Goal: Task Accomplishment & Management: Manage account settings

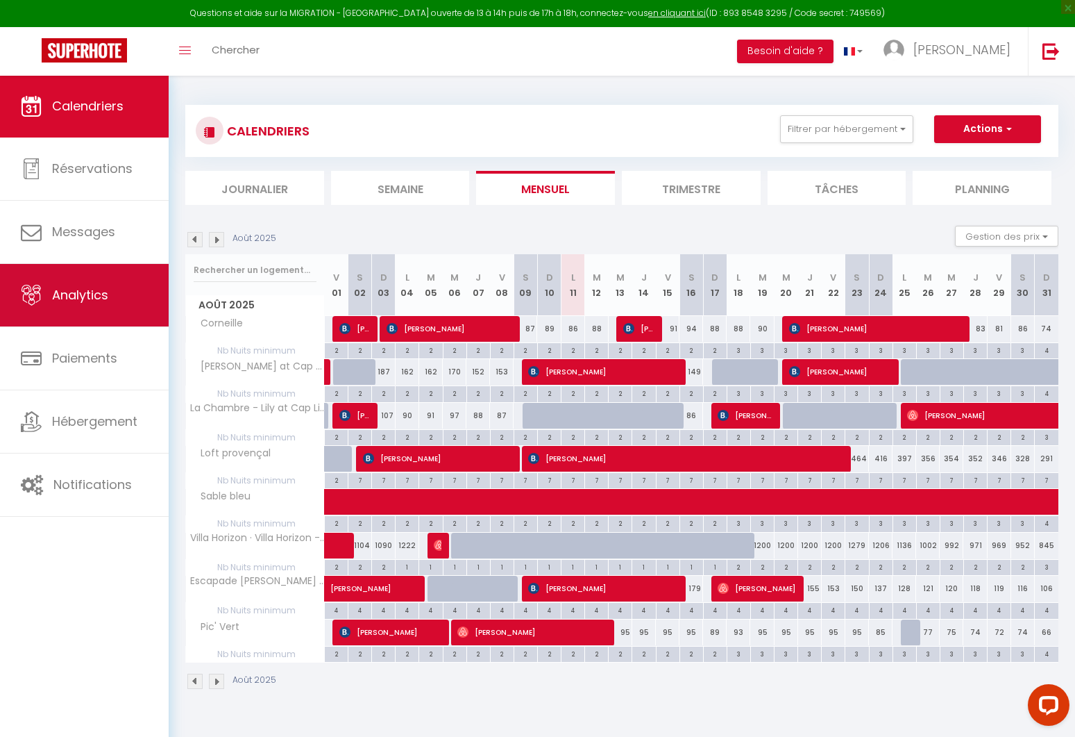
click at [94, 312] on link "Analytics" at bounding box center [84, 295] width 169 height 62
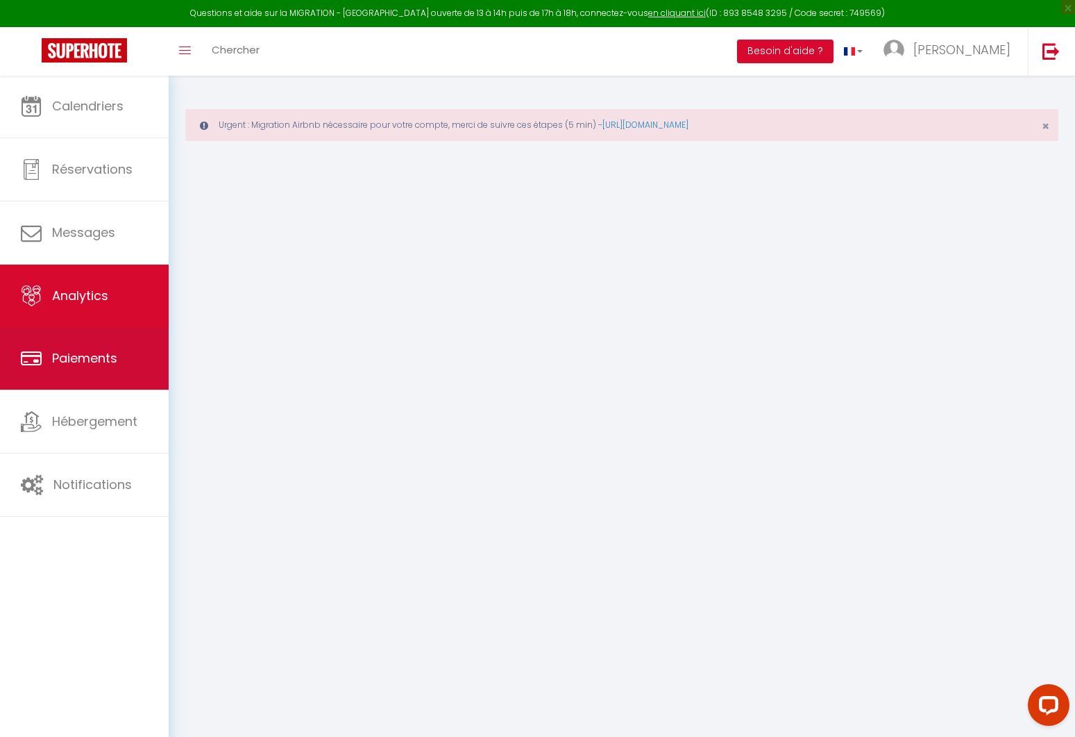
select select "2025"
select select "8"
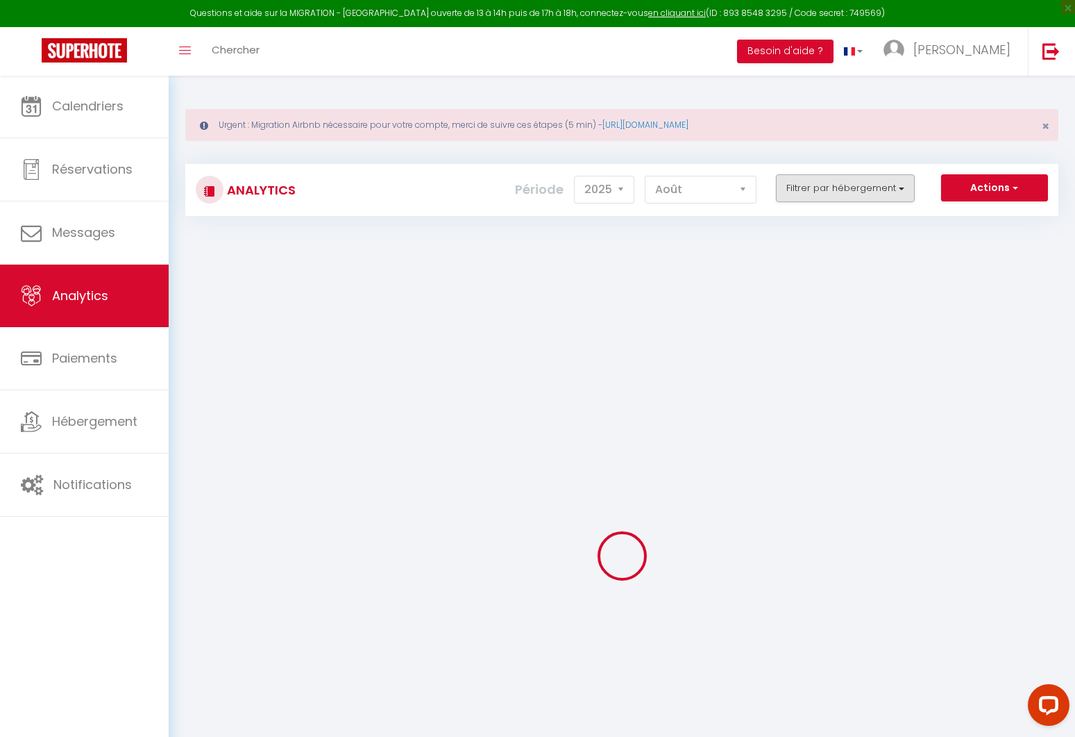
click at [839, 186] on button "Filtrer par hébergement" at bounding box center [845, 188] width 139 height 28
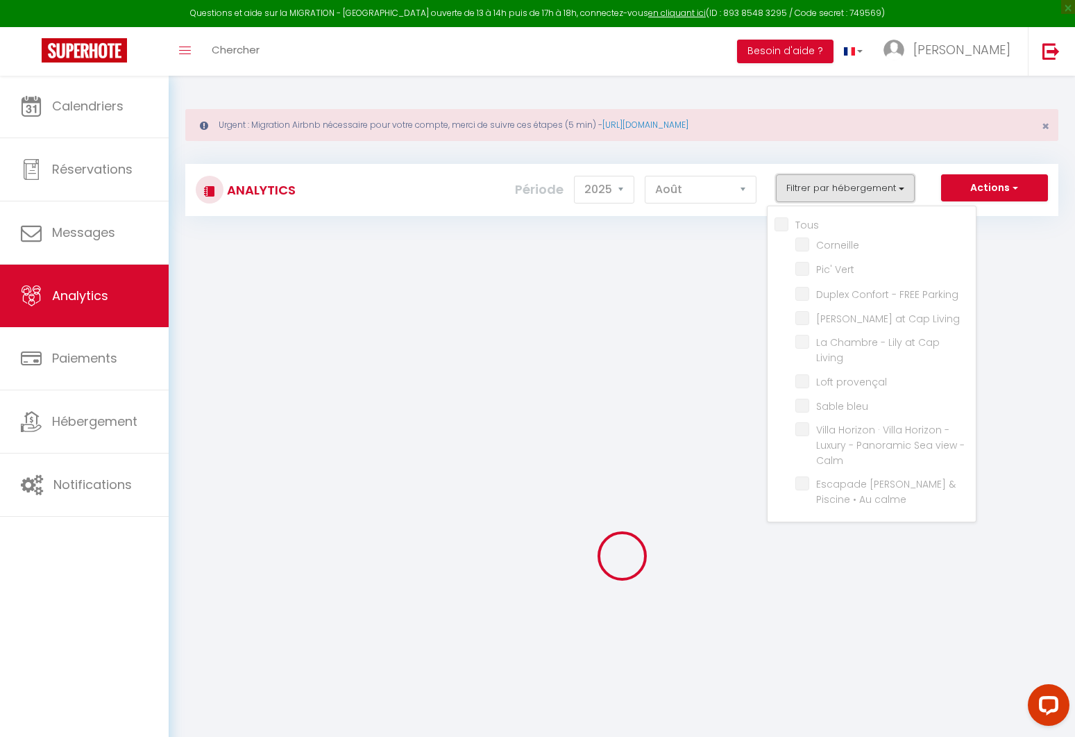
checkbox input "false"
checkbox Vert "false"
checkbox Parking "false"
checkbox Living "false"
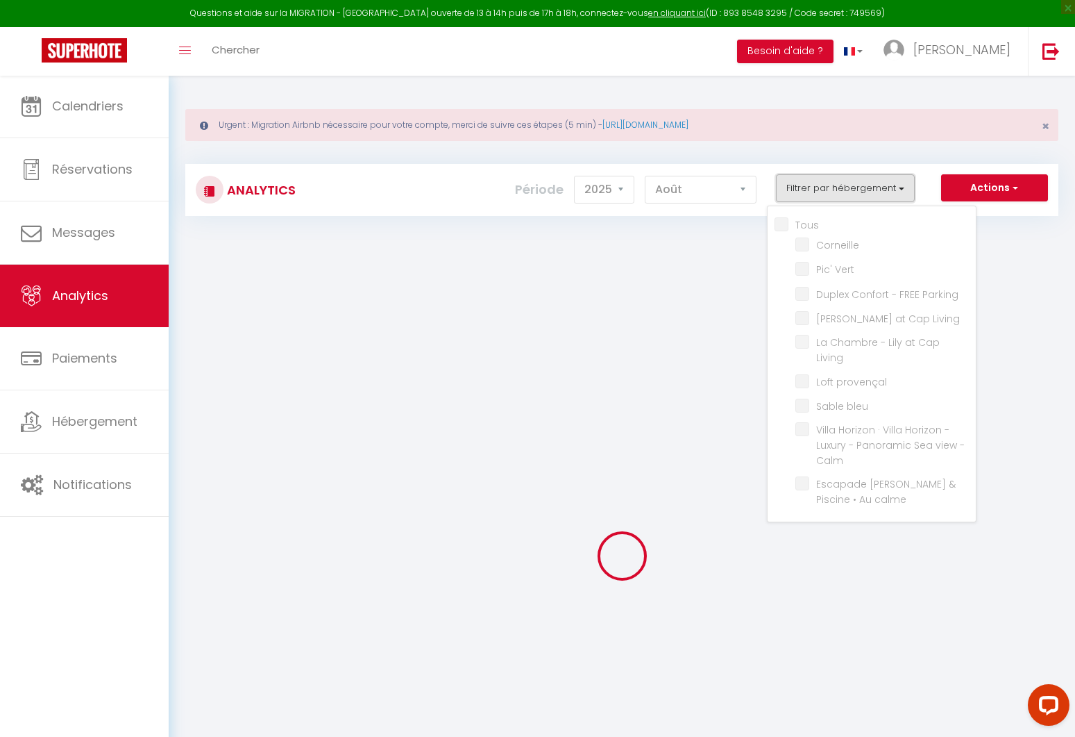
checkbox Living "false"
checkbox provençal "false"
checkbox bleu "false"
checkbox Calm "false"
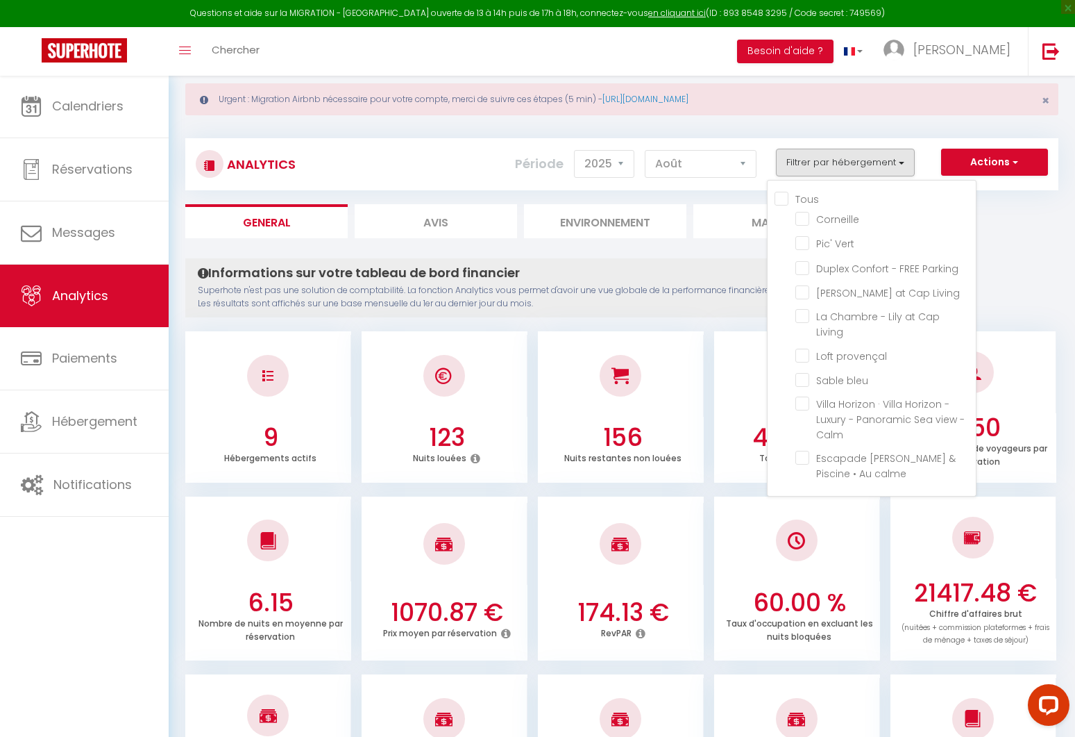
scroll to position [26, 0]
click at [801, 450] on calme "checkbox" at bounding box center [886, 457] width 180 height 14
checkbox calme "true"
checkbox input "false"
checkbox Vert "false"
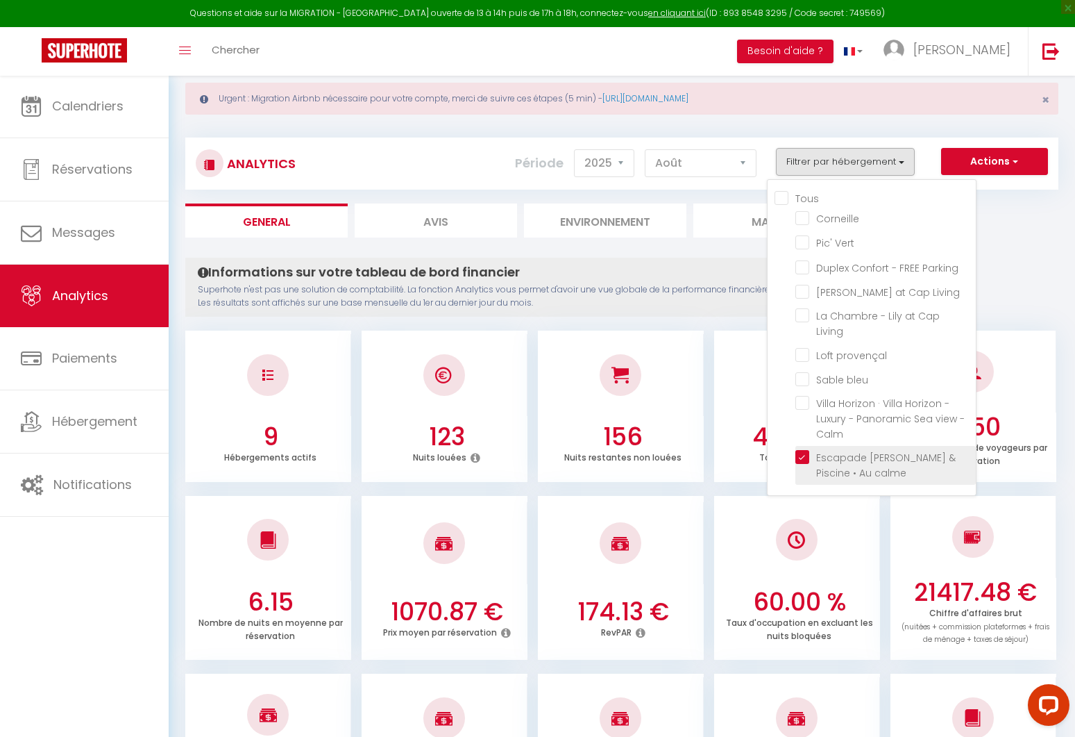
checkbox Parking "false"
checkbox Living "false"
checkbox provençal "false"
checkbox bleu "false"
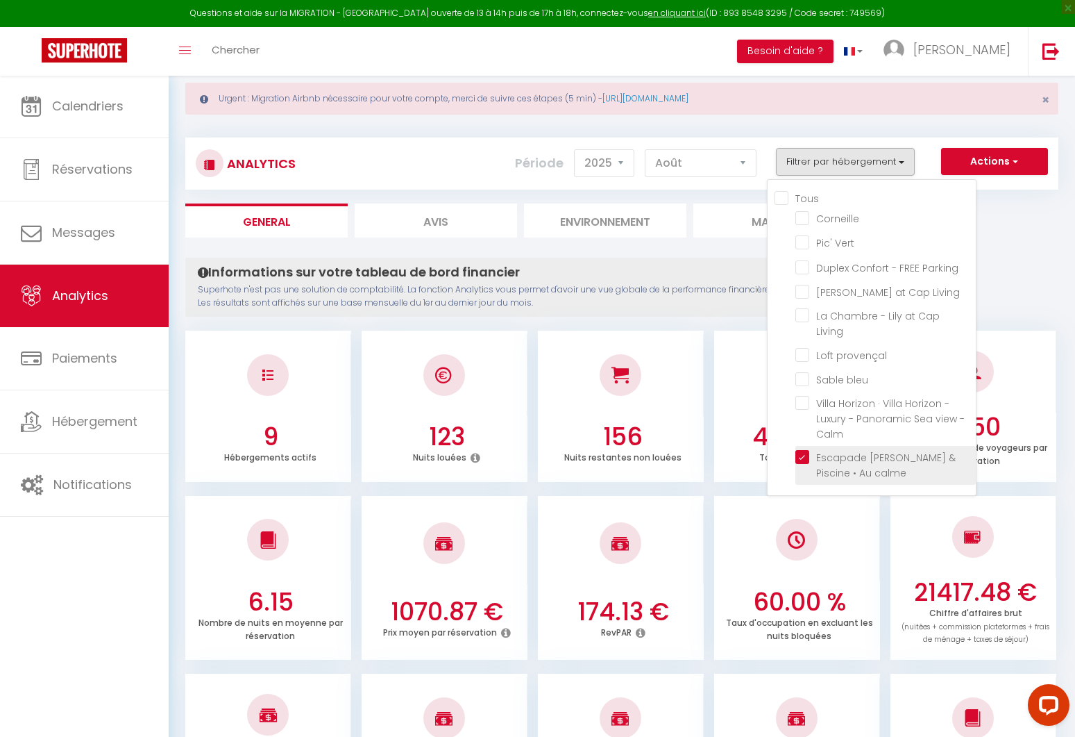
checkbox Calm "false"
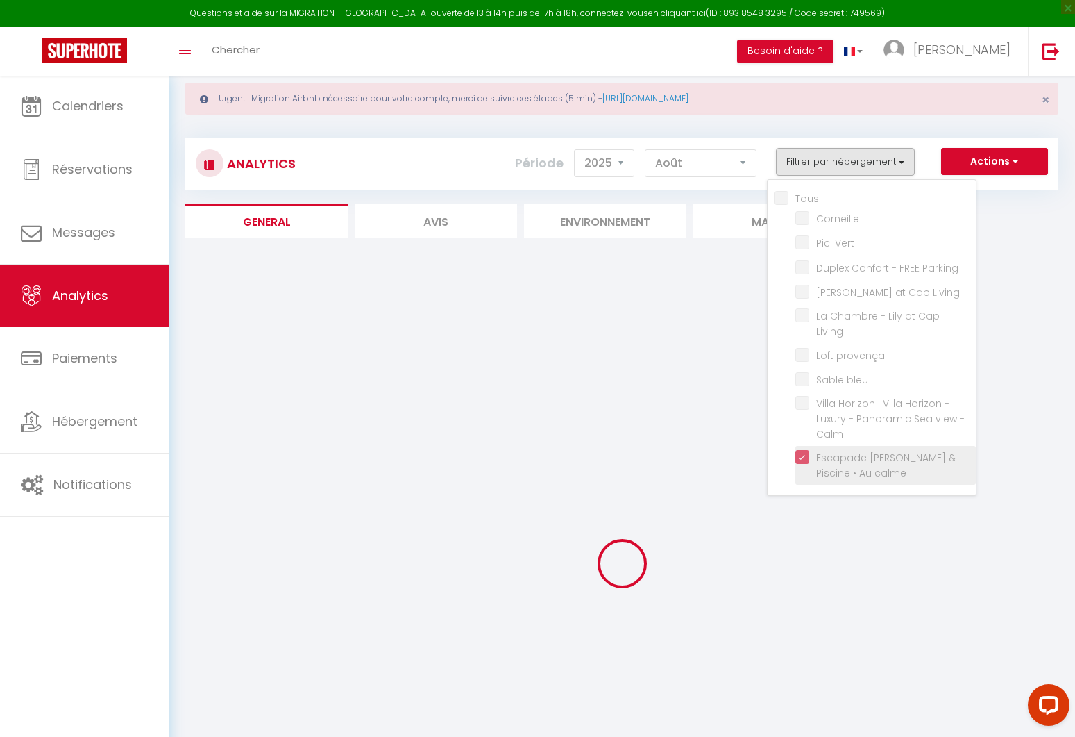
checkbox input "false"
checkbox Vert "false"
checkbox Parking "false"
checkbox Living "false"
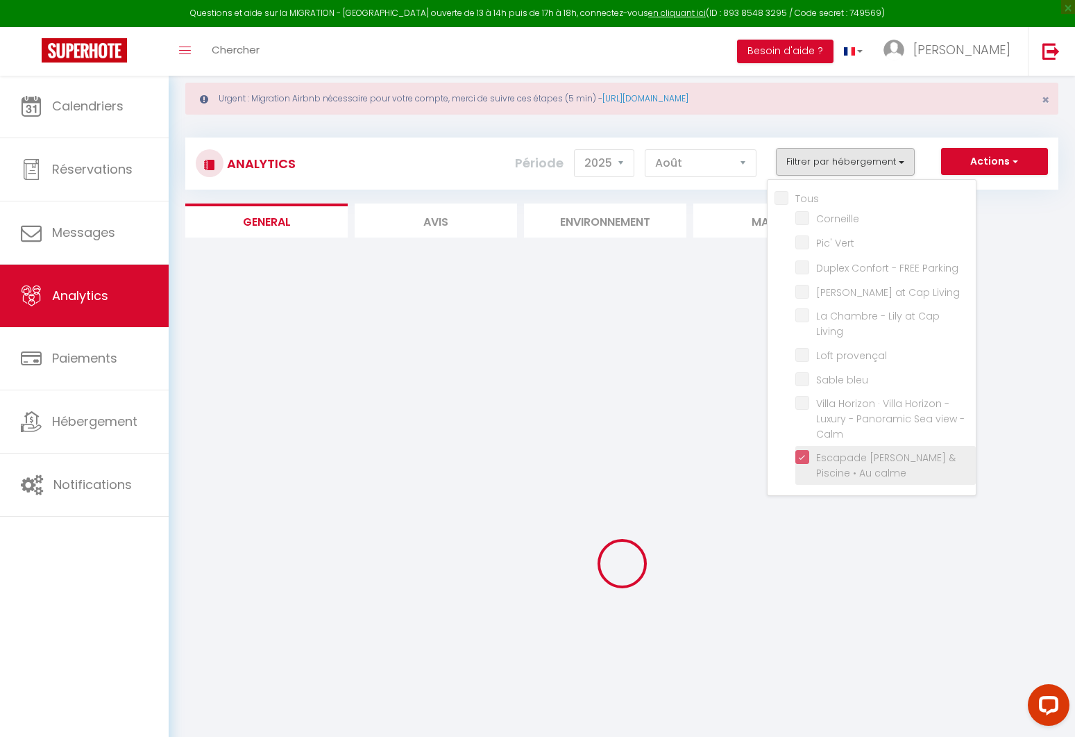
checkbox provençal "false"
checkbox bleu "false"
checkbox Calm "false"
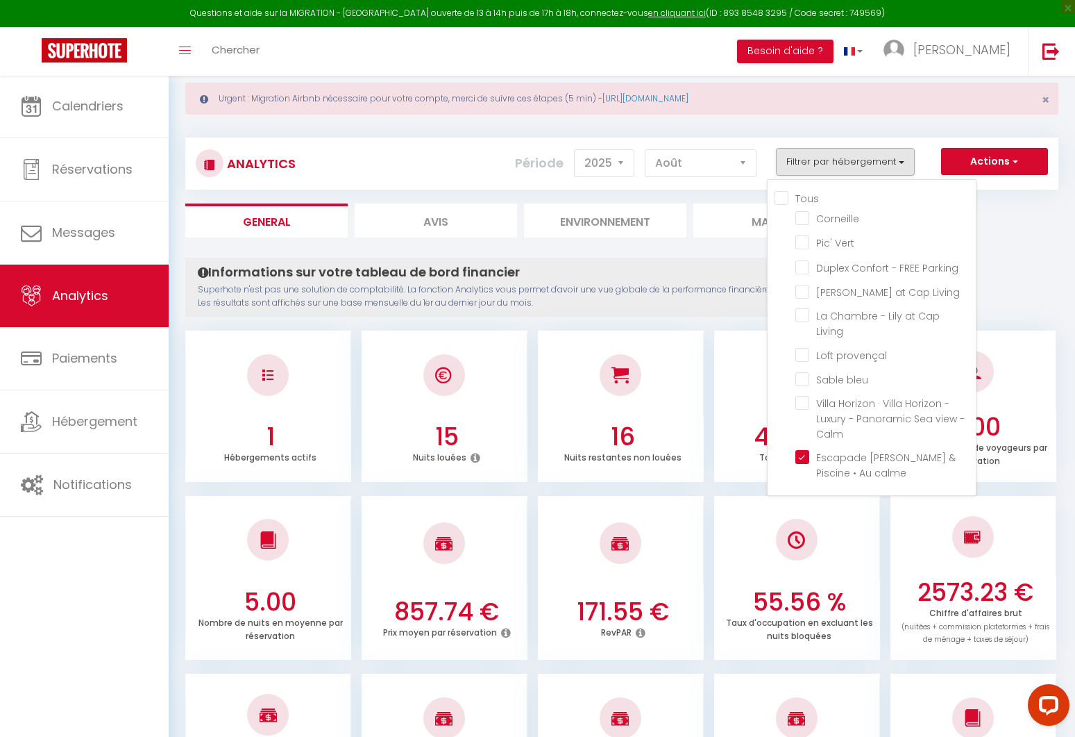
click at [1028, 214] on ul "General Avis Environnement Marché" at bounding box center [621, 220] width 873 height 34
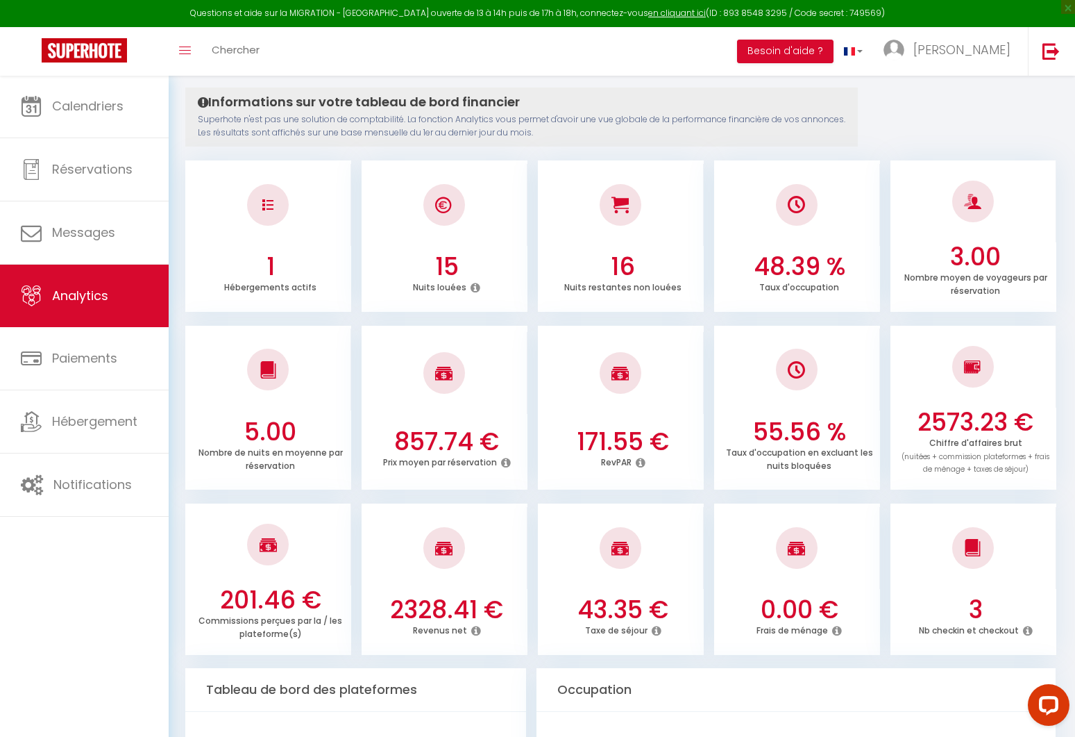
scroll to position [200, 0]
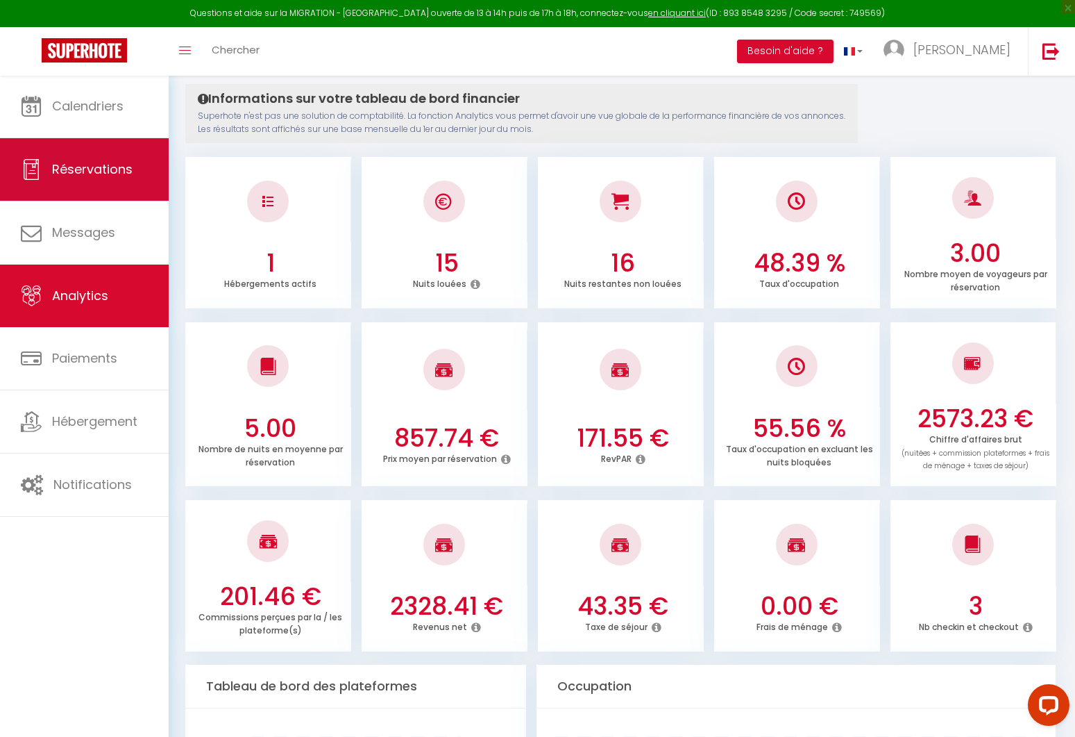
click at [144, 172] on link "Réservations" at bounding box center [84, 169] width 169 height 62
select select "not_cancelled"
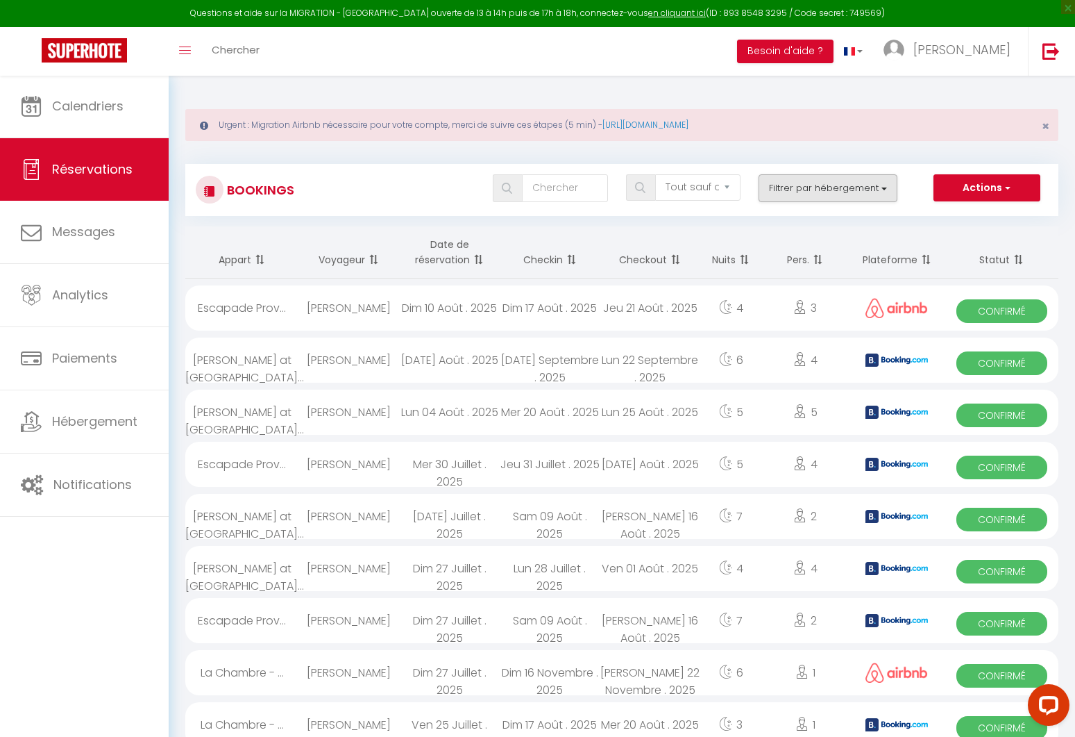
scroll to position [-1, 0]
click at [832, 182] on button "Filtrer par hébergement" at bounding box center [828, 188] width 139 height 28
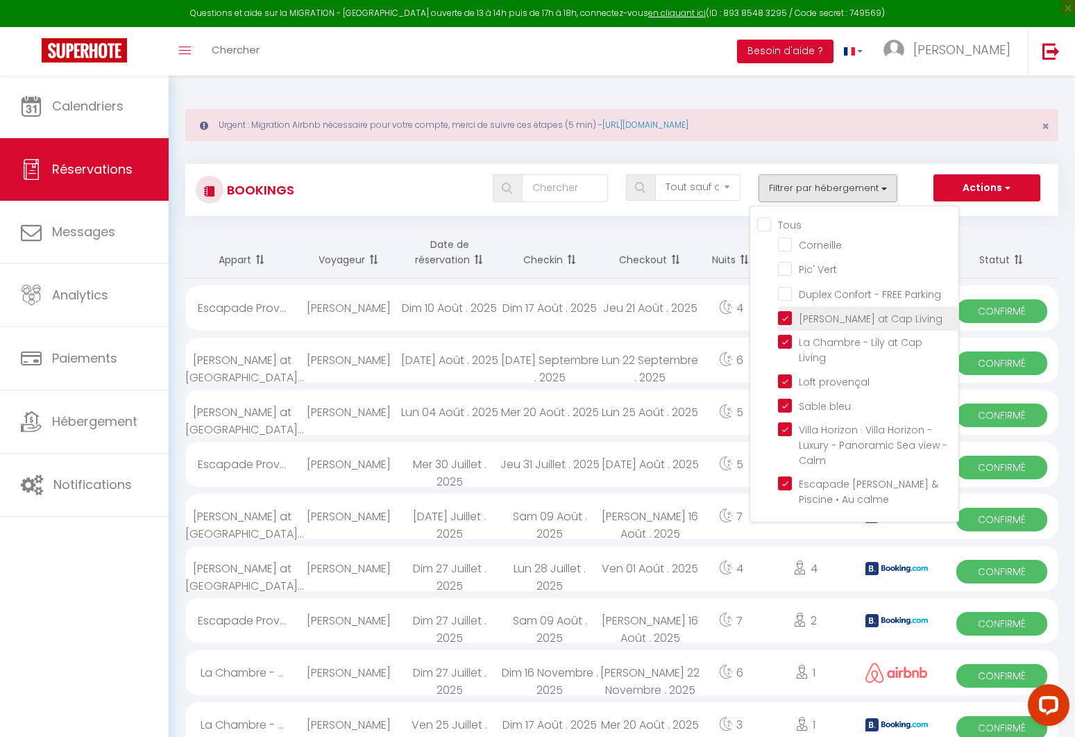
click at [792, 317] on input "[PERSON_NAME] at Cap Living" at bounding box center [868, 317] width 180 height 14
checkbox input "false"
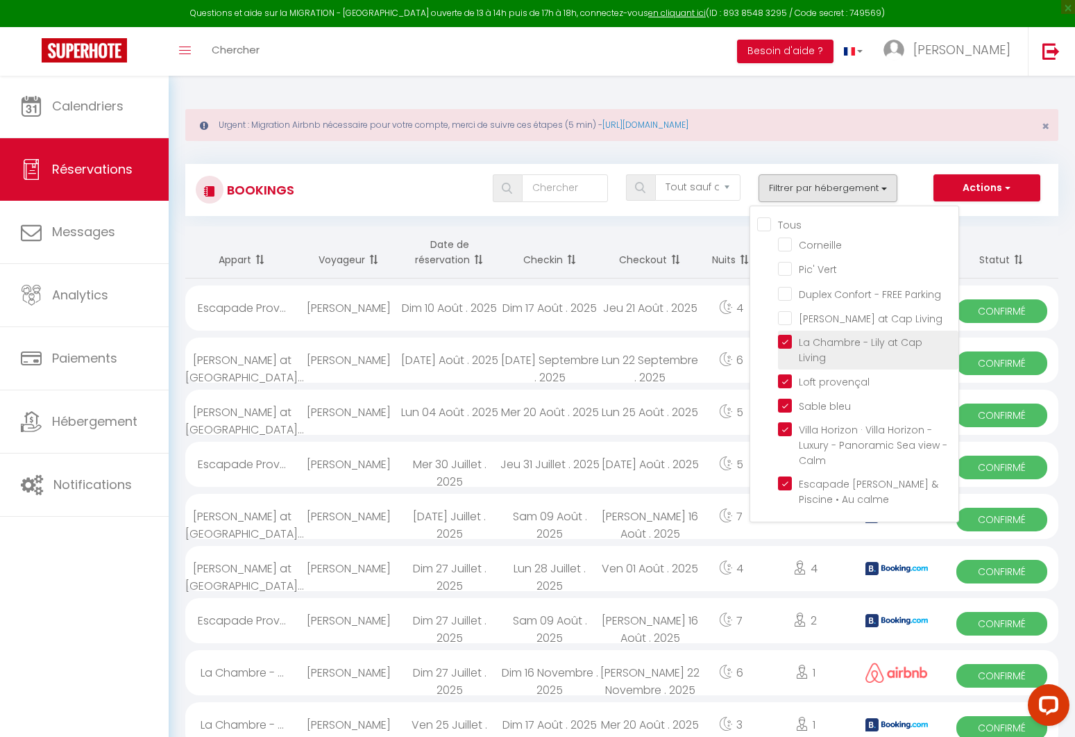
click at [787, 343] on input "La Chambre - Lily at Cap Living" at bounding box center [868, 342] width 180 height 14
checkbox input "false"
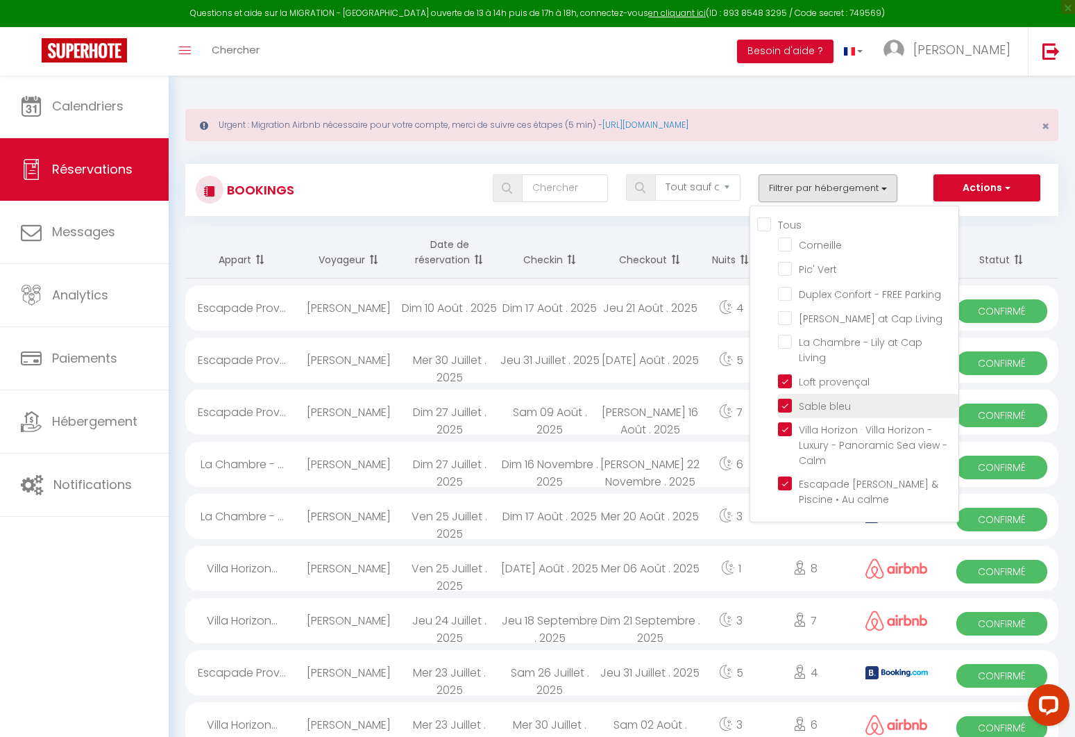
drag, startPoint x: 789, startPoint y: 364, endPoint x: 788, endPoint y: 378, distance: 14.6
click at [789, 373] on input "Loft provençal" at bounding box center [868, 380] width 180 height 14
checkbox input "false"
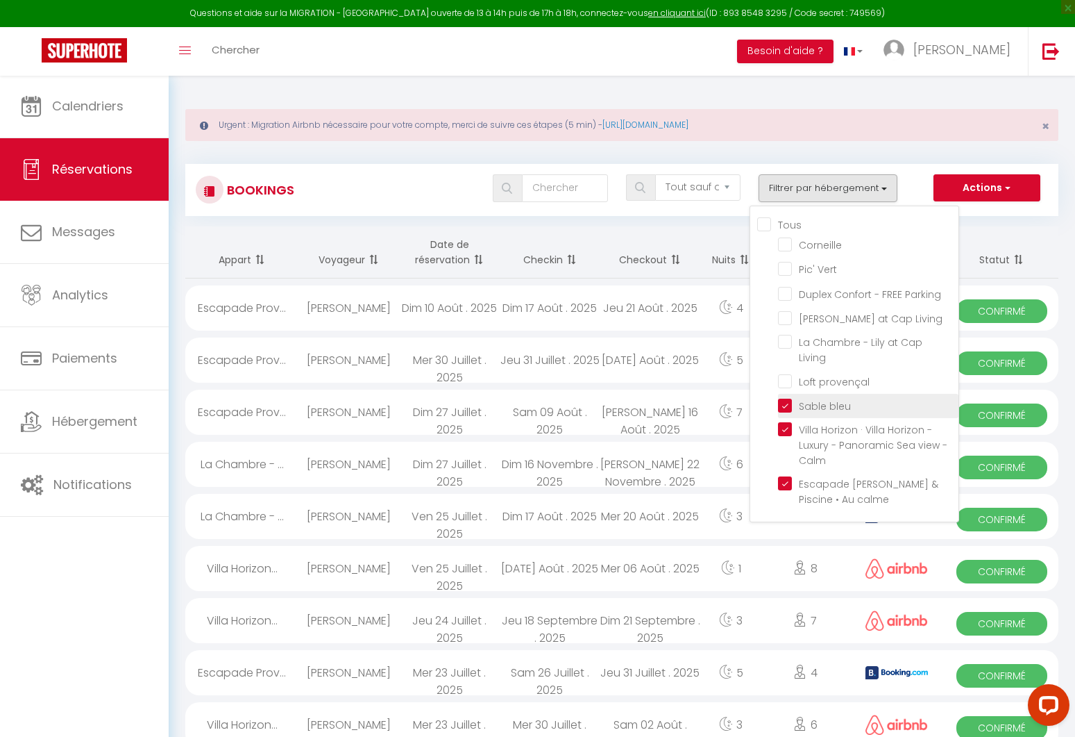
checkbox input "false"
click at [786, 398] on input "Sable bleu" at bounding box center [868, 405] width 180 height 14
checkbox input "false"
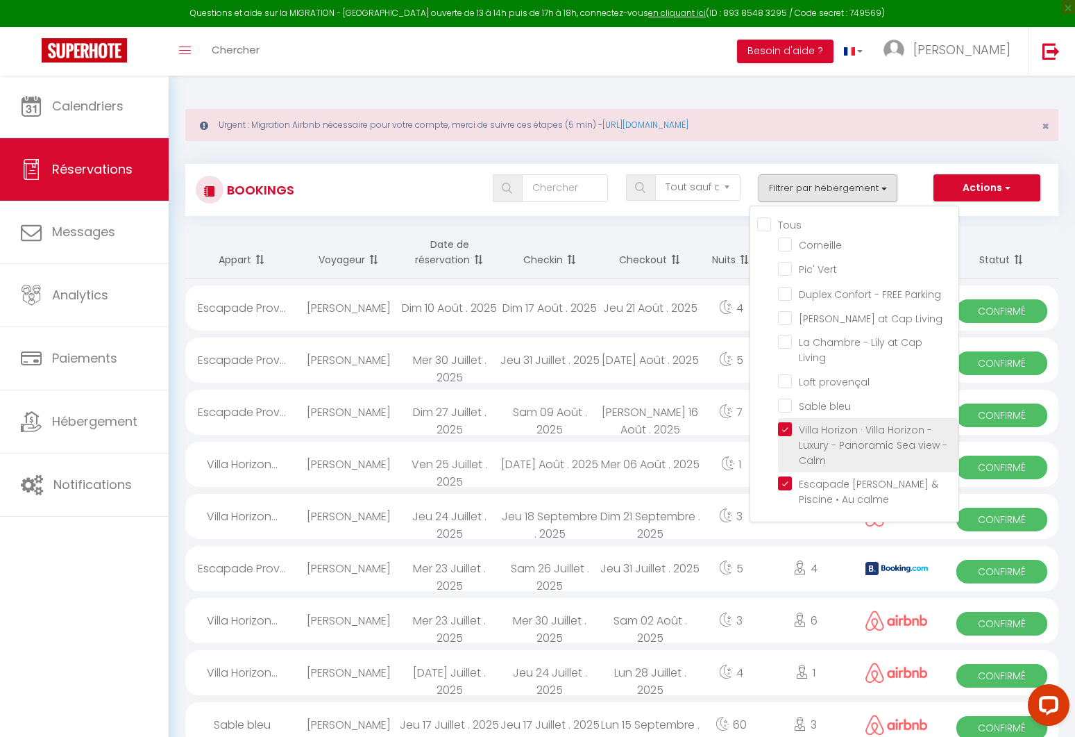
checkbox input "false"
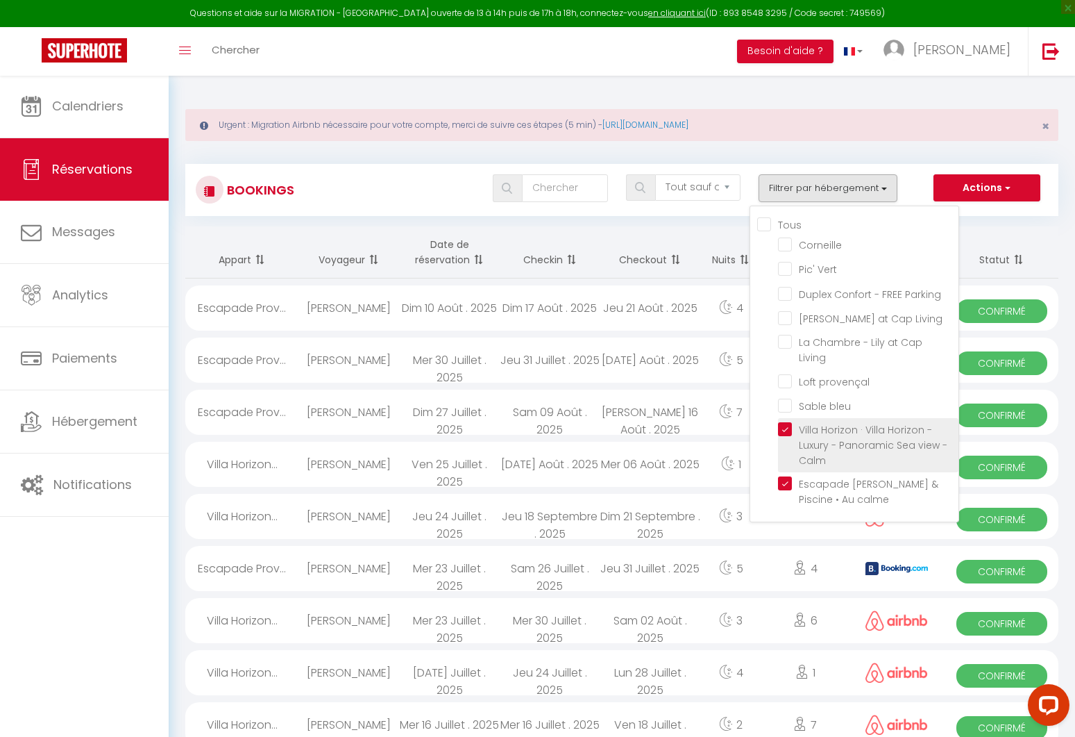
checkbox input "false"
click at [793, 425] on label "Villa Horizon · Villa Horizon - Luxury - Panoramic Sea view - Calm" at bounding box center [871, 445] width 158 height 46
click at [793, 425] on input "Villa Horizon · Villa Horizon - Luxury - Panoramic Sea view - Calm" at bounding box center [868, 429] width 180 height 14
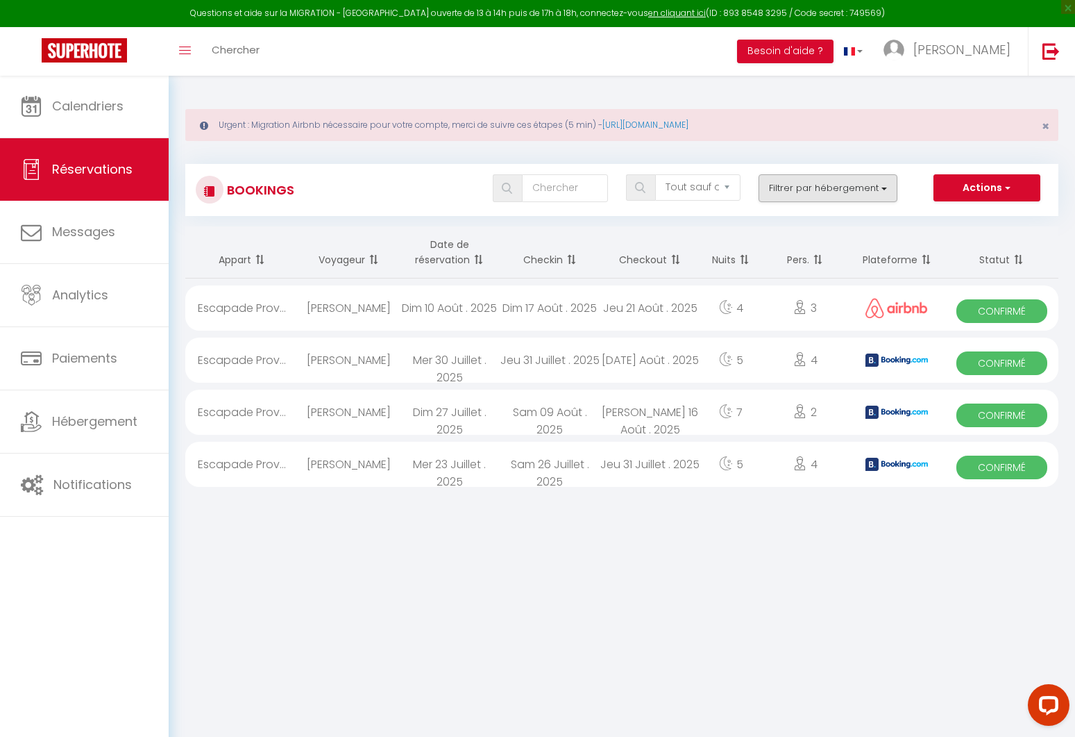
click at [845, 180] on button "Filtrer par hébergement" at bounding box center [828, 188] width 139 height 28
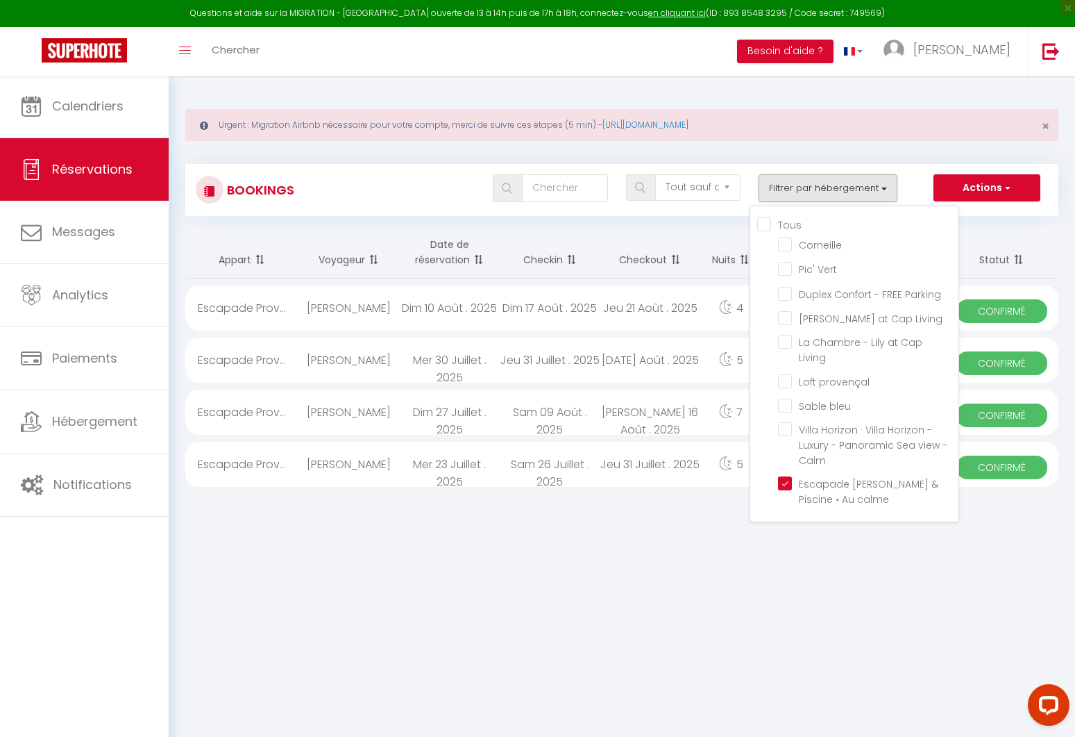
click at [669, 246] on span at bounding box center [674, 260] width 14 height 28
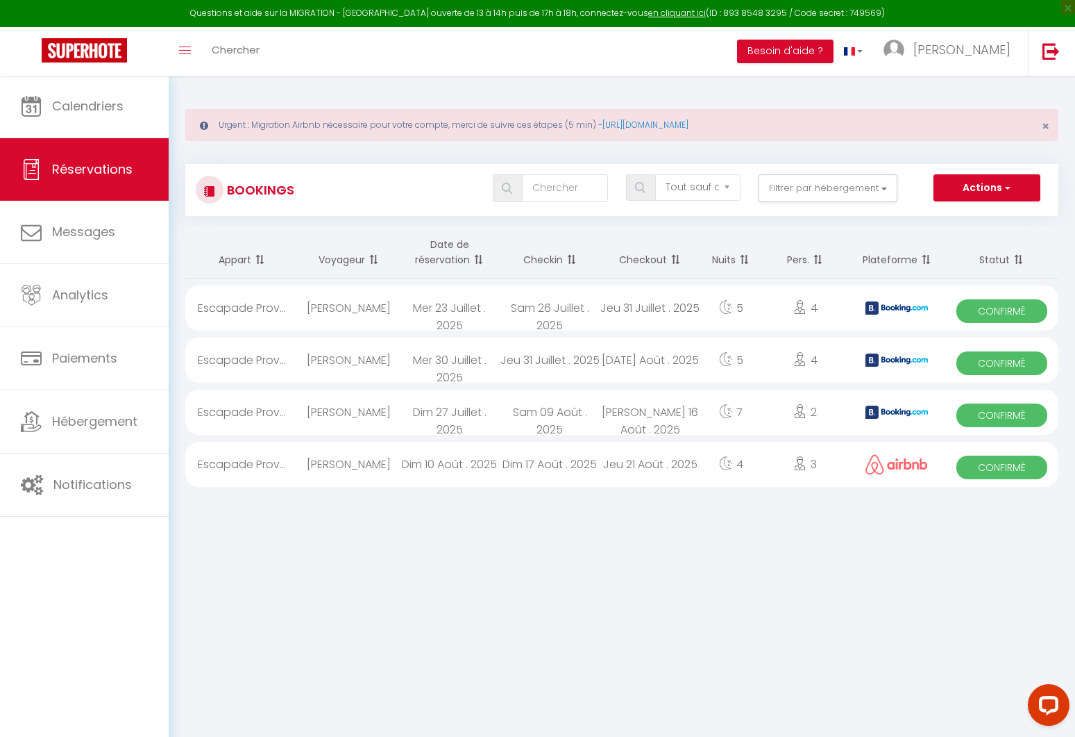
click at [476, 260] on span at bounding box center [477, 260] width 14 height 28
click at [448, 312] on div "Dim 10 Août . 2025" at bounding box center [449, 307] width 101 height 45
select select "OK"
select select "0"
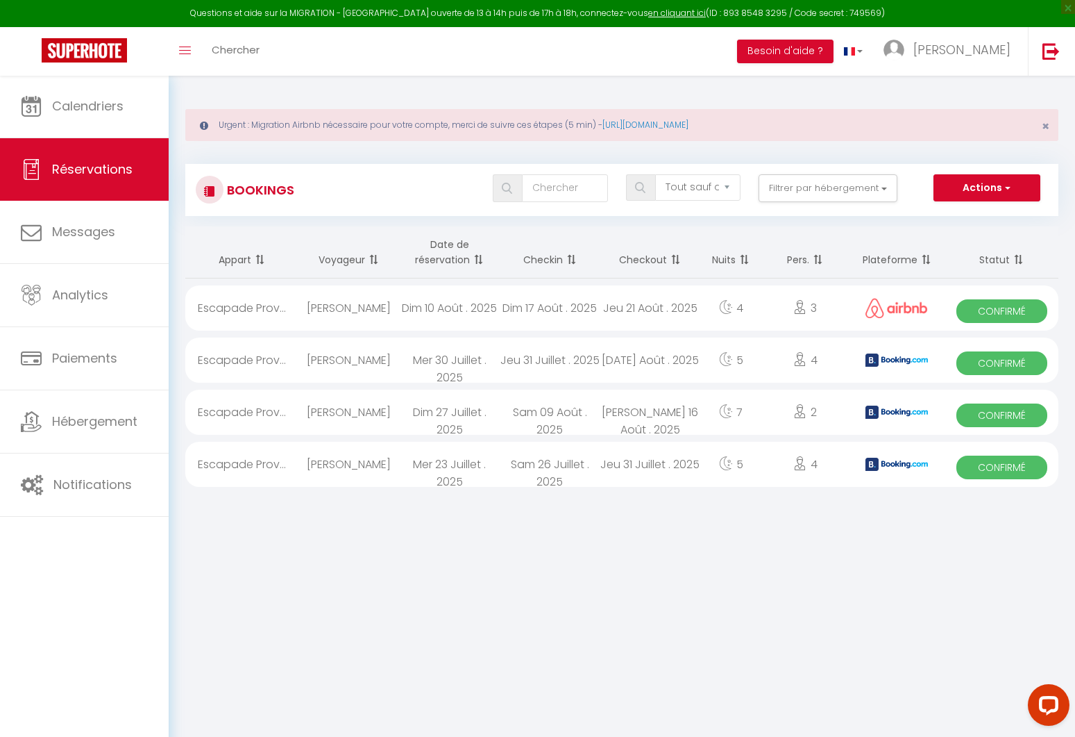
select select "0"
select select "1"
select select
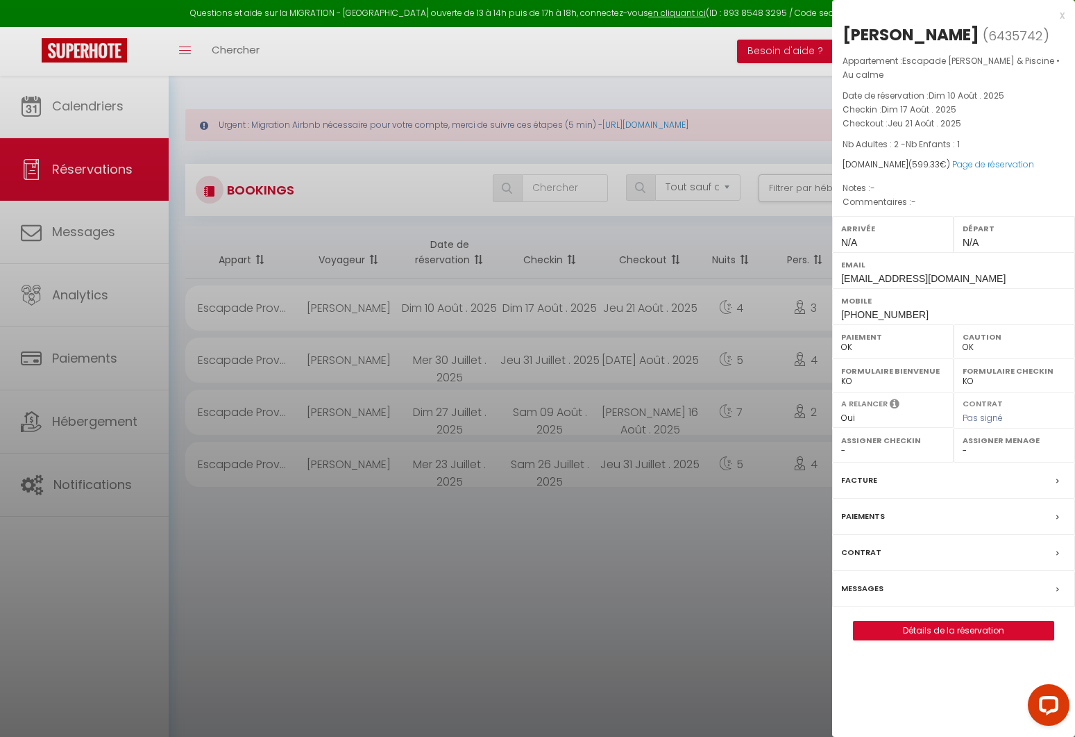
click at [590, 566] on div at bounding box center [537, 368] width 1075 height 737
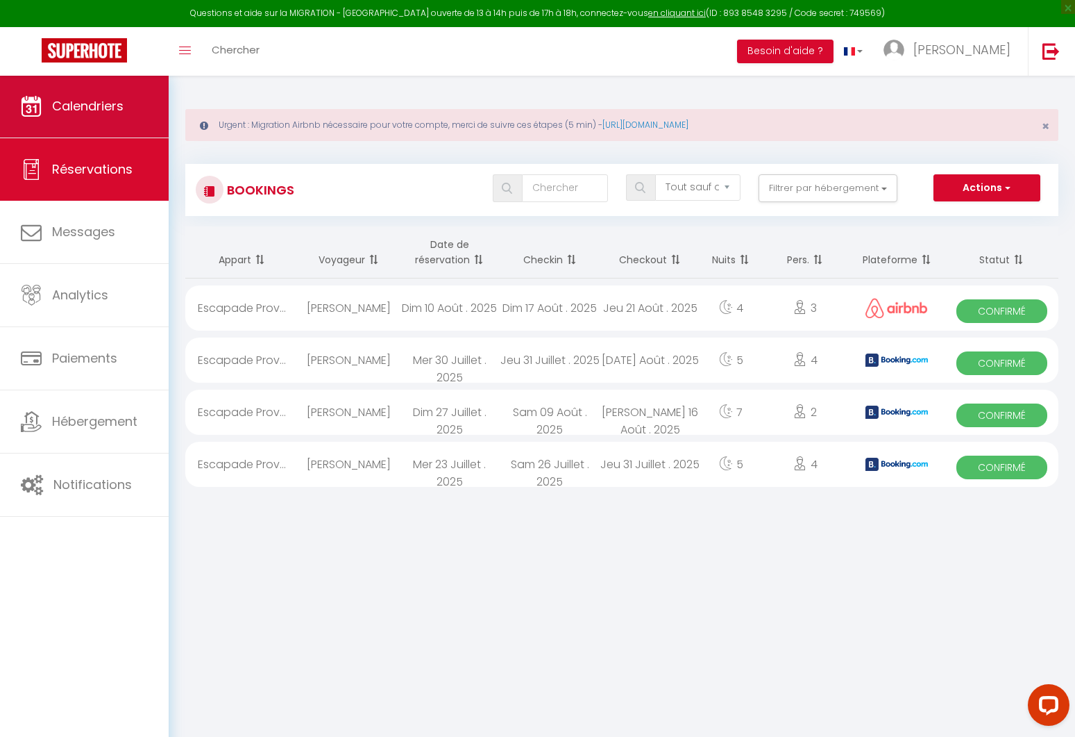
click at [120, 115] on span "Calendriers" at bounding box center [88, 105] width 72 height 17
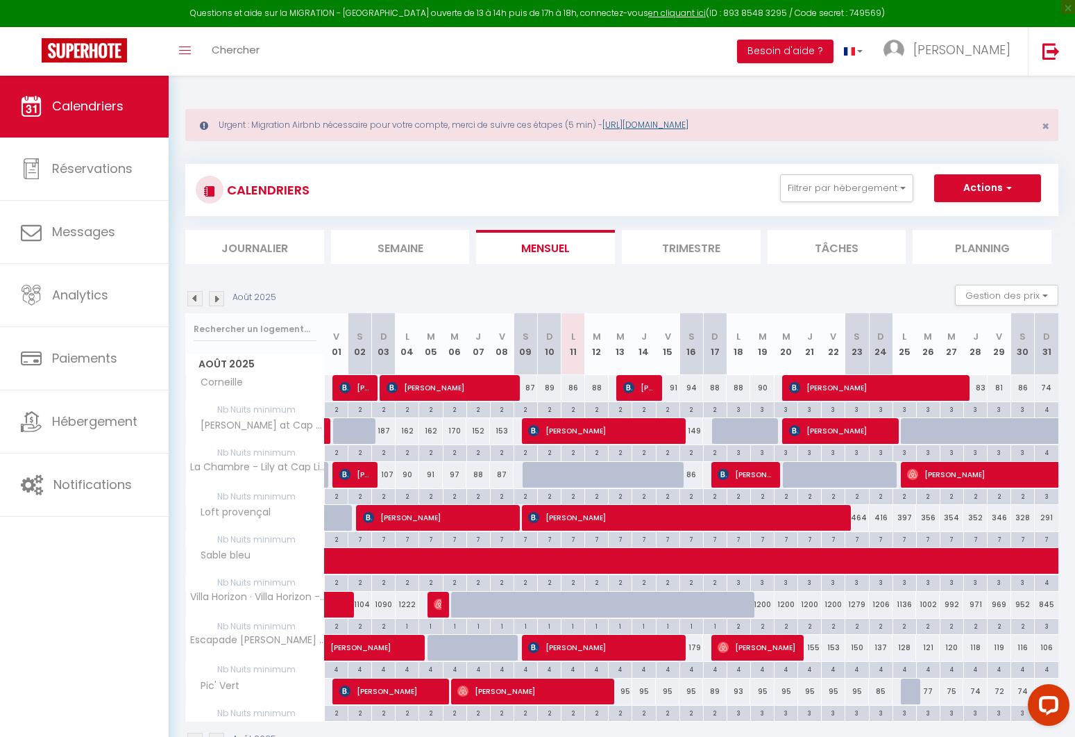
click at [678, 121] on link "[URL][DOMAIN_NAME]" at bounding box center [646, 125] width 86 height 12
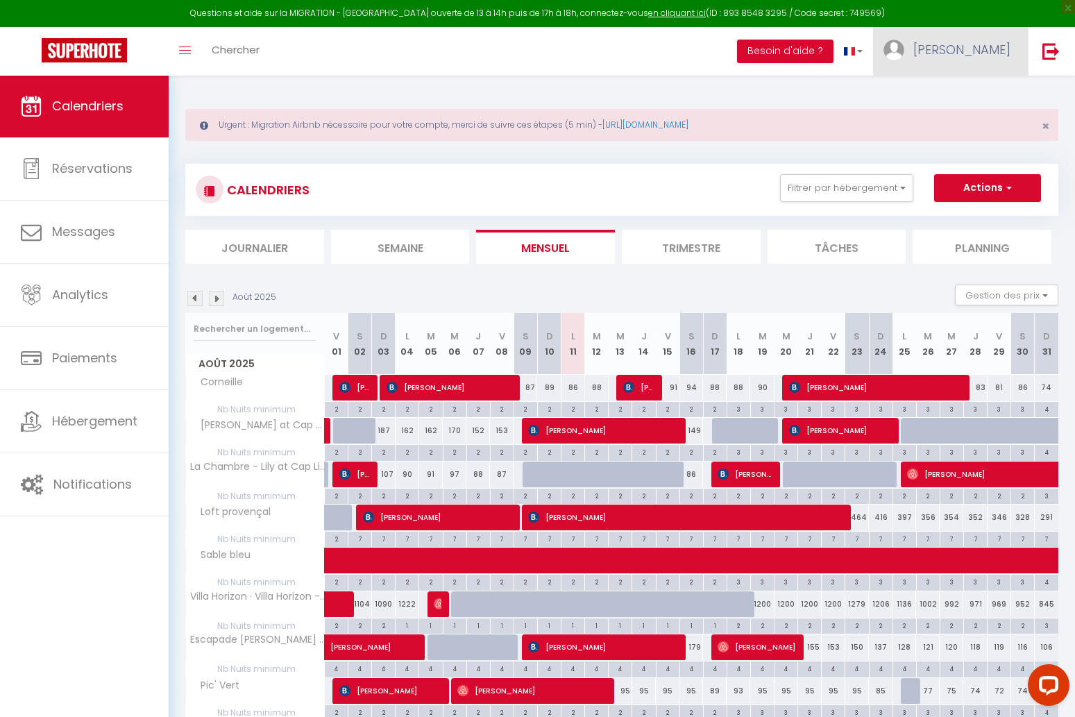
click at [1005, 46] on span "[PERSON_NAME]" at bounding box center [962, 49] width 97 height 17
click at [981, 93] on link "Paramètres" at bounding box center [972, 97] width 103 height 24
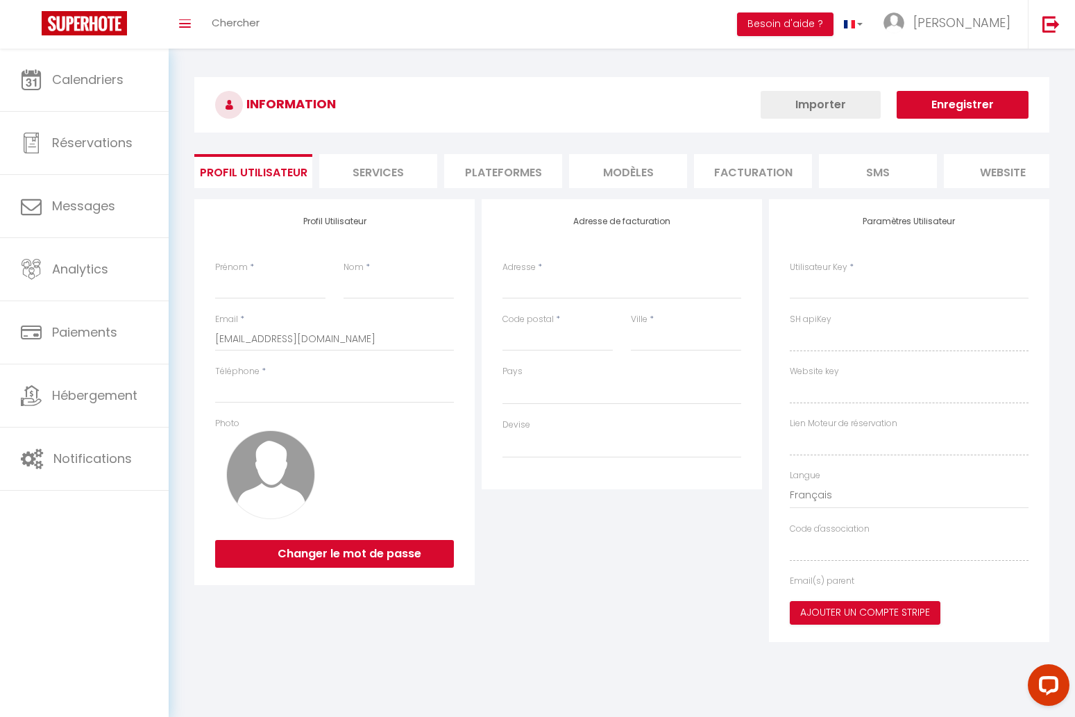
type input "[PERSON_NAME]"
type input "Capuano"
type input "0777816050"
type input "[STREET_ADDRESS]"
type input "92160"
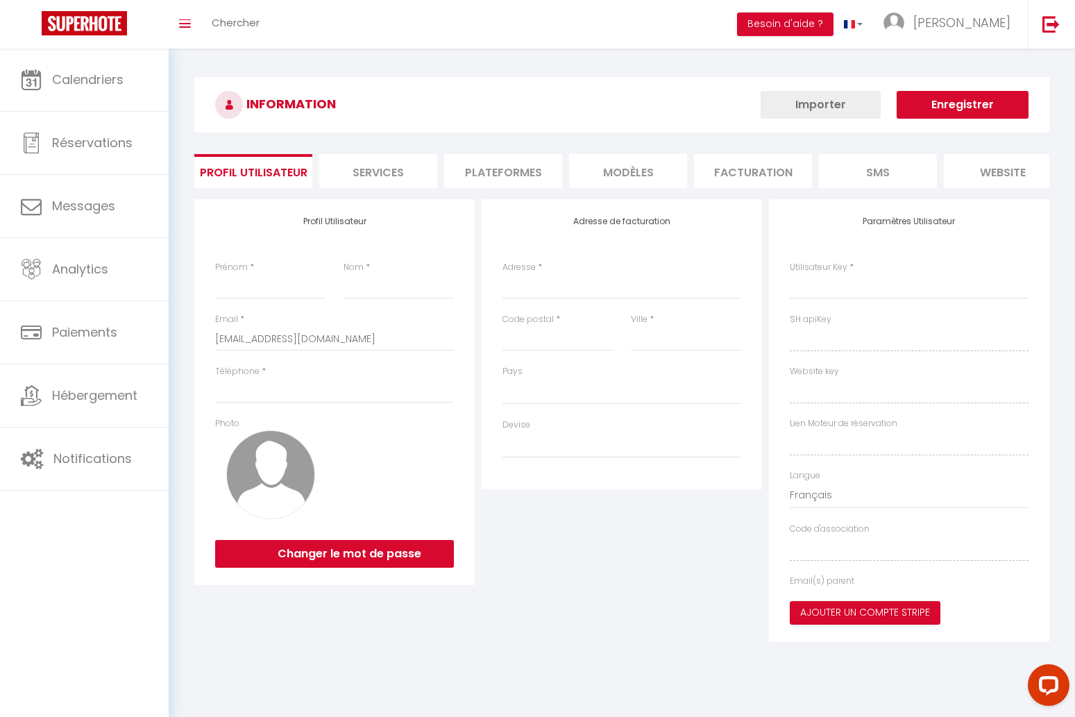
type input "[PERSON_NAME]"
type input "vWh0MO9dlg9u1KbYAxHzQeHrL"
type input "e7LThC7NlCklKSLqzUra3zZ78"
select select "28"
select select "fr"
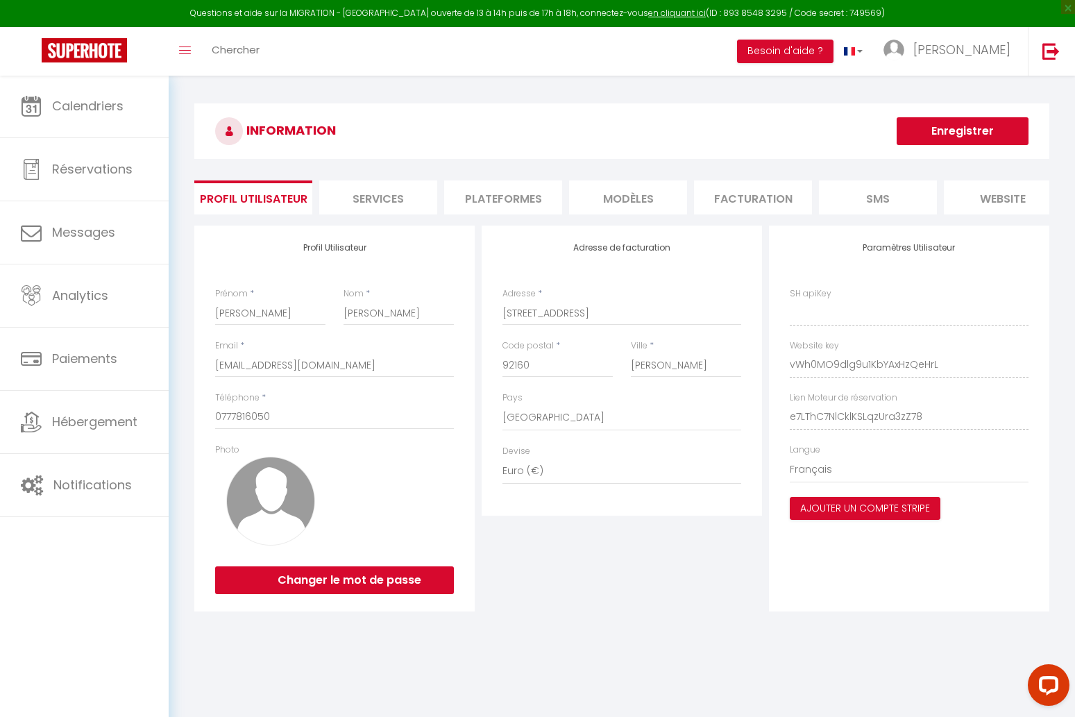
type input "vWh0MO9dlg9u1KbYAxHzQeHrL"
type input "e7LThC7NlCklKSLqzUra3zZ78"
type input "[URL][DOMAIN_NAME]"
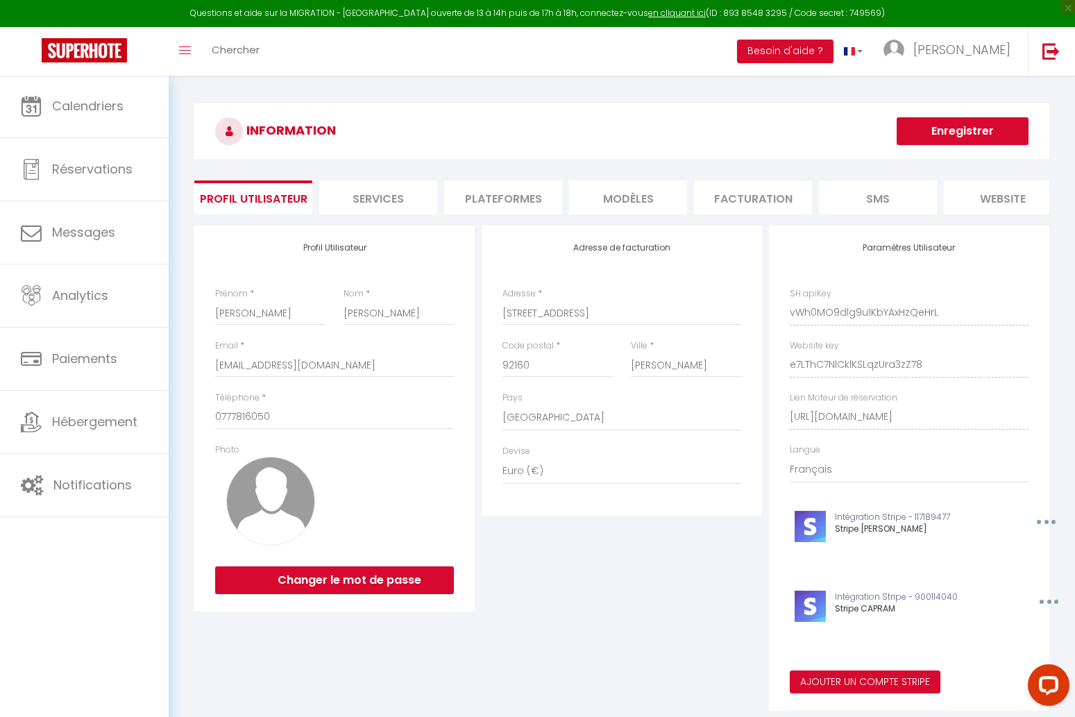
click at [547, 202] on li "Plateformes" at bounding box center [503, 197] width 118 height 34
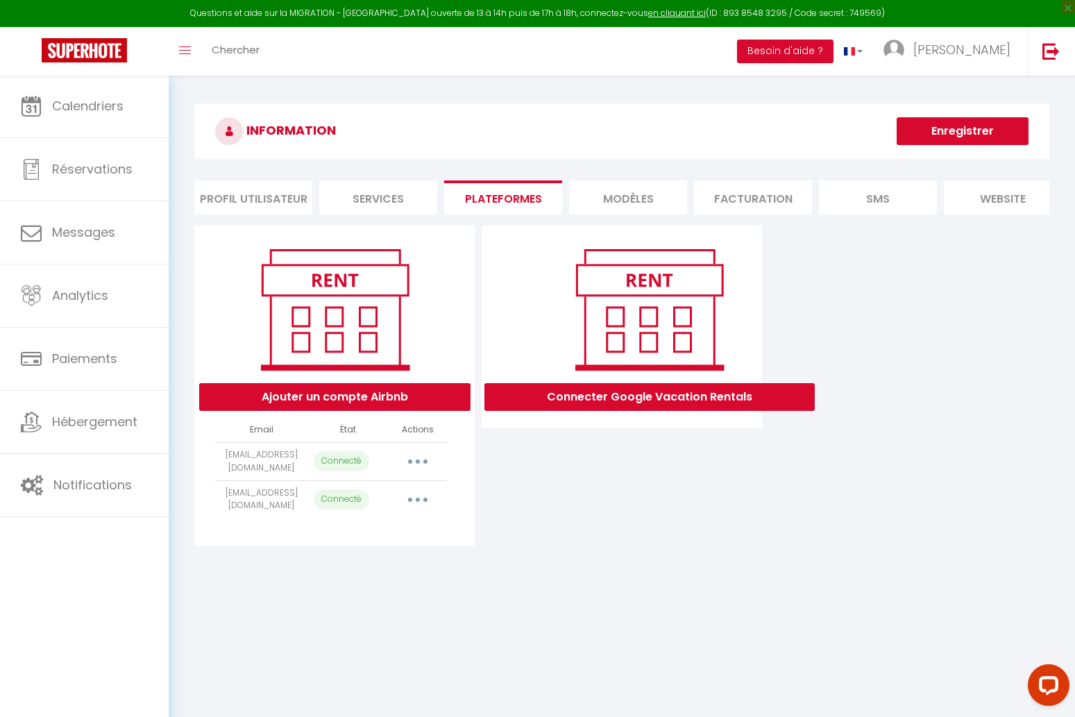
click at [426, 397] on button "Ajouter un compte Airbnb" at bounding box center [334, 397] width 271 height 28
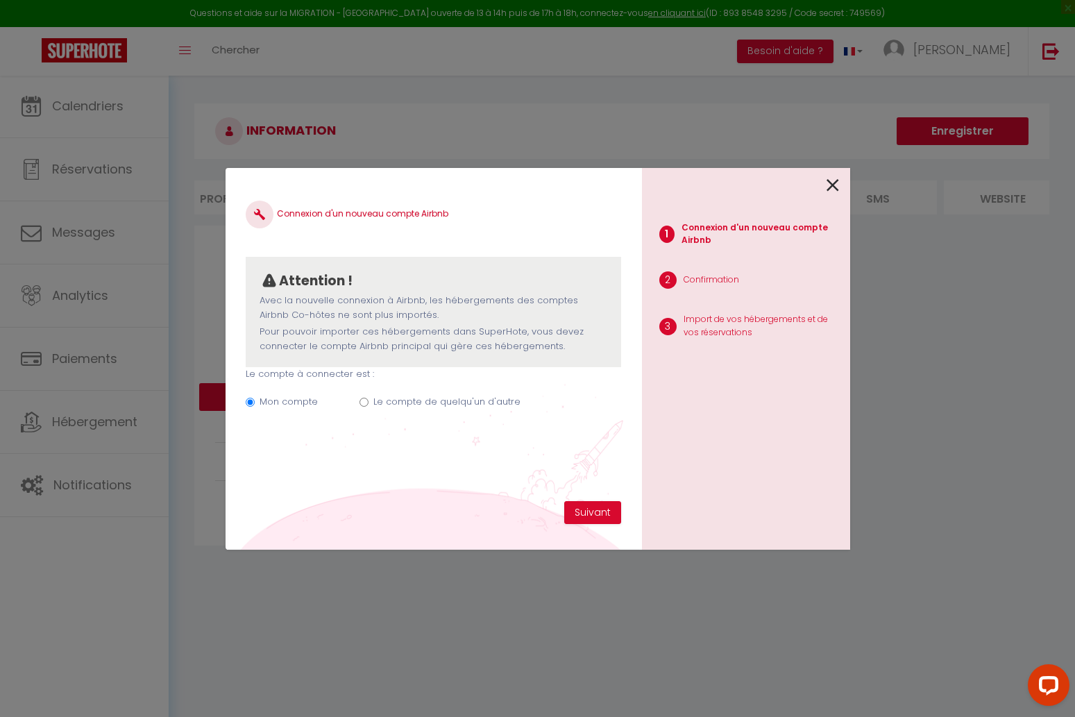
click at [471, 398] on label "Le compte de quelqu'un d'autre" at bounding box center [446, 402] width 147 height 14
click at [369, 398] on input "Le compte de quelqu'un d'autre" at bounding box center [364, 402] width 9 height 9
radio input "true"
radio input "false"
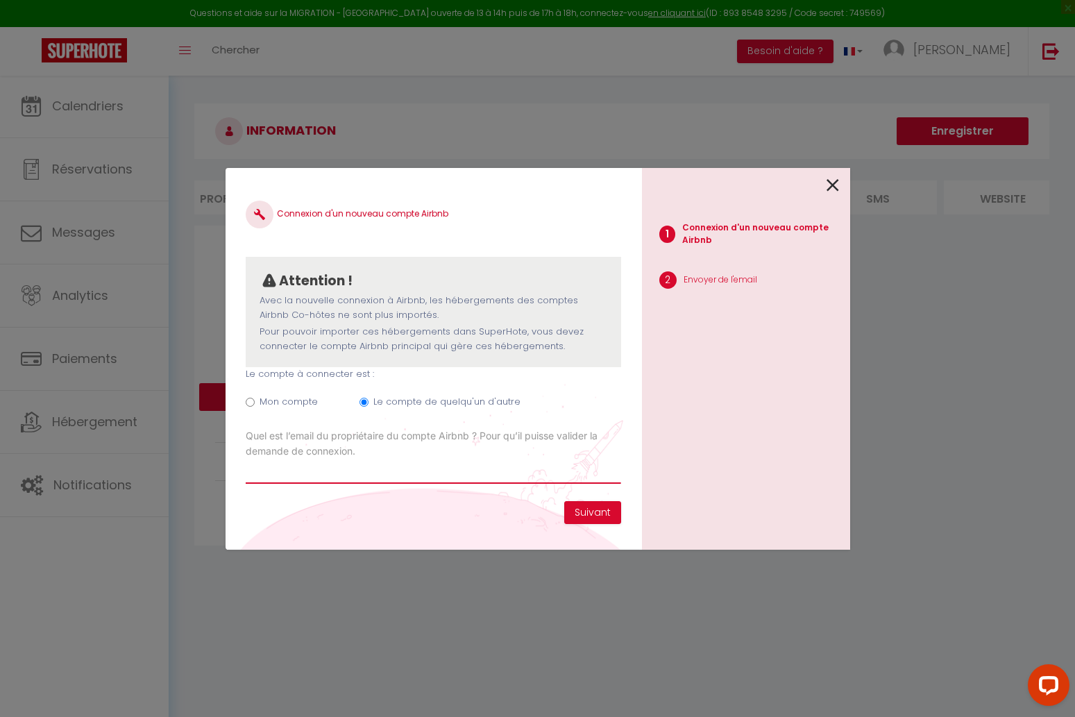
paste input "Villa horizon Villahorizonmonaco@gmail.com"
drag, startPoint x: 311, startPoint y: 471, endPoint x: 213, endPoint y: 464, distance: 98.1
click at [213, 464] on div "Connexion d'un nouveau compte Airbnb Attention ! Avec la nouvelle connexion à A…" at bounding box center [537, 358] width 1075 height 717
drag, startPoint x: 310, startPoint y: 469, endPoint x: 268, endPoint y: 466, distance: 41.8
click at [228, 464] on div "Connexion d'un nouveau compte Airbnb Attention ! Avec la nouvelle connexion à A…" at bounding box center [433, 359] width 417 height 382
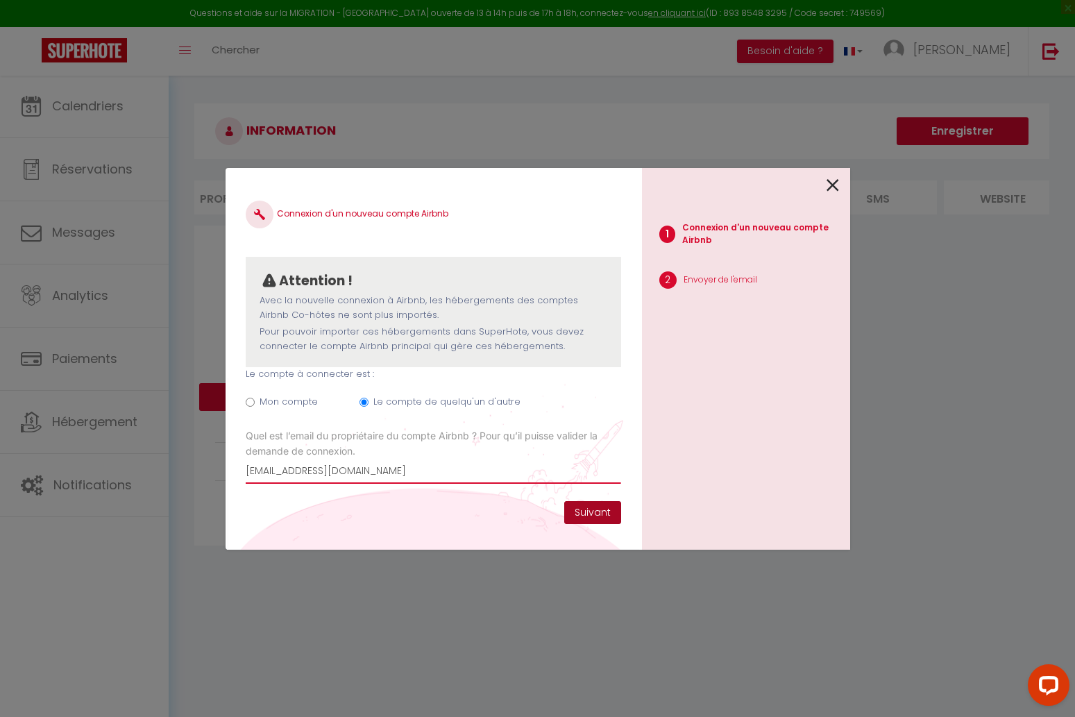
type input "[EMAIL_ADDRESS][DOMAIN_NAME]"
click at [593, 516] on button "Suivant" at bounding box center [592, 513] width 57 height 24
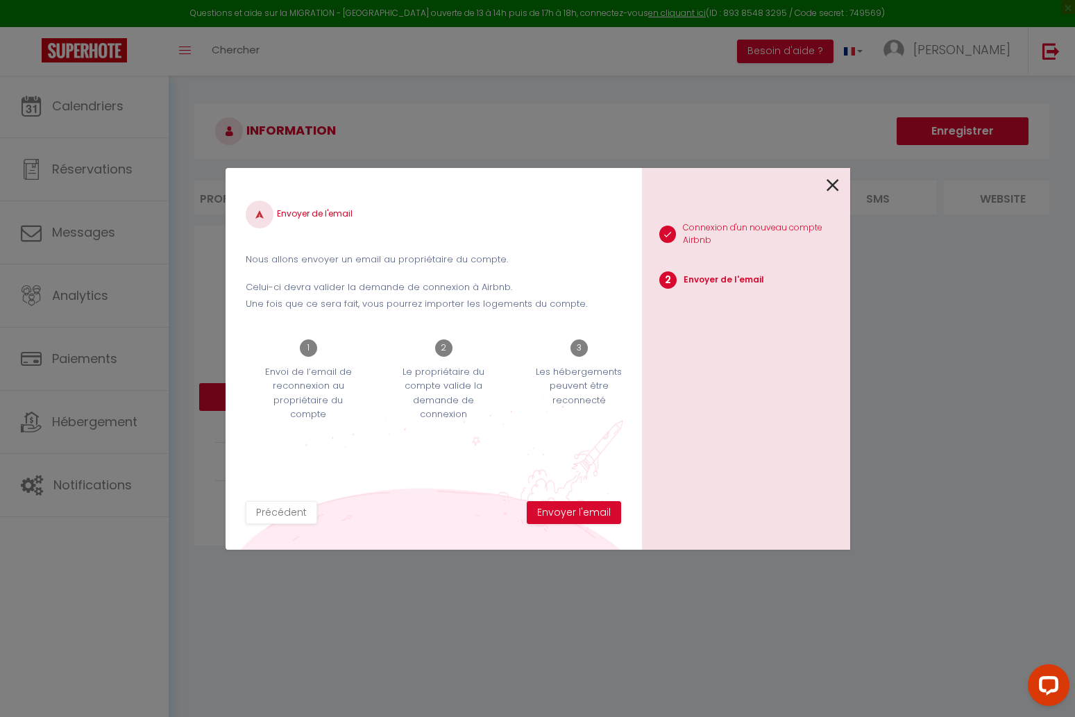
click at [593, 516] on button "Envoyer l'email" at bounding box center [574, 513] width 94 height 24
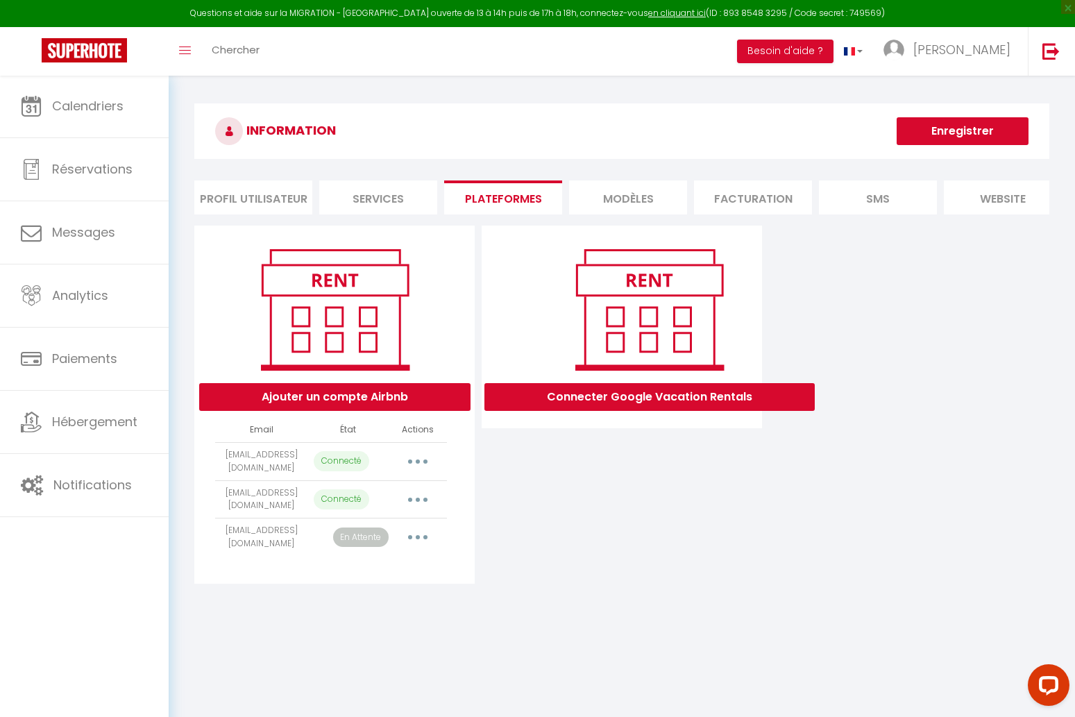
click at [384, 398] on button "Ajouter un compte Airbnb" at bounding box center [334, 397] width 271 height 28
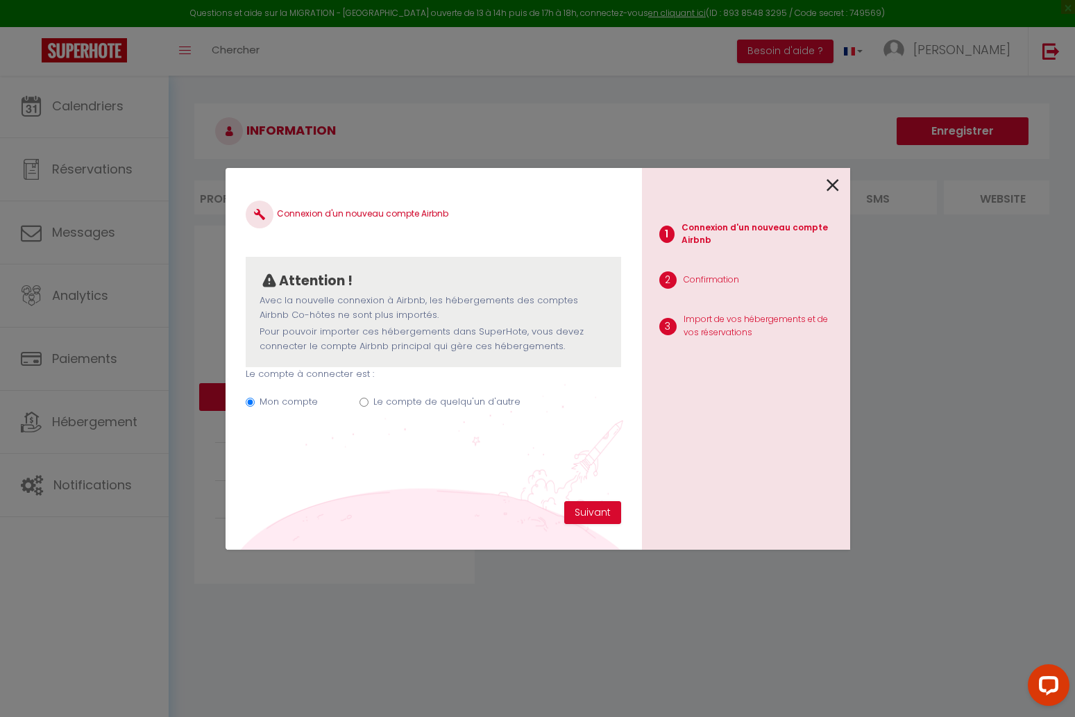
click at [474, 399] on label "Le compte de quelqu'un d'autre" at bounding box center [446, 402] width 147 height 14
click at [369, 399] on input "Le compte de quelqu'un d'autre" at bounding box center [364, 402] width 9 height 9
radio input "true"
radio input "false"
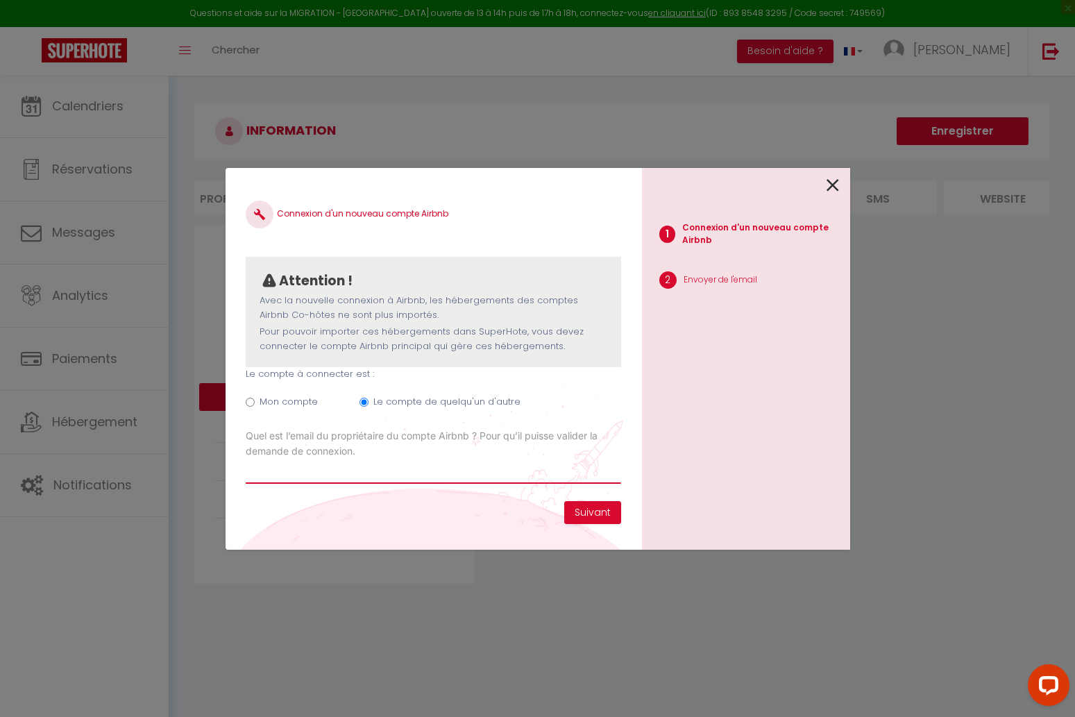
paste input "[PERSON_NAME][EMAIL_ADDRESS][PERSON_NAME][DOMAIN_NAME]"
type input "[PERSON_NAME][EMAIL_ADDRESS][PERSON_NAME][DOMAIN_NAME]"
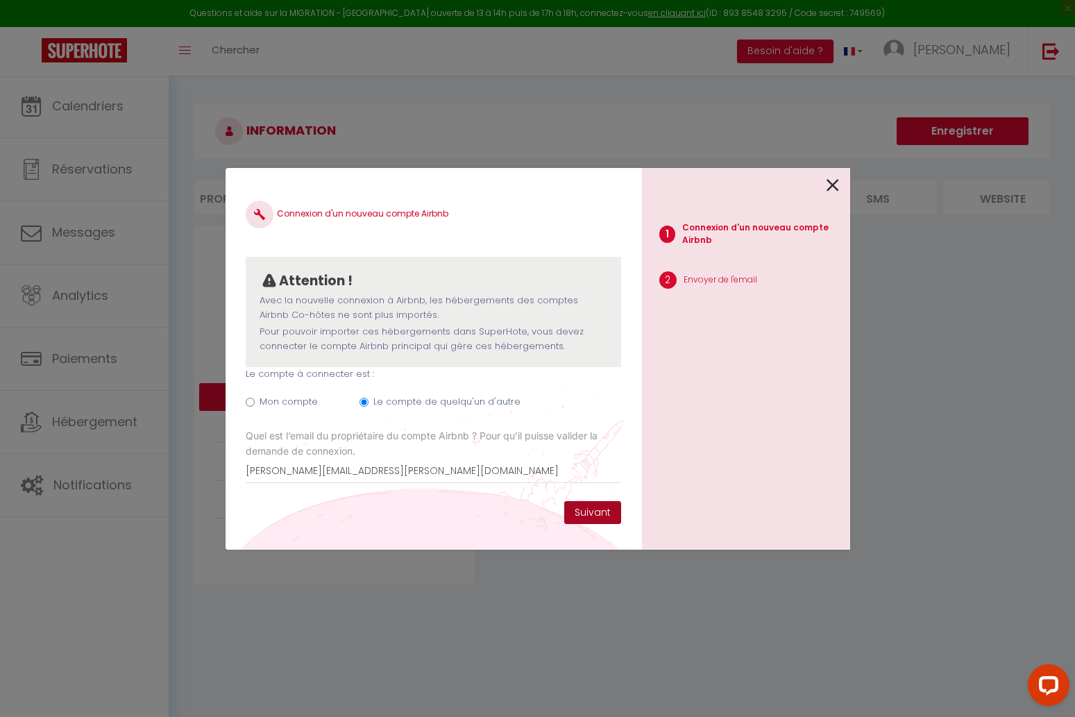
click at [589, 513] on button "Suivant" at bounding box center [592, 513] width 57 height 24
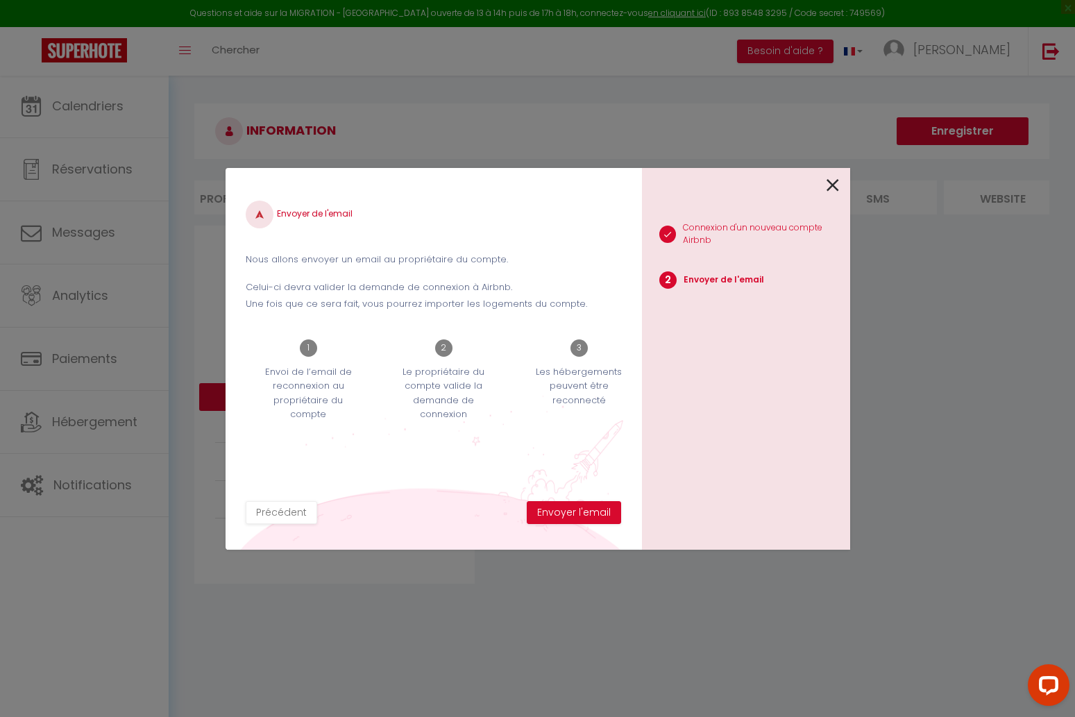
click at [589, 513] on button "Envoyer l'email" at bounding box center [574, 513] width 94 height 24
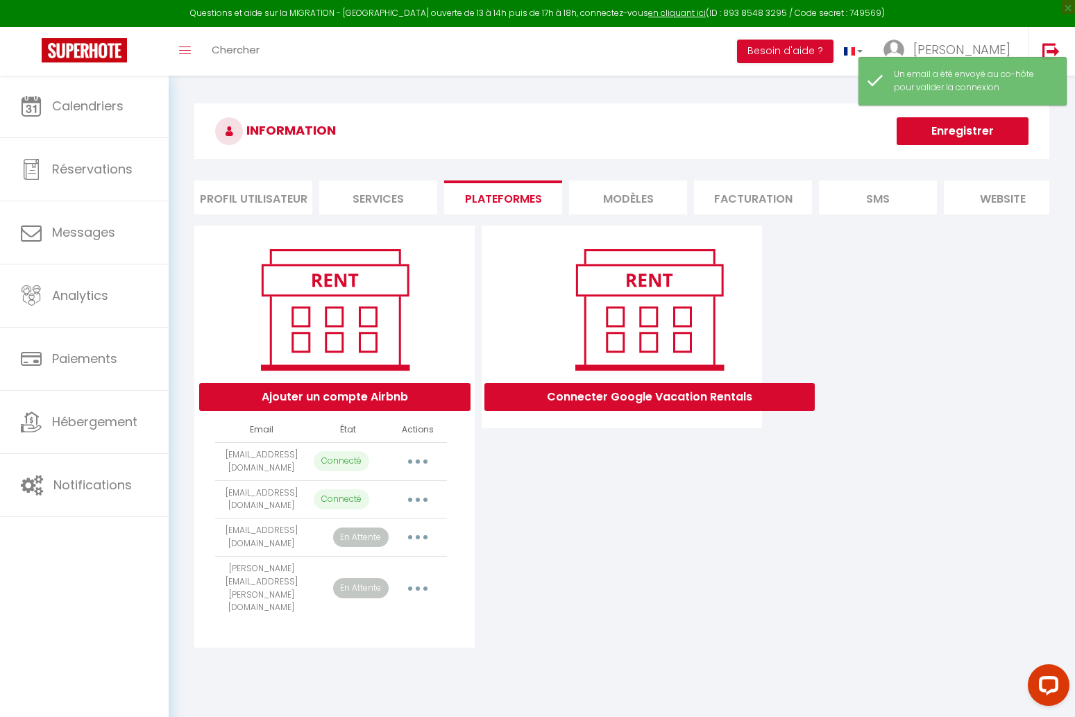
scroll to position [3, 0]
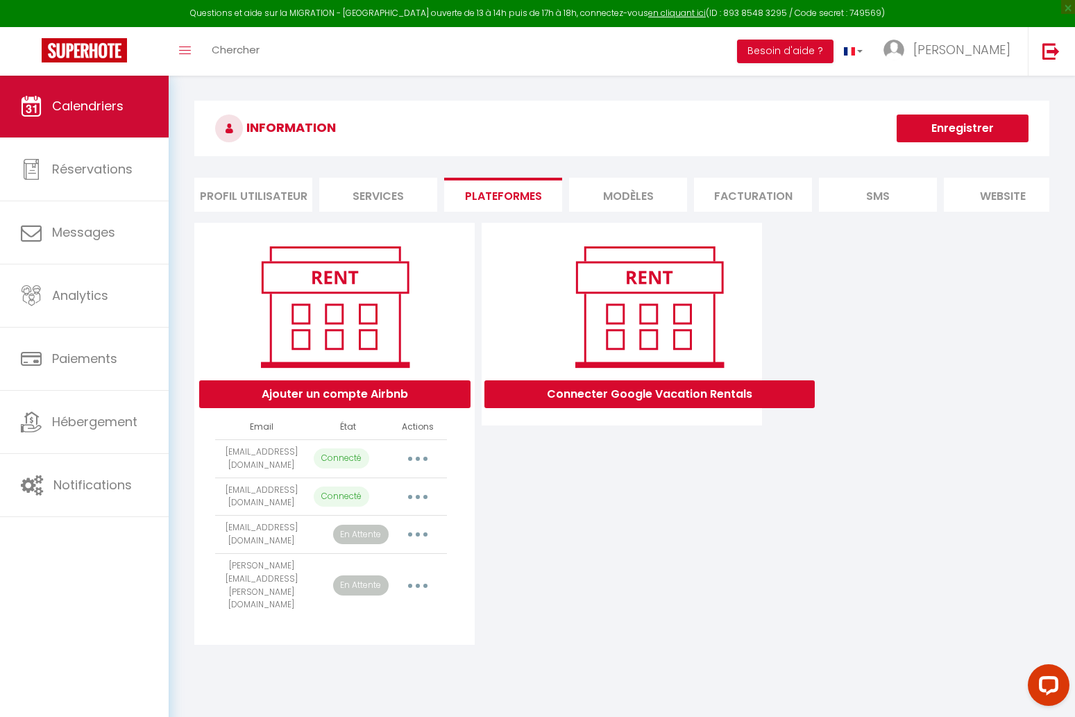
click at [94, 119] on link "Calendriers" at bounding box center [84, 106] width 169 height 62
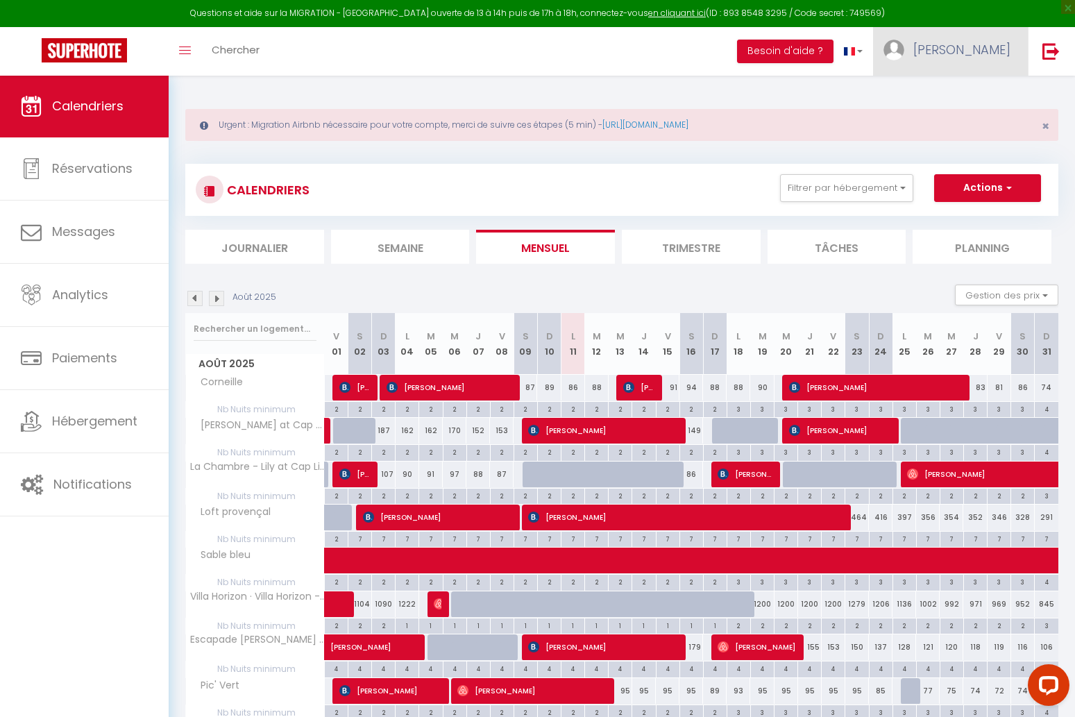
click at [993, 44] on span "[PERSON_NAME]" at bounding box center [962, 49] width 97 height 17
click at [979, 95] on link "Paramètres" at bounding box center [972, 97] width 103 height 24
select select "fr"
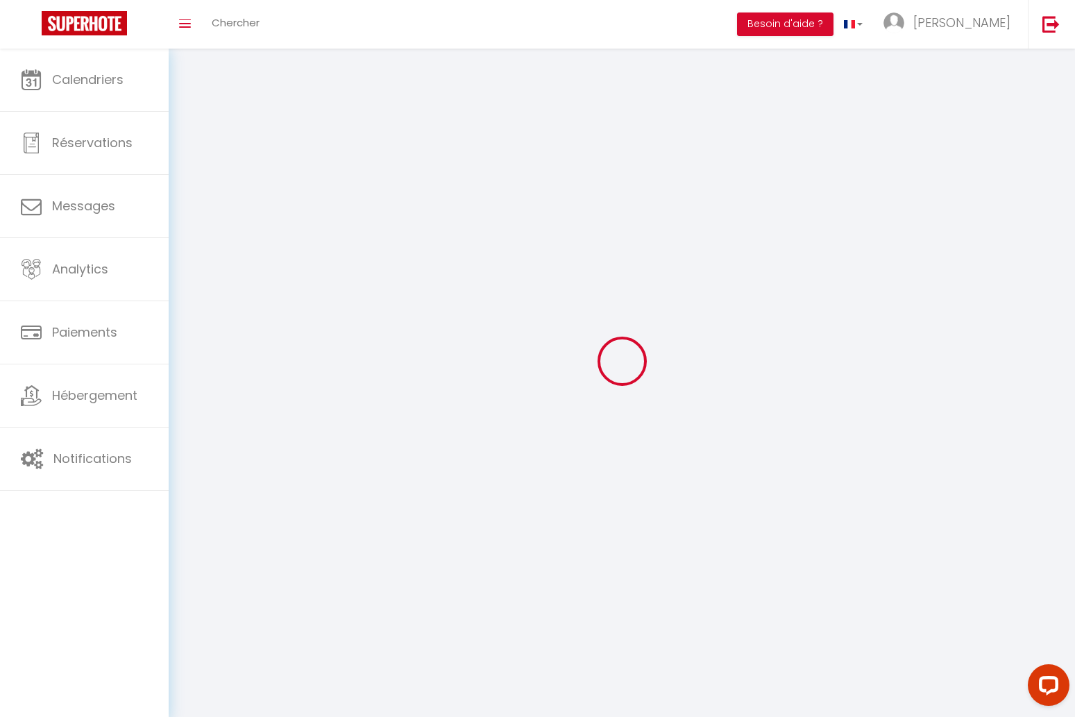
select select
type input "[PERSON_NAME]"
type input "Capuano"
type input "0777816050"
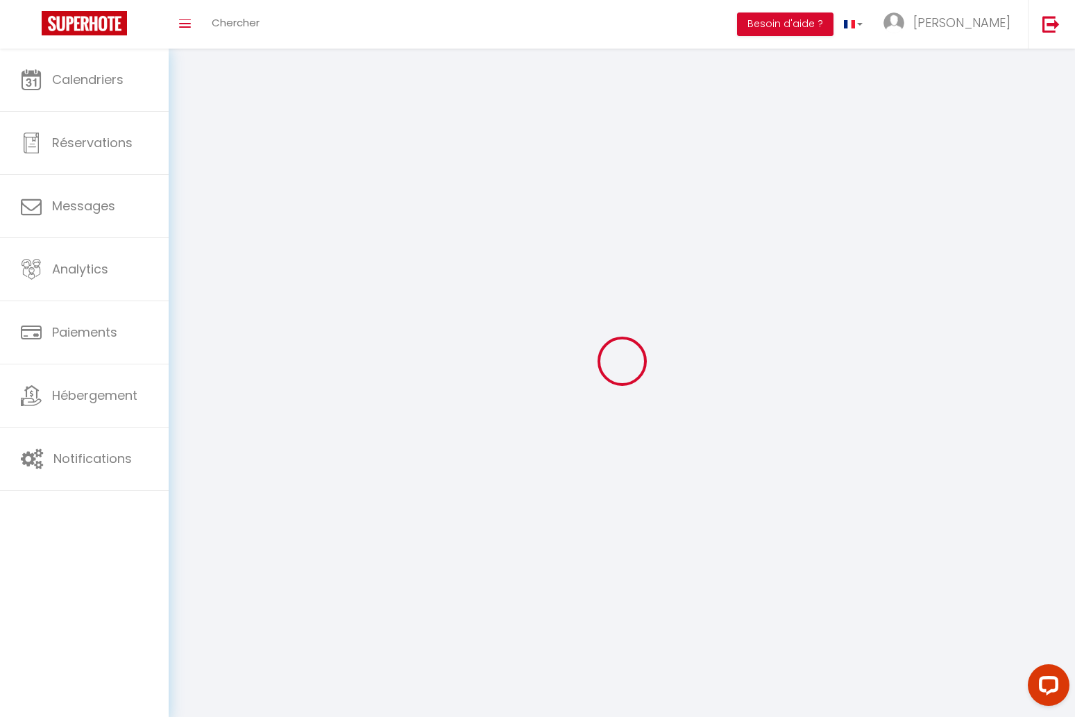
type input "[STREET_ADDRESS]"
type input "92160"
type input "[PERSON_NAME]"
type input "vWh0MO9dlg9u1KbYAxHzQeHrL"
type input "e7LThC7NlCklKSLqzUra3zZ78"
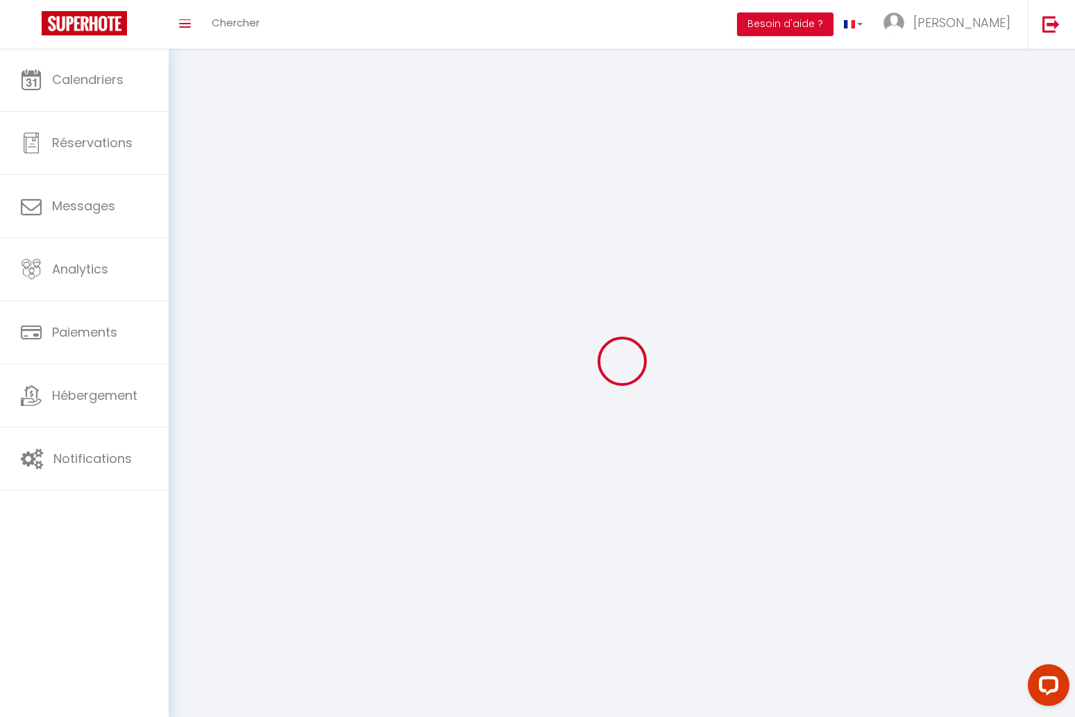
type input "[URL][DOMAIN_NAME]"
type input "vWh0MO9dlg9u1KbYAxHzQeHrL"
type input "e7LThC7NlCklKSLqzUra3zZ78"
type input "[URL][DOMAIN_NAME]"
select select "28"
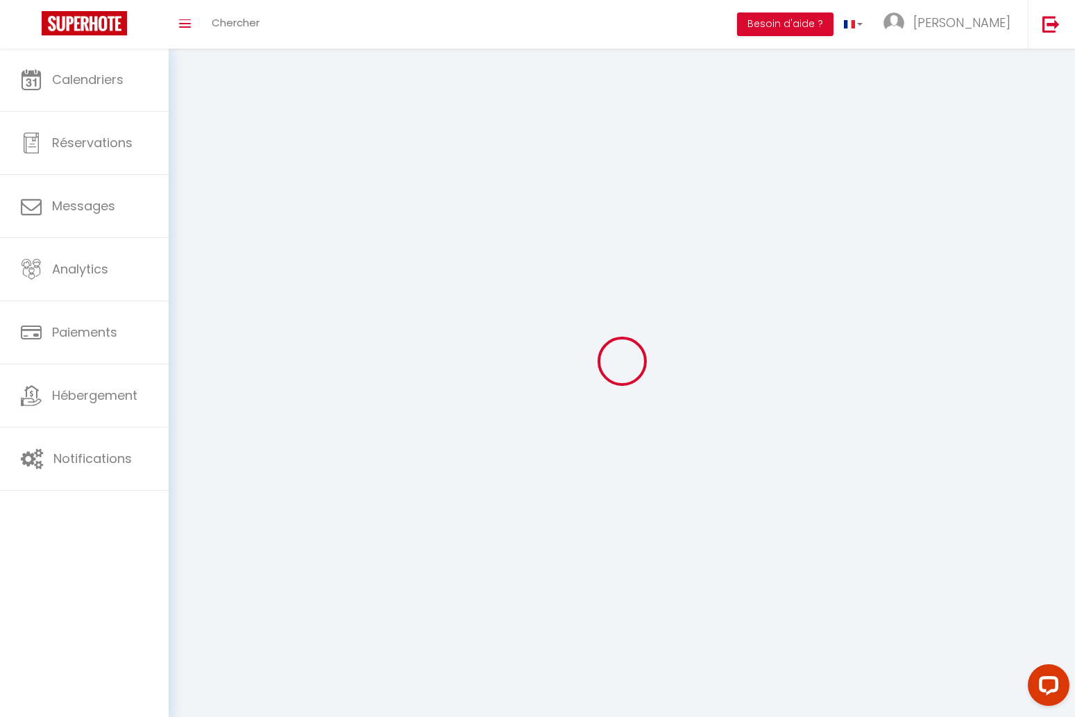
select select "fr"
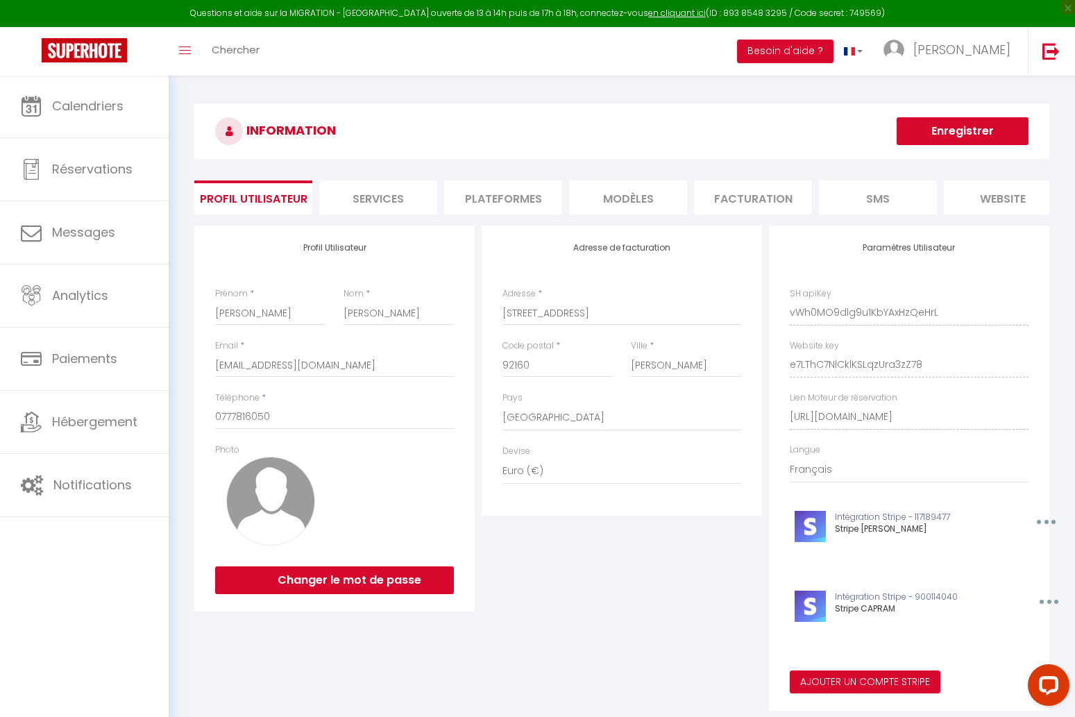
click at [548, 199] on li "Plateformes" at bounding box center [503, 197] width 118 height 34
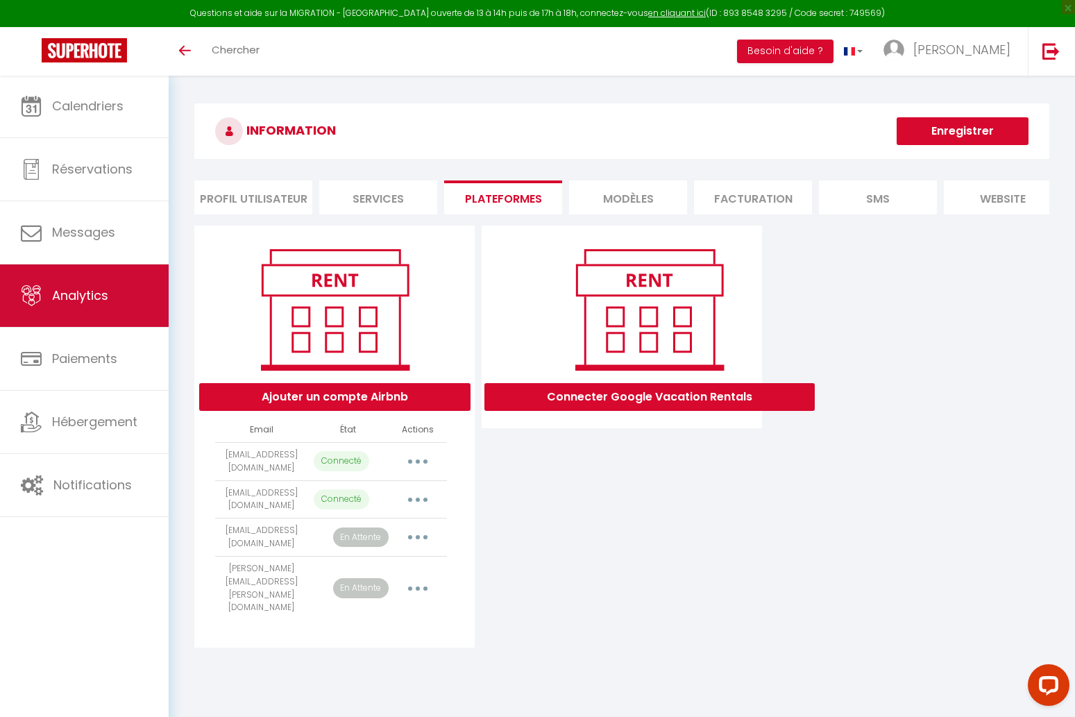
click at [117, 300] on link "Analytics" at bounding box center [84, 295] width 169 height 62
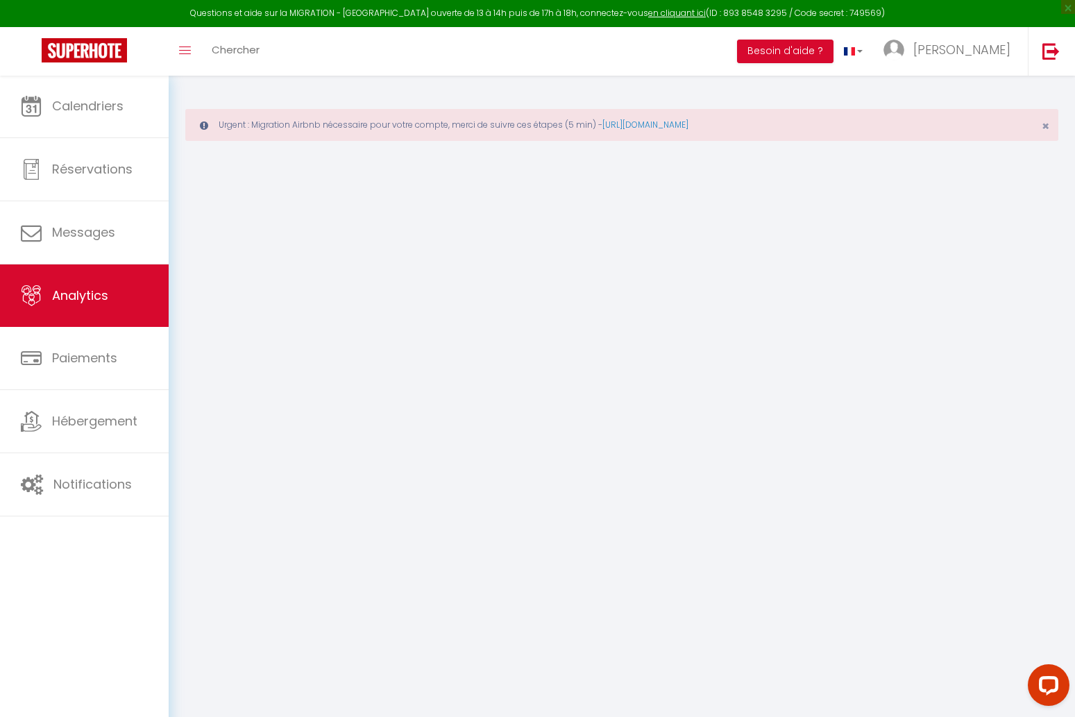
select select "2025"
select select "8"
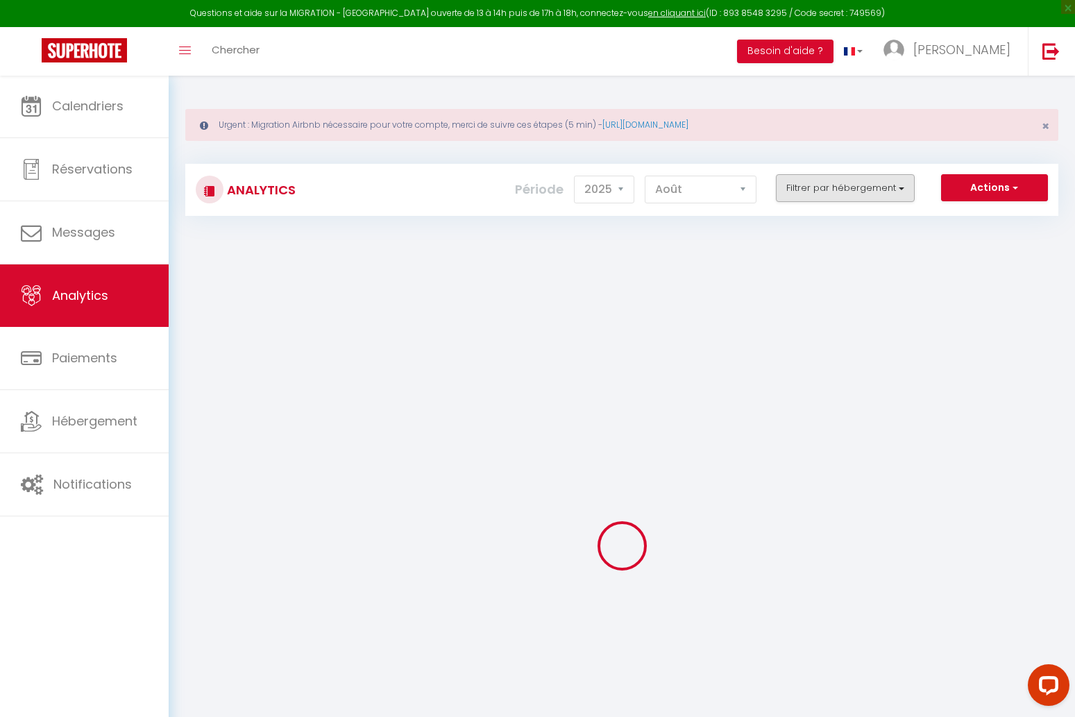
checkbox input "false"
checkbox Vert "false"
checkbox Parking "false"
checkbox Living "false"
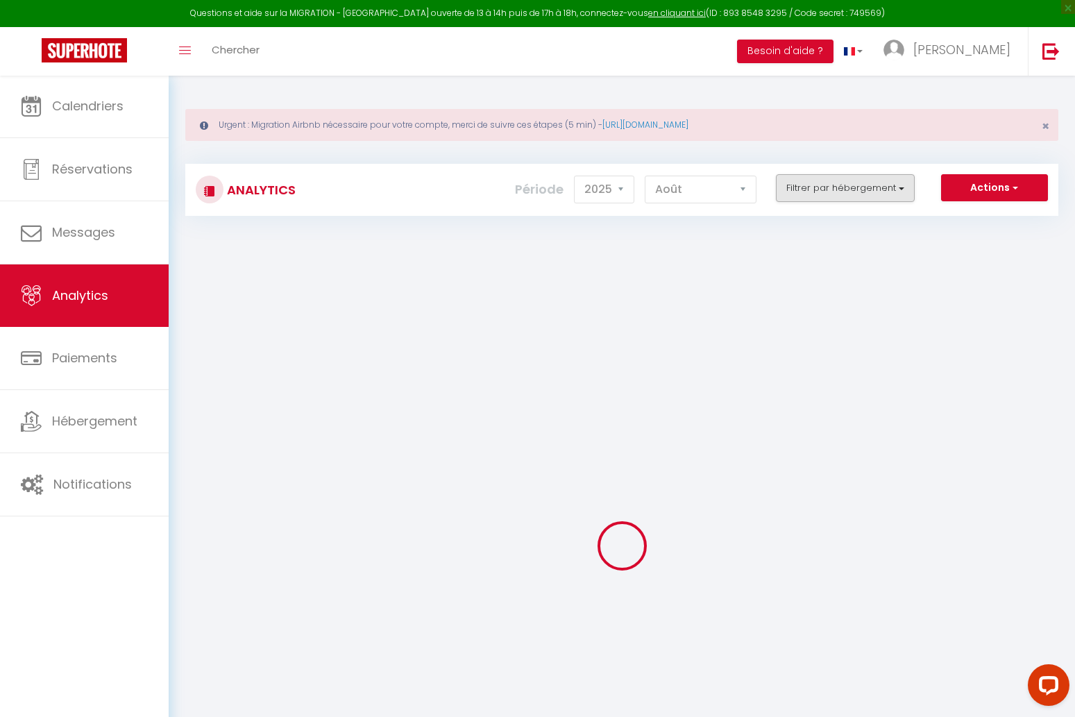
checkbox Living "false"
checkbox provençal "false"
checkbox bleu "false"
checkbox Calm "false"
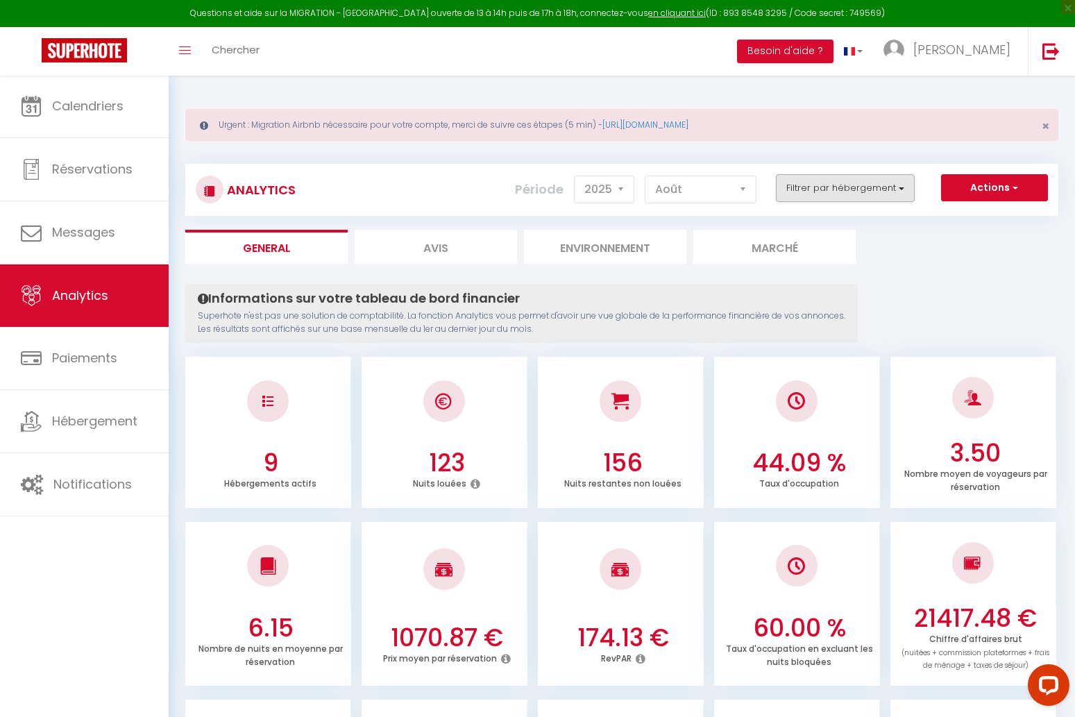
click at [862, 194] on button "Filtrer par hébergement" at bounding box center [845, 188] width 139 height 28
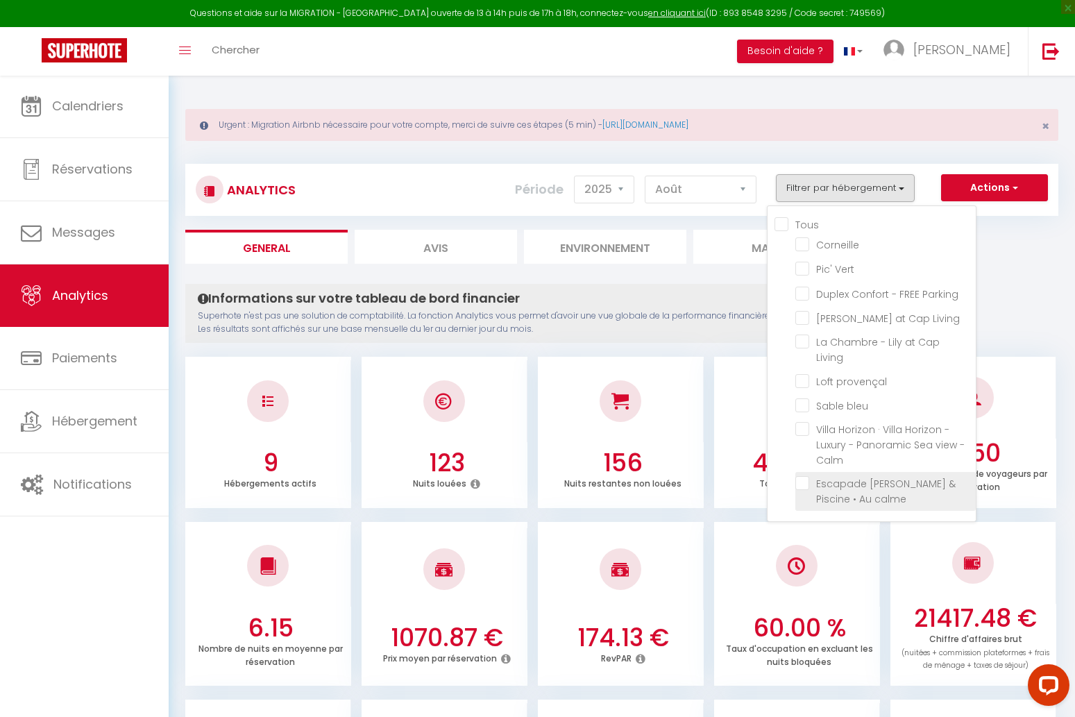
click at [799, 476] on calme "checkbox" at bounding box center [886, 483] width 180 height 14
checkbox calme "true"
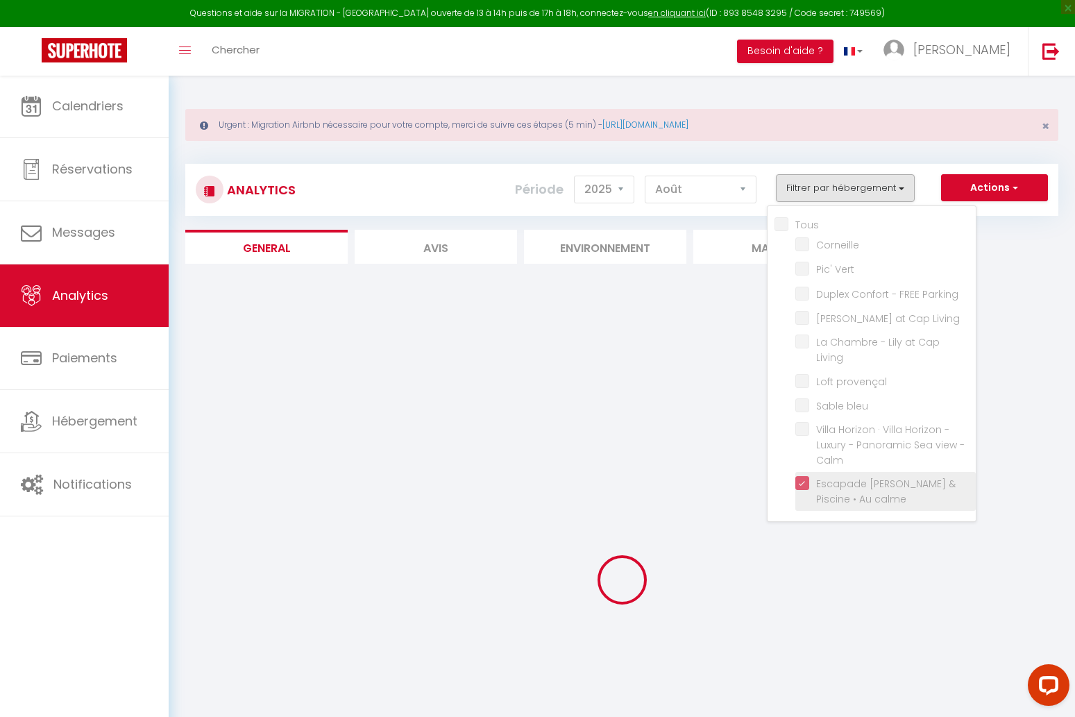
checkbox input "false"
checkbox Vert "false"
checkbox Parking "false"
checkbox Living "false"
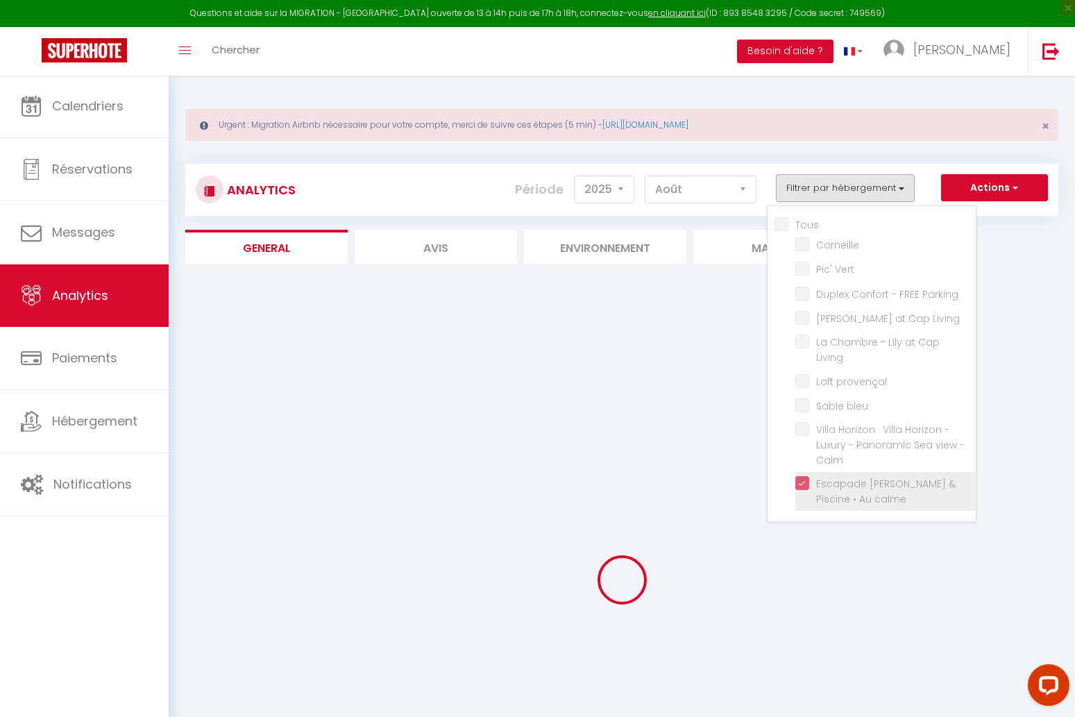
checkbox provençal "false"
checkbox bleu "false"
checkbox Calm "false"
checkbox input "false"
checkbox Vert "false"
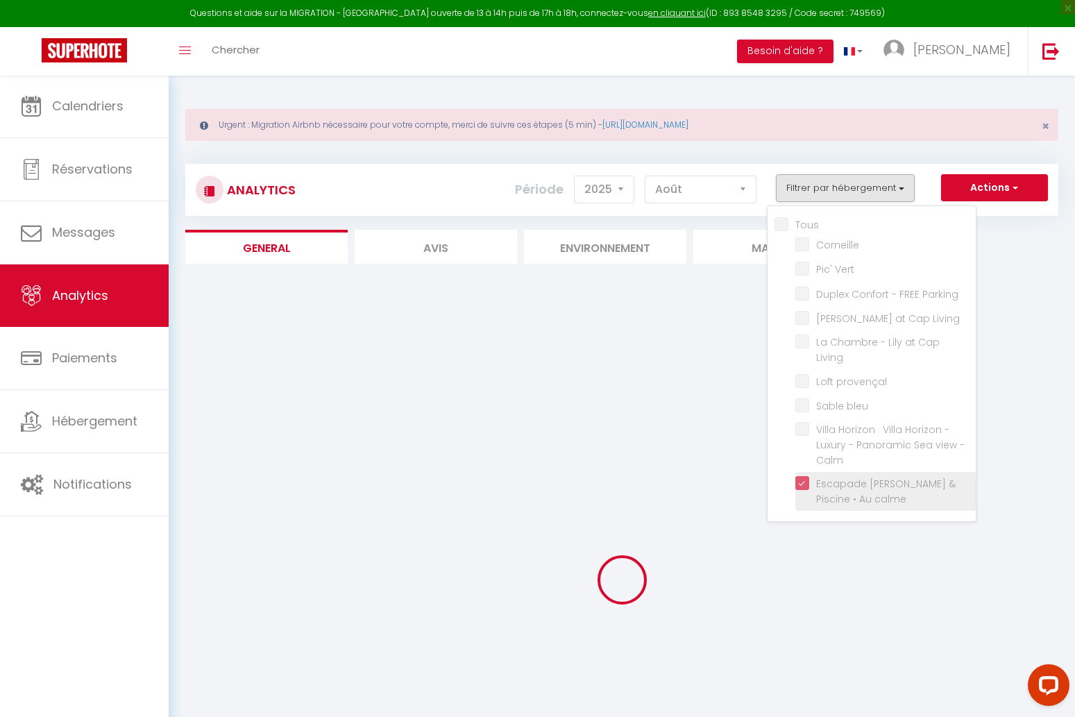
checkbox Parking "false"
checkbox Living "false"
checkbox provençal "false"
checkbox bleu "false"
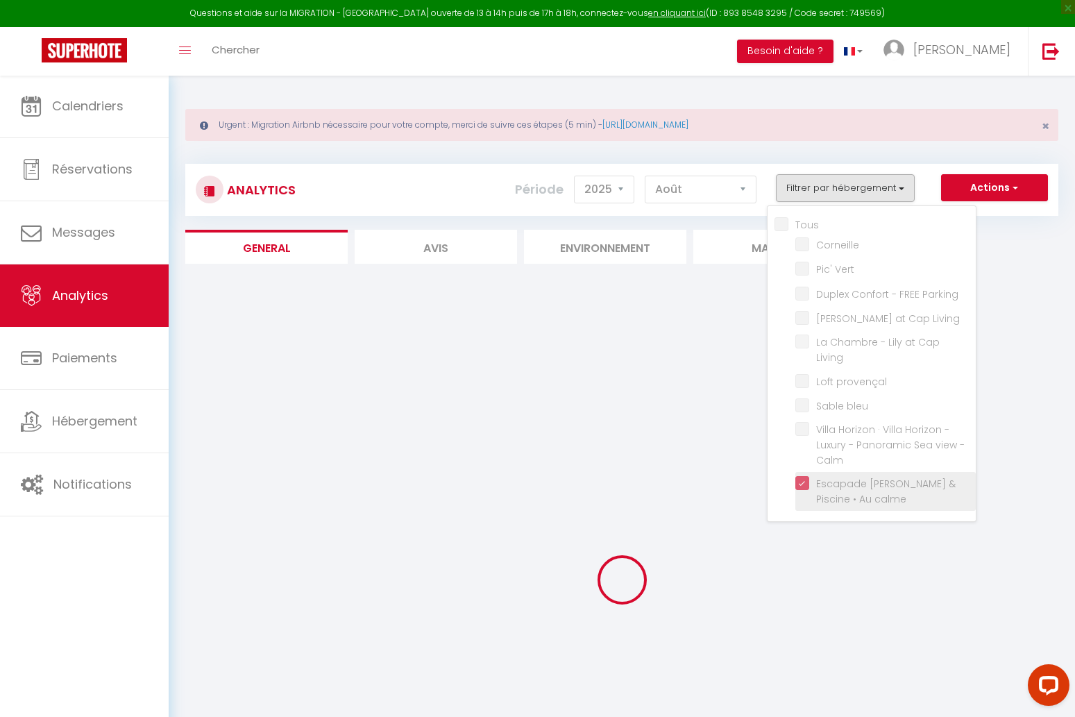
checkbox Calm "false"
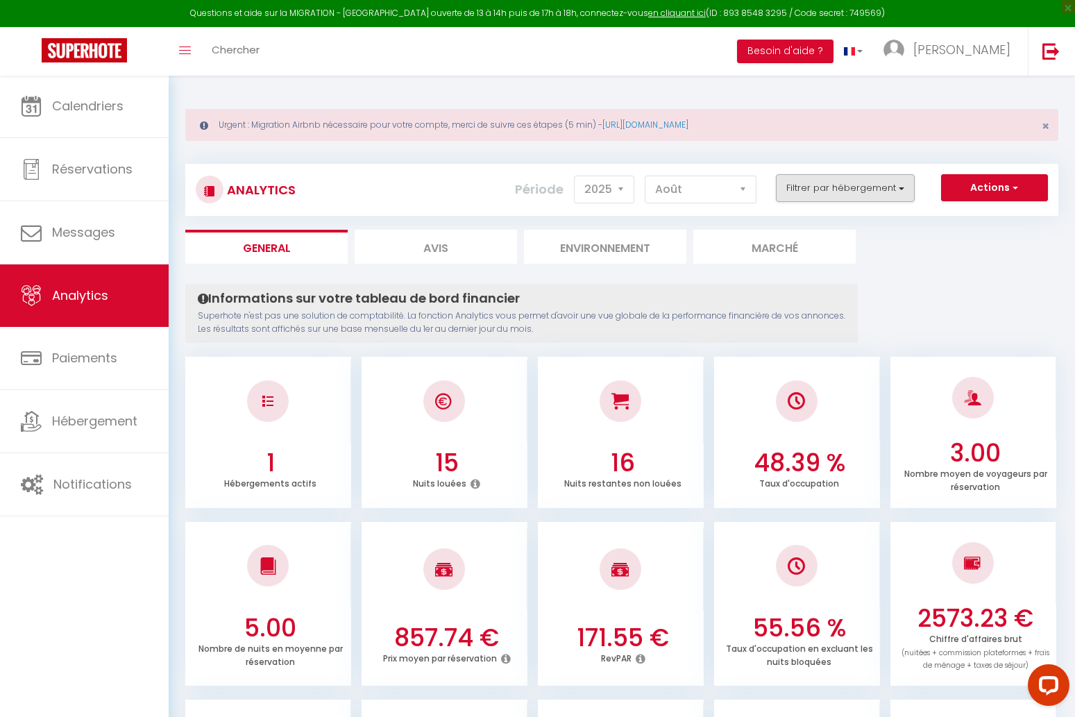
click at [843, 189] on button "Filtrer par hébergement" at bounding box center [845, 188] width 139 height 28
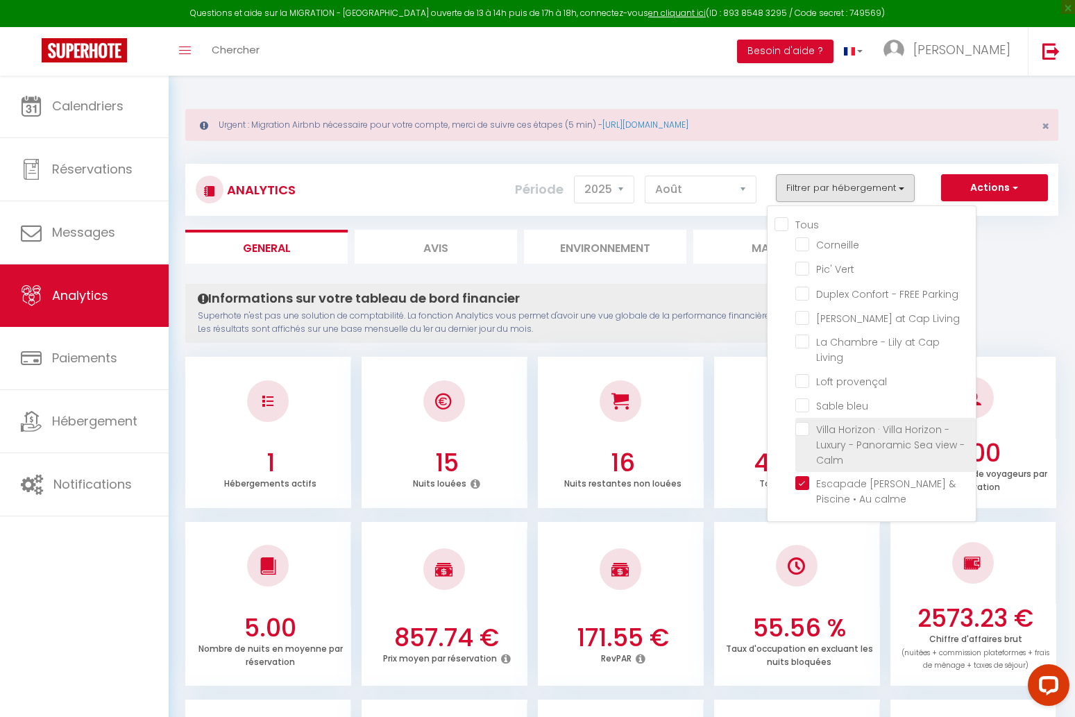
drag, startPoint x: 805, startPoint y: 467, endPoint x: 803, endPoint y: 450, distance: 16.7
click at [805, 476] on calme "checkbox" at bounding box center [886, 483] width 180 height 14
checkbox calme "false"
checkbox input "false"
checkbox Vert "false"
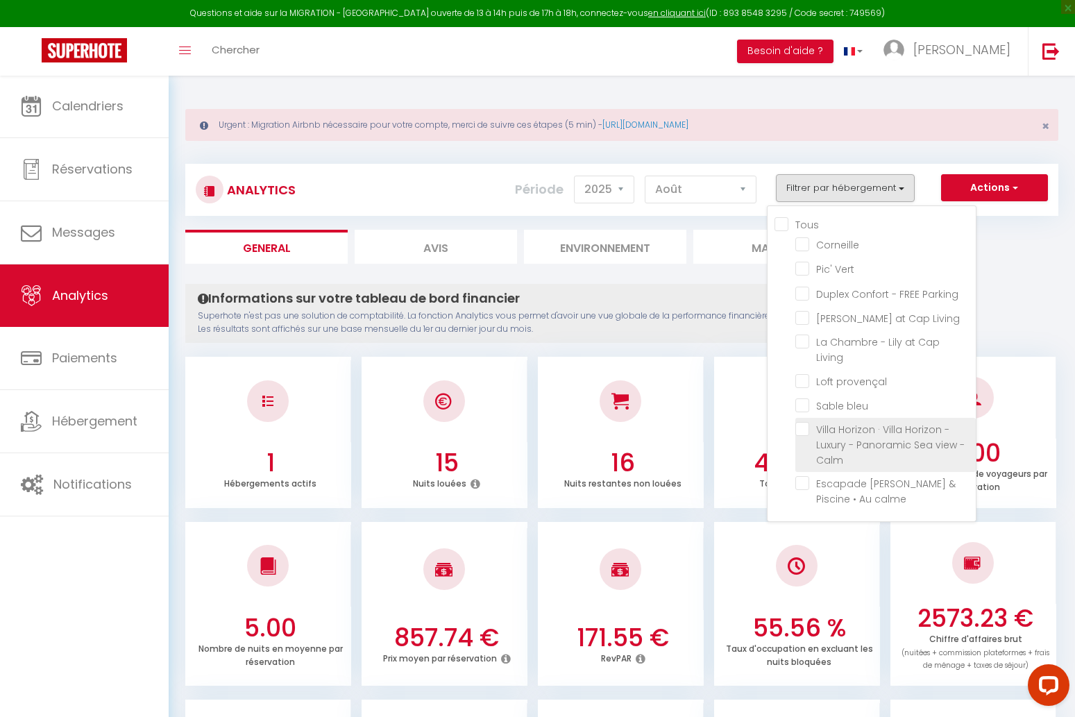
checkbox Parking "false"
checkbox Living "false"
checkbox provençal "false"
checkbox bleu "false"
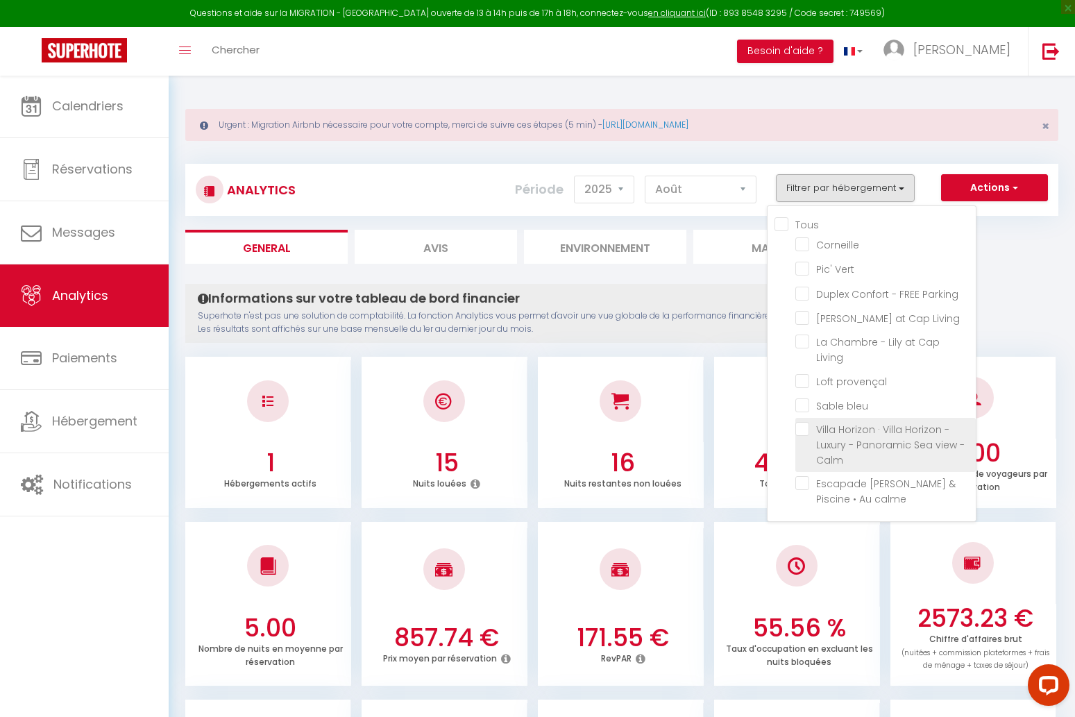
checkbox Calm "false"
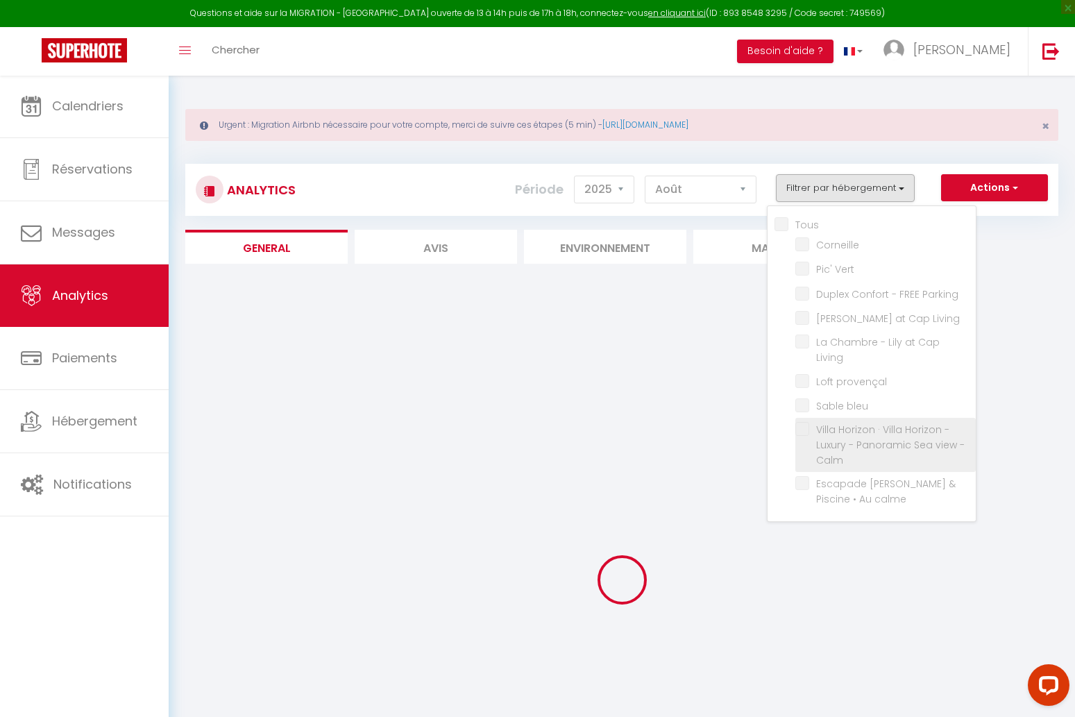
checkbox input "false"
checkbox Vert "false"
checkbox Parking "false"
checkbox Living "false"
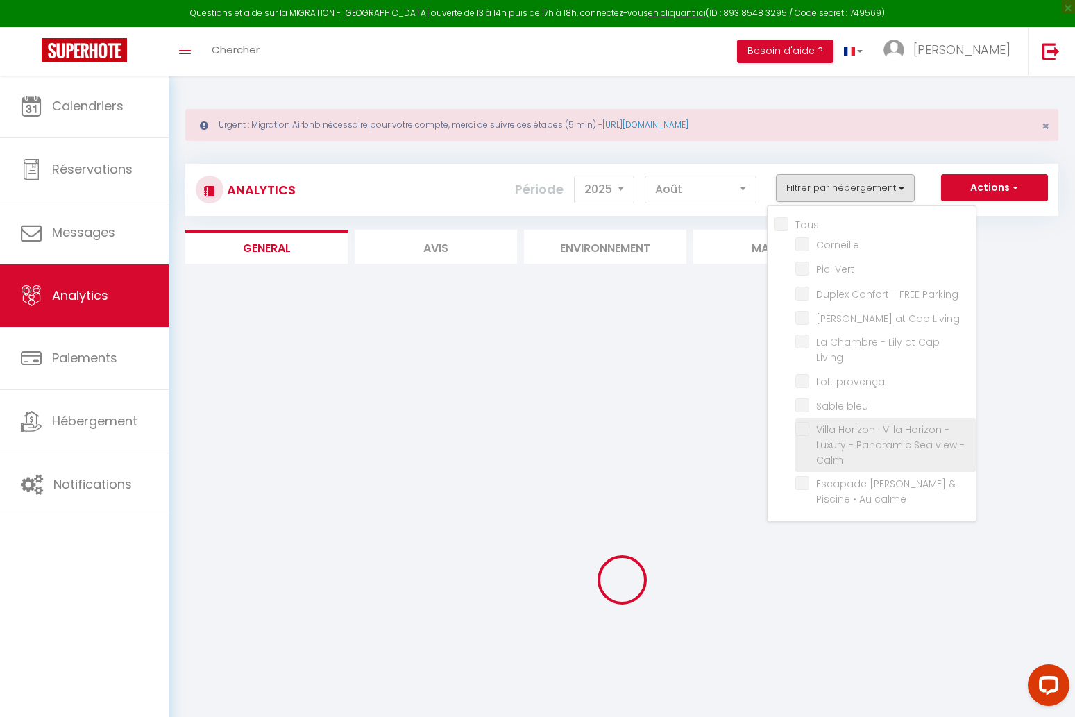
checkbox provençal "false"
checkbox bleu "false"
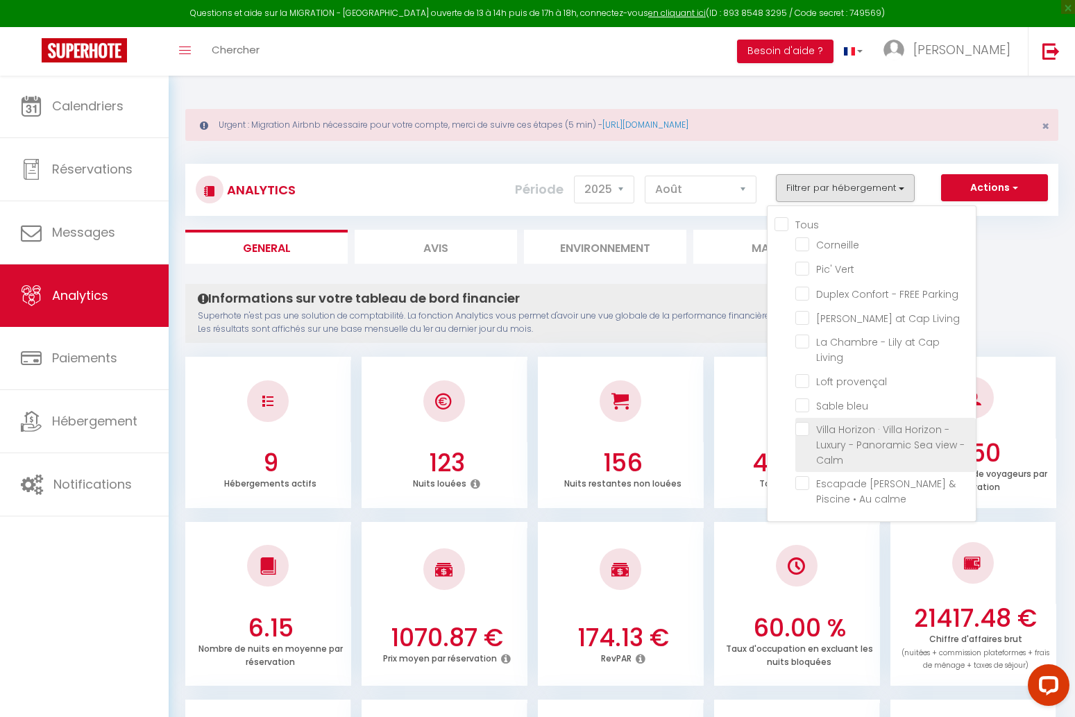
click at [803, 422] on Calm "checkbox" at bounding box center [886, 429] width 180 height 14
checkbox Calm "true"
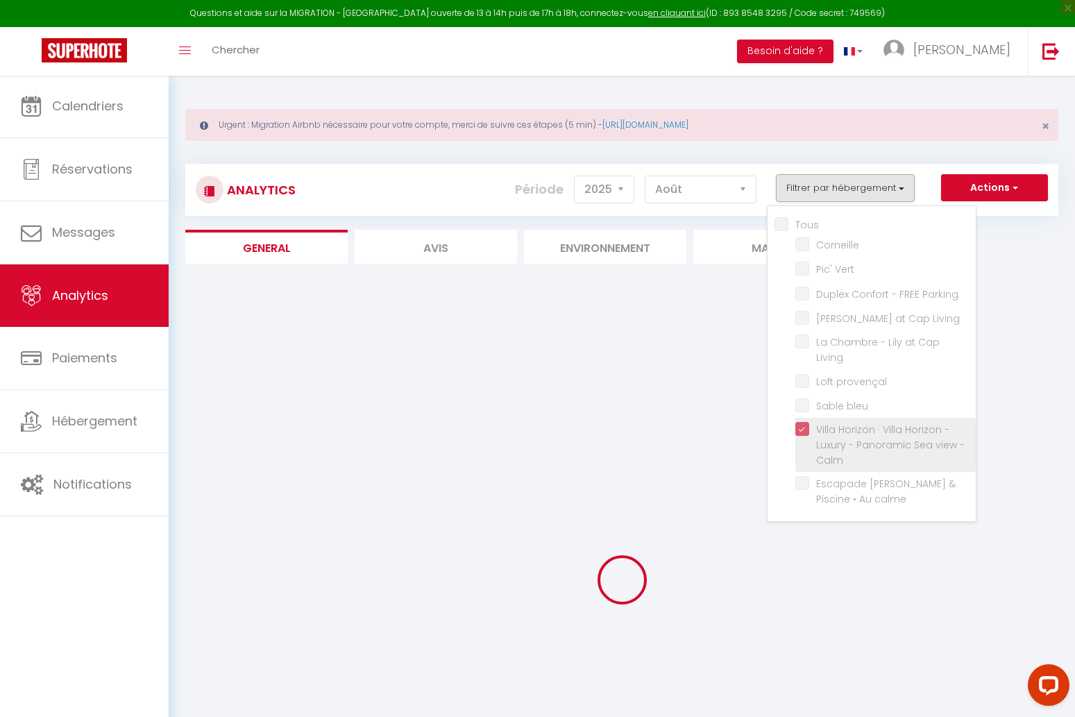
checkbox input "false"
checkbox Vert "false"
checkbox Parking "false"
checkbox Living "false"
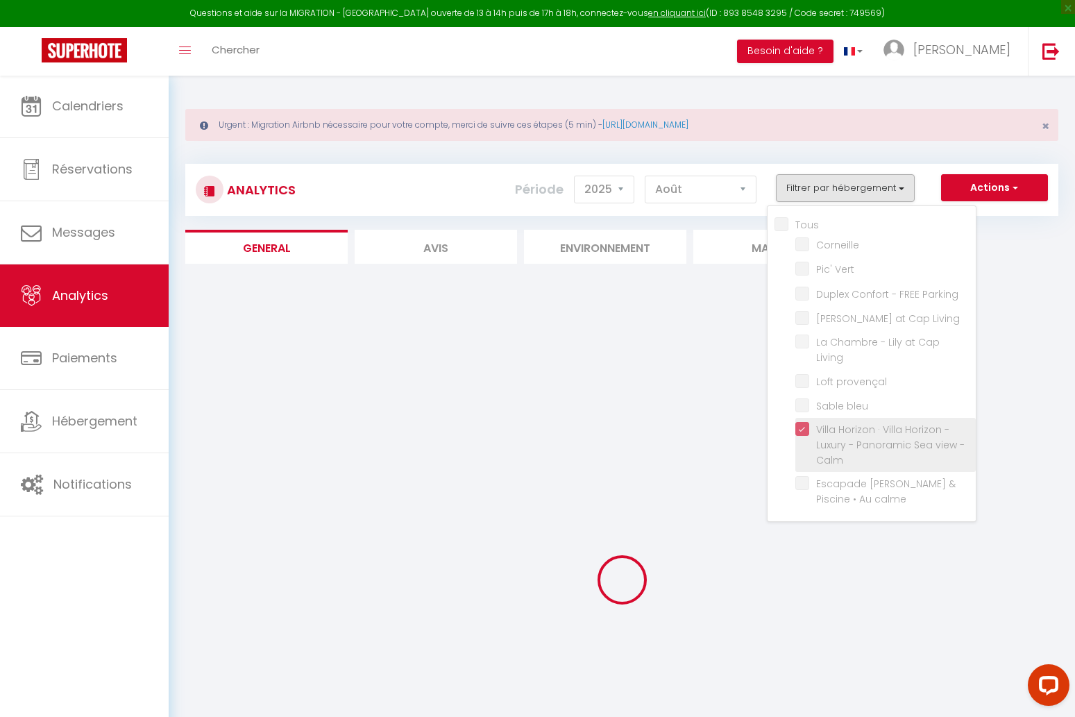
checkbox provençal "false"
checkbox bleu "false"
checkbox input "false"
checkbox Vert "false"
checkbox Parking "false"
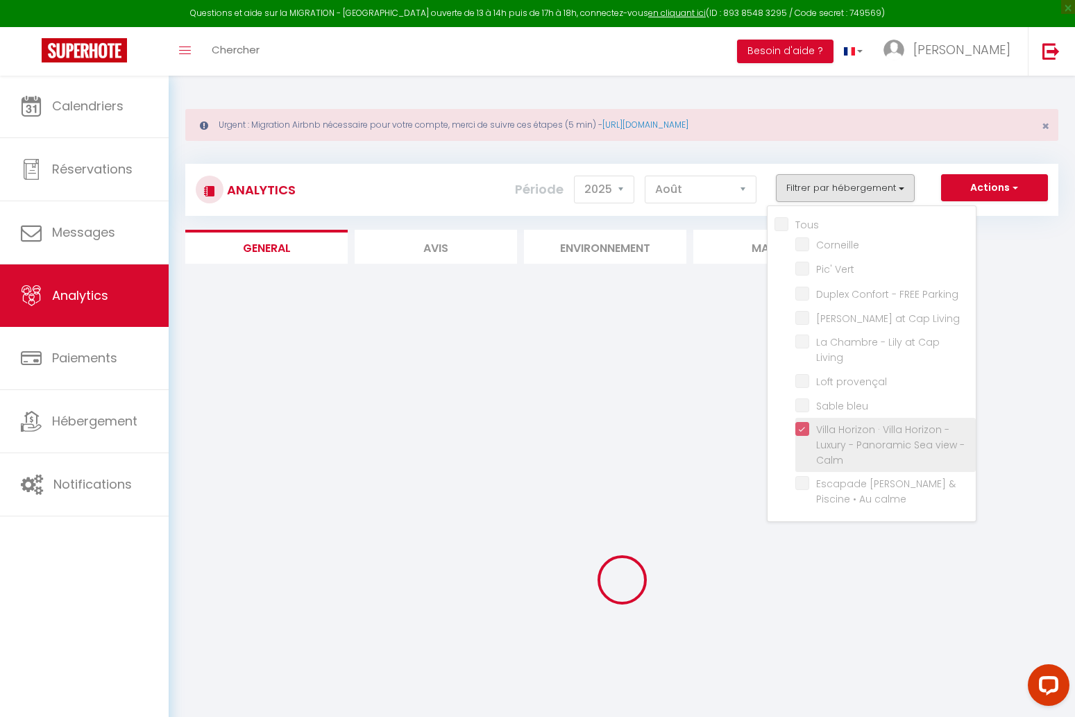
checkbox Living "false"
checkbox provençal "false"
checkbox bleu "false"
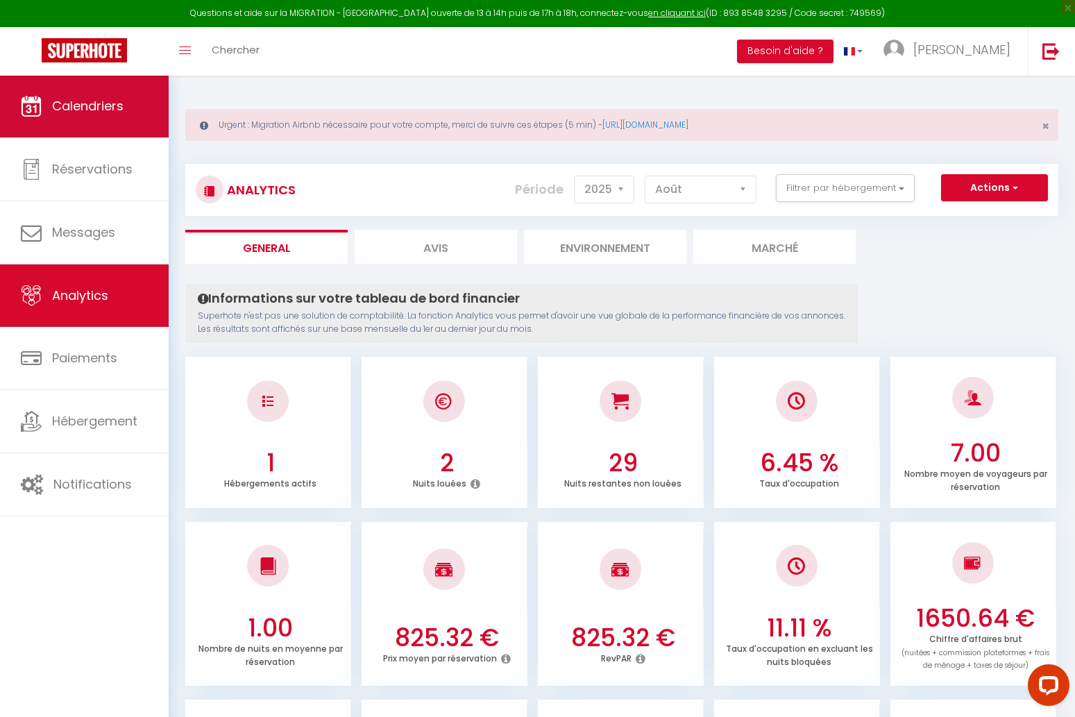
click at [101, 110] on span "Calendriers" at bounding box center [88, 105] width 72 height 17
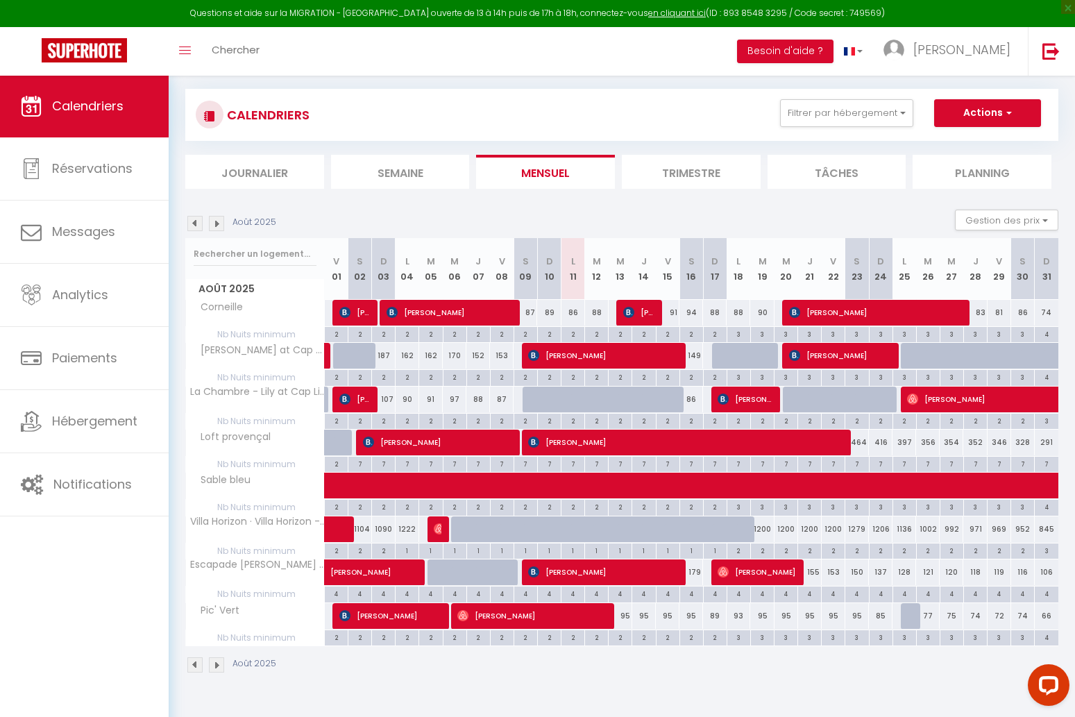
scroll to position [75, 0]
click at [430, 523] on div at bounding box center [440, 529] width 24 height 26
click at [201, 224] on img at bounding box center [194, 223] width 15 height 15
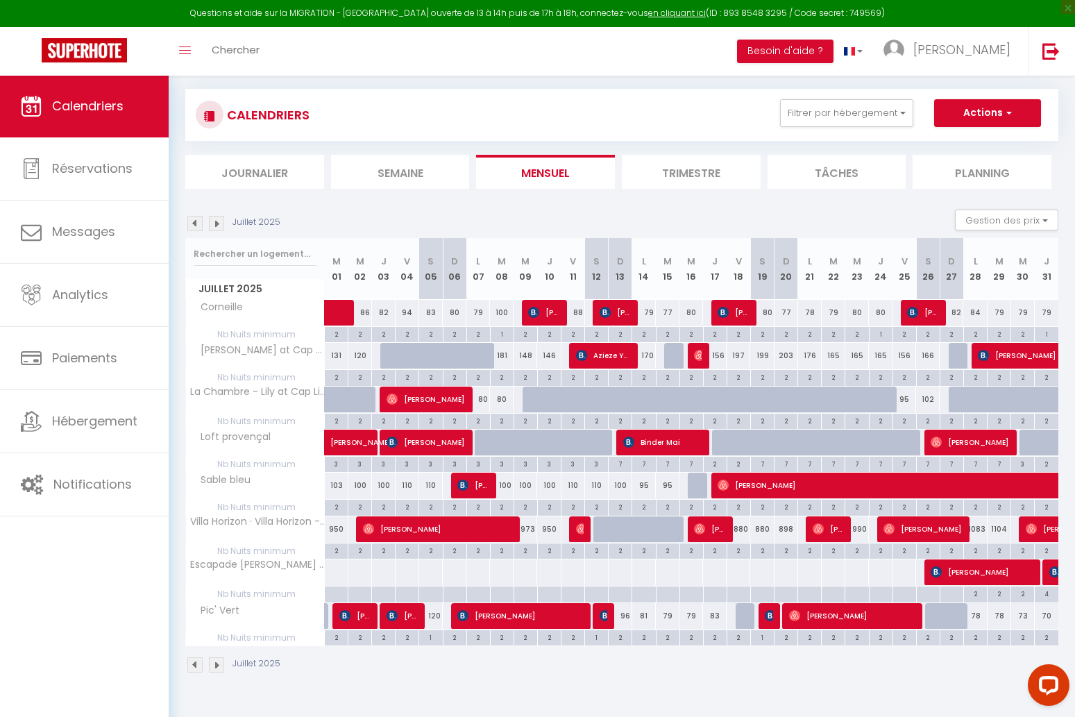
click at [217, 221] on img at bounding box center [216, 223] width 15 height 15
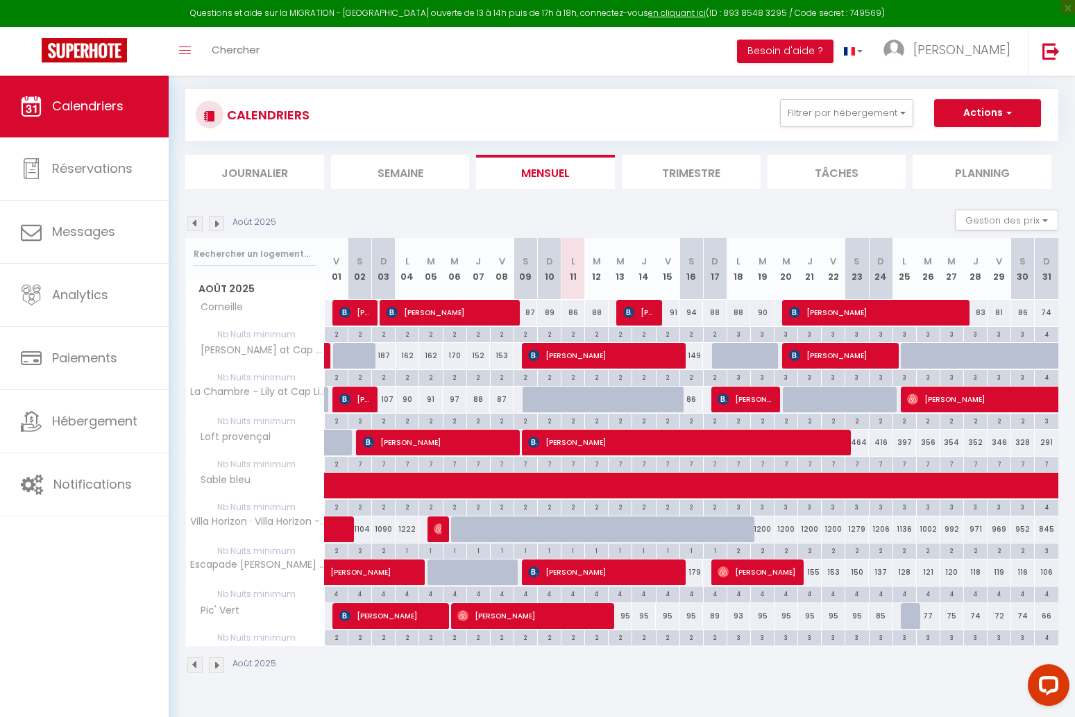
click at [436, 526] on img at bounding box center [439, 528] width 11 height 11
select select "OK"
select select "0"
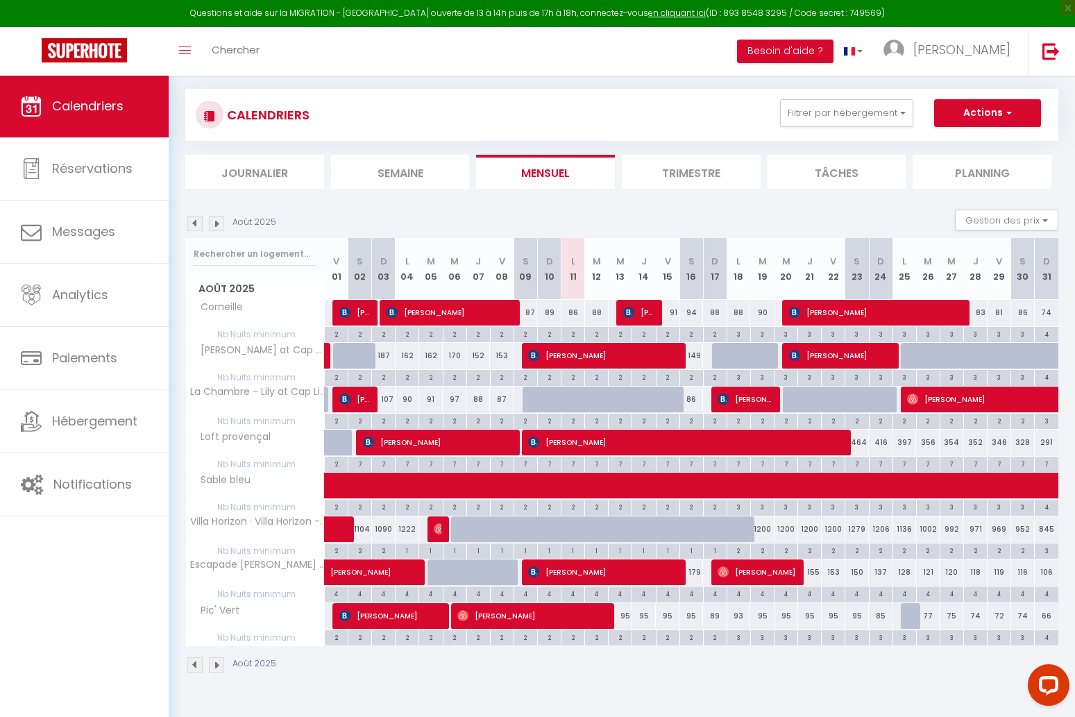
select select "0"
select select
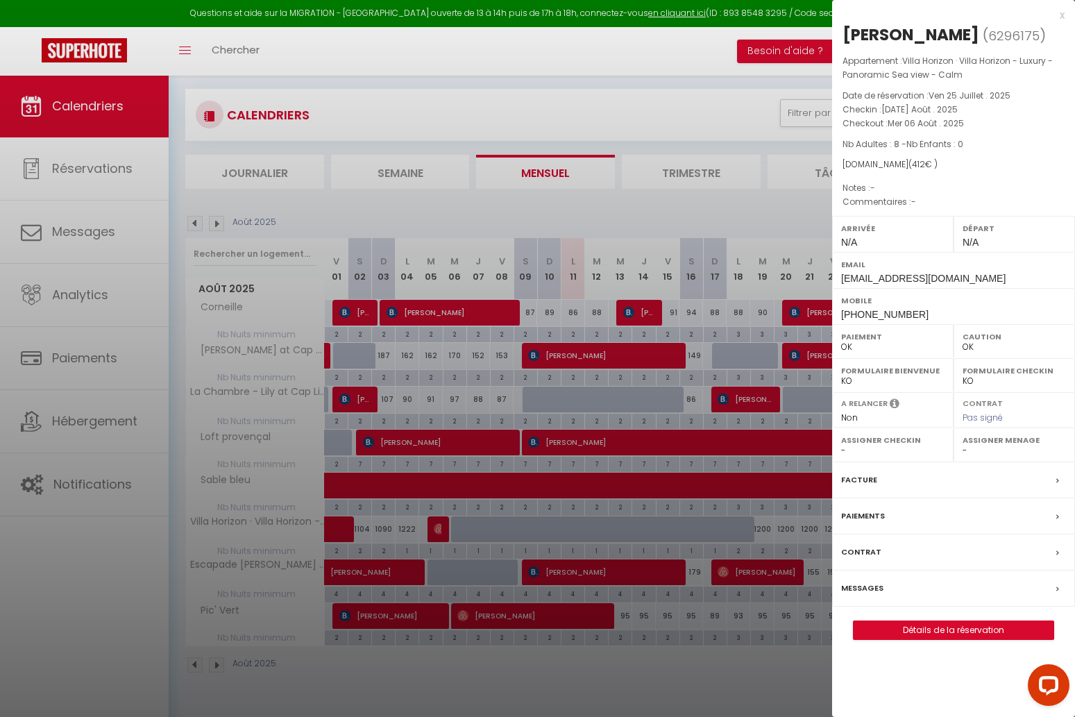
click at [413, 526] on div at bounding box center [537, 358] width 1075 height 717
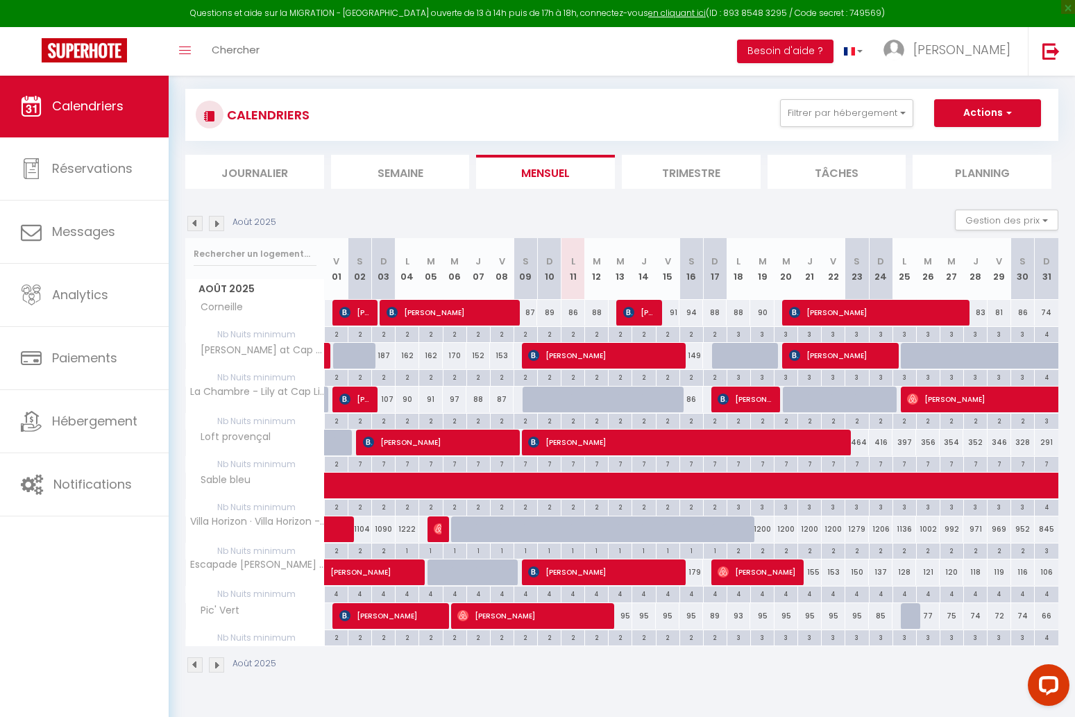
drag, startPoint x: 107, startPoint y: 280, endPoint x: 292, endPoint y: 235, distance: 190.9
click at [107, 280] on link "Analytics" at bounding box center [84, 295] width 169 height 62
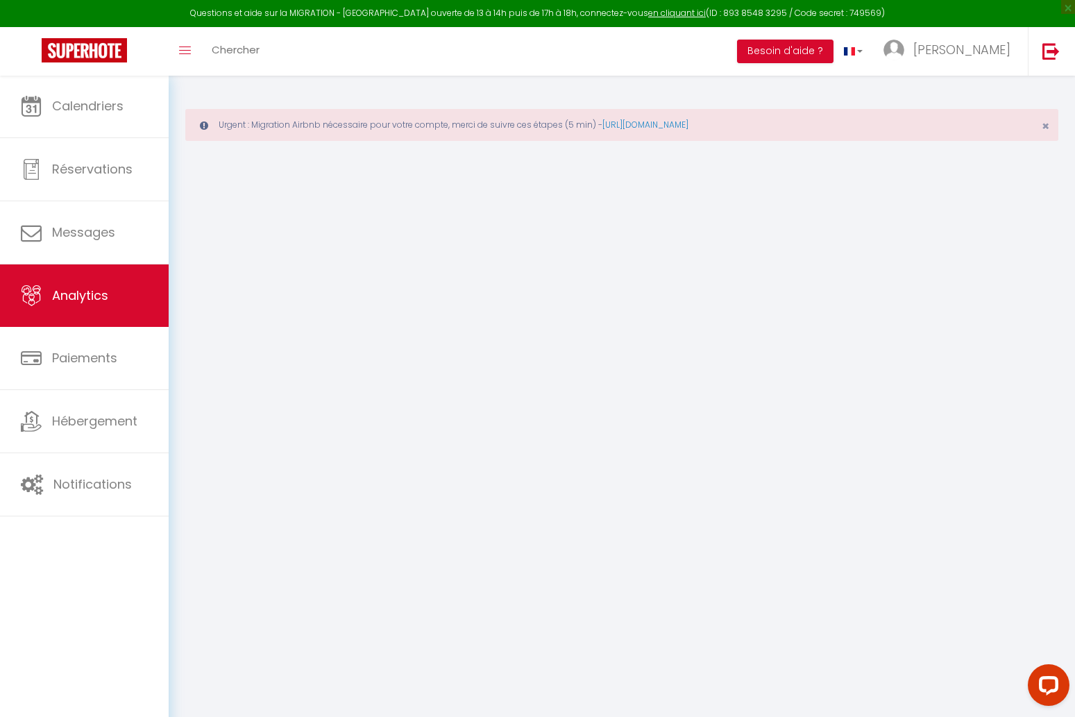
select select "2025"
select select "8"
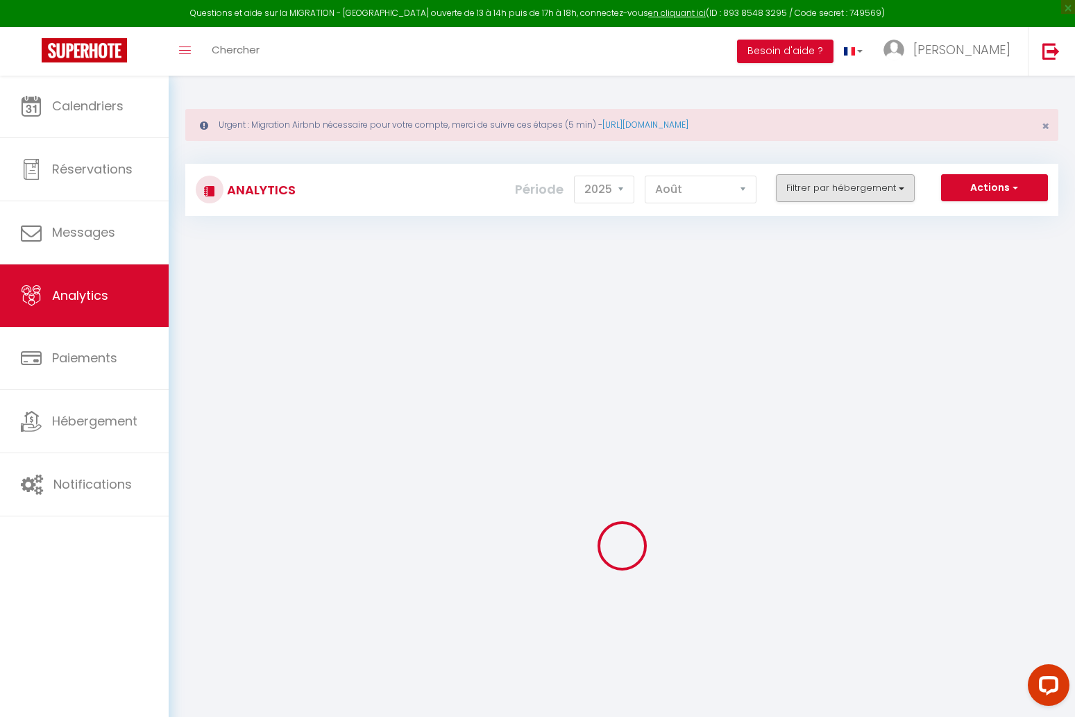
click at [841, 185] on button "Filtrer par hébergement" at bounding box center [845, 188] width 139 height 28
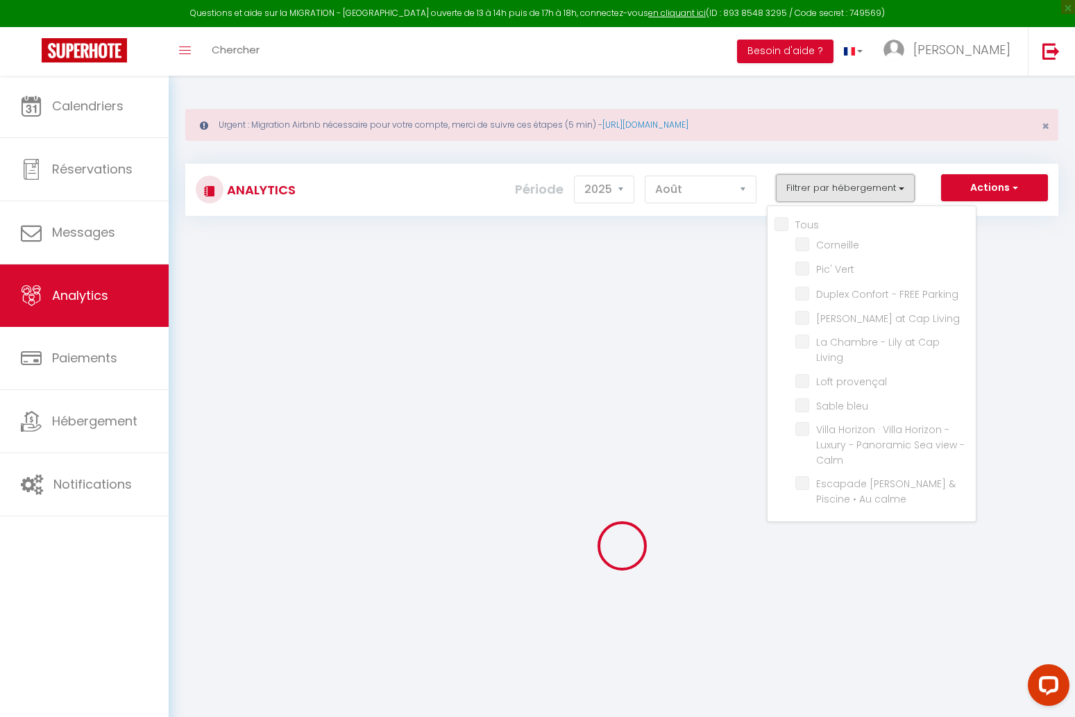
checkbox input "false"
checkbox Vert "false"
checkbox Parking "false"
checkbox Living "false"
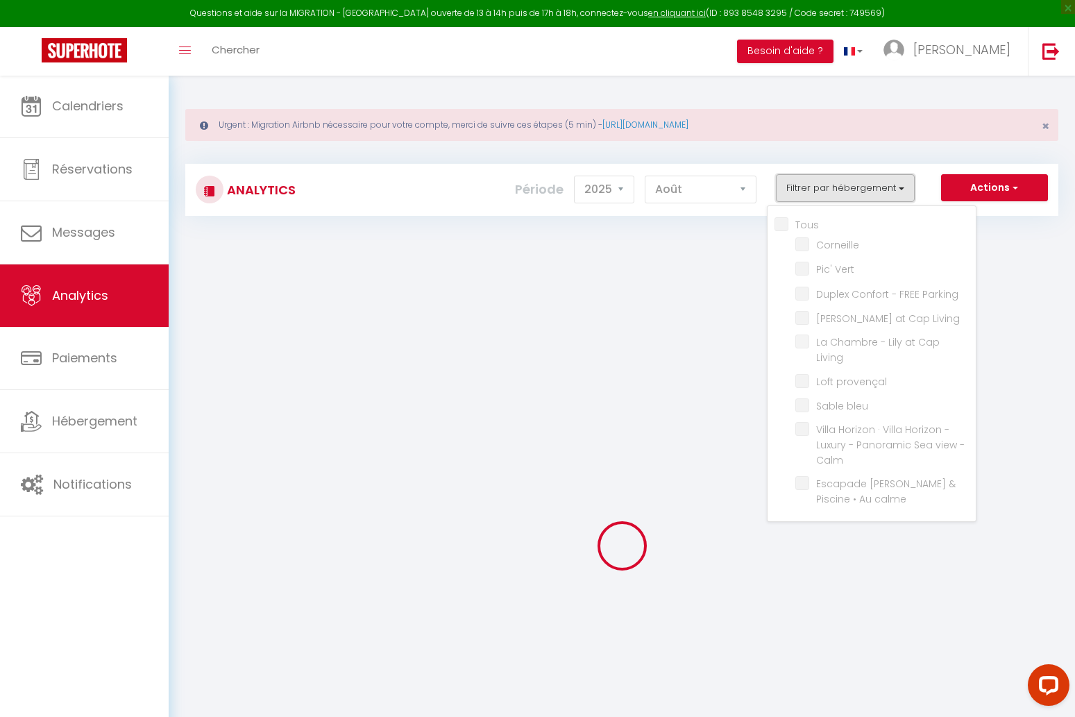
checkbox Living "false"
checkbox provençal "false"
checkbox bleu "false"
checkbox Calm "false"
checkbox calme "false"
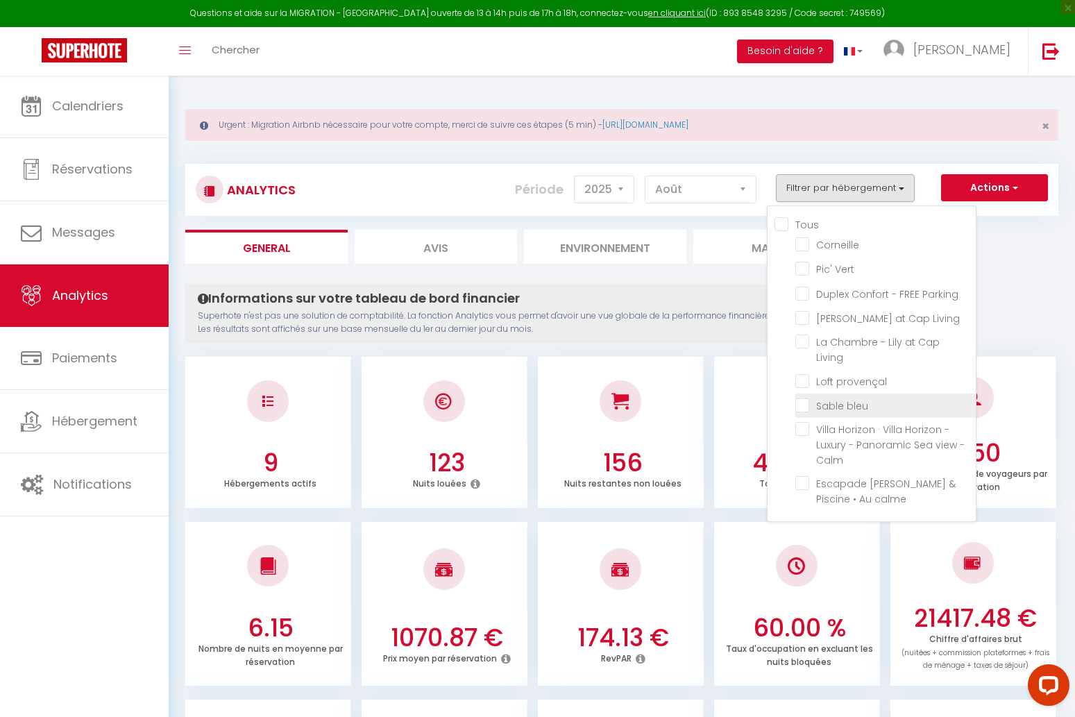
click at [803, 398] on bleu "checkbox" at bounding box center [886, 405] width 180 height 14
checkbox bleu "true"
checkbox input "false"
checkbox Vert "false"
checkbox Parking "false"
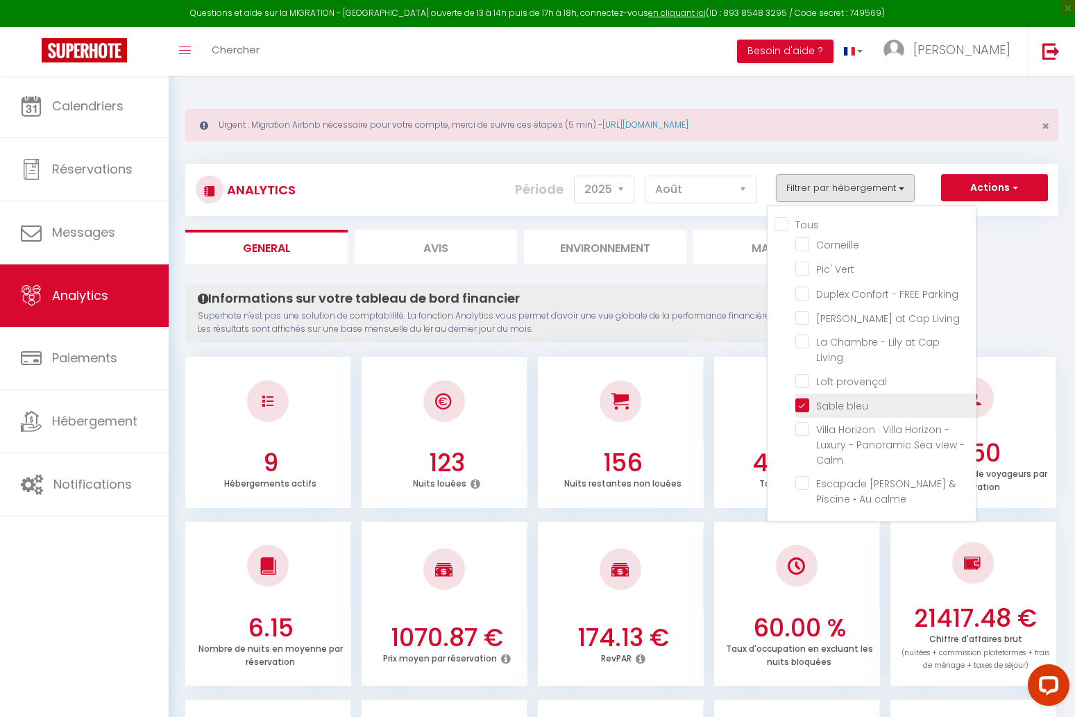
checkbox Living "false"
checkbox provençal "false"
checkbox Calm "false"
checkbox calme "false"
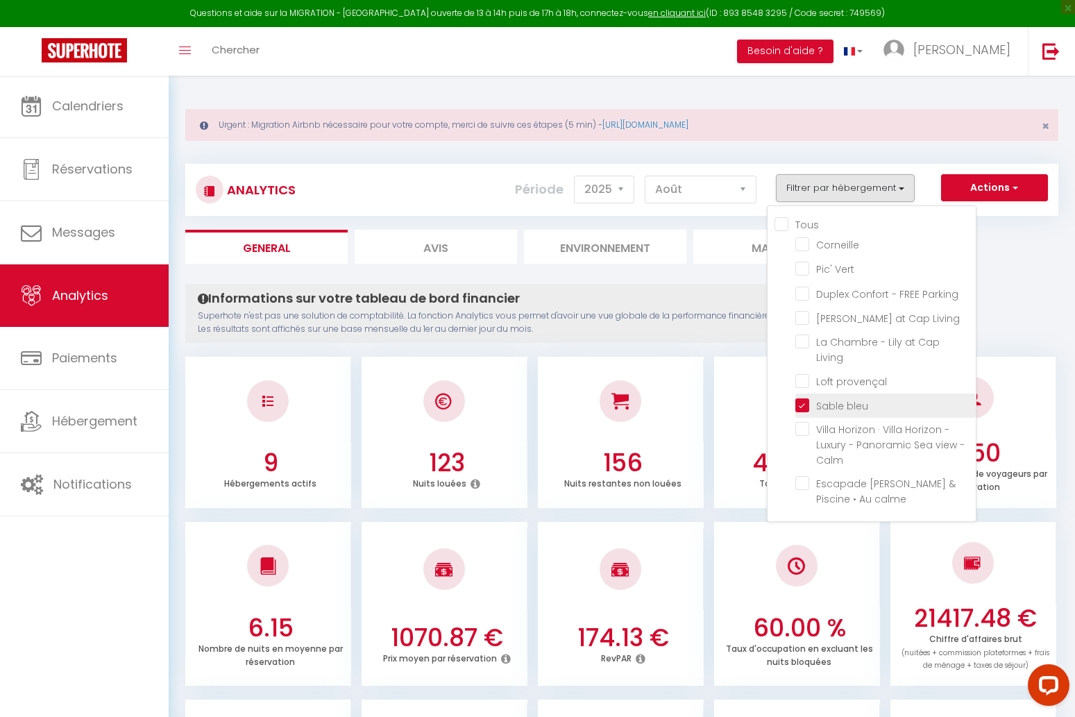
checkbox input "false"
checkbox Vert "false"
checkbox Parking "false"
checkbox Living "false"
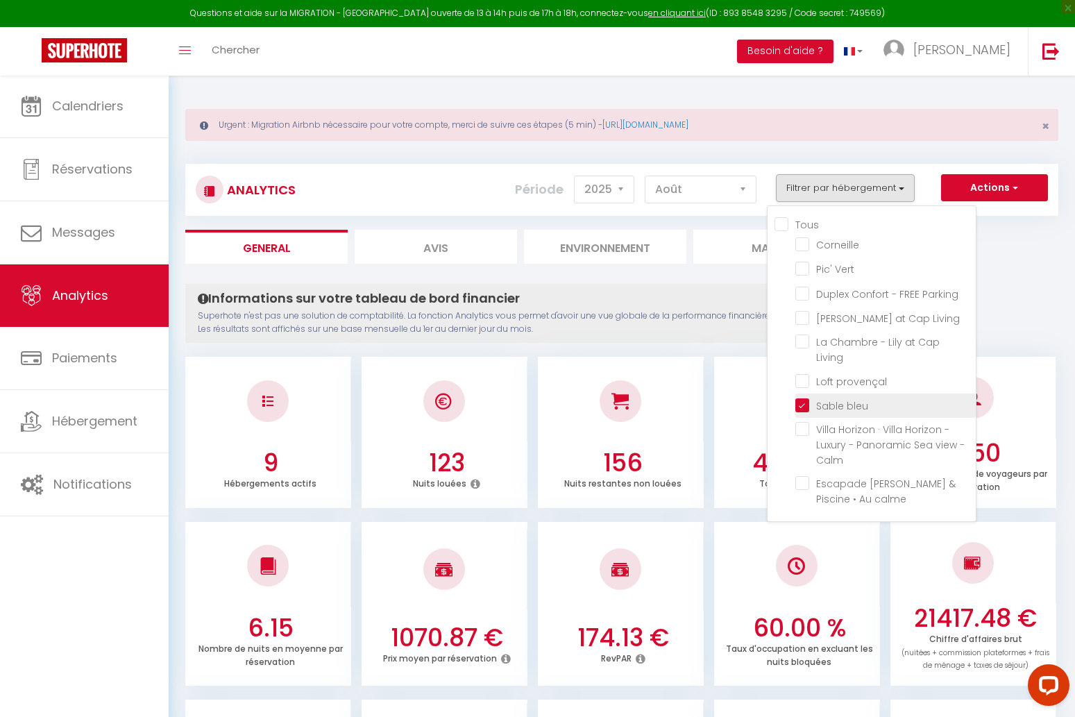
checkbox provençal "false"
checkbox Calm "false"
checkbox calme "false"
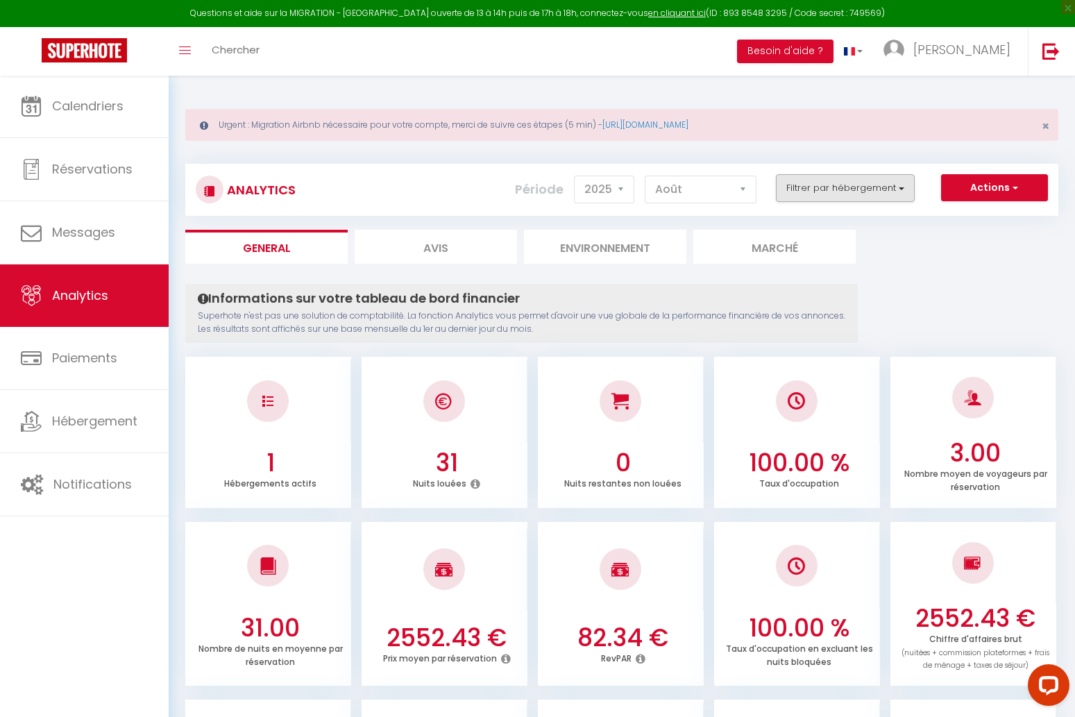
scroll to position [-1, 0]
click at [828, 186] on button "Filtrer par hébergement" at bounding box center [845, 188] width 139 height 28
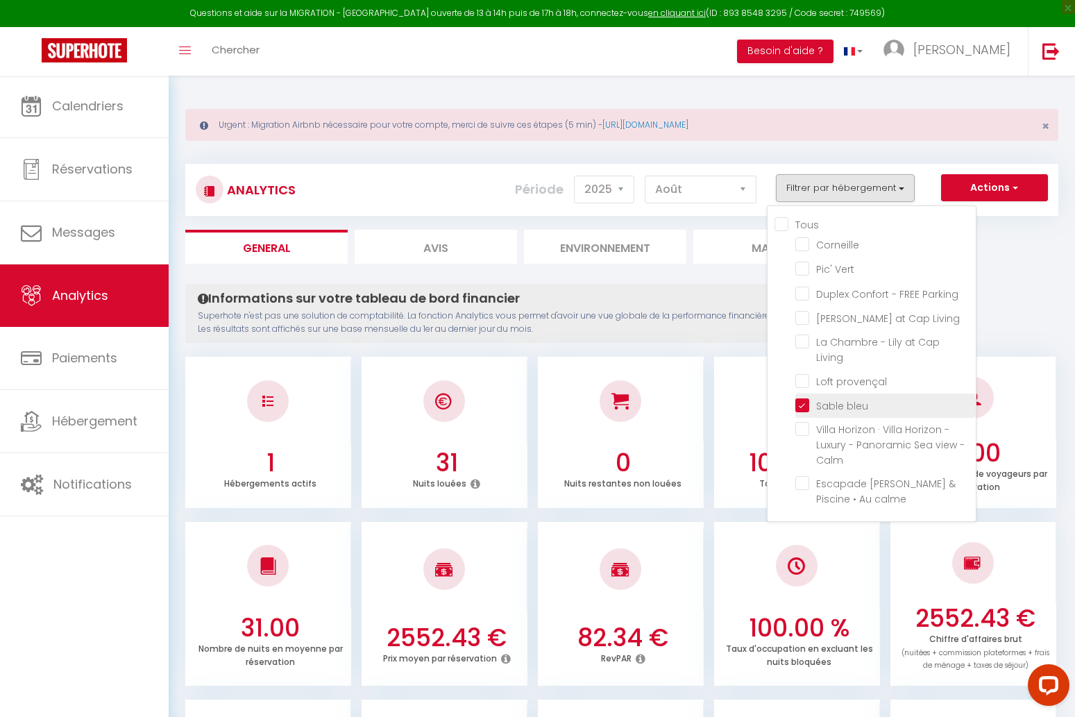
click at [805, 398] on bleu "checkbox" at bounding box center [886, 405] width 180 height 14
checkbox bleu "false"
checkbox input "false"
checkbox Vert "false"
checkbox Parking "false"
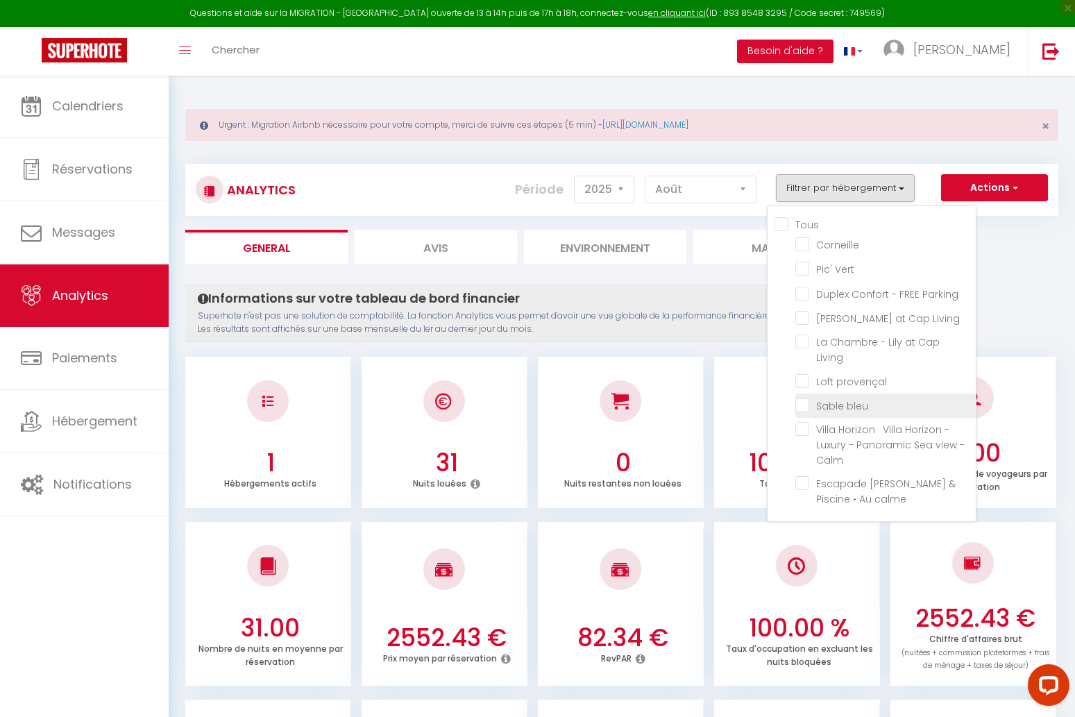
checkbox Living "false"
checkbox provençal "false"
checkbox Calm "false"
checkbox calme "false"
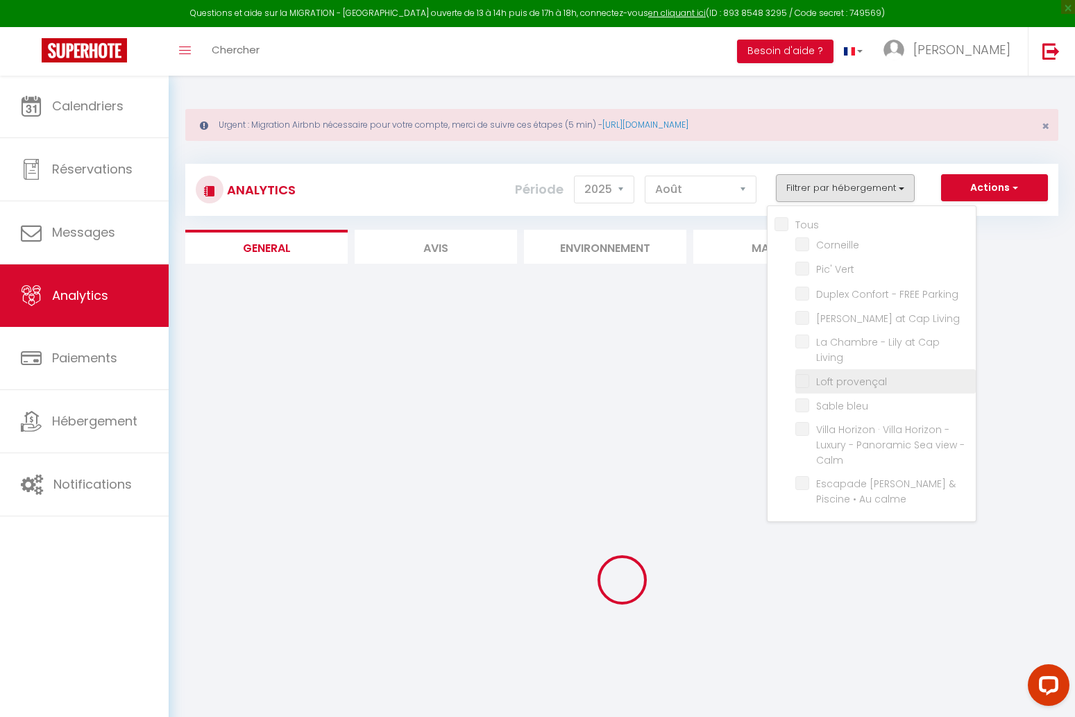
checkbox input "false"
checkbox Vert "false"
checkbox Parking "false"
checkbox Living "false"
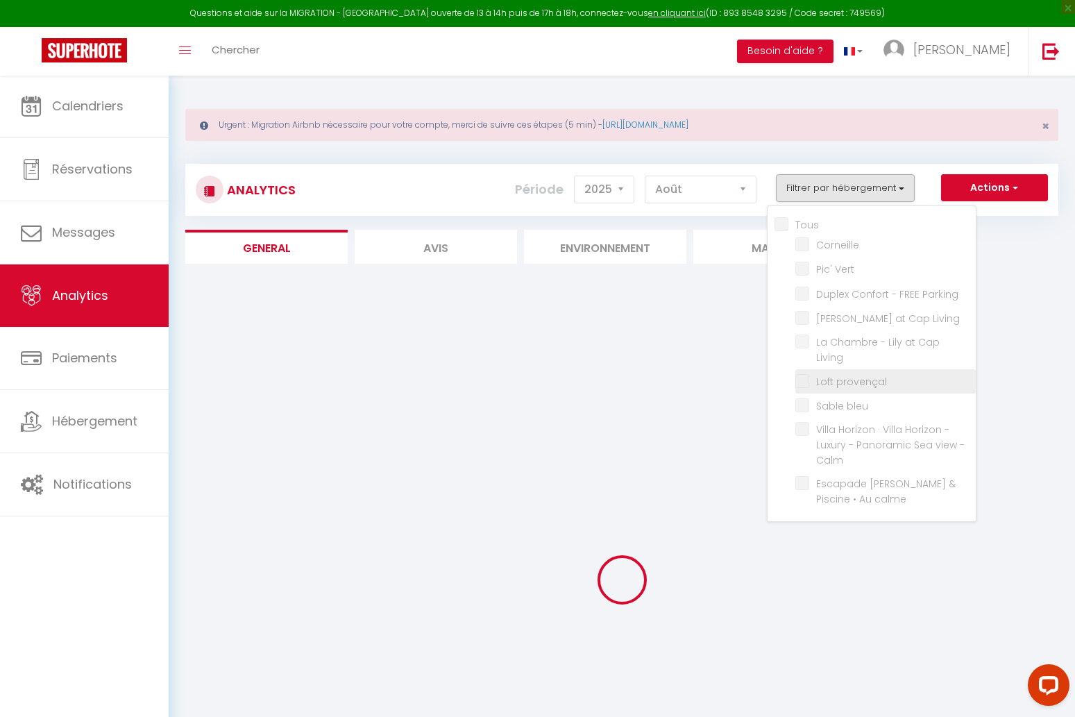
checkbox provençal "false"
checkbox Calm "false"
checkbox calme "false"
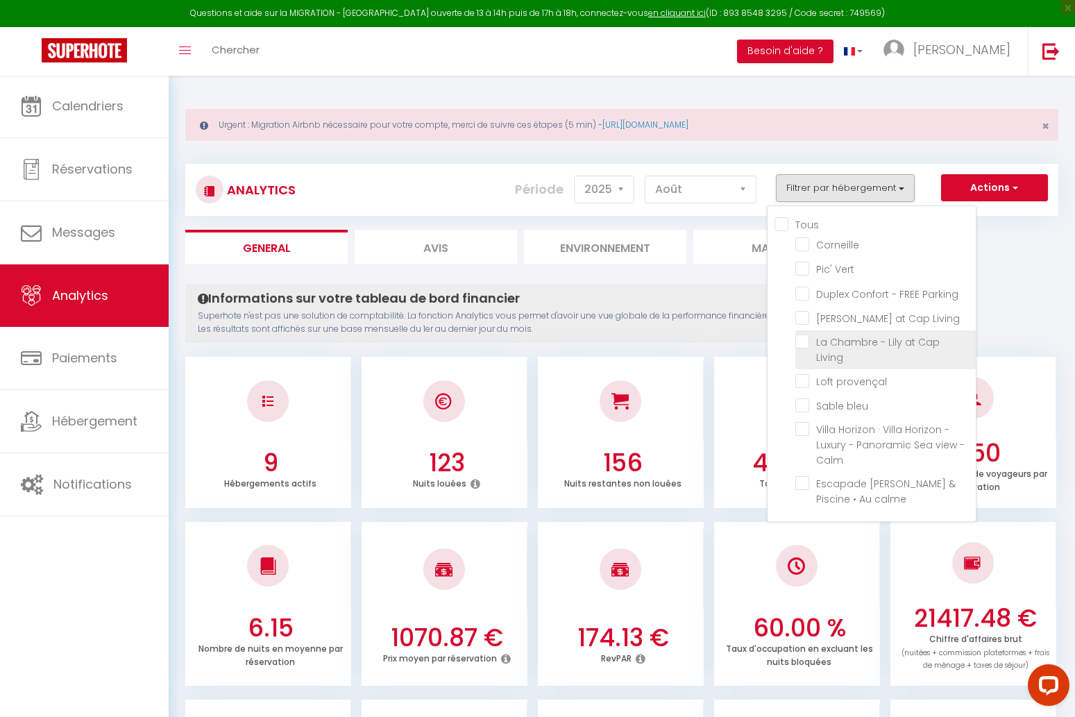
click at [807, 343] on Living "checkbox" at bounding box center [886, 342] width 180 height 14
checkbox Living "true"
checkbox input "false"
checkbox Vert "false"
checkbox Parking "false"
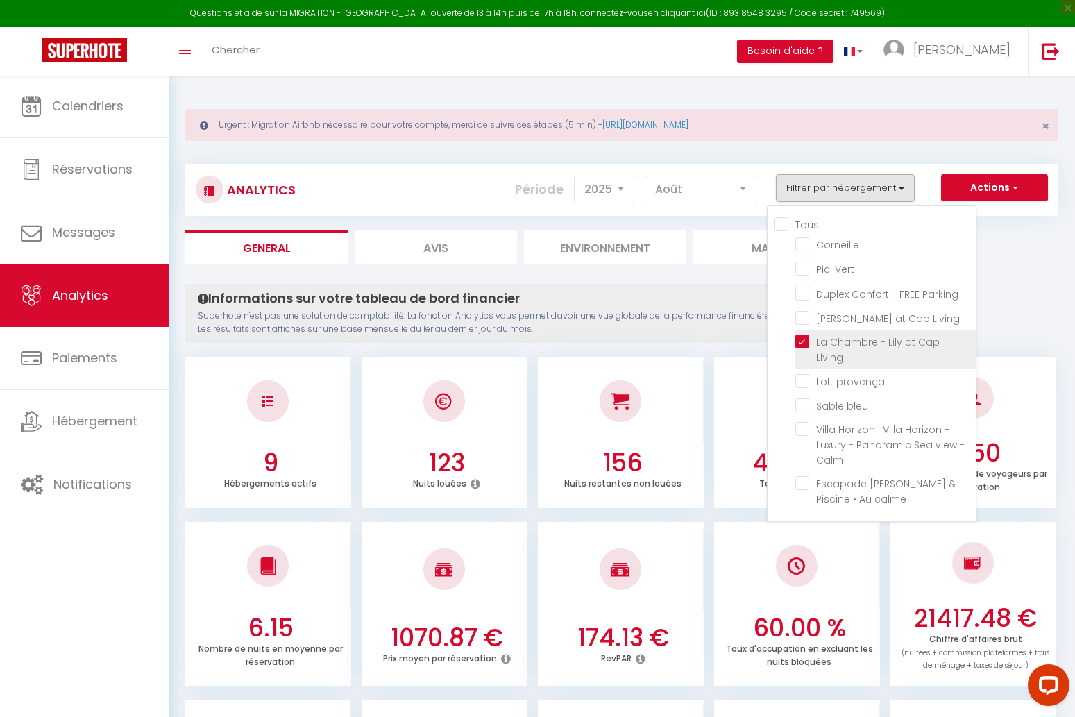
checkbox Living "false"
checkbox provençal "false"
checkbox Calm "false"
checkbox calme "false"
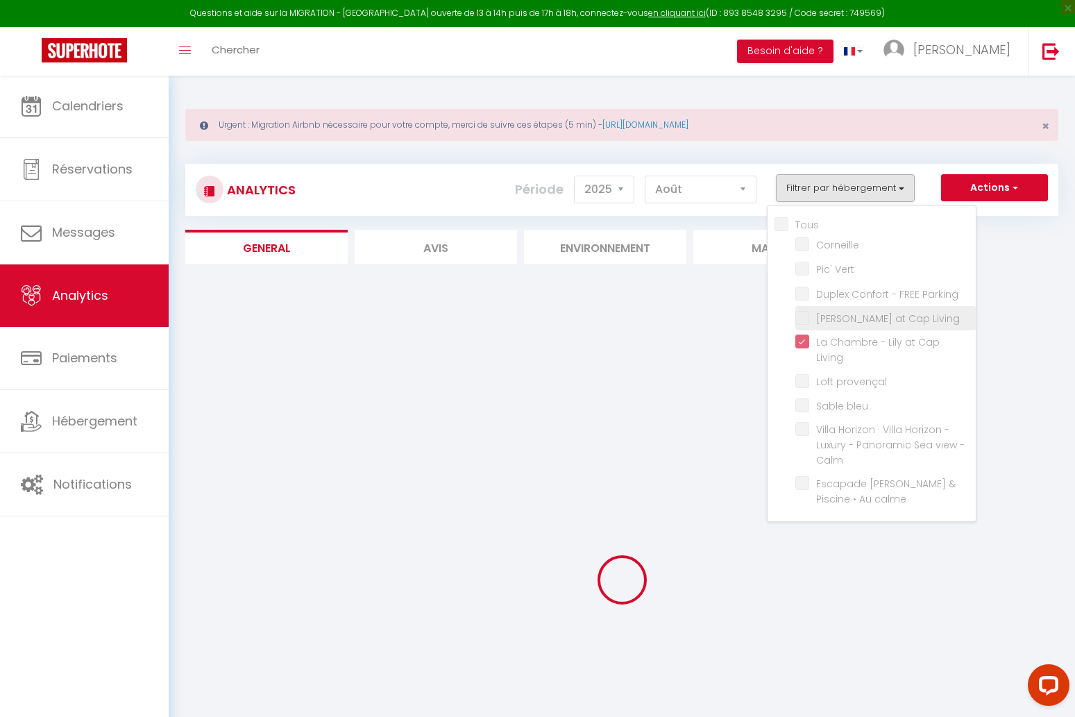
checkbox input "false"
checkbox Vert "false"
checkbox Parking "false"
checkbox Living "false"
checkbox provençal "false"
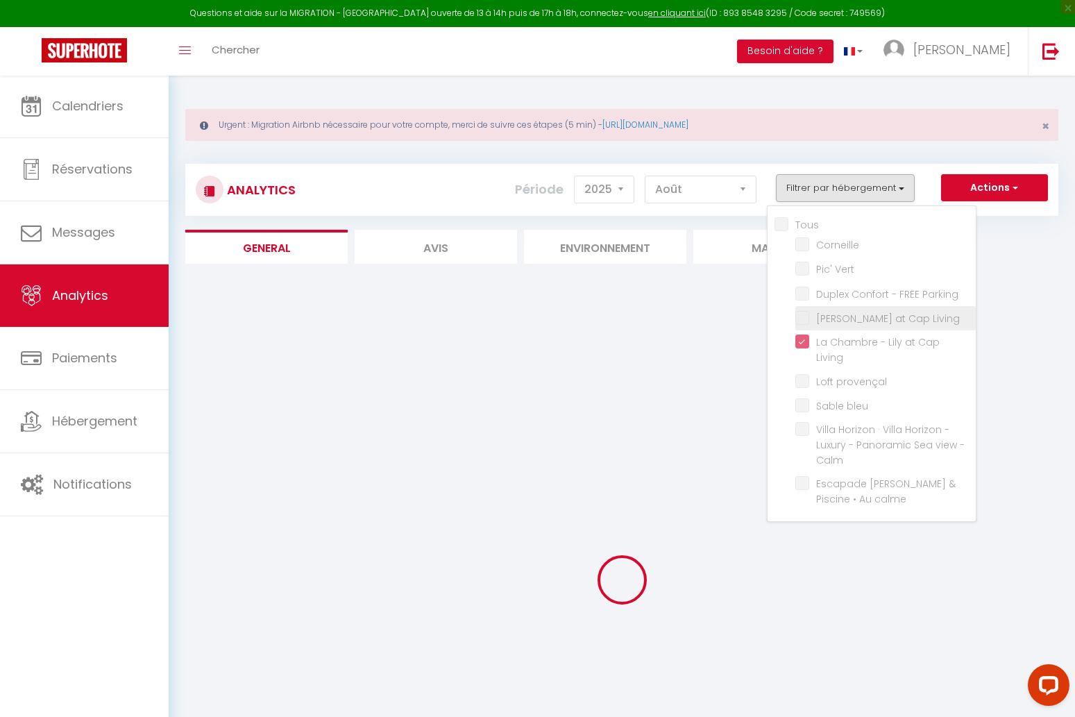
checkbox Calm "false"
checkbox calme "false"
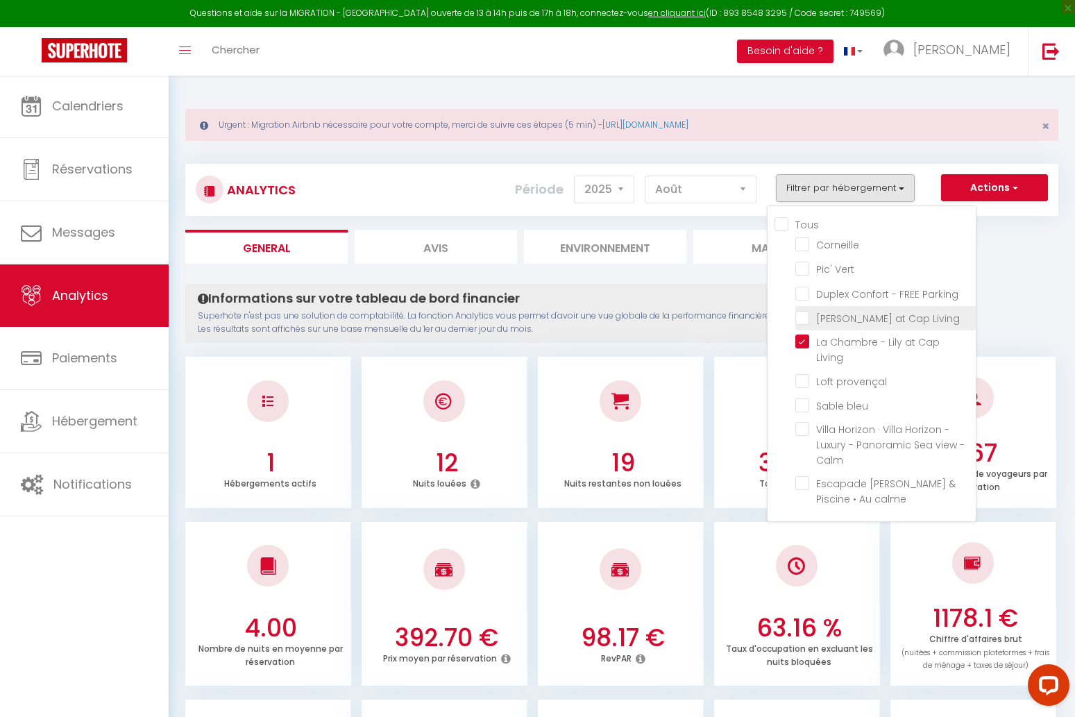
click at [806, 314] on Living "checkbox" at bounding box center [886, 317] width 180 height 14
checkbox Living "true"
checkbox input "false"
checkbox Vert "false"
checkbox Parking "false"
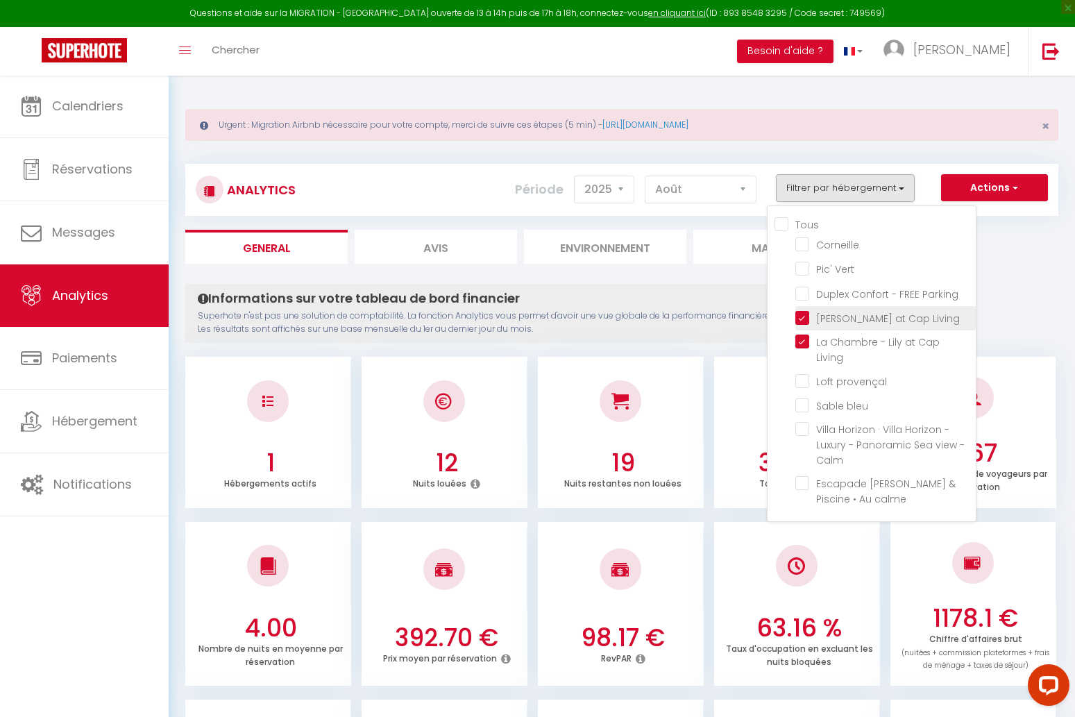
checkbox provençal "false"
checkbox Calm "false"
checkbox calme "false"
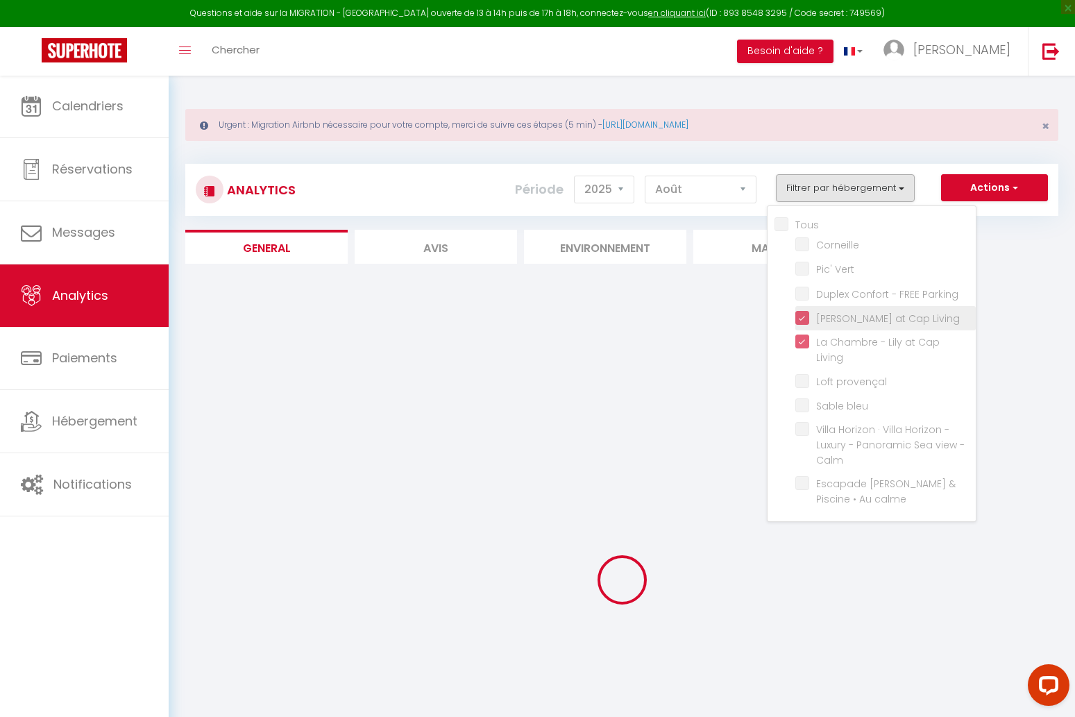
checkbox input "false"
checkbox Vert "false"
checkbox Parking "false"
checkbox provençal "false"
checkbox Calm "false"
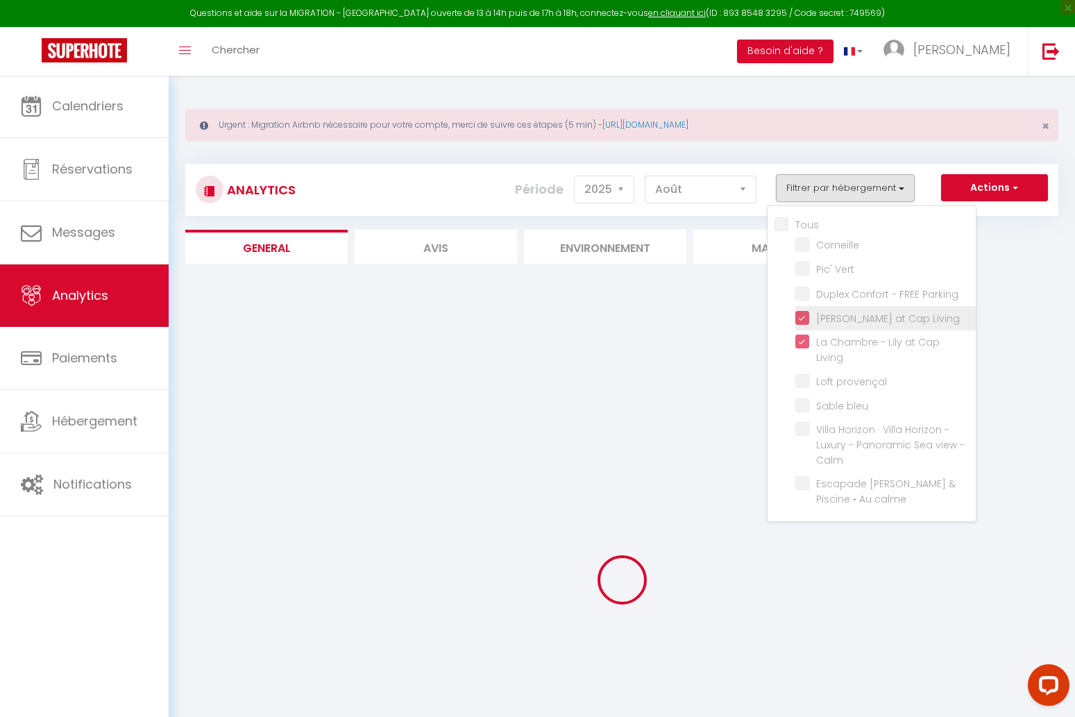
checkbox calme "false"
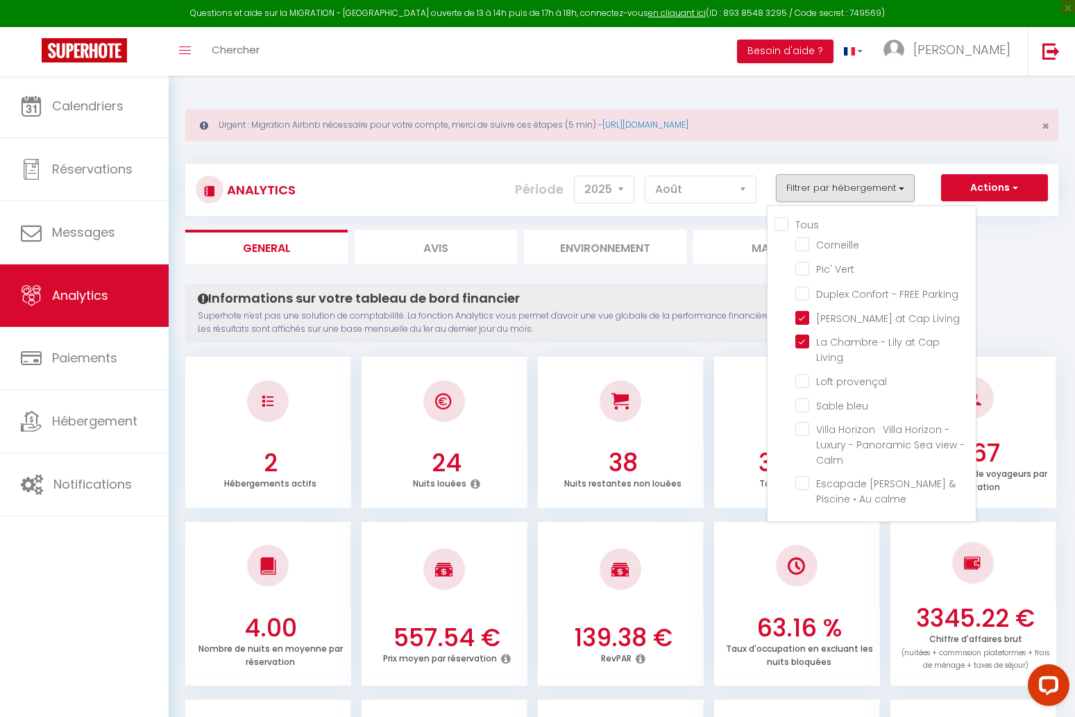
click at [1007, 244] on ul "General Avis Environnement Marché" at bounding box center [621, 247] width 873 height 34
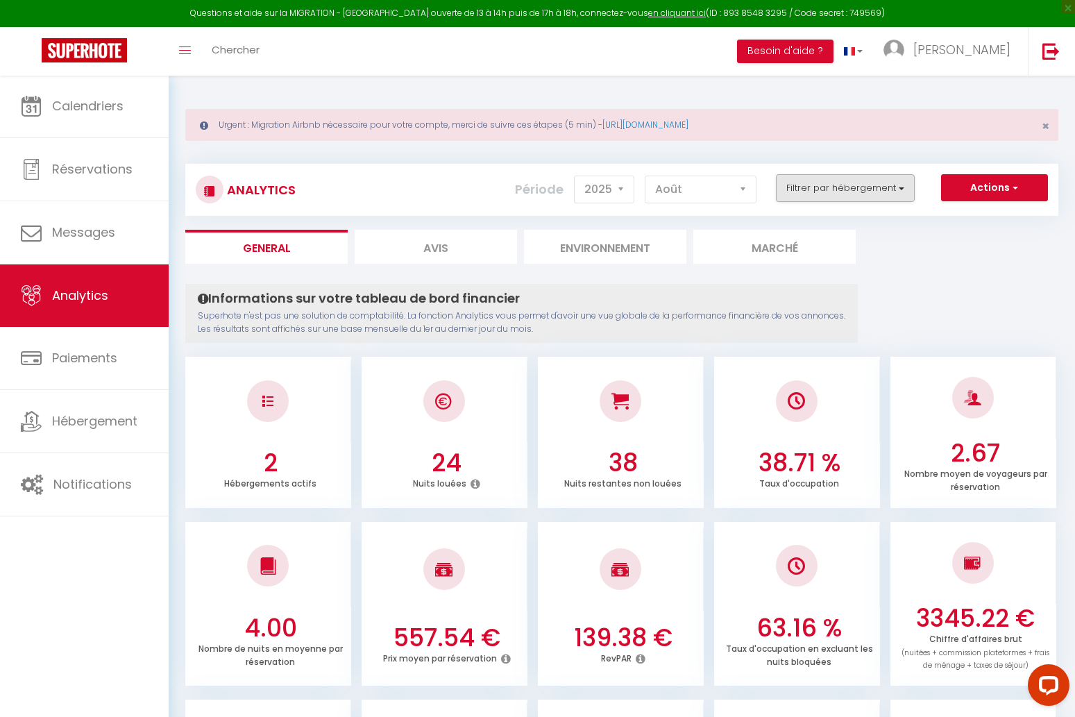
scroll to position [-1, 0]
click at [873, 199] on button "Filtrer par hébergement" at bounding box center [845, 188] width 139 height 28
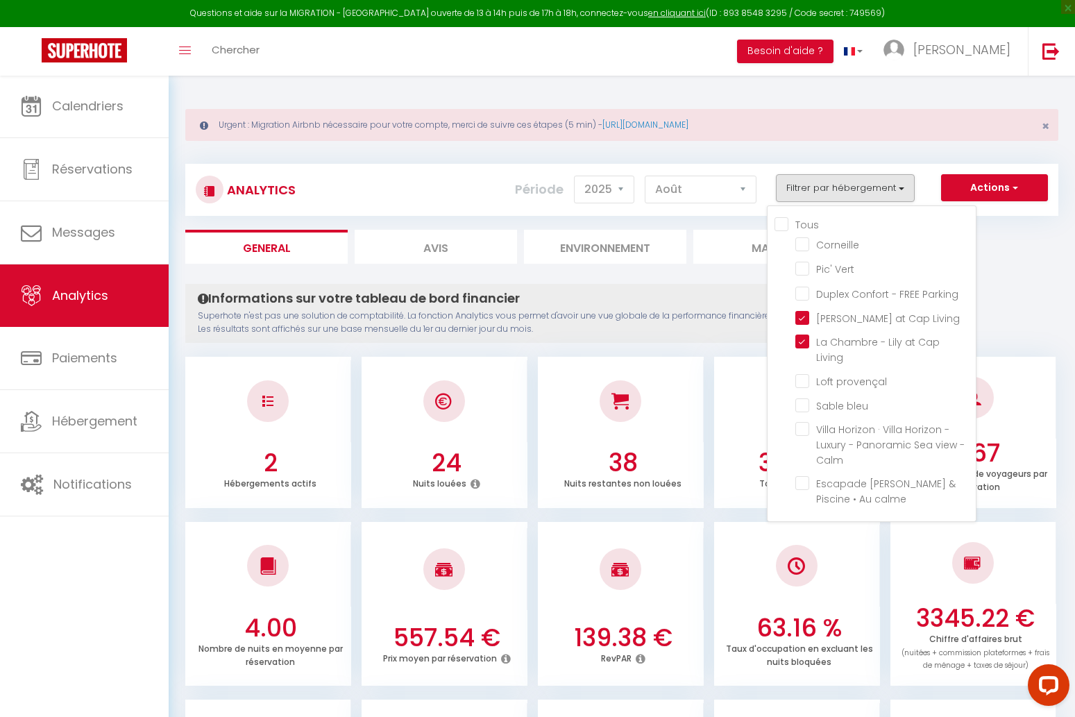
click at [877, 187] on button "Filtrer par hébergement" at bounding box center [845, 188] width 139 height 28
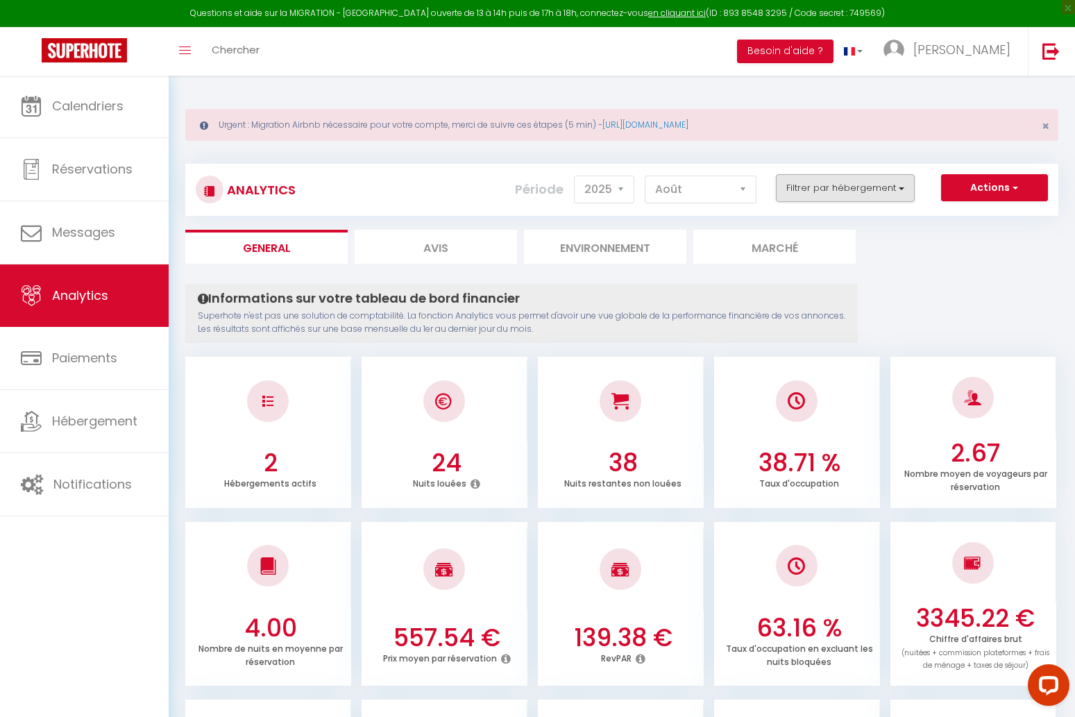
click at [850, 185] on button "Filtrer par hébergement" at bounding box center [845, 188] width 139 height 28
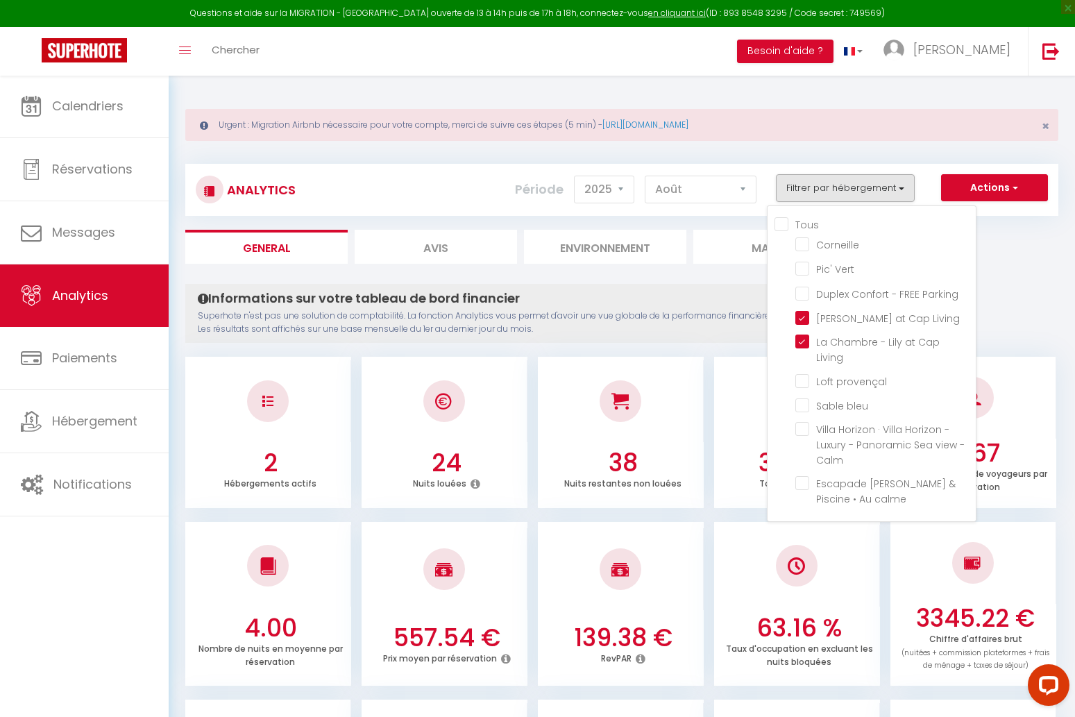
click at [826, 192] on button "Filtrer par hébergement" at bounding box center [845, 188] width 139 height 28
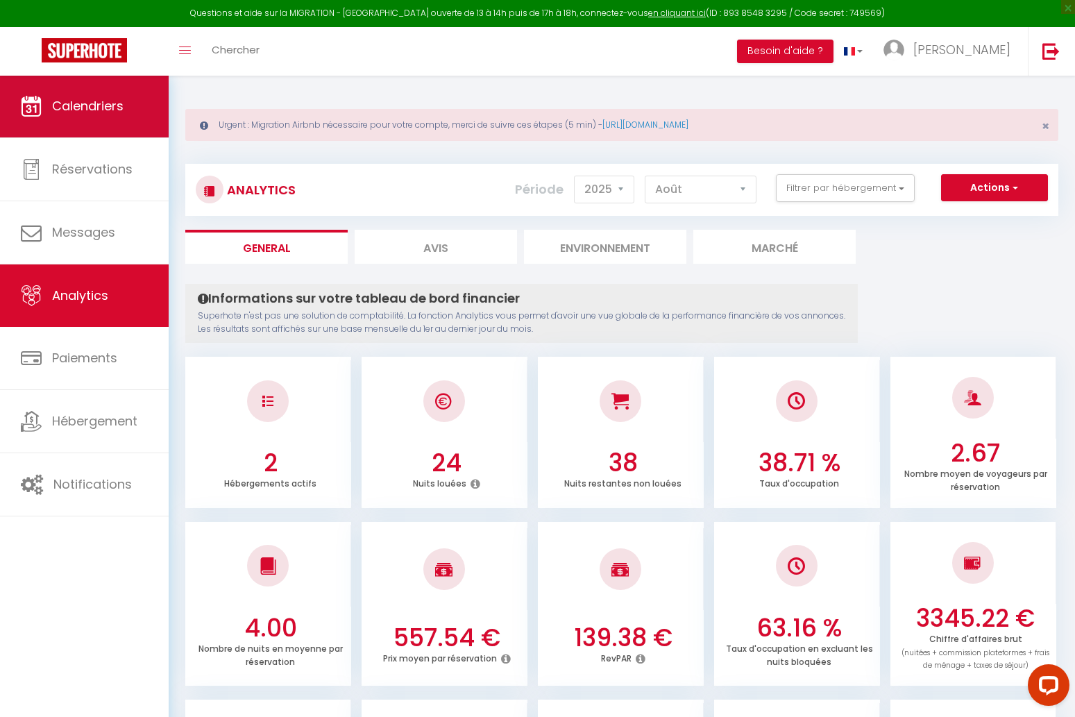
click at [98, 99] on span "Calendriers" at bounding box center [88, 105] width 72 height 17
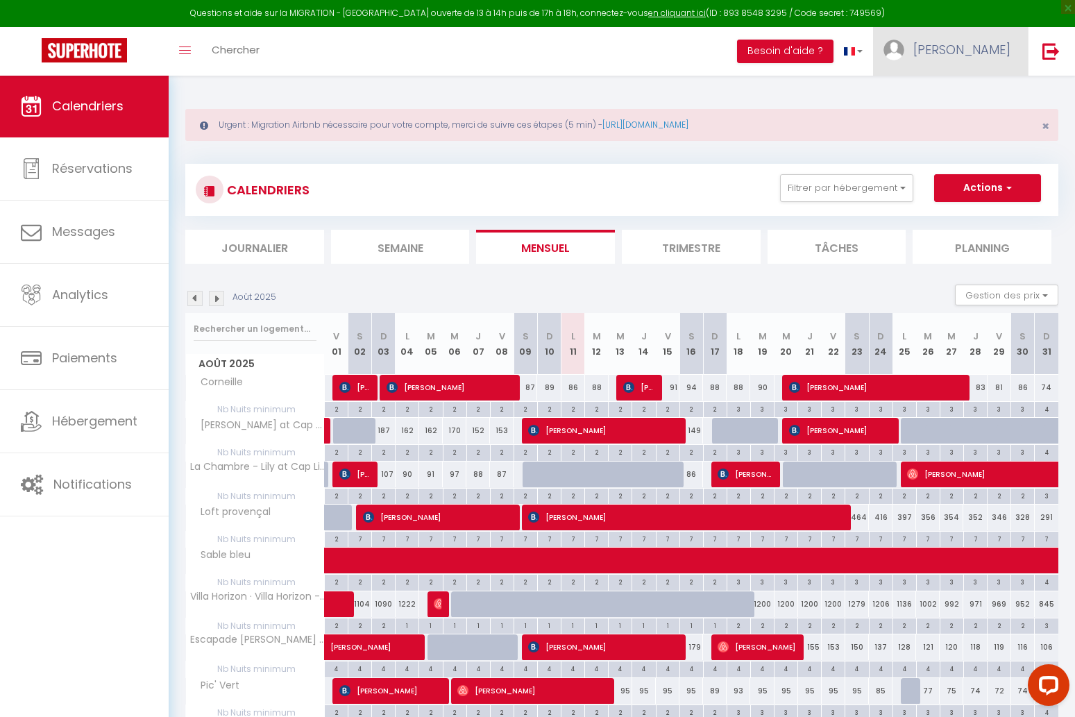
click at [970, 58] on link "[PERSON_NAME]" at bounding box center [950, 51] width 155 height 49
click at [964, 96] on link "Paramètres" at bounding box center [972, 97] width 103 height 24
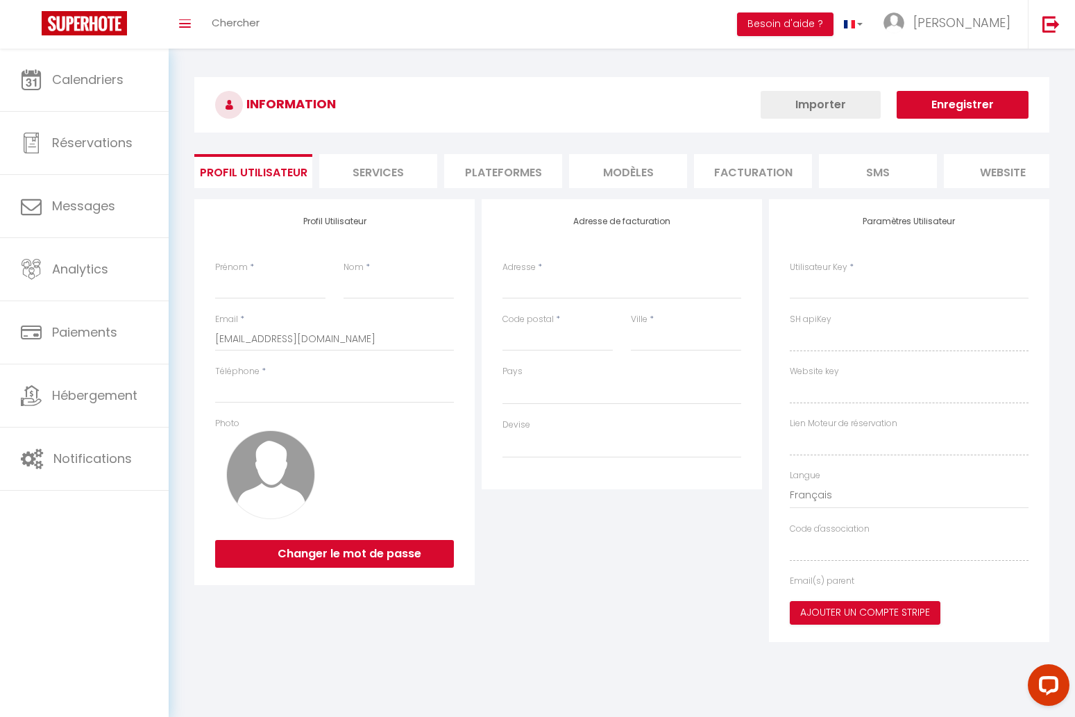
type input "[PERSON_NAME]"
type input "Capuano"
type input "0777816050"
type input "3 rue des Iris"
type input "92160"
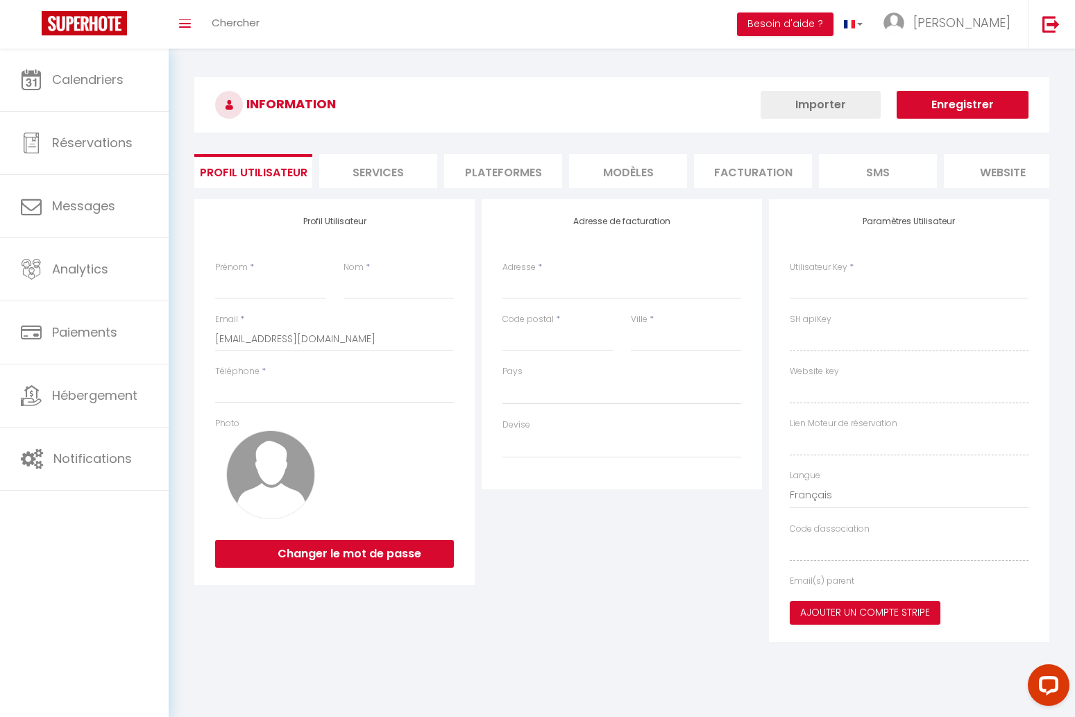
type input "Antony"
type input "vWh0MO9dlg9u1KbYAxHzQeHrL"
type input "e7LThC7NlCklKSLqzUra3zZ78"
type input "https://app.superhote.com/#/get-available-rentals/e7LThC7NlCklKSLqzUra3zZ78"
select select "28"
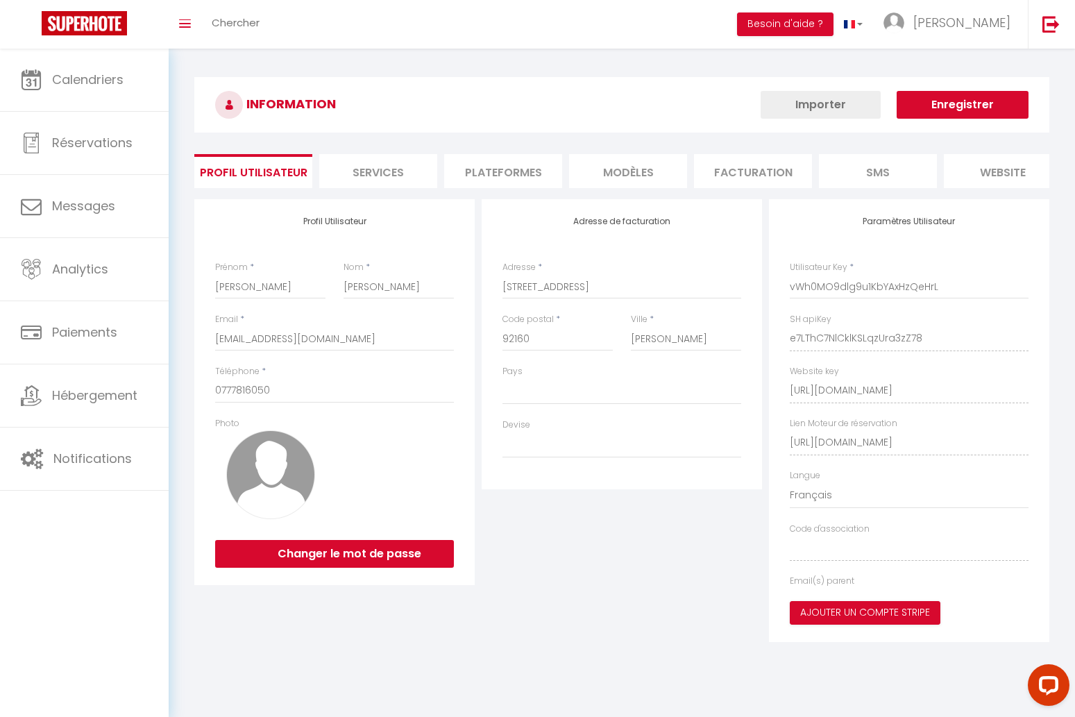
select select "fr"
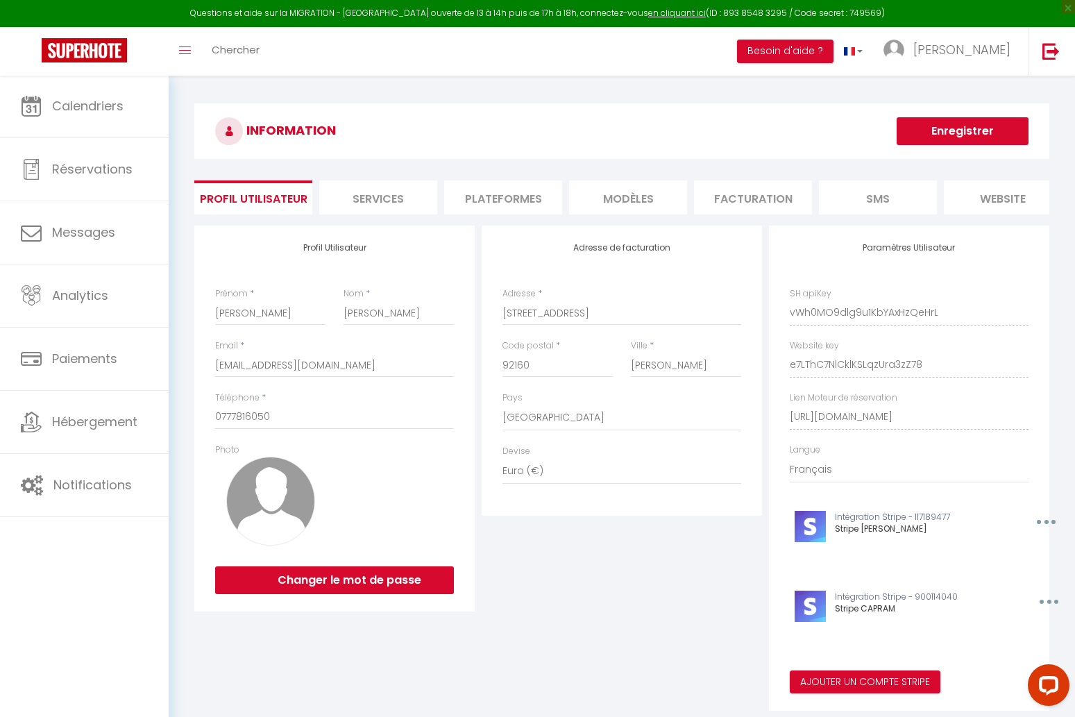
click at [498, 196] on li "Plateformes" at bounding box center [503, 197] width 118 height 34
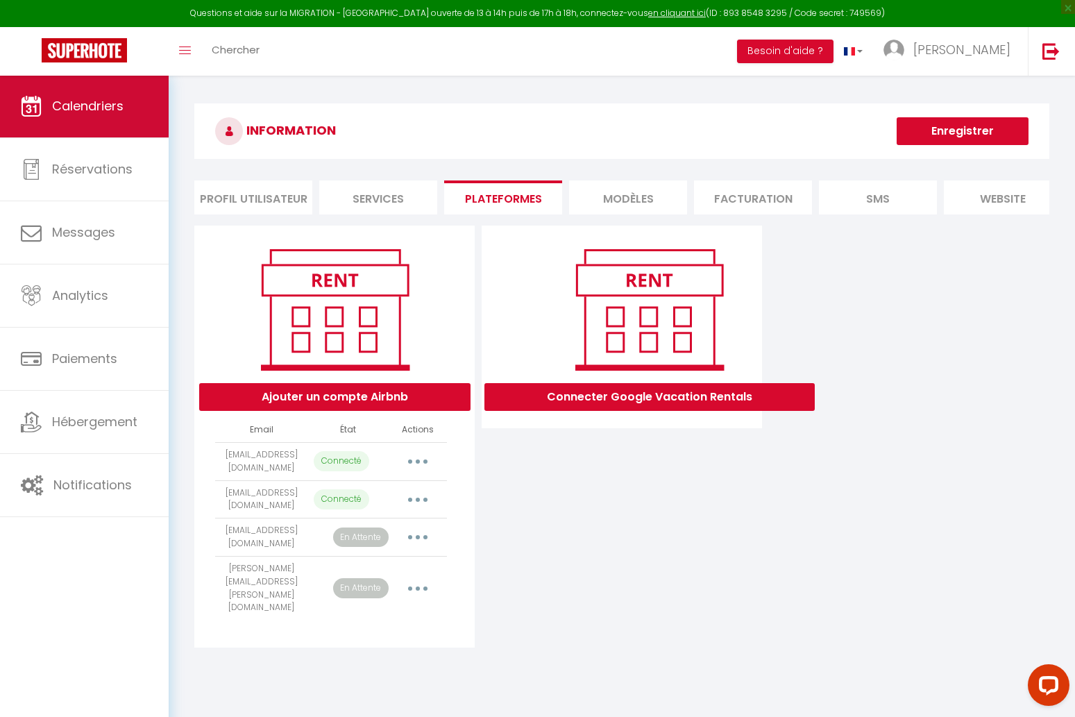
click at [124, 113] on link "Calendriers" at bounding box center [84, 106] width 169 height 62
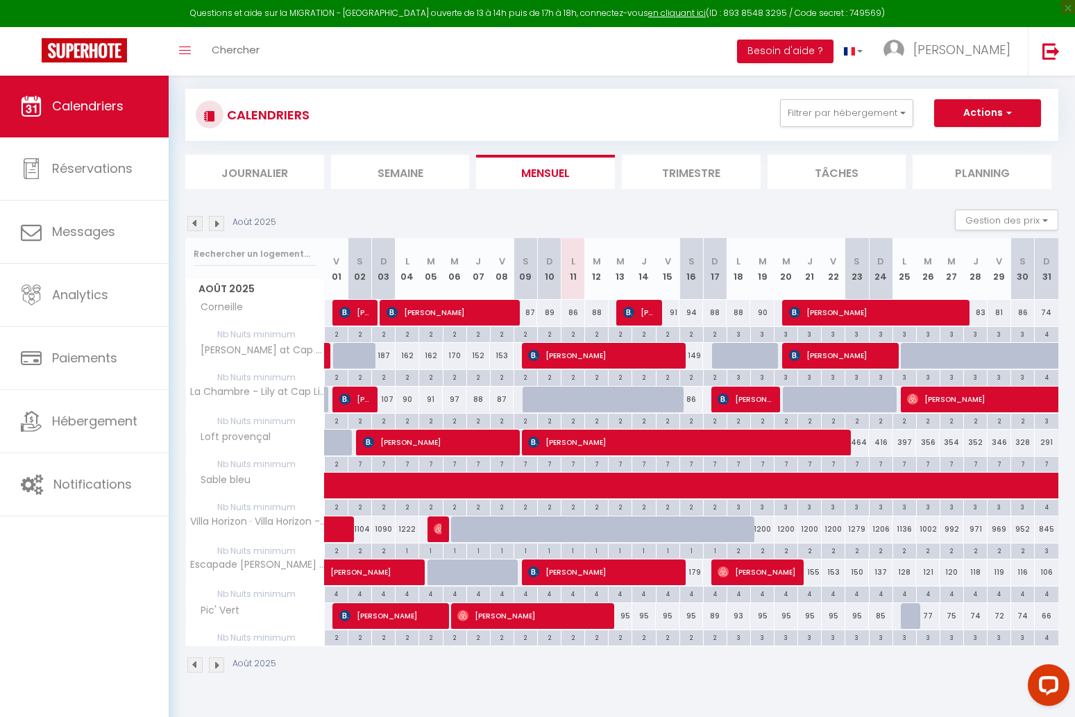
scroll to position [75, 0]
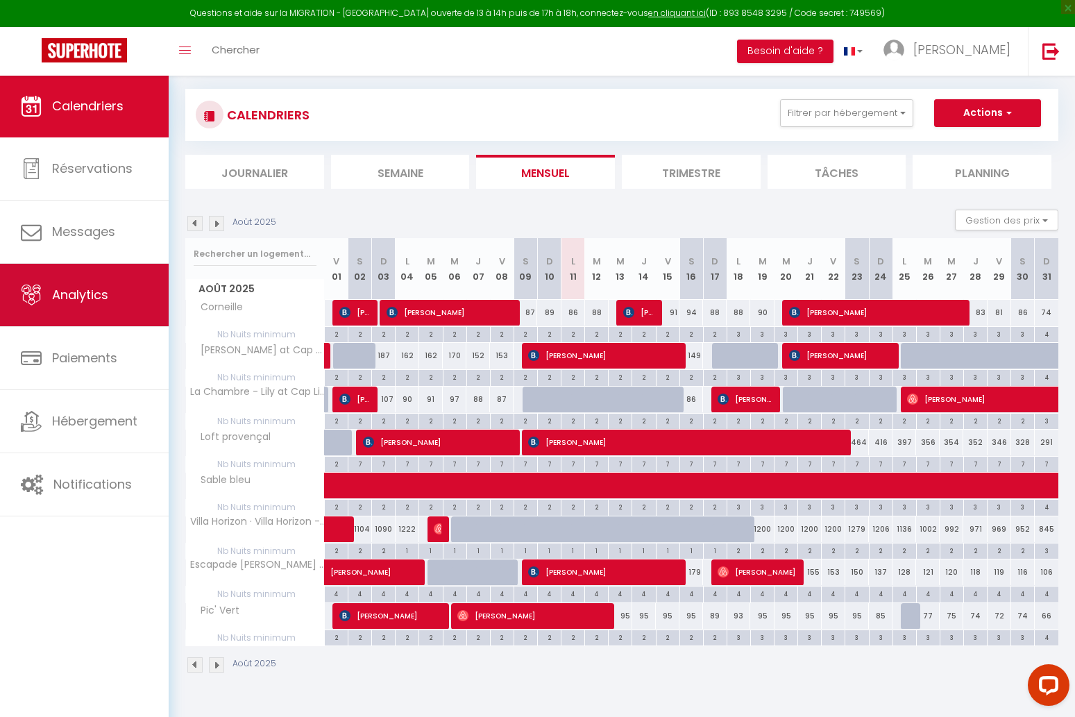
click at [59, 305] on link "Analytics" at bounding box center [84, 295] width 169 height 62
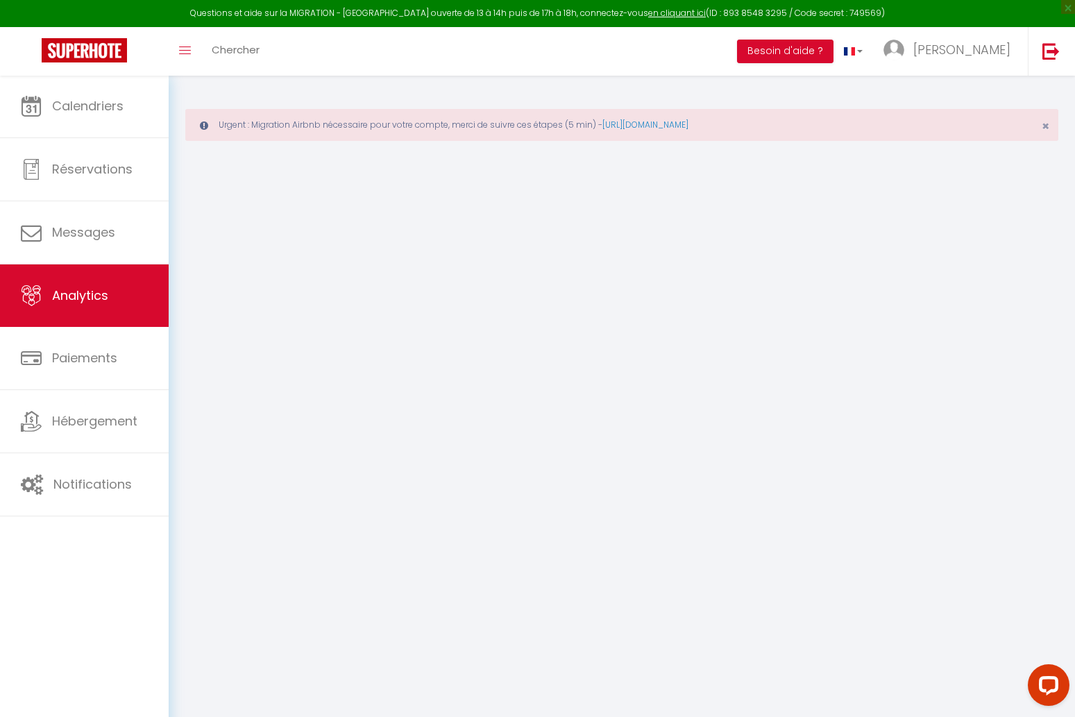
select select "2025"
select select "8"
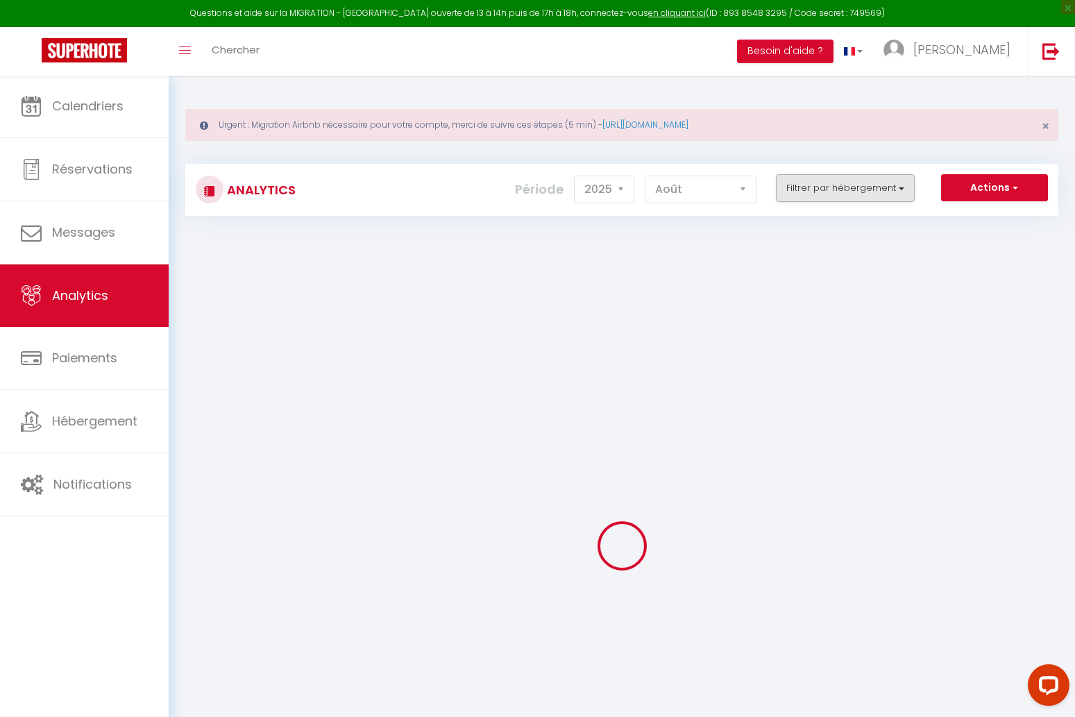
click at [862, 191] on button "Filtrer par hébergement" at bounding box center [845, 188] width 139 height 28
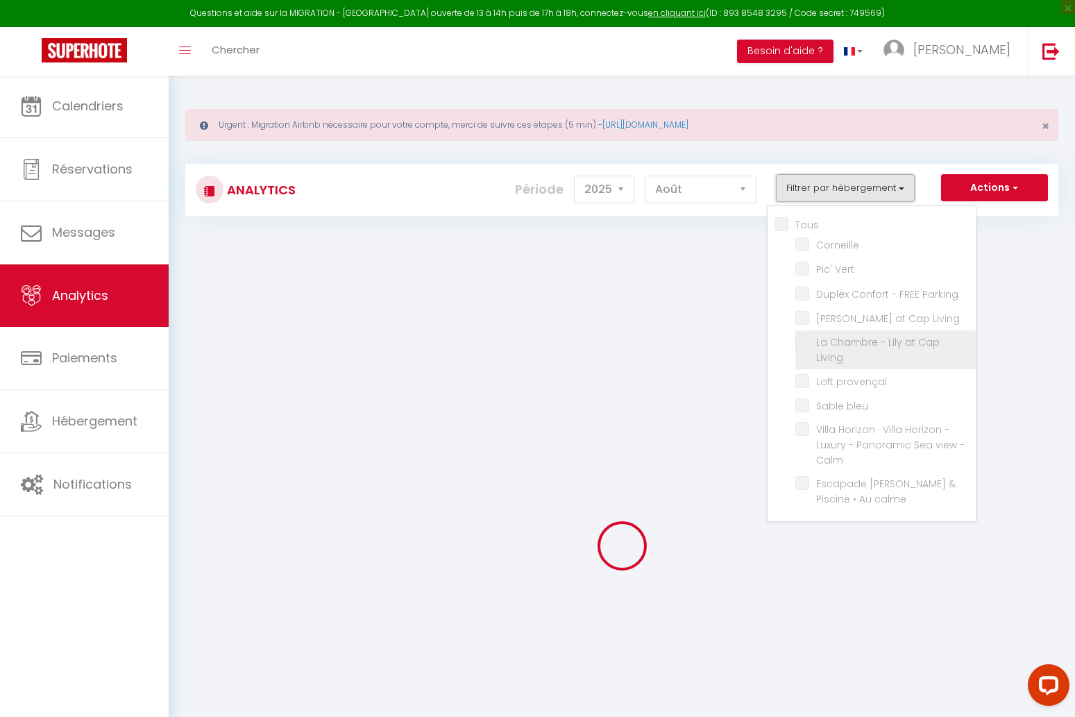
checkbox input "false"
checkbox Vert "false"
checkbox Parking "false"
checkbox Living "false"
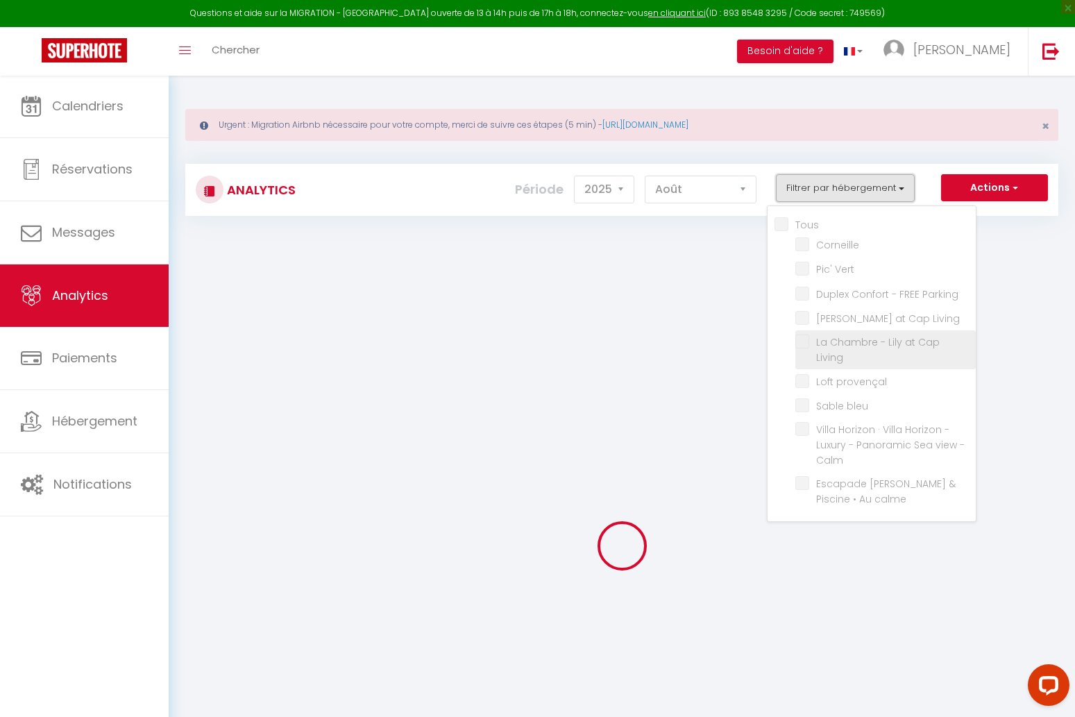
checkbox Living "false"
checkbox provençal "false"
checkbox bleu "false"
checkbox Calm "false"
checkbox calme "false"
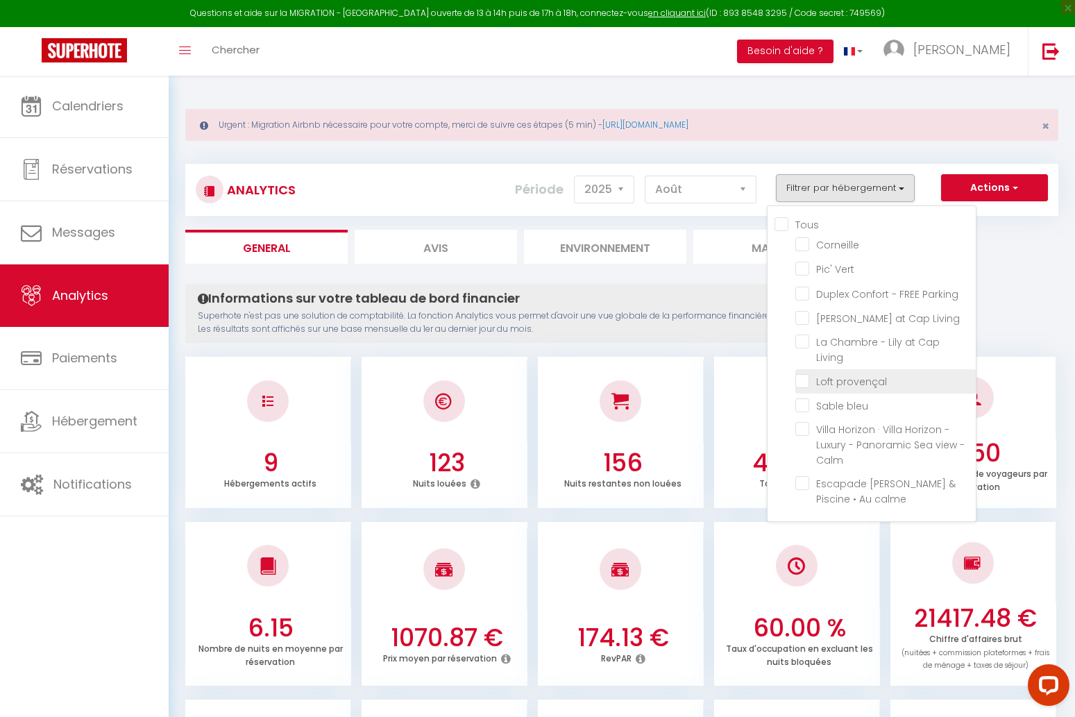
click at [802, 373] on provençal "checkbox" at bounding box center [886, 380] width 180 height 14
checkbox provençal "true"
checkbox input "false"
checkbox Vert "false"
checkbox Parking "false"
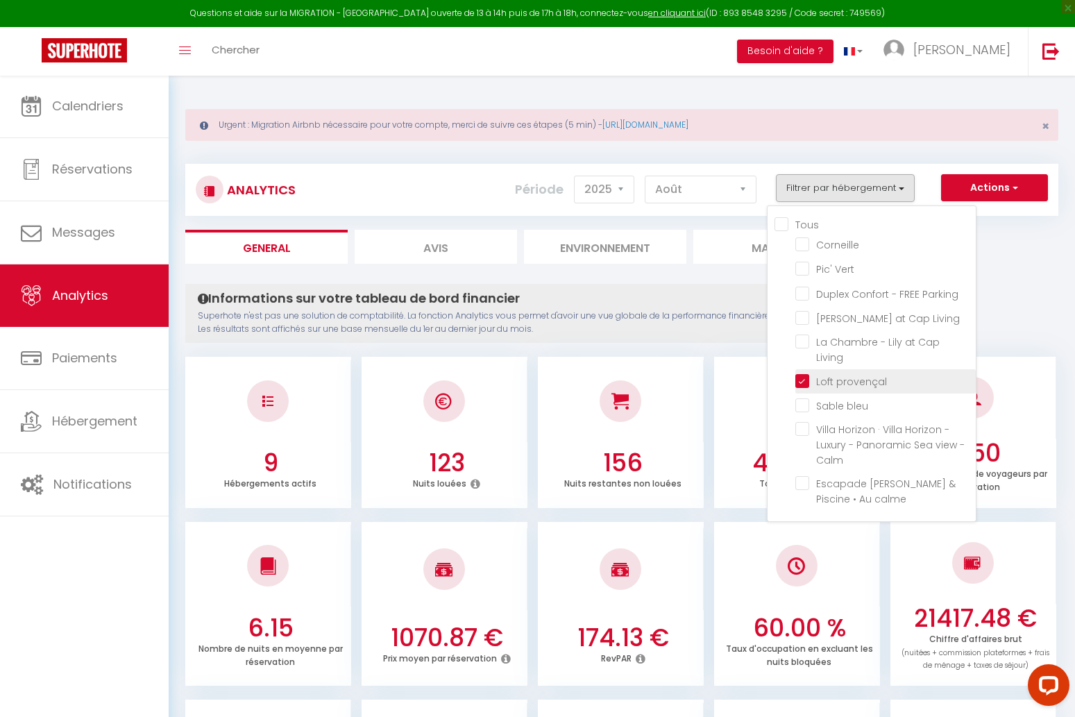
checkbox Living "false"
checkbox bleu "false"
checkbox Calm "false"
checkbox calme "false"
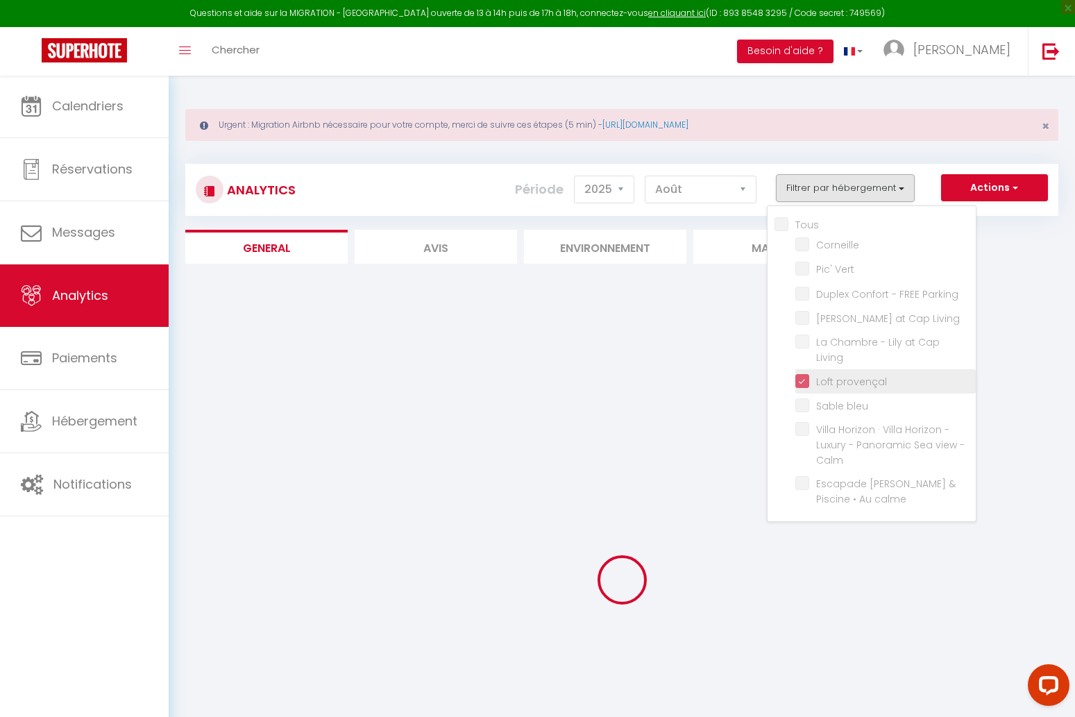
checkbox input "false"
checkbox Vert "false"
checkbox Parking "false"
checkbox Living "false"
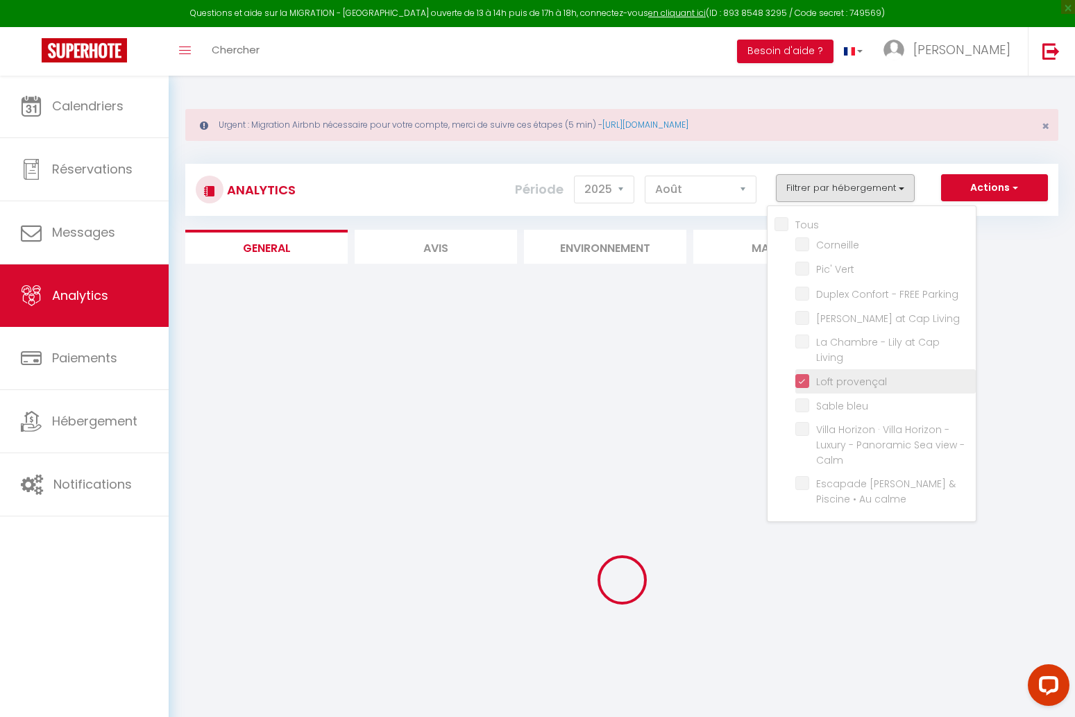
checkbox bleu "false"
checkbox Calm "false"
checkbox calme "false"
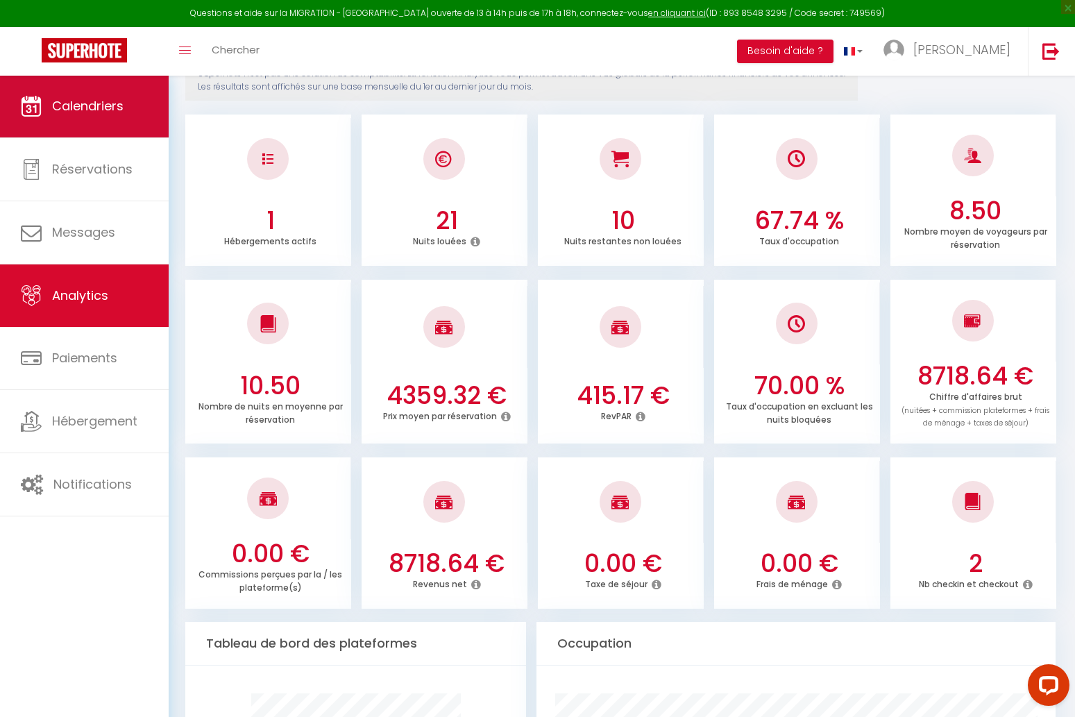
scroll to position [242, 0]
click at [92, 94] on link "Calendriers" at bounding box center [84, 106] width 169 height 62
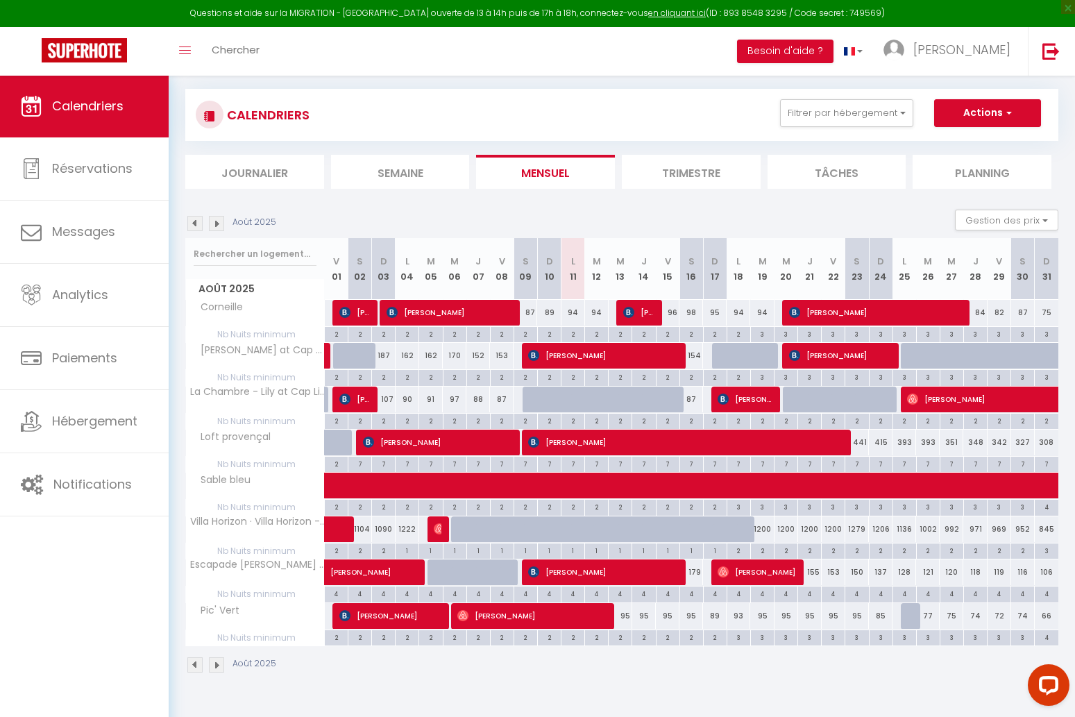
scroll to position [75, 0]
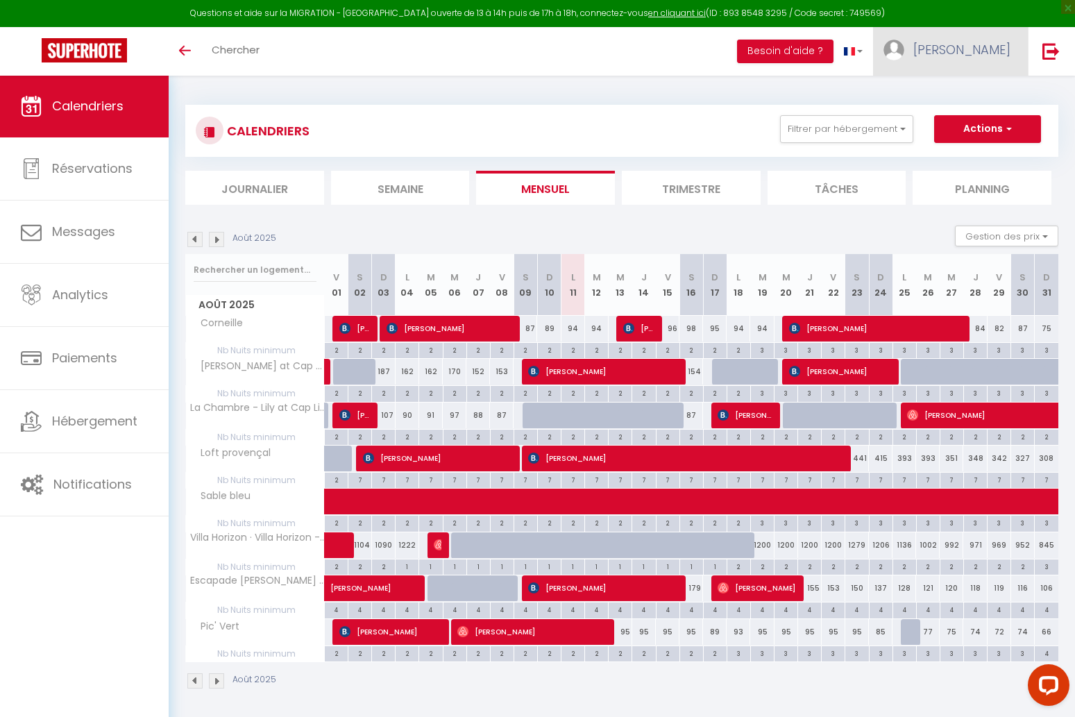
click at [1019, 40] on link "[PERSON_NAME]" at bounding box center [950, 51] width 155 height 49
click at [961, 87] on link "Paramètres" at bounding box center [972, 97] width 103 height 24
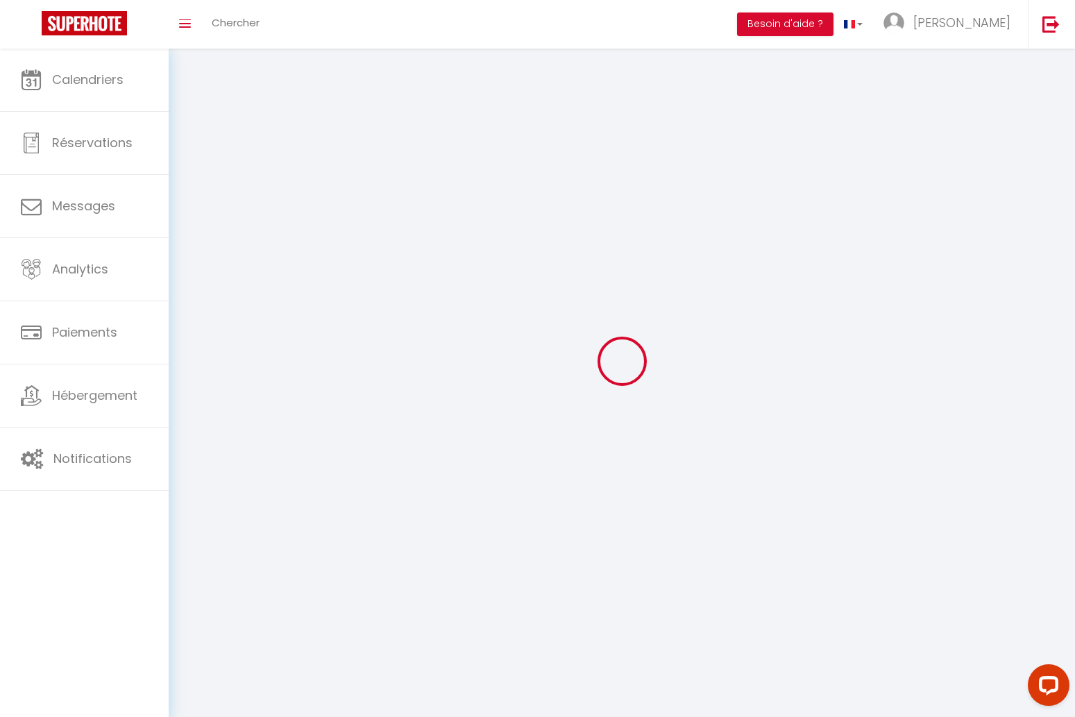
type input "[PERSON_NAME]"
type input "0777816050"
type input "[STREET_ADDRESS]"
type input "92160"
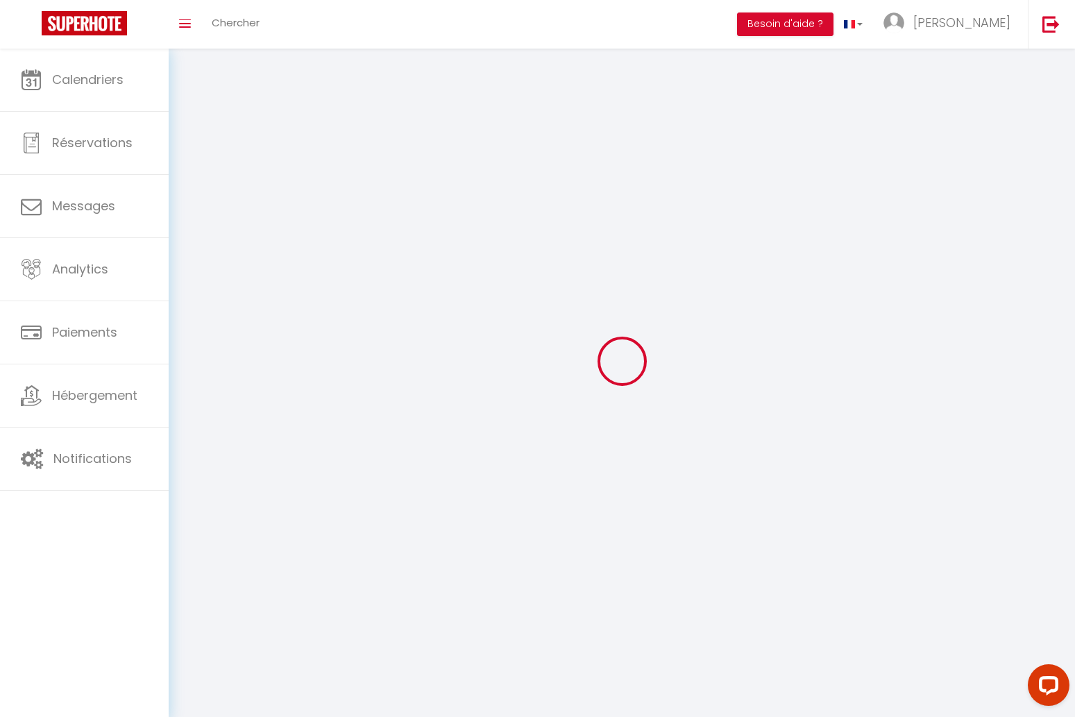
type input "[PERSON_NAME]"
type input "vWh0MO9dlg9u1KbYAxHzQeHrL"
type input "e7LThC7NlCklKSLqzUra3zZ78"
type input "vWh0MO9dlg9u1KbYAxHzQeHrL"
type input "e7LThC7NlCklKSLqzUra3zZ78"
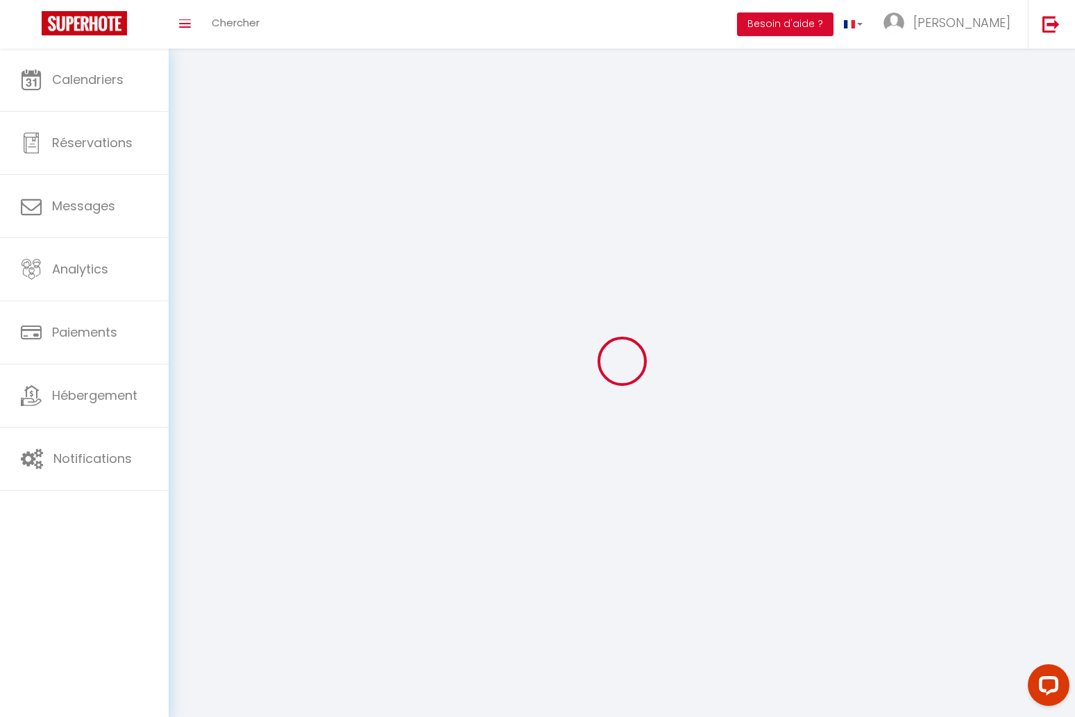
type input "[URL][DOMAIN_NAME]"
select select "1"
select select "28"
select select "fr"
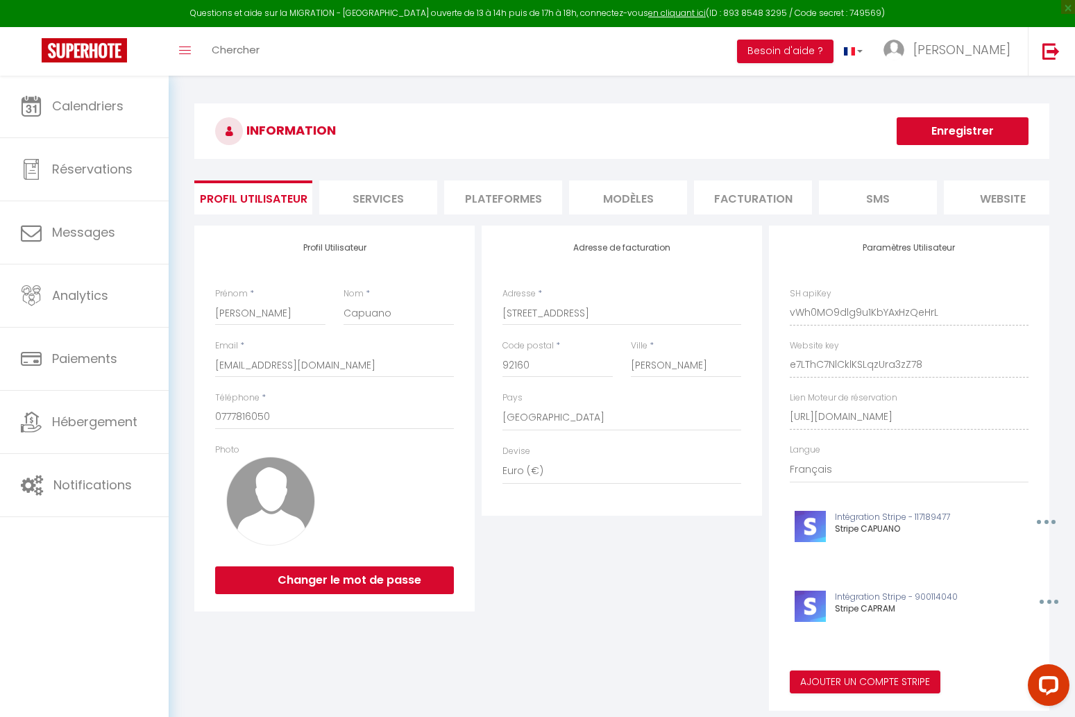
click at [514, 205] on li "Plateformes" at bounding box center [503, 197] width 118 height 34
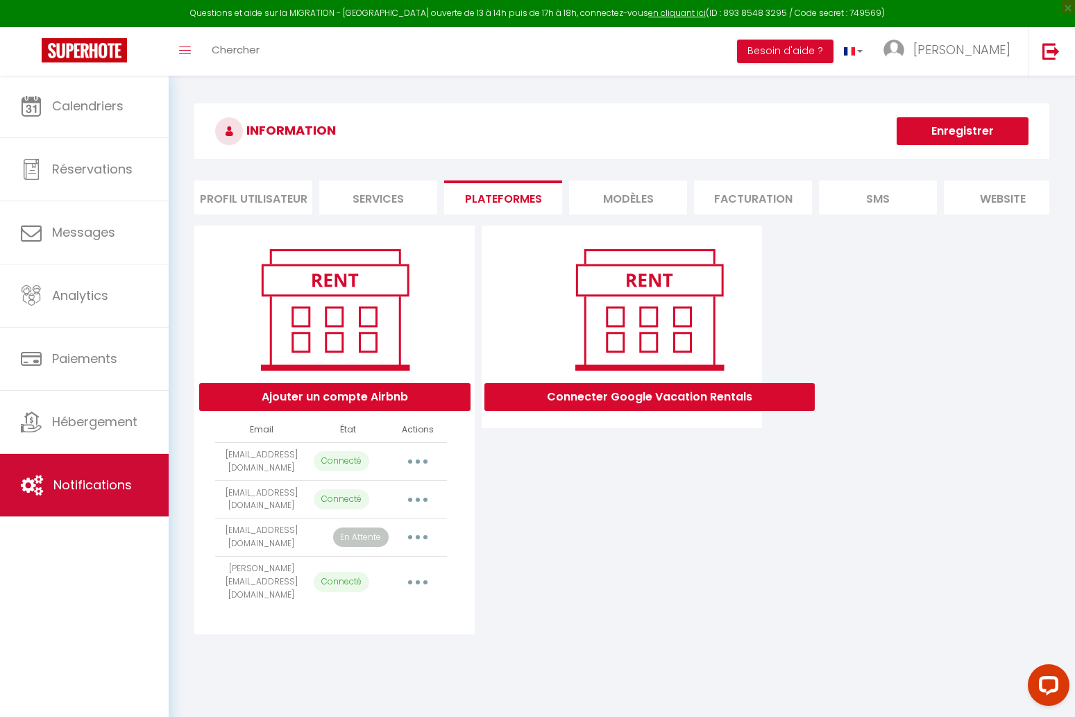
click at [117, 494] on span "Notifications" at bounding box center [92, 484] width 78 height 17
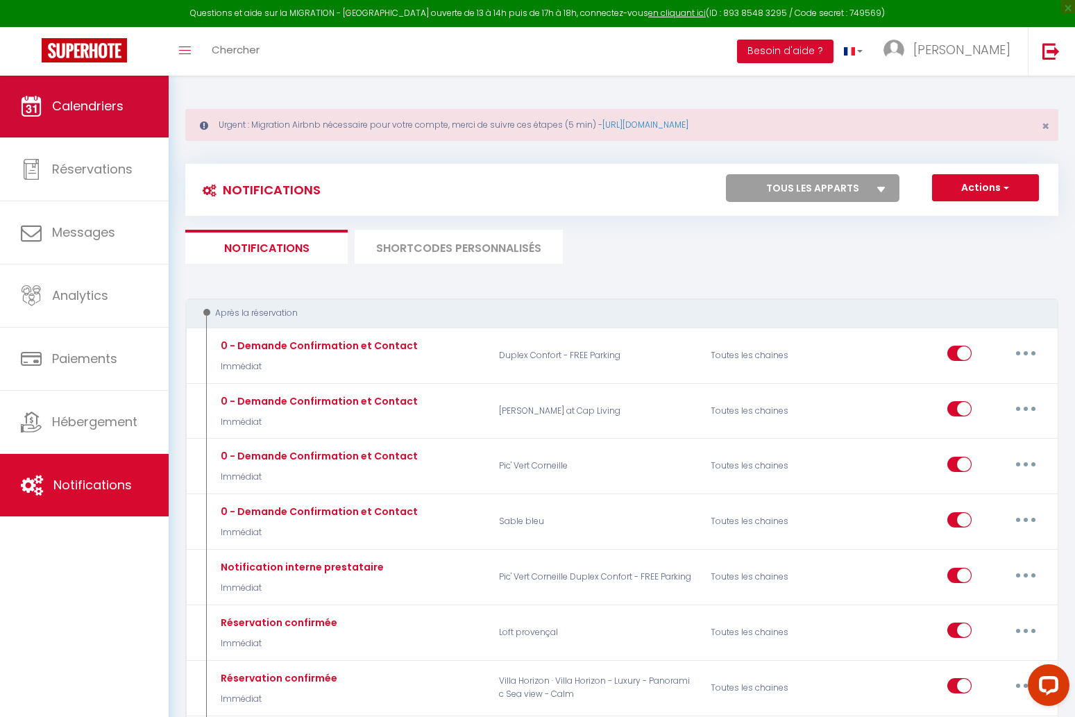
click at [129, 99] on link "Calendriers" at bounding box center [84, 106] width 169 height 62
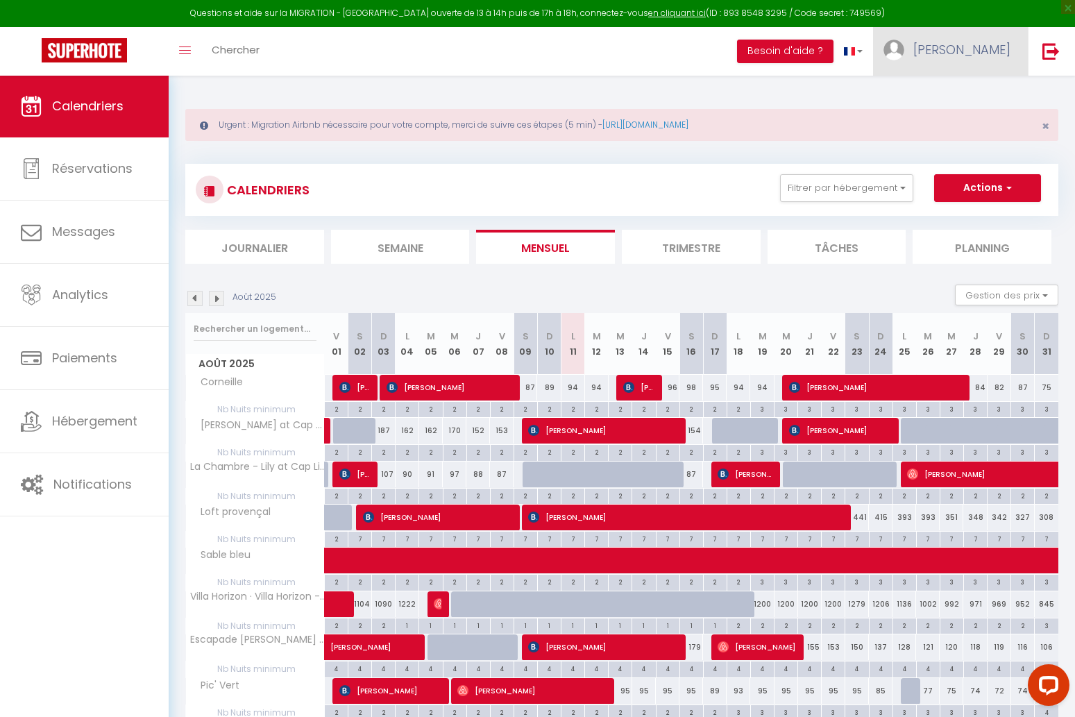
click at [905, 53] on img at bounding box center [894, 50] width 21 height 21
click at [970, 90] on link "Paramètres" at bounding box center [972, 97] width 103 height 24
select select "fr"
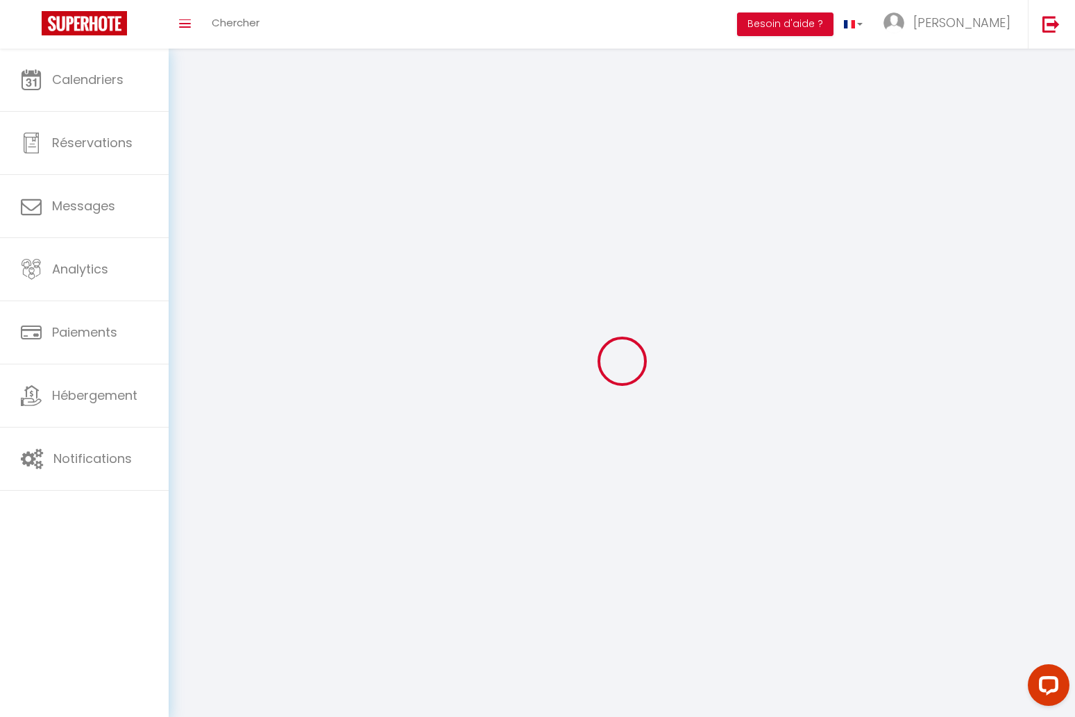
select select
type input "[PERSON_NAME]"
type input "Capuano"
type input "0777816050"
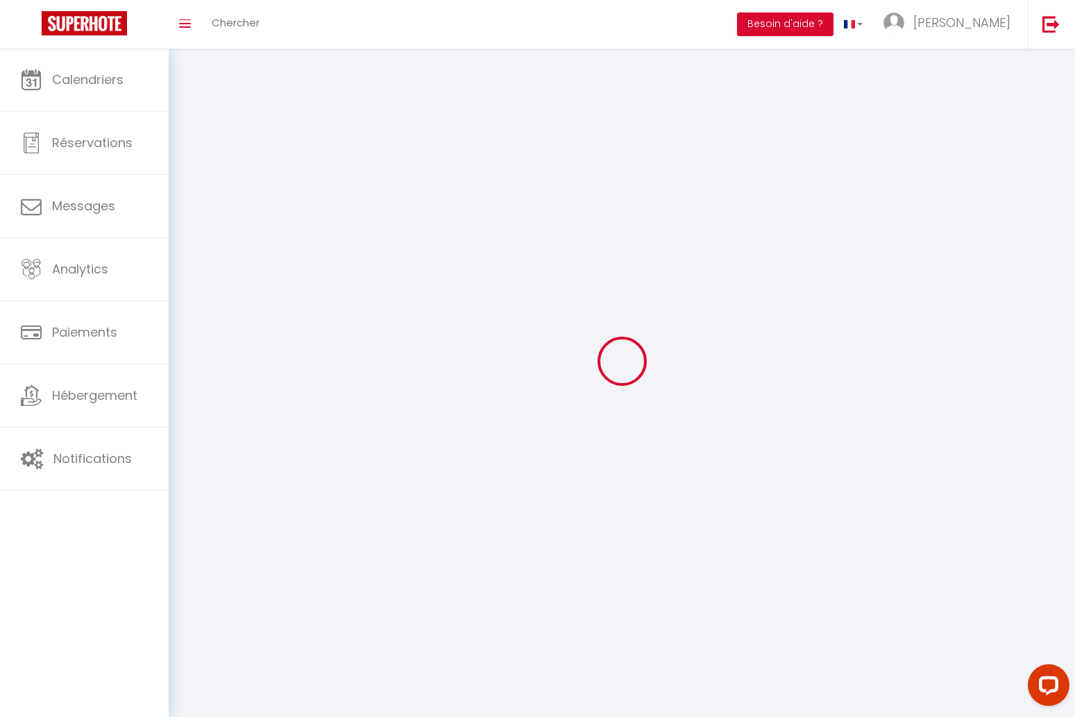
type input "[STREET_ADDRESS]"
type input "92160"
type input "[PERSON_NAME]"
type input "vWh0MO9dlg9u1KbYAxHzQeHrL"
type input "e7LThC7NlCklKSLqzUra3zZ78"
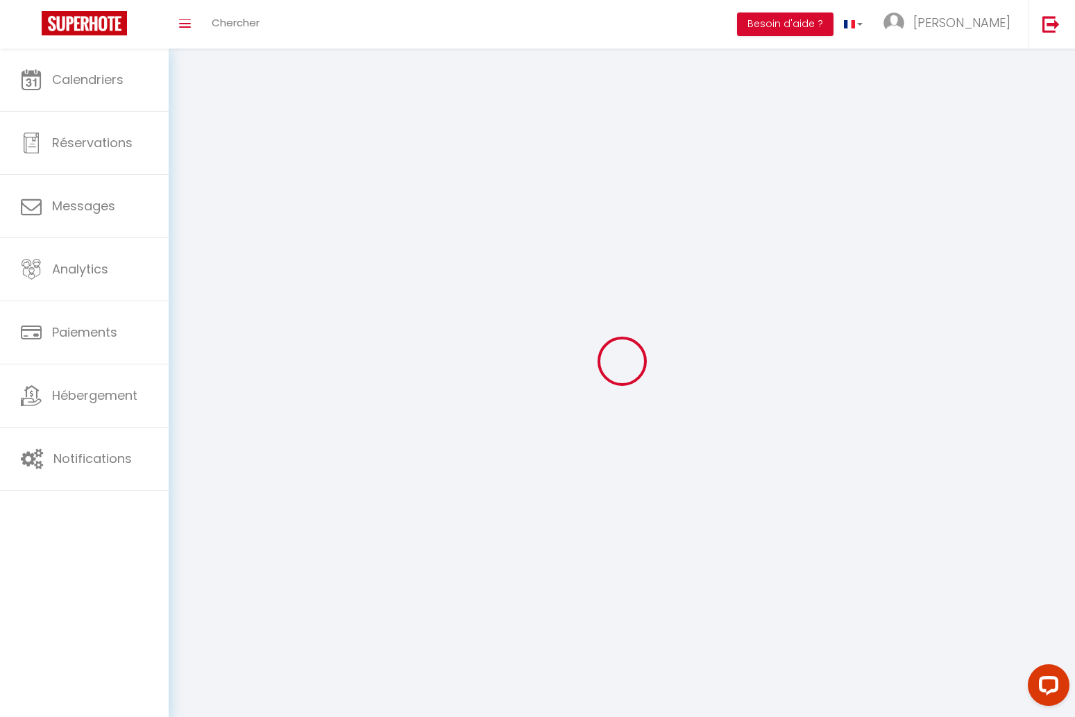
type input "[URL][DOMAIN_NAME]"
type input "vWh0MO9dlg9u1KbYAxHzQeHrL"
type input "e7LThC7NlCklKSLqzUra3zZ78"
type input "[URL][DOMAIN_NAME]"
select select "28"
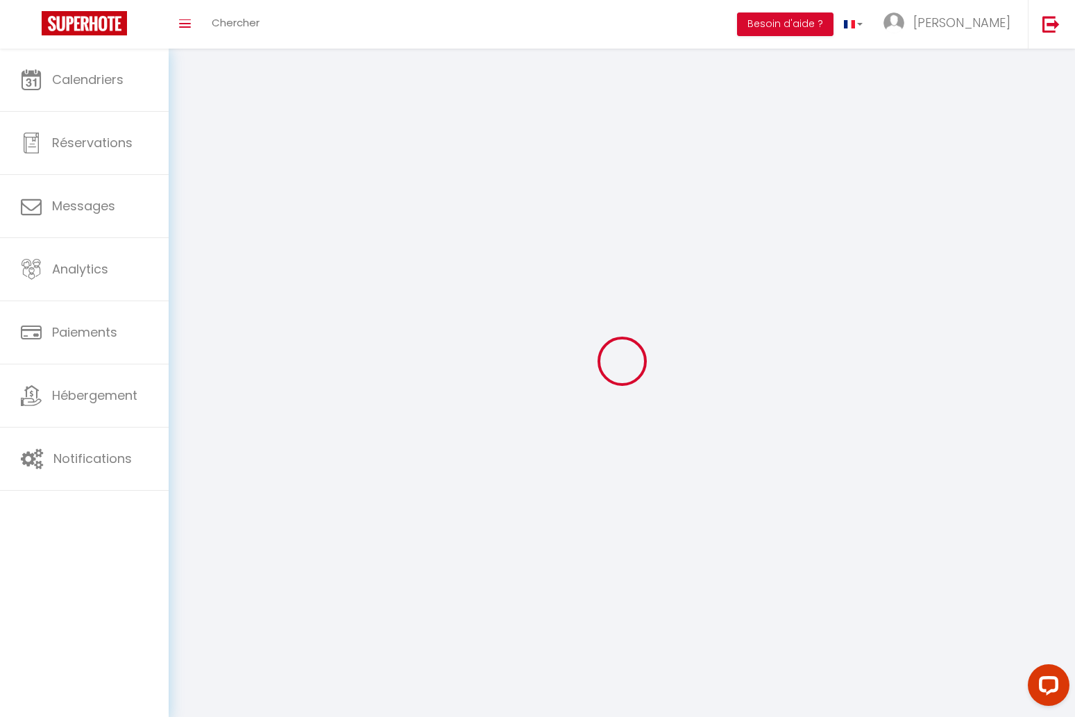
select select "fr"
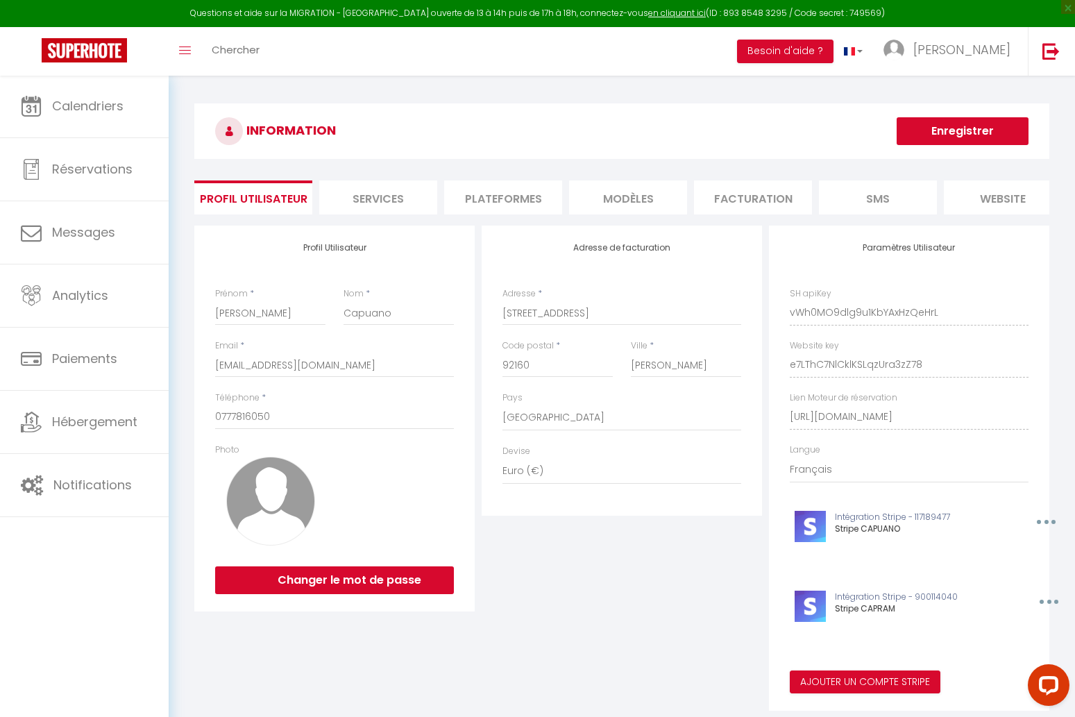
click at [478, 202] on li "Plateformes" at bounding box center [503, 197] width 118 height 34
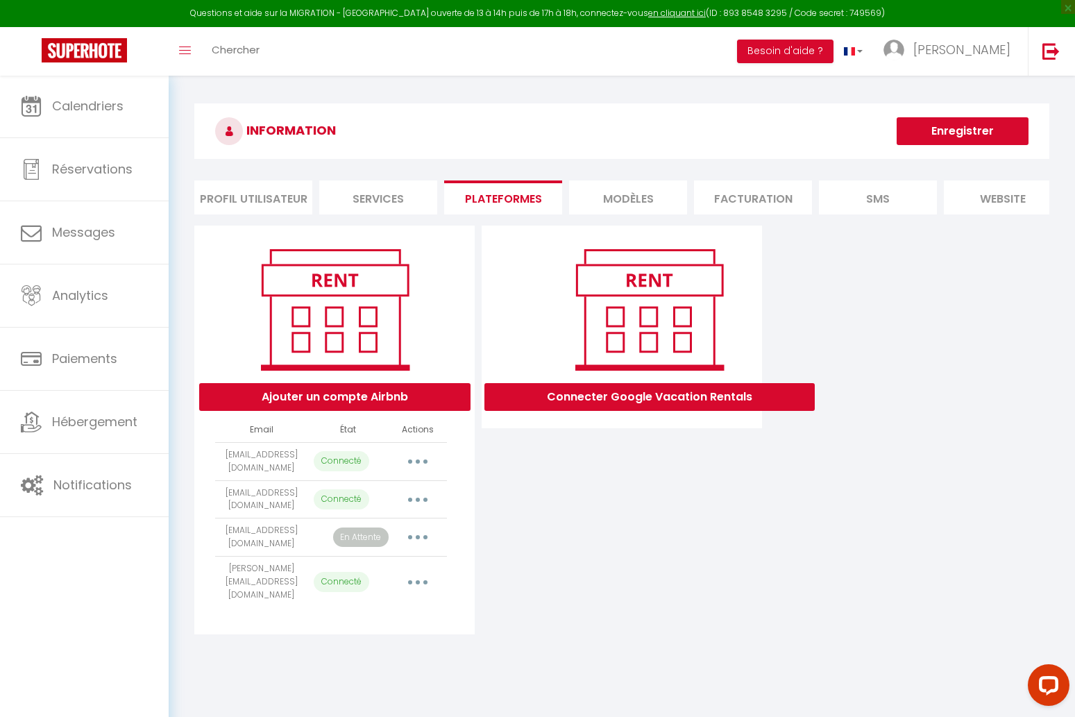
click at [398, 398] on button "Ajouter un compte Airbnb" at bounding box center [334, 397] width 271 height 28
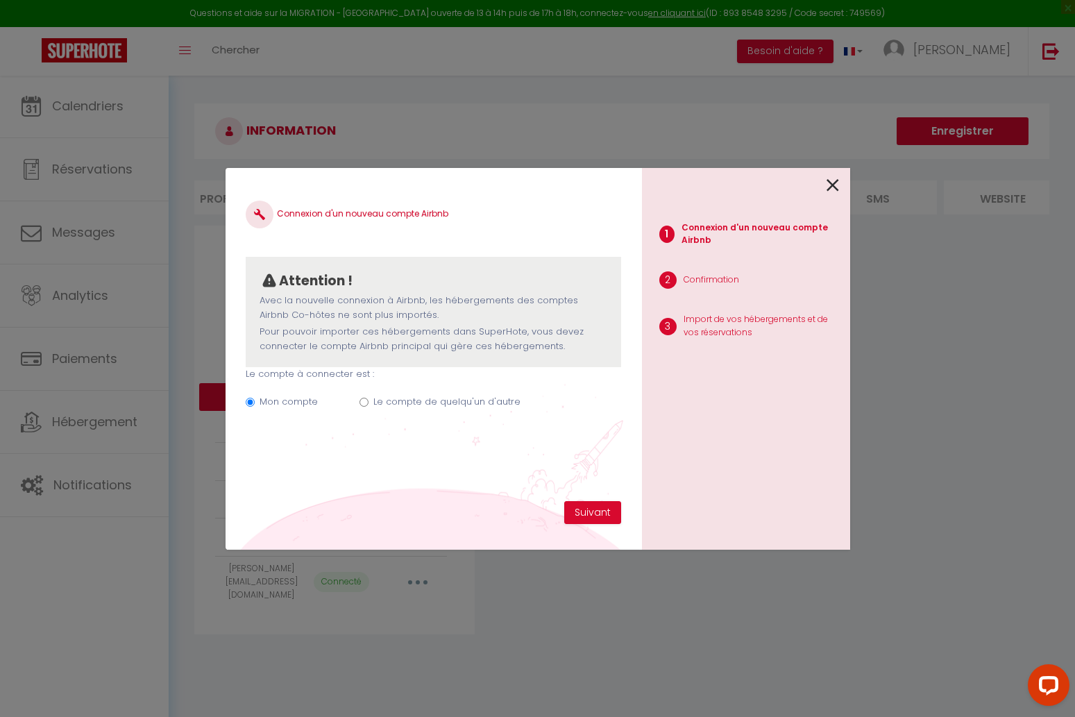
click at [398, 398] on label "Le compte de quelqu'un d'autre" at bounding box center [446, 402] width 147 height 14
click at [369, 398] on input "Le compte de quelqu'un d'autre" at bounding box center [364, 402] width 9 height 9
radio input "true"
radio input "false"
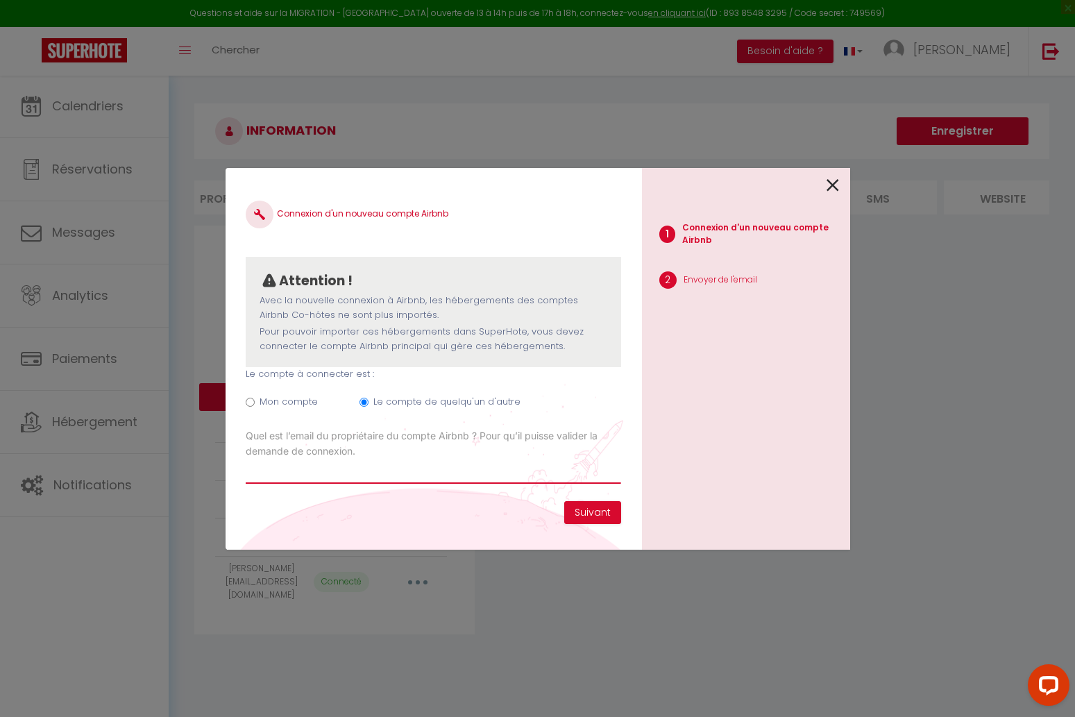
paste input "[EMAIL_ADDRESS][DOMAIN_NAME]"
type input "[EMAIL_ADDRESS][DOMAIN_NAME]"
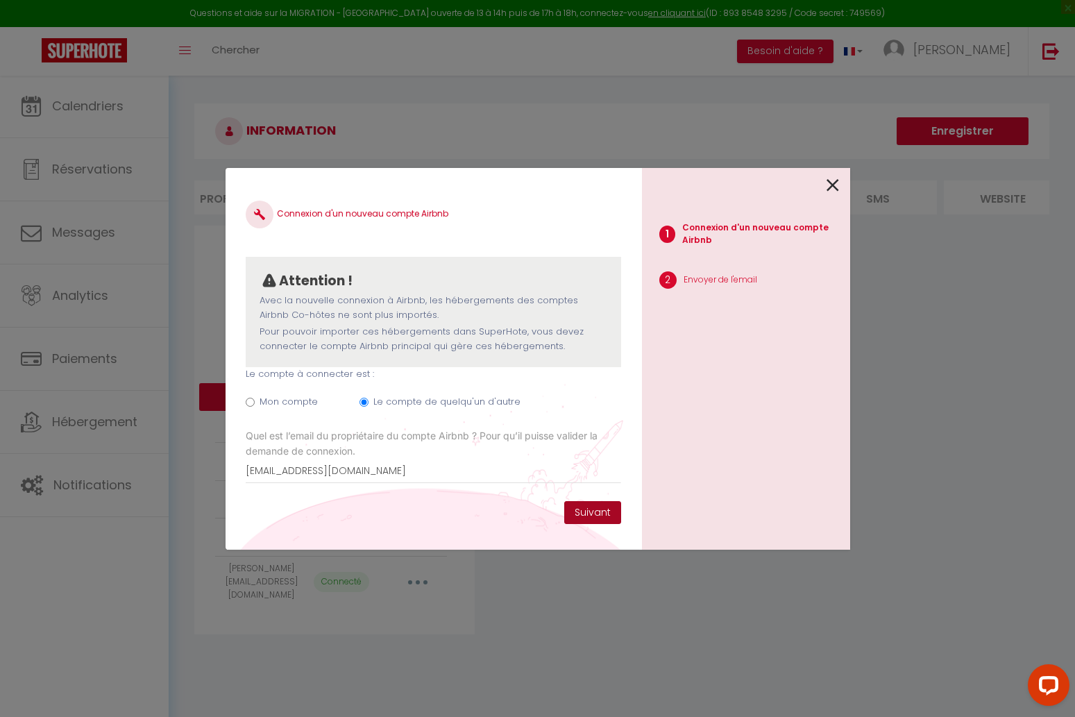
click at [607, 516] on button "Suivant" at bounding box center [592, 513] width 57 height 24
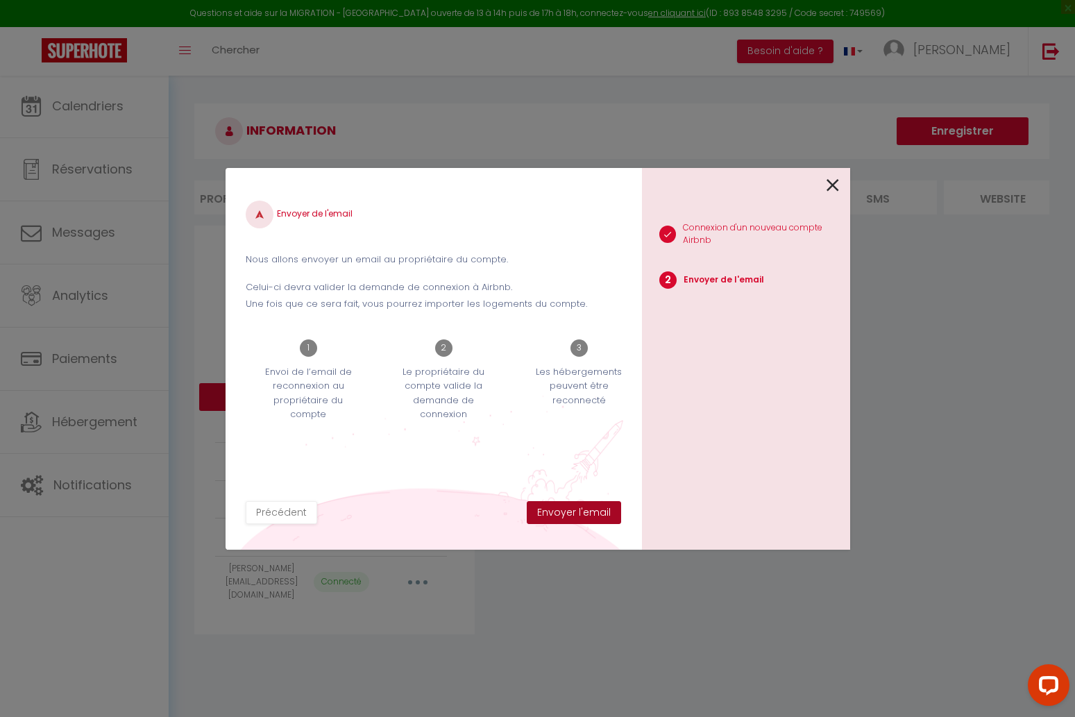
click at [607, 517] on button "Envoyer l'email" at bounding box center [574, 513] width 94 height 24
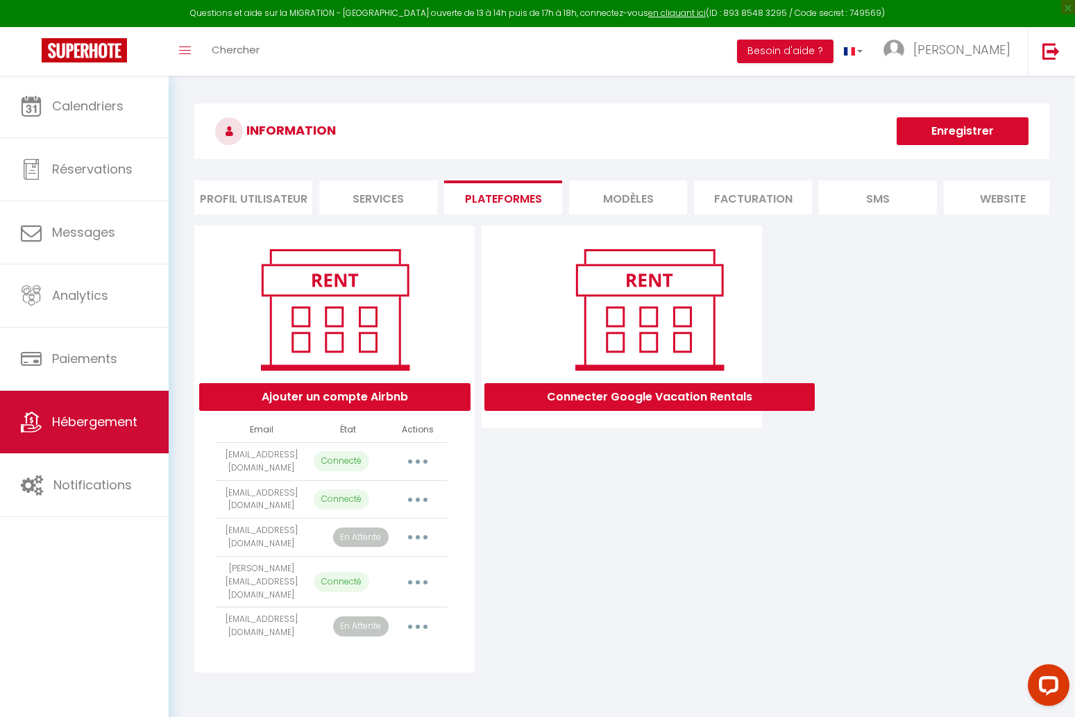
click at [118, 414] on span "Hébergement" at bounding box center [94, 421] width 85 height 17
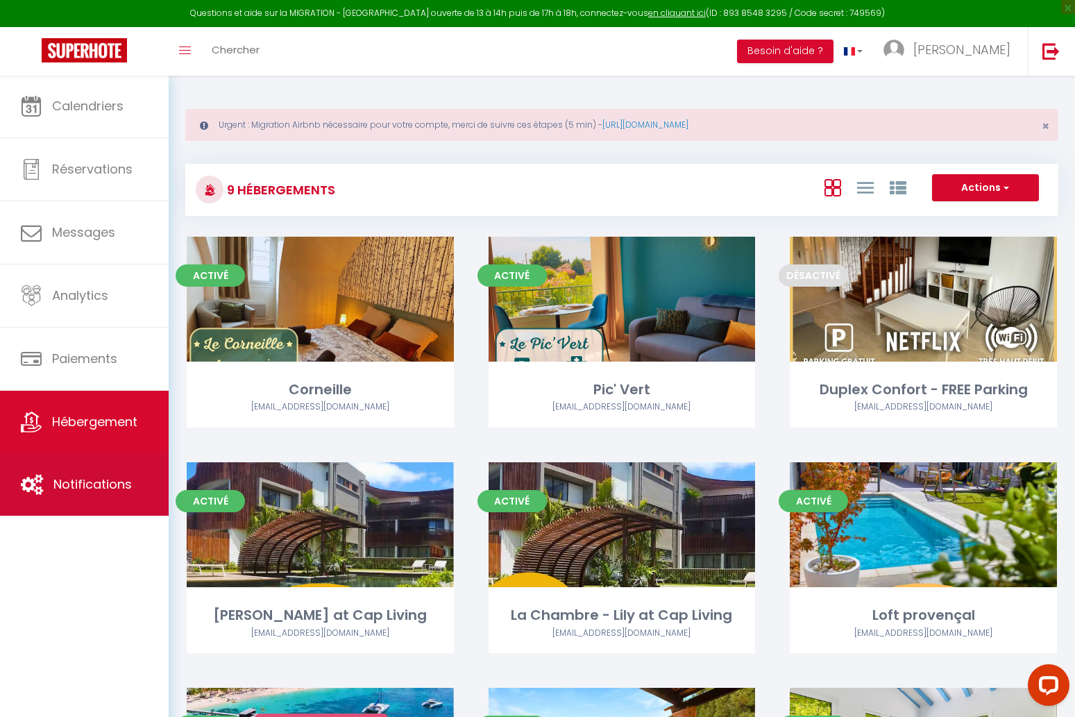
click at [111, 465] on link "Notifications" at bounding box center [84, 484] width 169 height 62
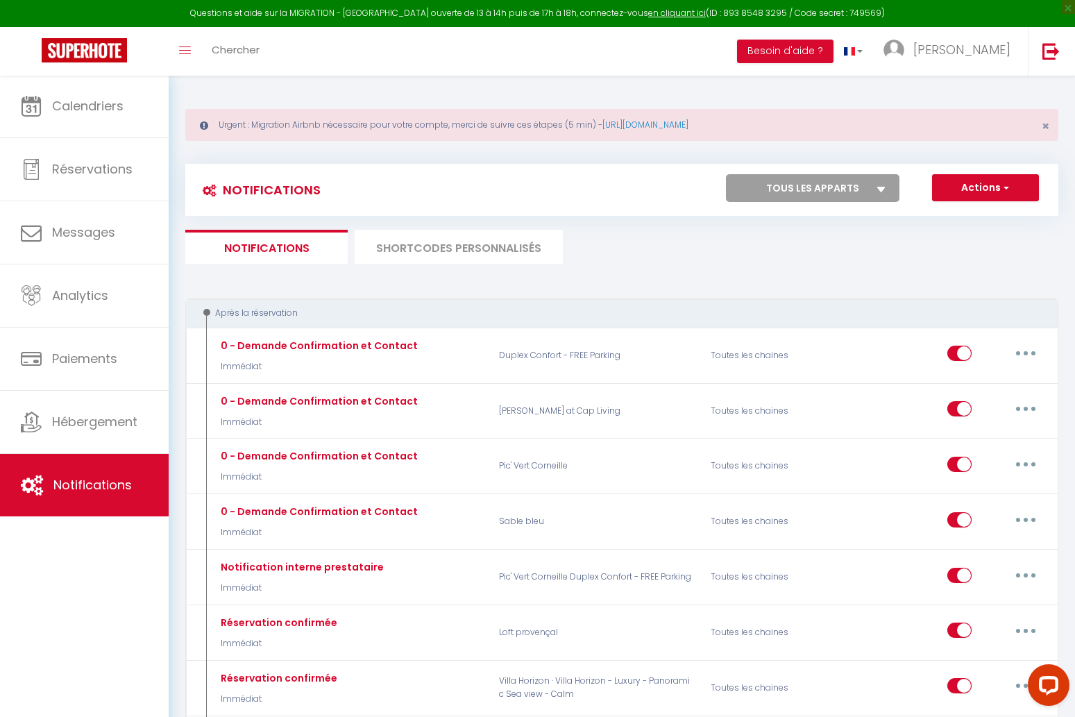
select select "71130"
select select
checkbox input "false"
select select
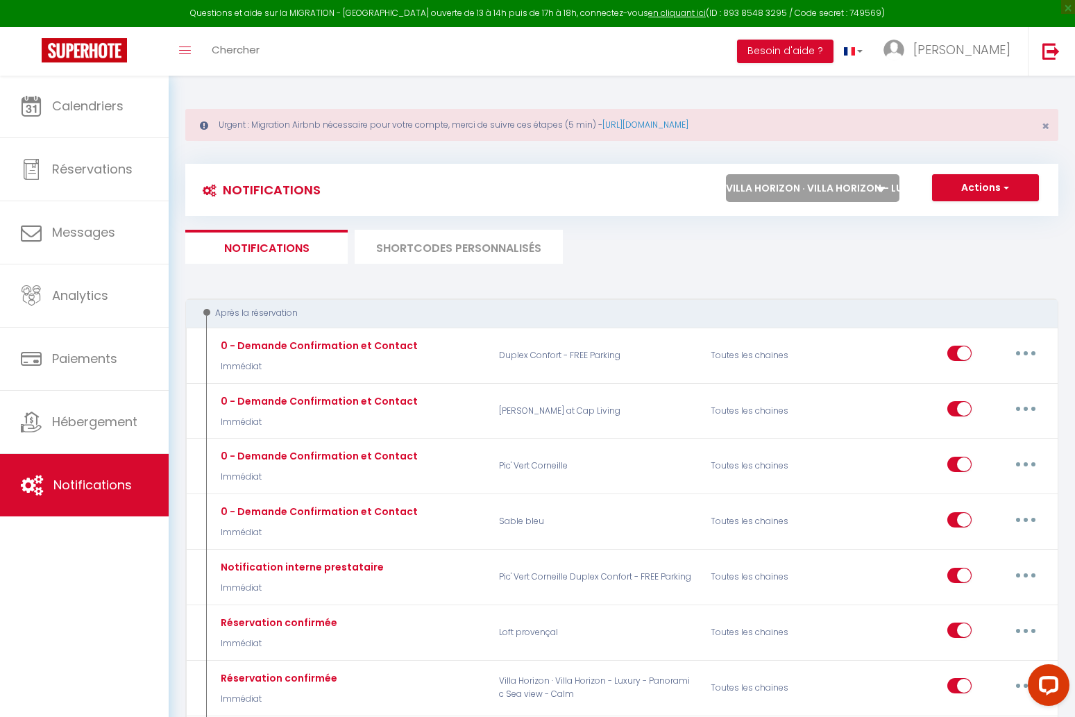
select select
checkbox input "false"
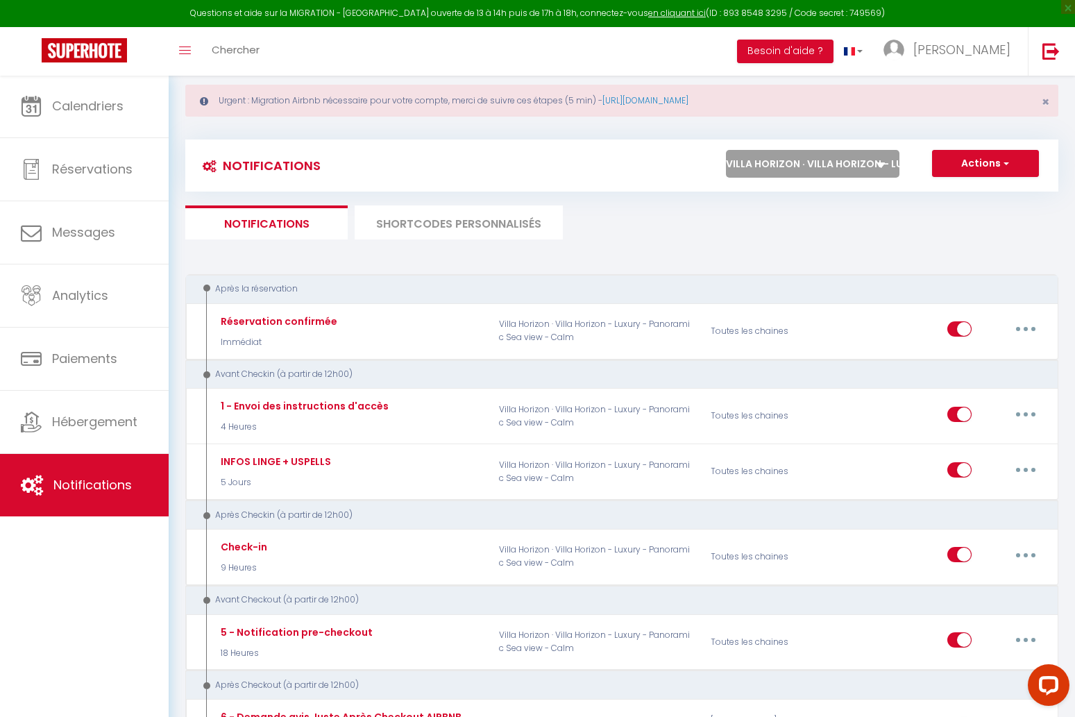
scroll to position [28, 0]
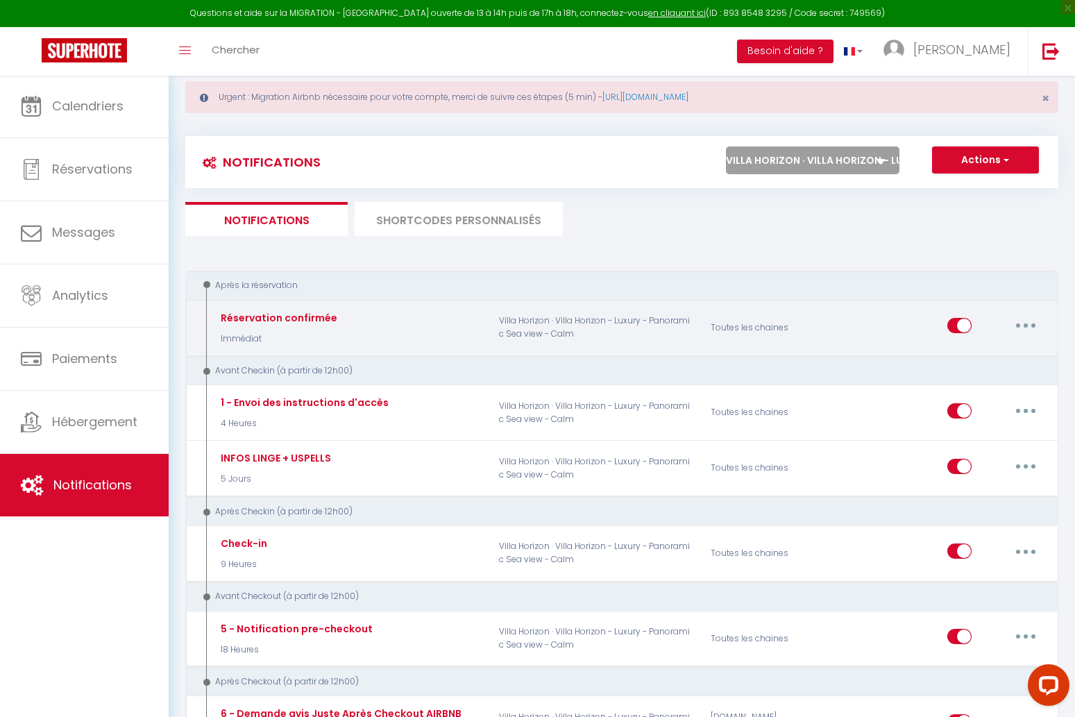
click at [1016, 327] on button "button" at bounding box center [1026, 325] width 39 height 22
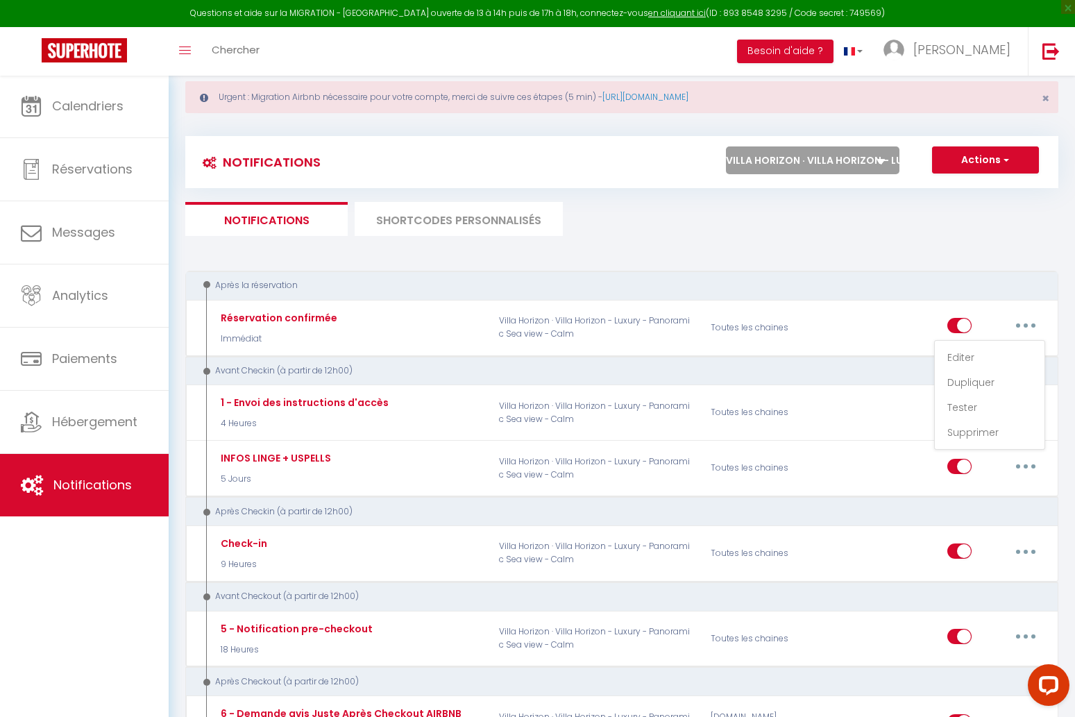
click at [982, 357] on link "Editer" at bounding box center [990, 358] width 103 height 24
type input "Réservation confirmée"
select select "Immédiat"
select select "if_booking_is_paid"
checkbox input "true"
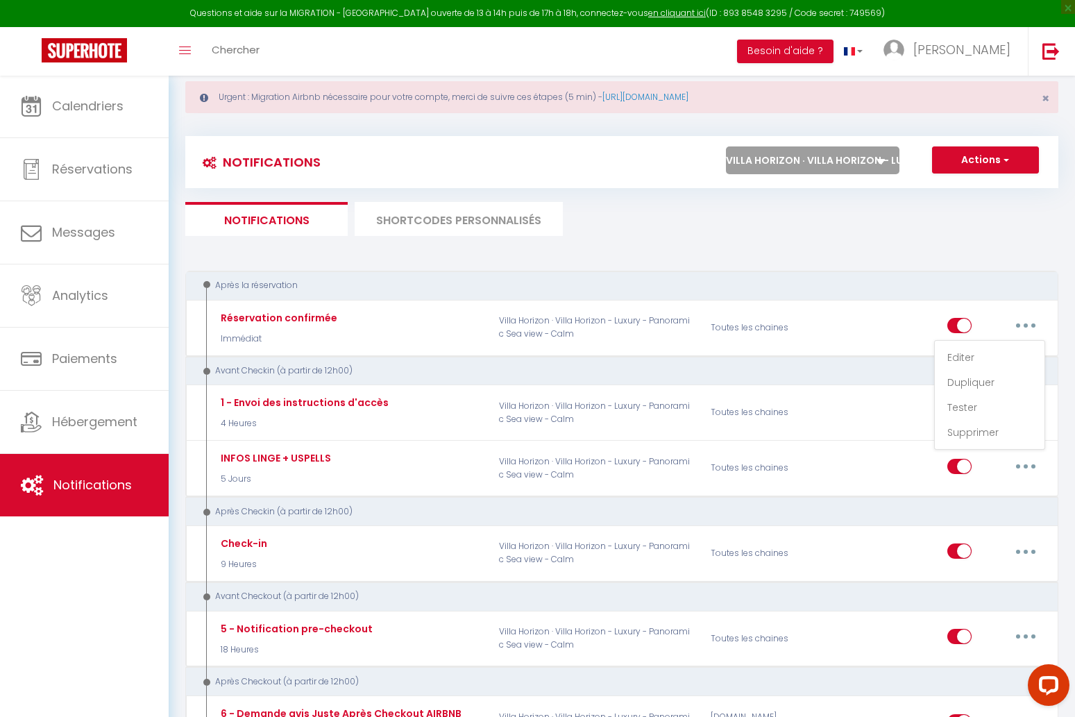
checkbox input "false"
radio input "true"
type input "[BOOKING:ID][RENTAL:NAME] - Réservation confirmée"
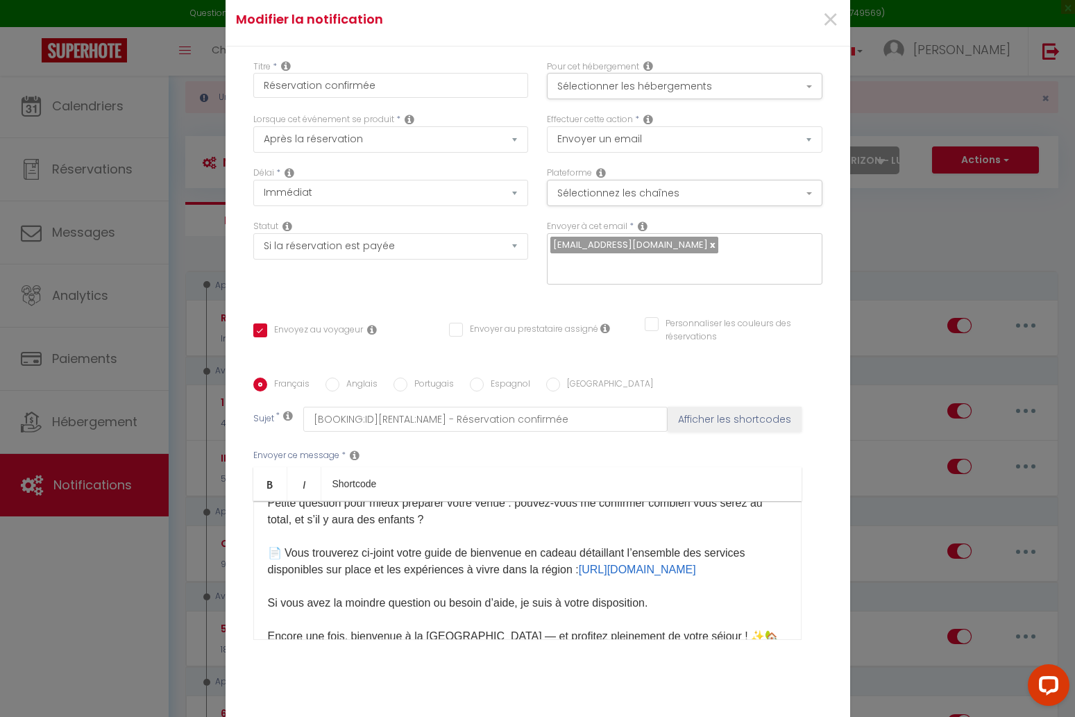
scroll to position [771, 0]
click at [830, 21] on span "×" at bounding box center [830, 20] width 17 height 42
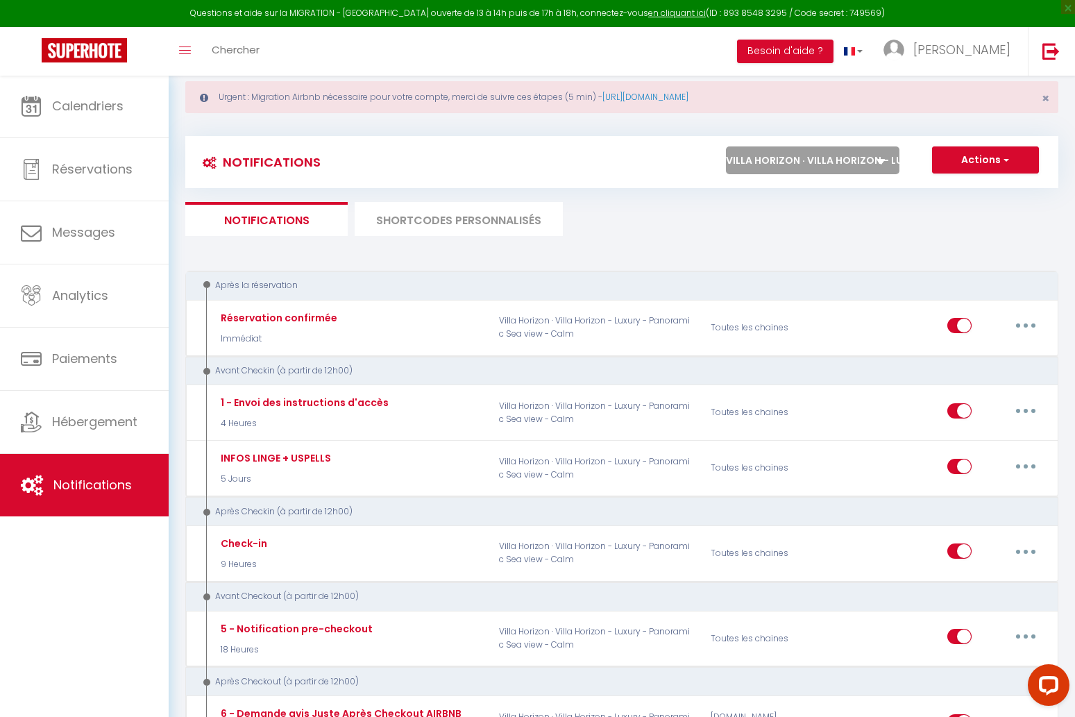
scroll to position [31, 0]
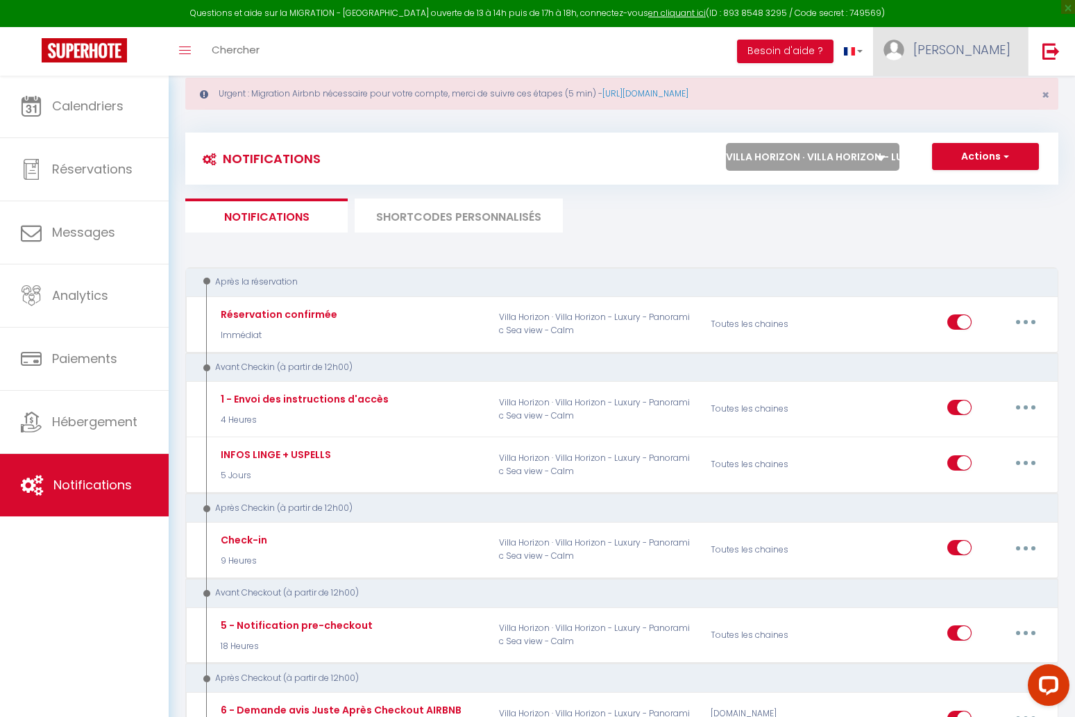
click at [1006, 49] on span "[PERSON_NAME]" at bounding box center [962, 49] width 97 height 17
click at [976, 97] on link "Paramètres" at bounding box center [972, 97] width 103 height 24
select select "28"
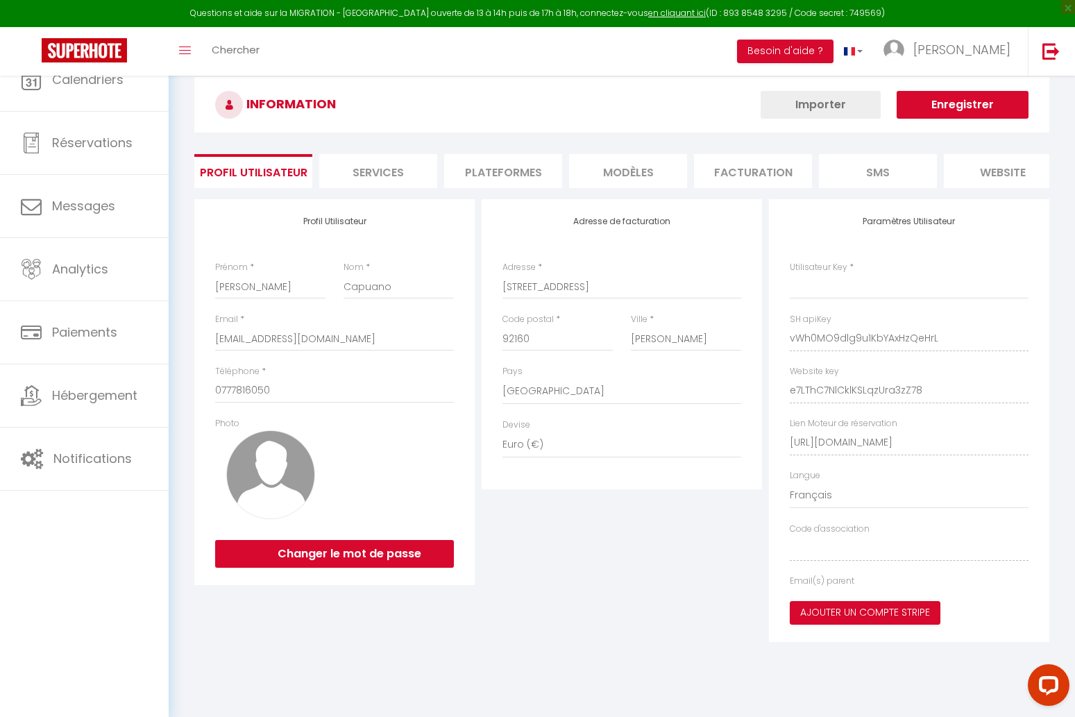
type input "vWh0MO9dlg9u1KbYAxHzQeHrL"
type input "e7LThC7NlCklKSLqzUra3zZ78"
type input "[URL][DOMAIN_NAME]"
select select "fr"
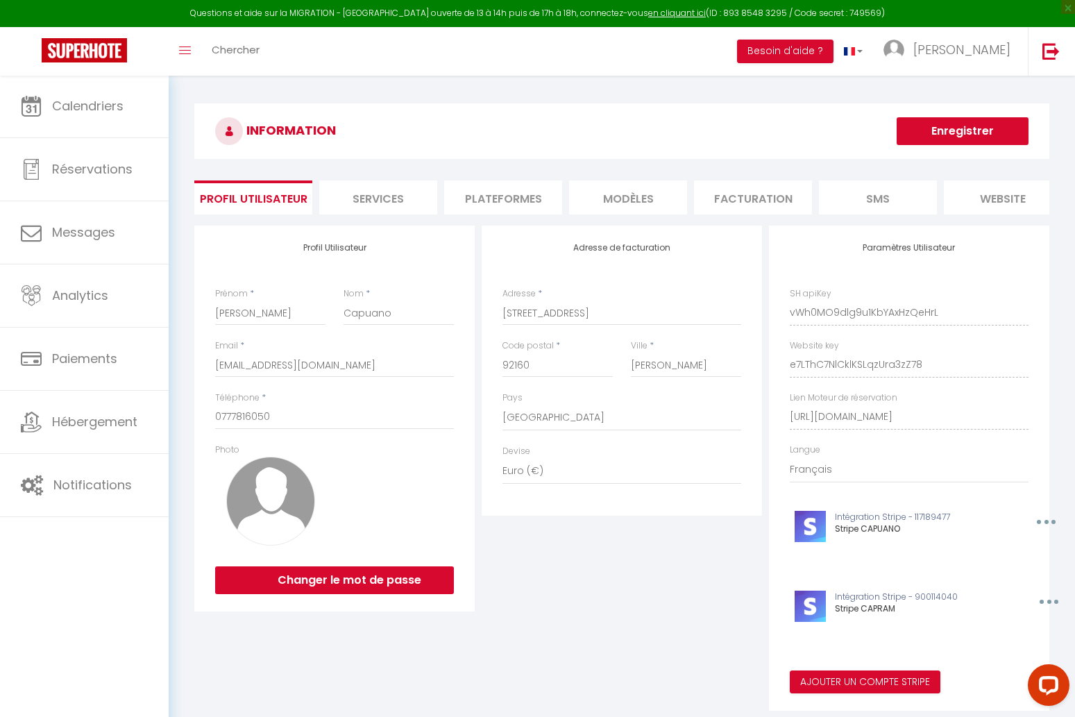
click at [482, 193] on li "Plateformes" at bounding box center [503, 197] width 118 height 34
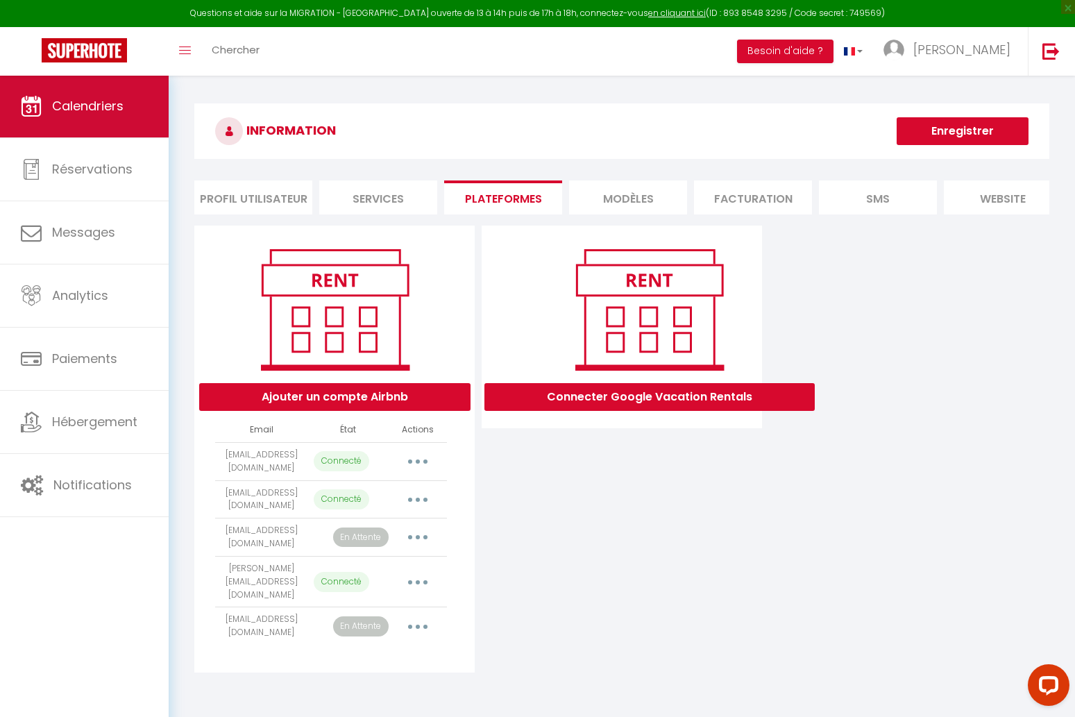
click at [121, 108] on span "Calendriers" at bounding box center [88, 105] width 72 height 17
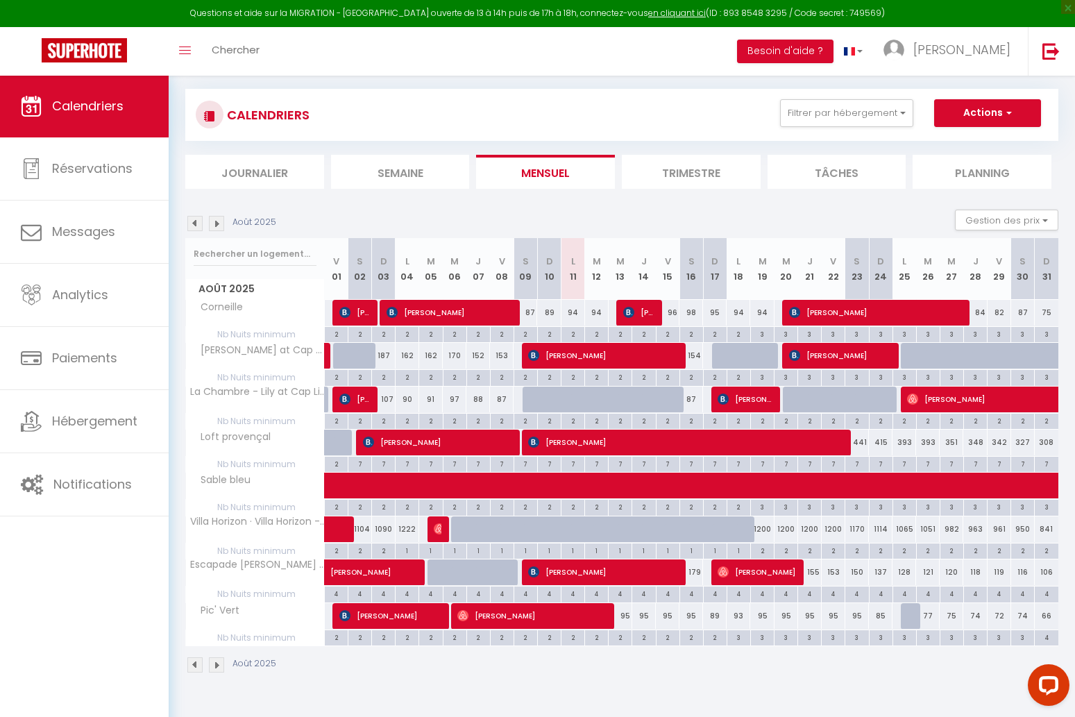
scroll to position [75, 0]
click at [635, 314] on span "[PERSON_NAME] Del [PERSON_NAME]" at bounding box center [638, 312] width 31 height 26
click at [0, 0] on div at bounding box center [0, 0] width 0 height 0
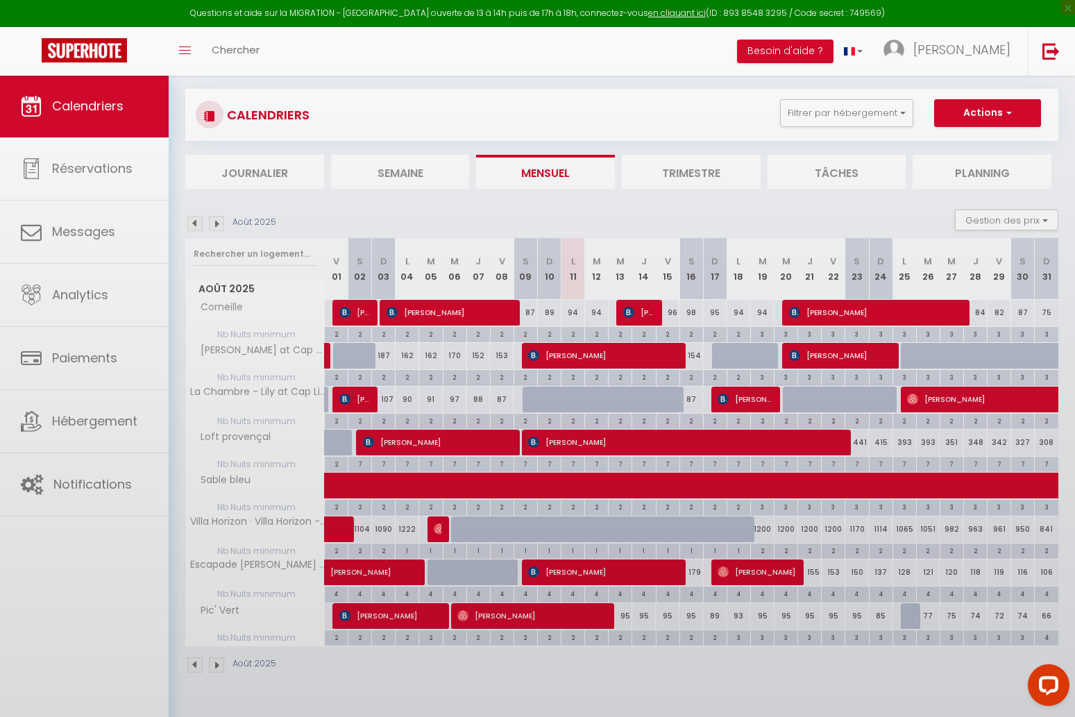
click at [638, 309] on body "Questions et aide sur la MIGRATION - Salle Zoom ouverte de 13 à 14h puis de 17h…" at bounding box center [537, 358] width 1075 height 717
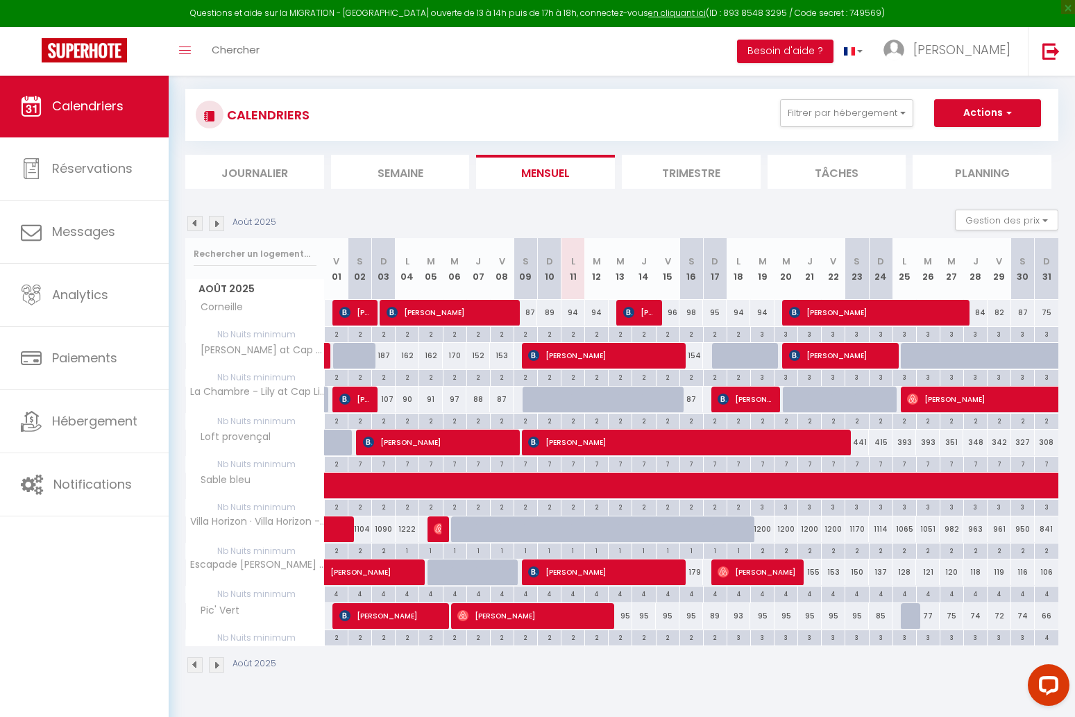
click at [638, 309] on span "[PERSON_NAME]" at bounding box center [638, 312] width 31 height 26
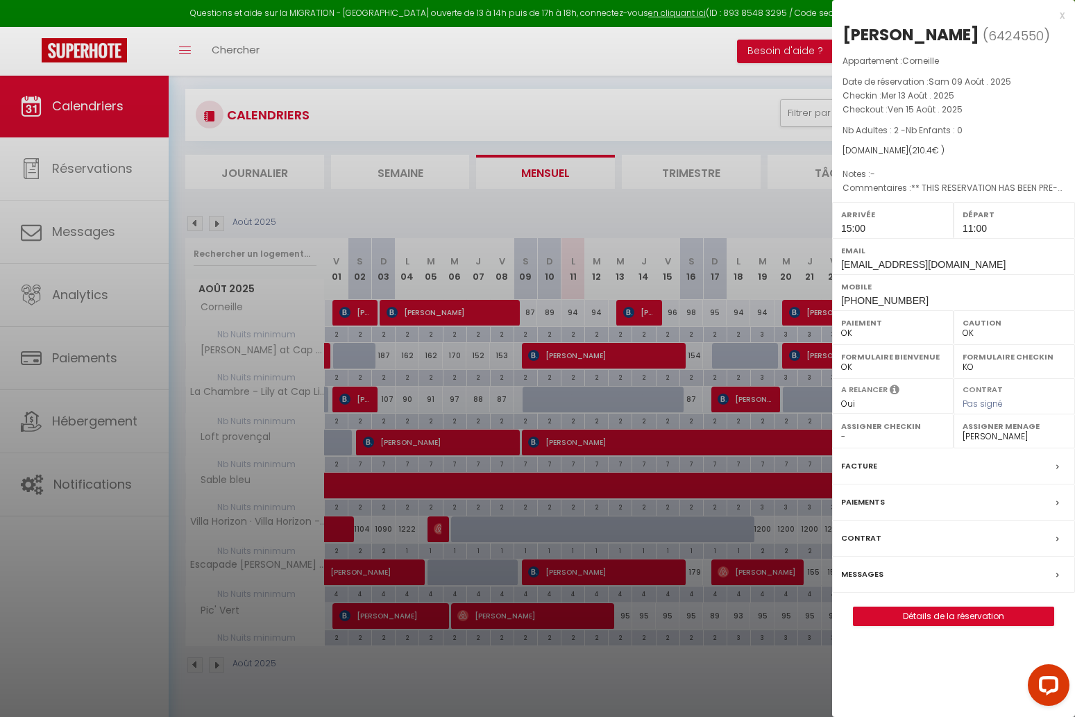
click at [696, 207] on div at bounding box center [537, 358] width 1075 height 717
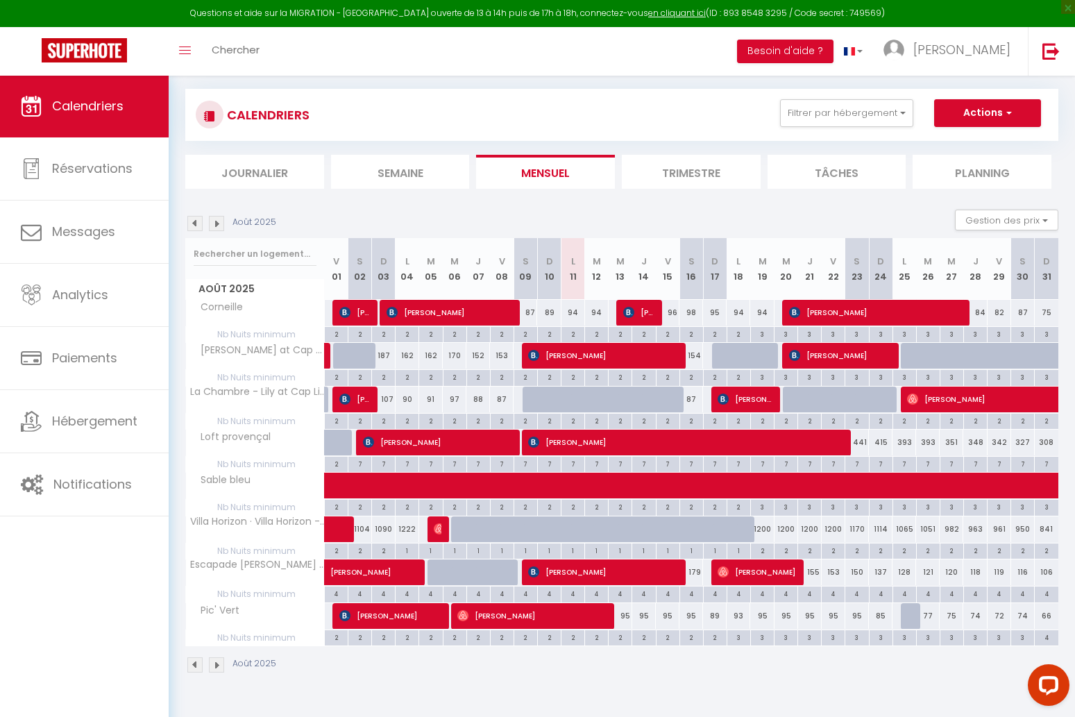
click at [815, 314] on span "[PERSON_NAME]" at bounding box center [875, 312] width 173 height 26
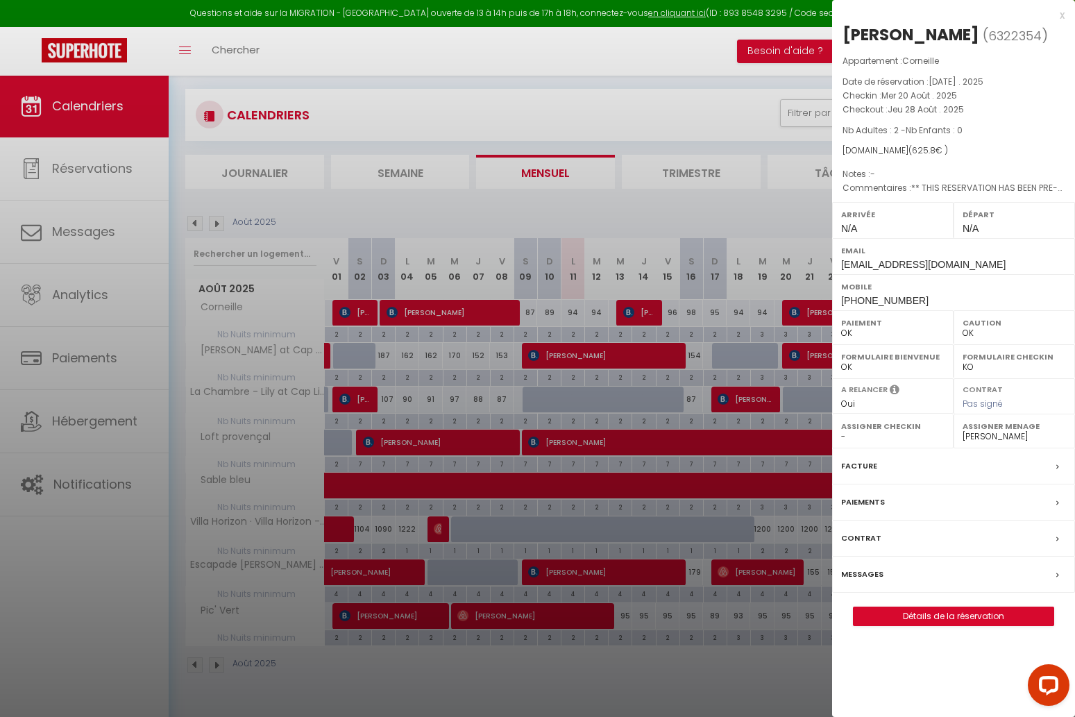
click at [748, 215] on div at bounding box center [537, 358] width 1075 height 717
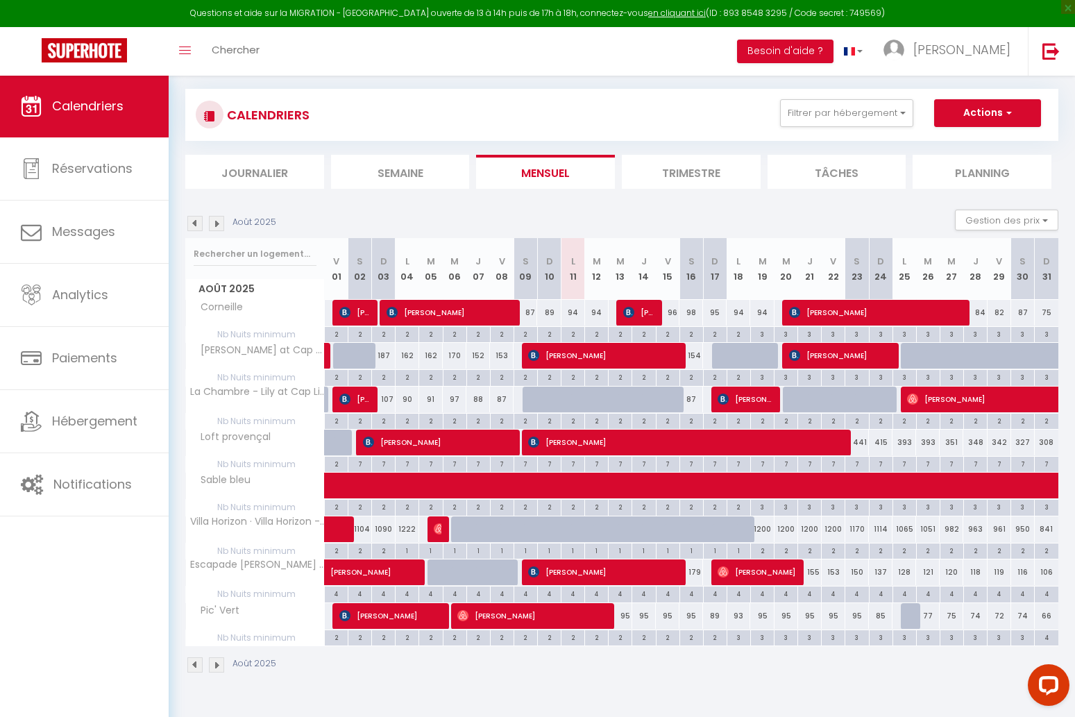
click at [222, 219] on img at bounding box center [216, 223] width 15 height 15
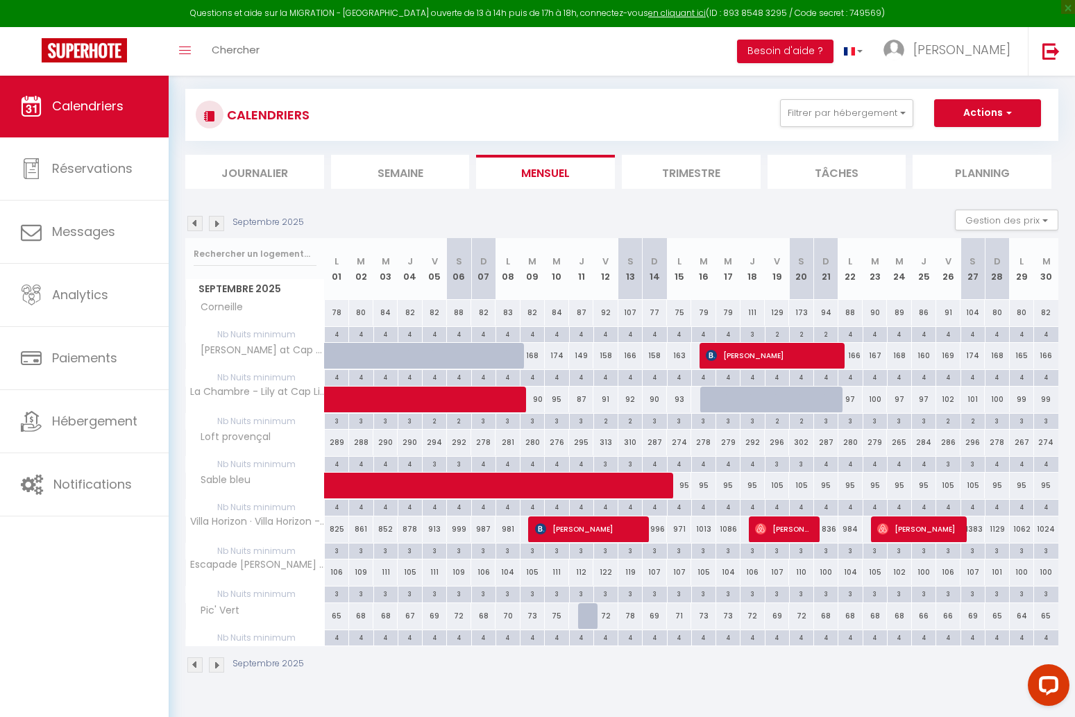
click at [222, 219] on img at bounding box center [216, 223] width 15 height 15
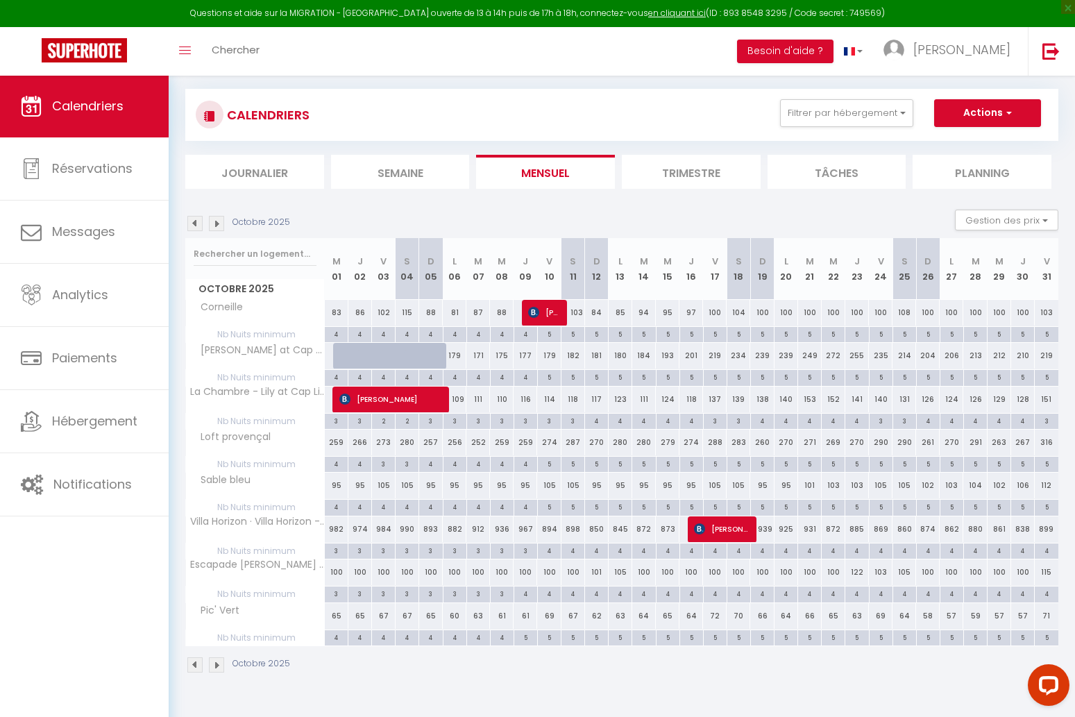
click at [192, 224] on img at bounding box center [194, 223] width 15 height 15
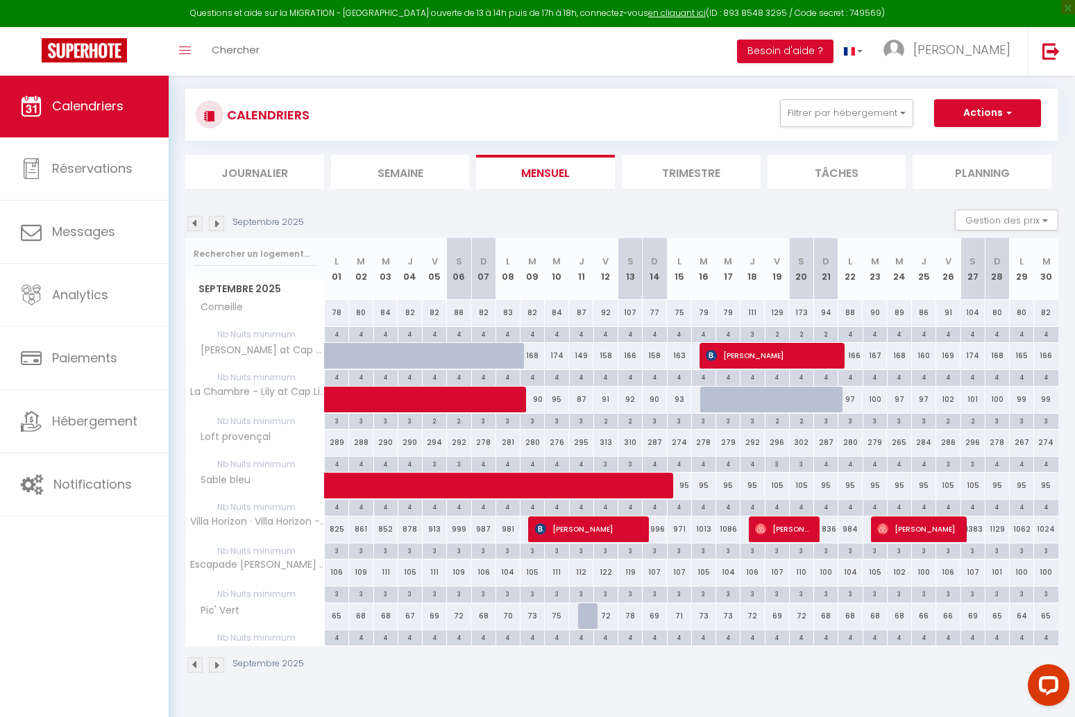
click at [192, 224] on img at bounding box center [194, 223] width 15 height 15
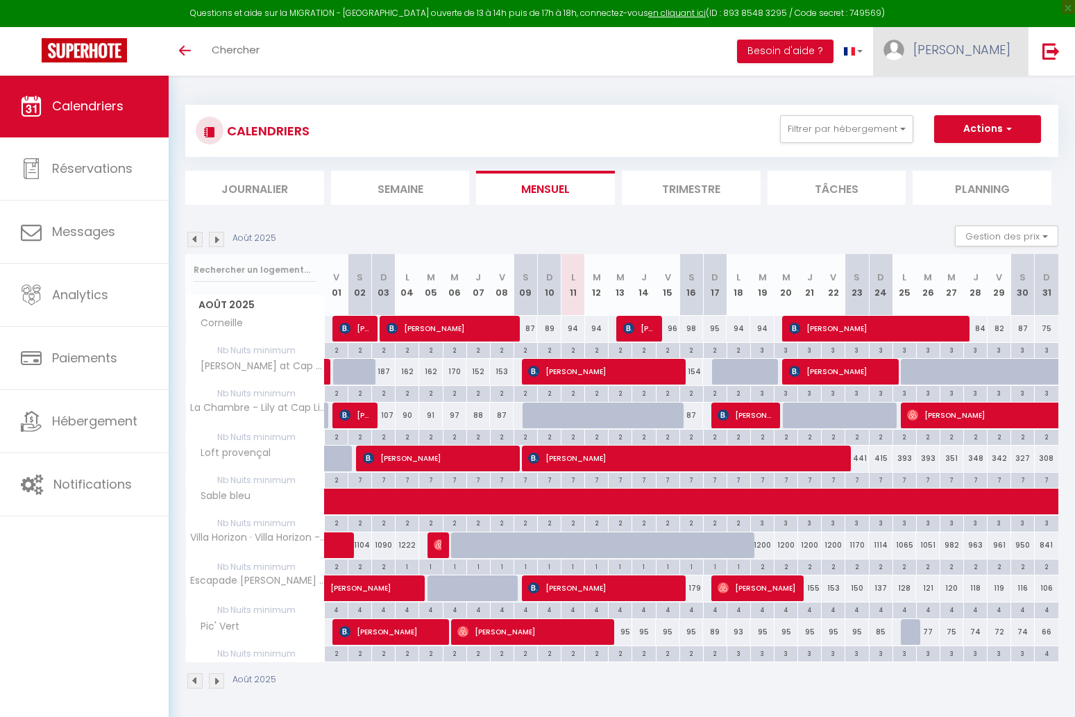
click at [994, 60] on link "[PERSON_NAME]" at bounding box center [950, 51] width 155 height 49
click at [973, 96] on link "Paramètres" at bounding box center [972, 97] width 103 height 24
select select "28"
select select "fr"
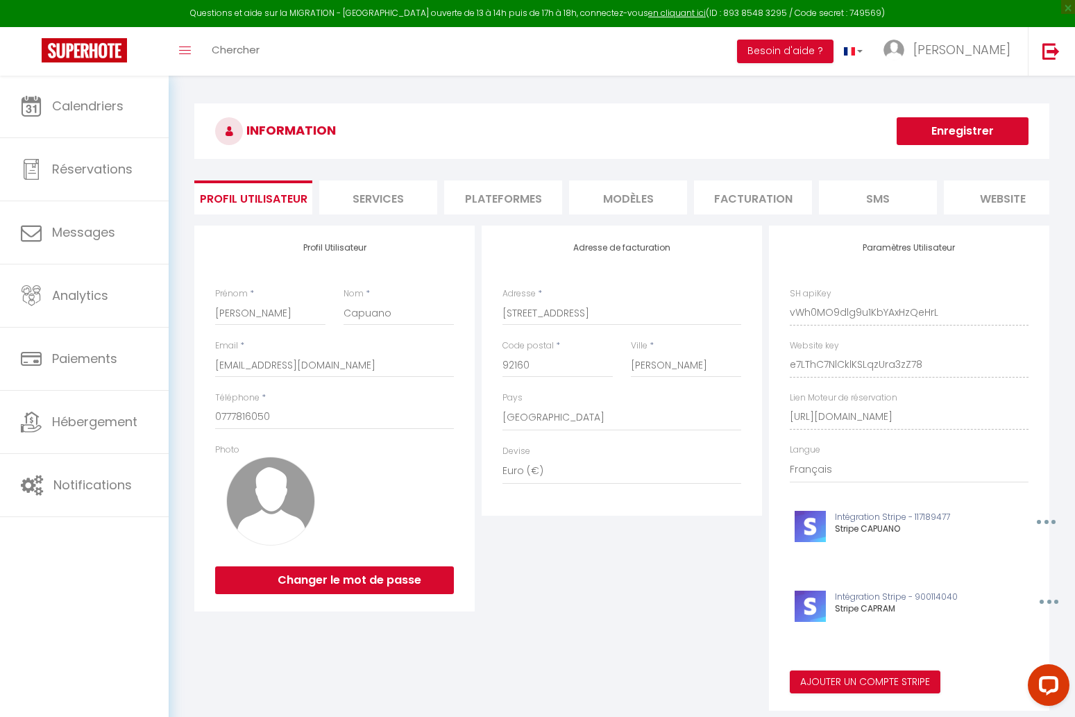
click at [489, 199] on li "Plateformes" at bounding box center [503, 197] width 118 height 34
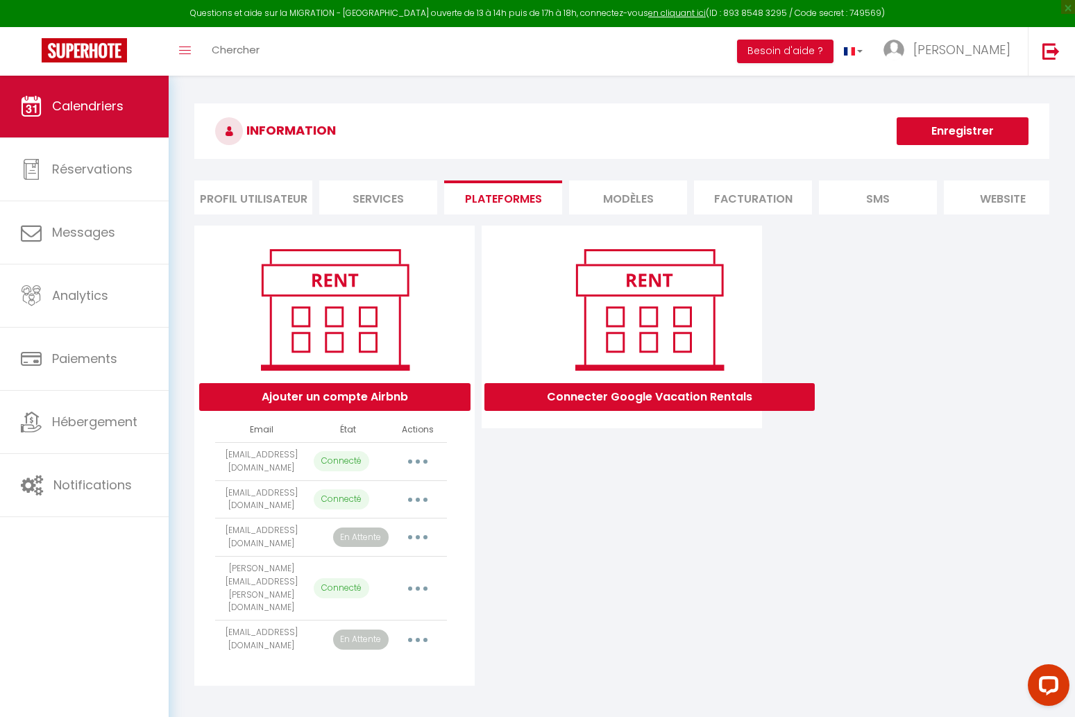
click at [105, 117] on link "Calendriers" at bounding box center [84, 106] width 169 height 62
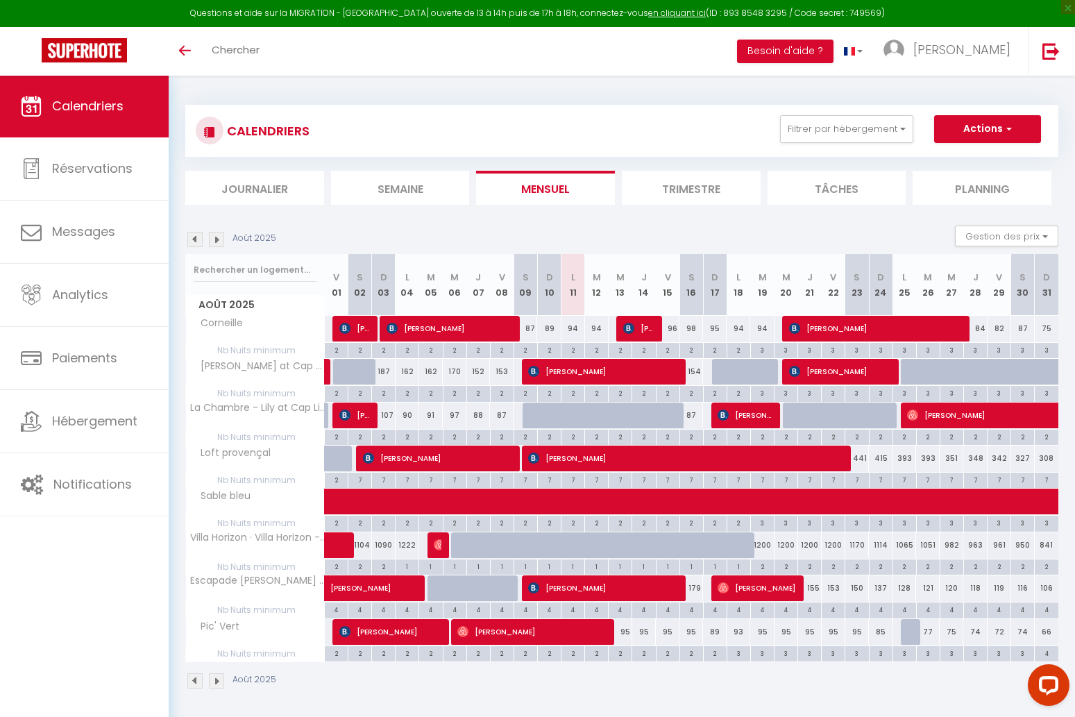
click at [763, 594] on span "[PERSON_NAME]" at bounding box center [757, 588] width 78 height 26
select select "OK"
select select "0"
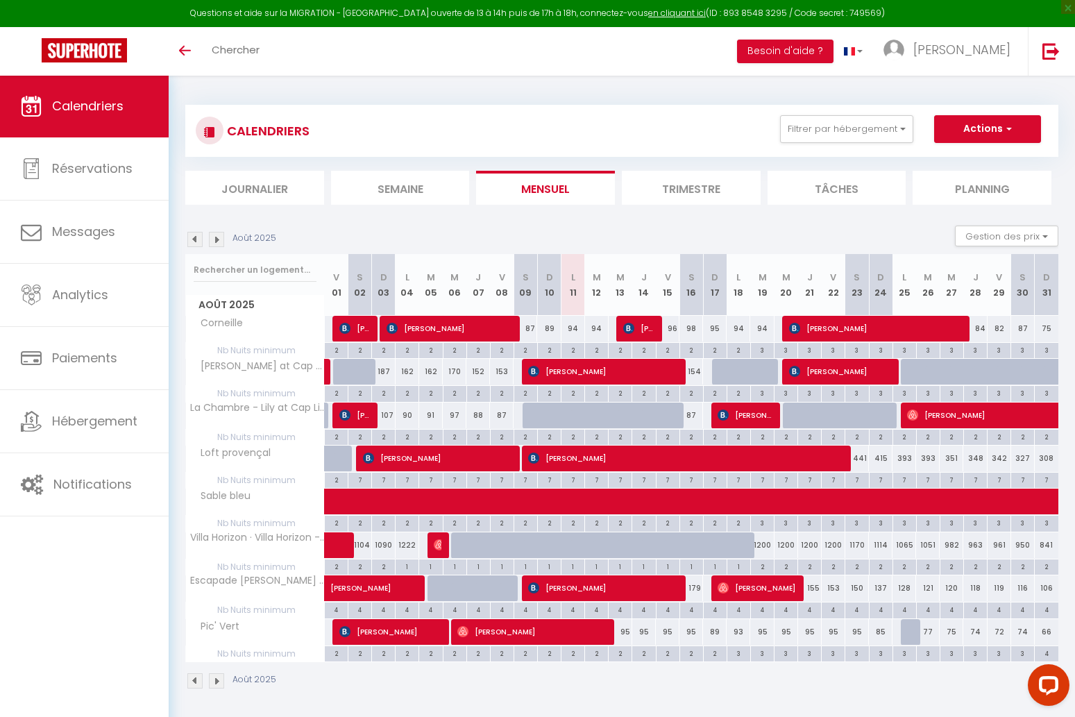
select select "1"
select select
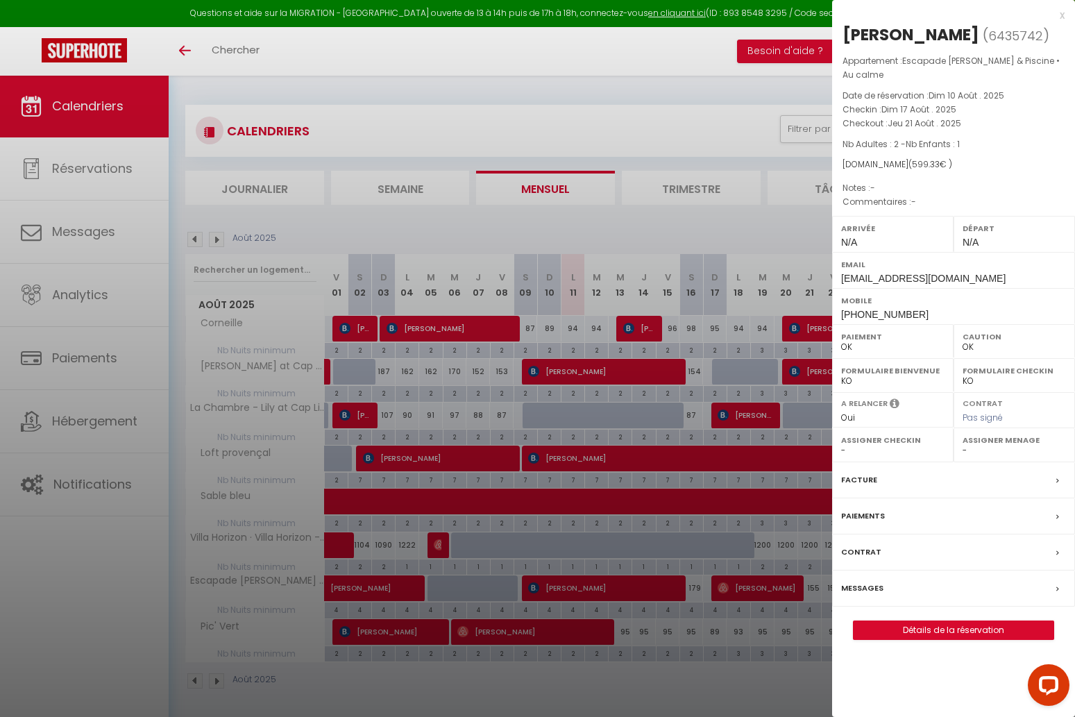
click at [1061, 18] on div "x" at bounding box center [948, 15] width 233 height 17
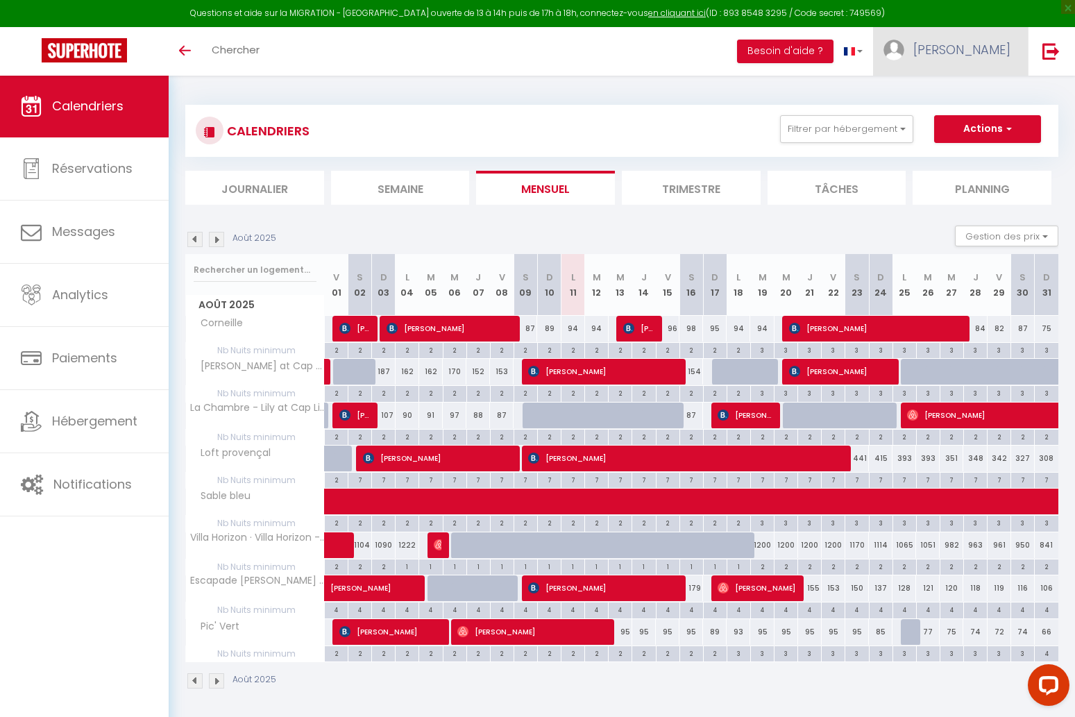
click at [990, 51] on span "[PERSON_NAME]" at bounding box center [962, 49] width 97 height 17
click at [959, 92] on link "Paramètres" at bounding box center [972, 97] width 103 height 24
select select "28"
select select "fr"
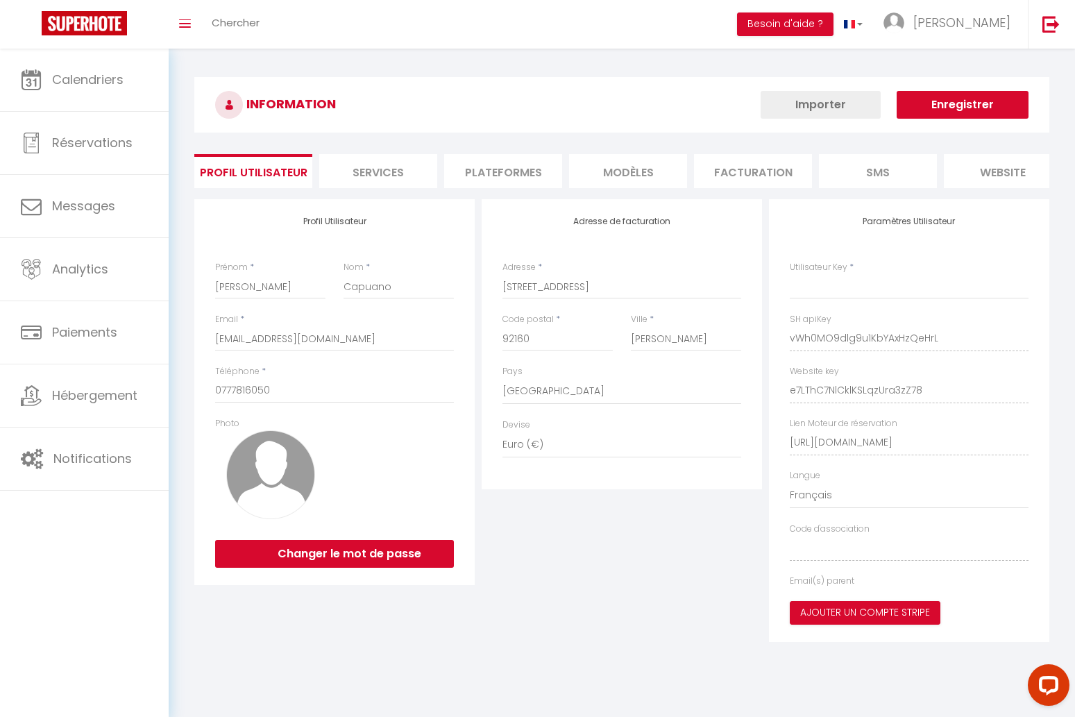
select select "fr"
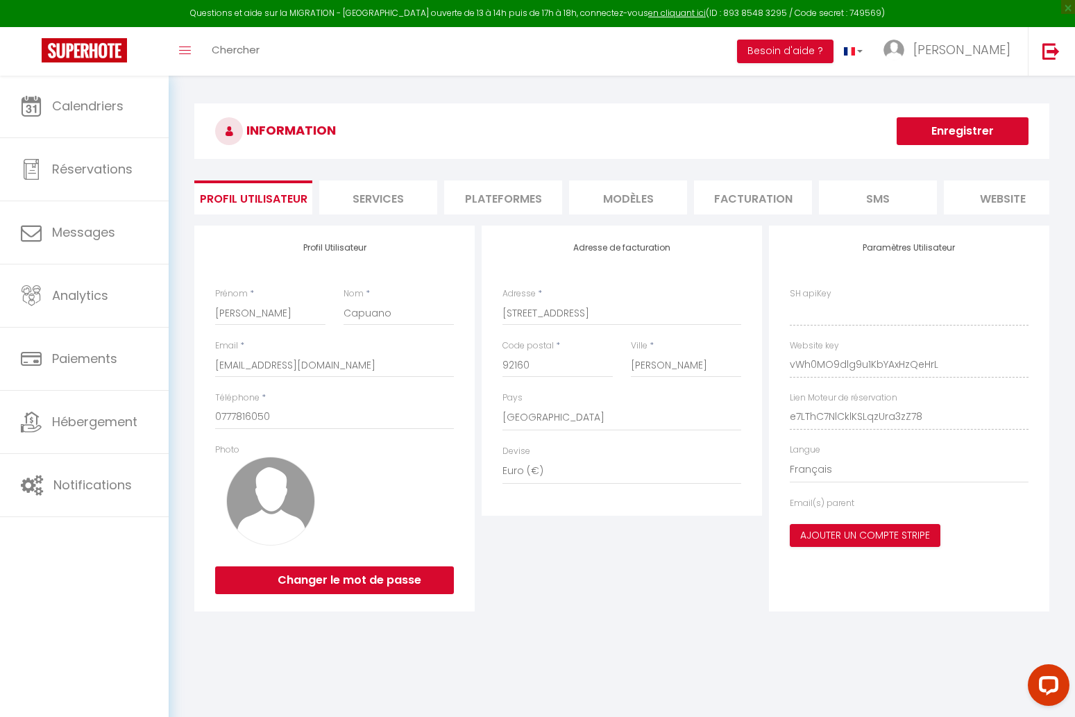
type input "vWh0MO9dlg9u1KbYAxHzQeHrL"
type input "e7LThC7NlCklKSLqzUra3zZ78"
type input "[URL][DOMAIN_NAME]"
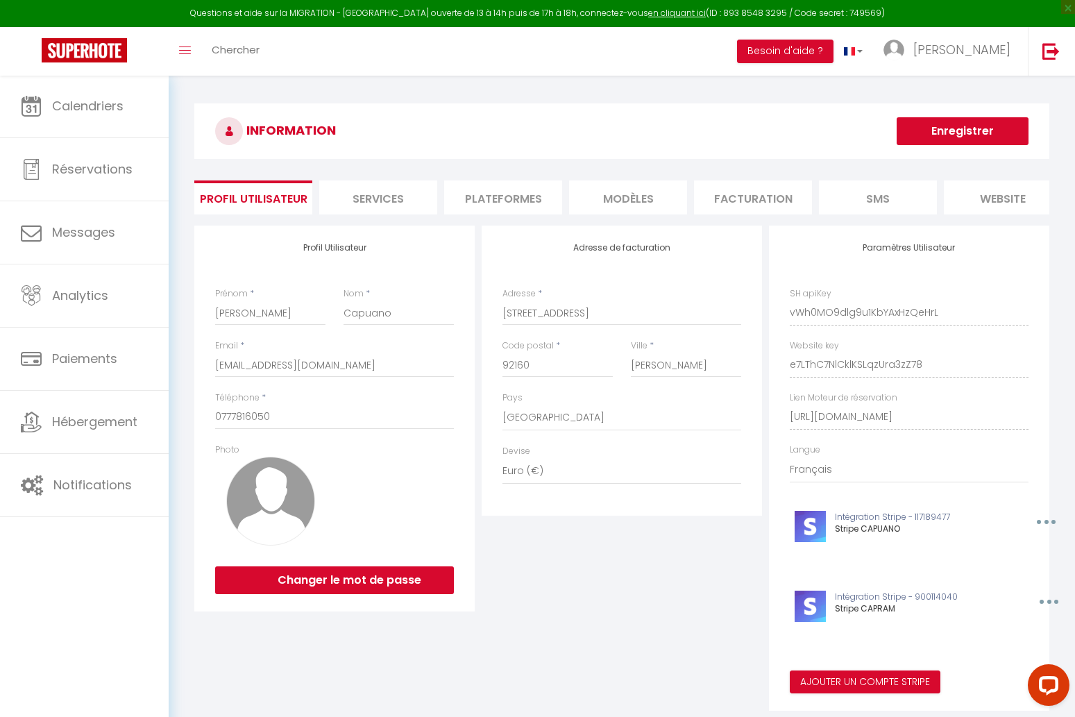
click at [510, 203] on li "Plateformes" at bounding box center [503, 197] width 118 height 34
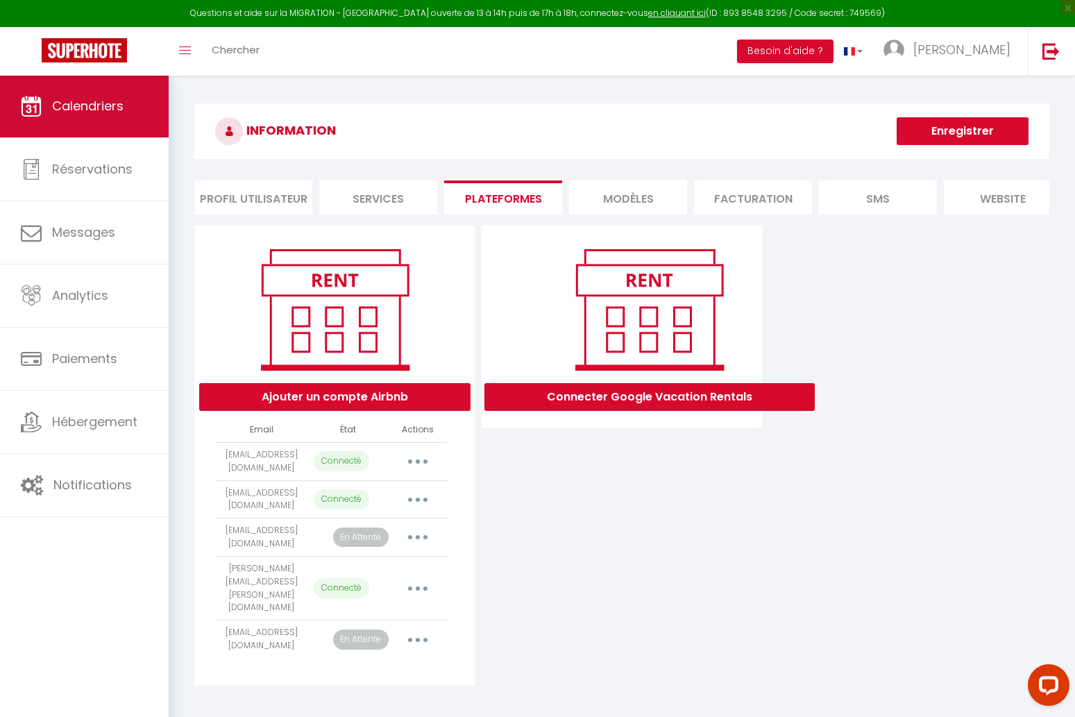
click at [129, 122] on link "Calendriers" at bounding box center [84, 106] width 169 height 62
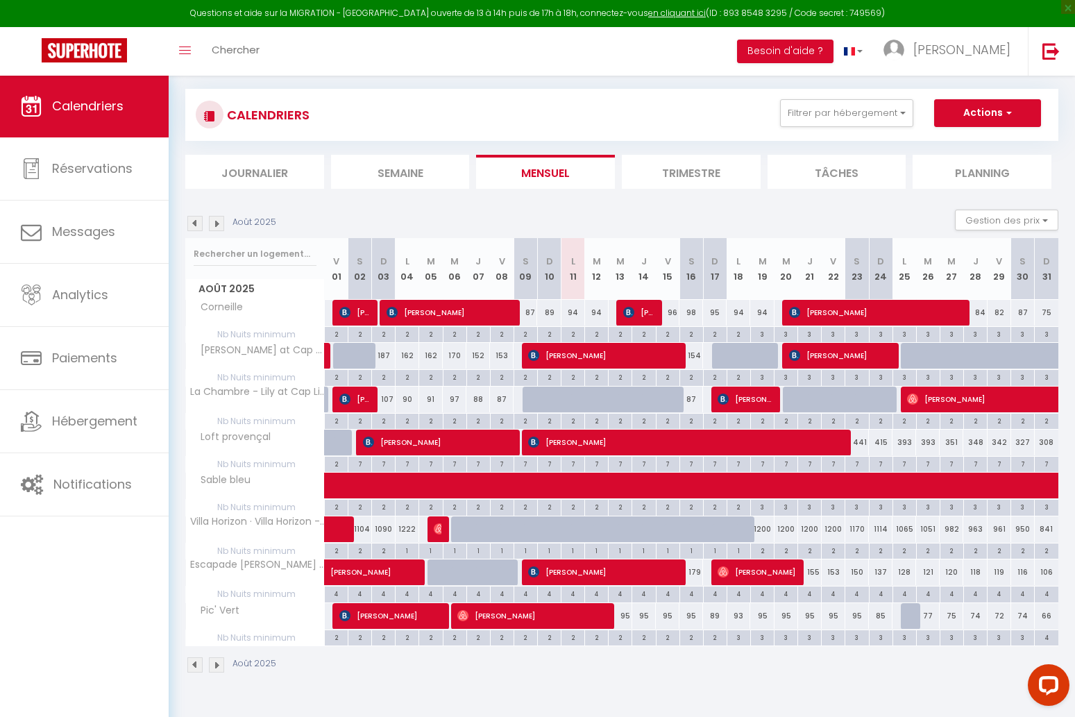
scroll to position [75, 0]
click at [201, 223] on img at bounding box center [194, 223] width 15 height 15
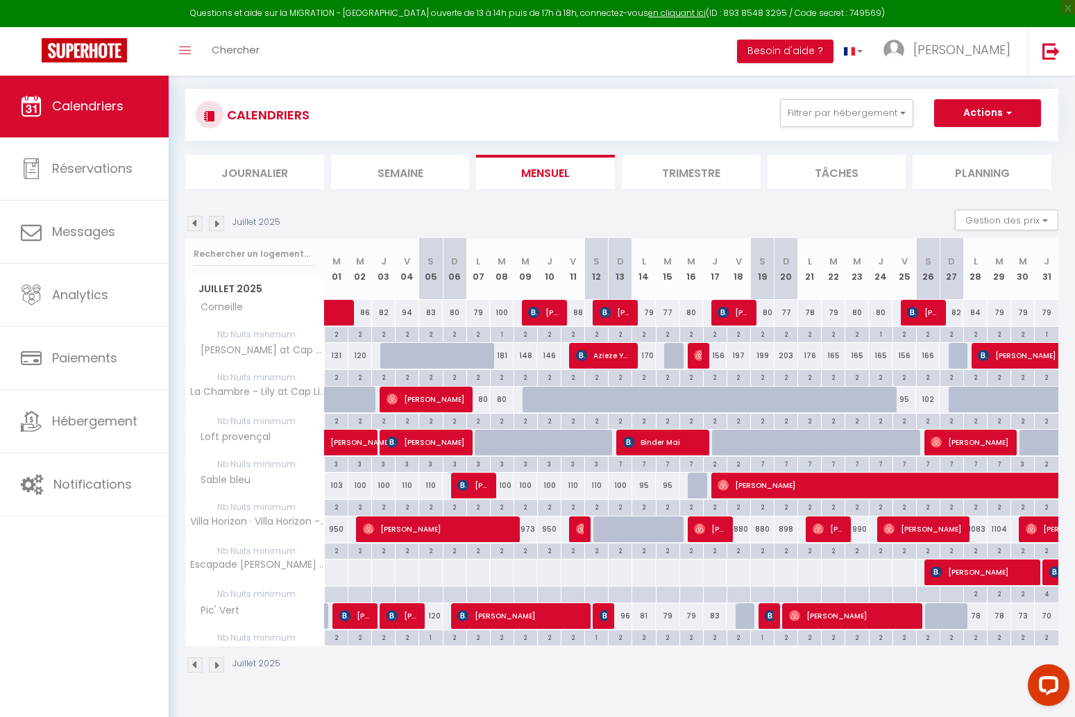
click at [916, 532] on span "Stefan Christof" at bounding box center [923, 529] width 78 height 26
select select "OK"
select select "0"
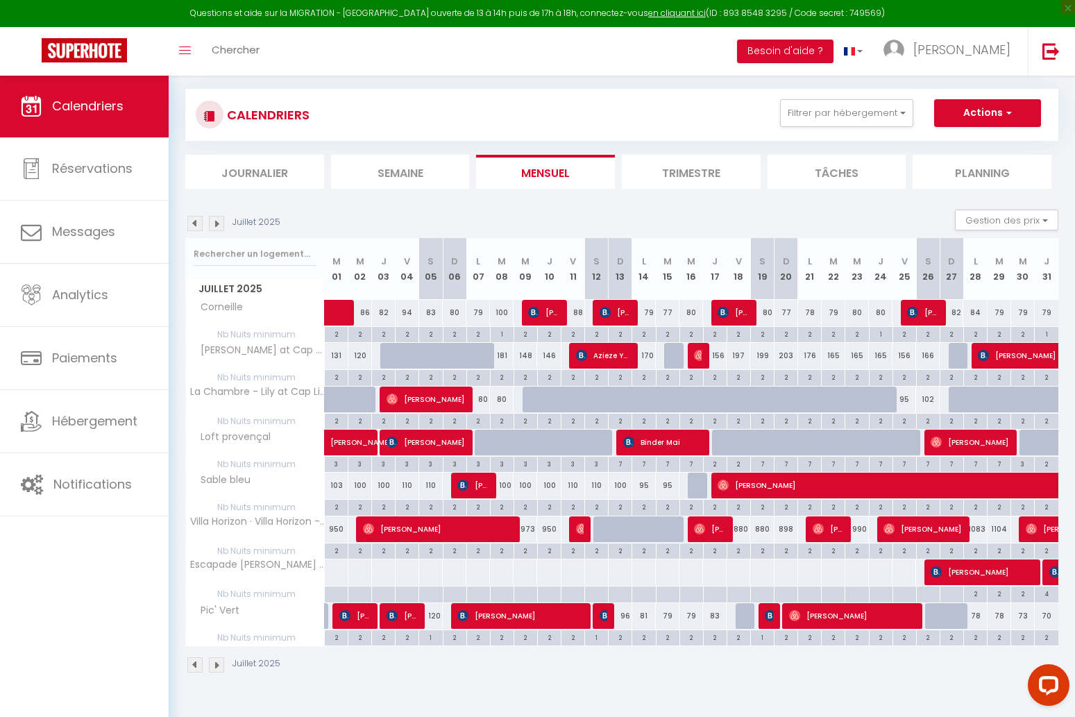
select select "1"
select select
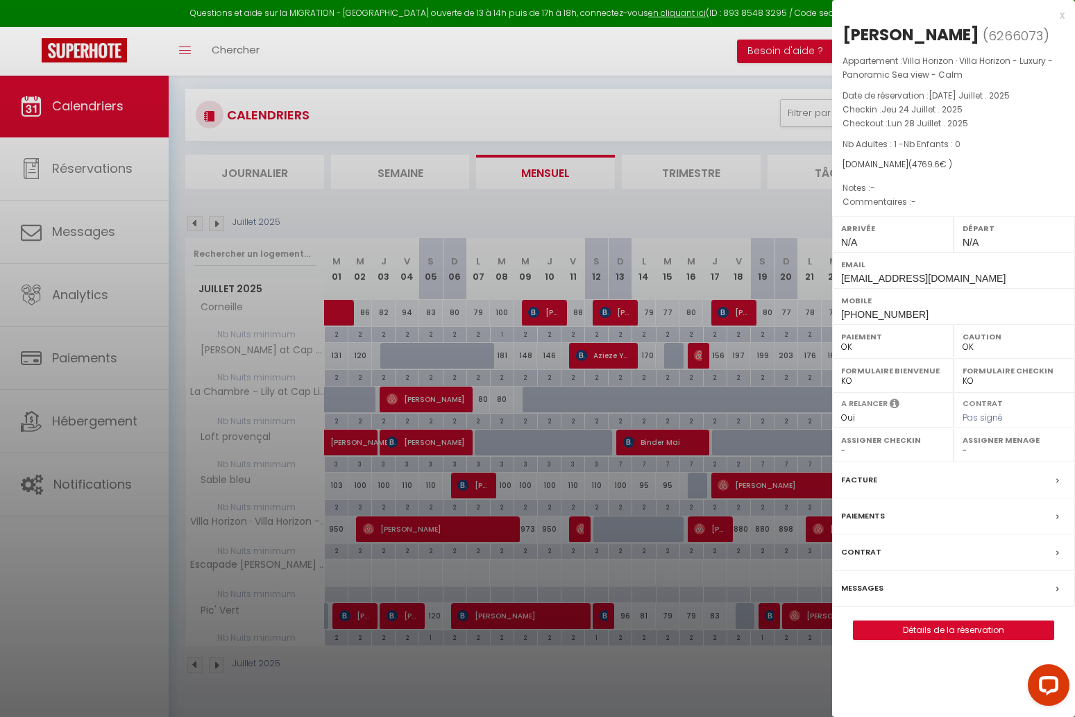
click at [819, 526] on div at bounding box center [537, 358] width 1075 height 717
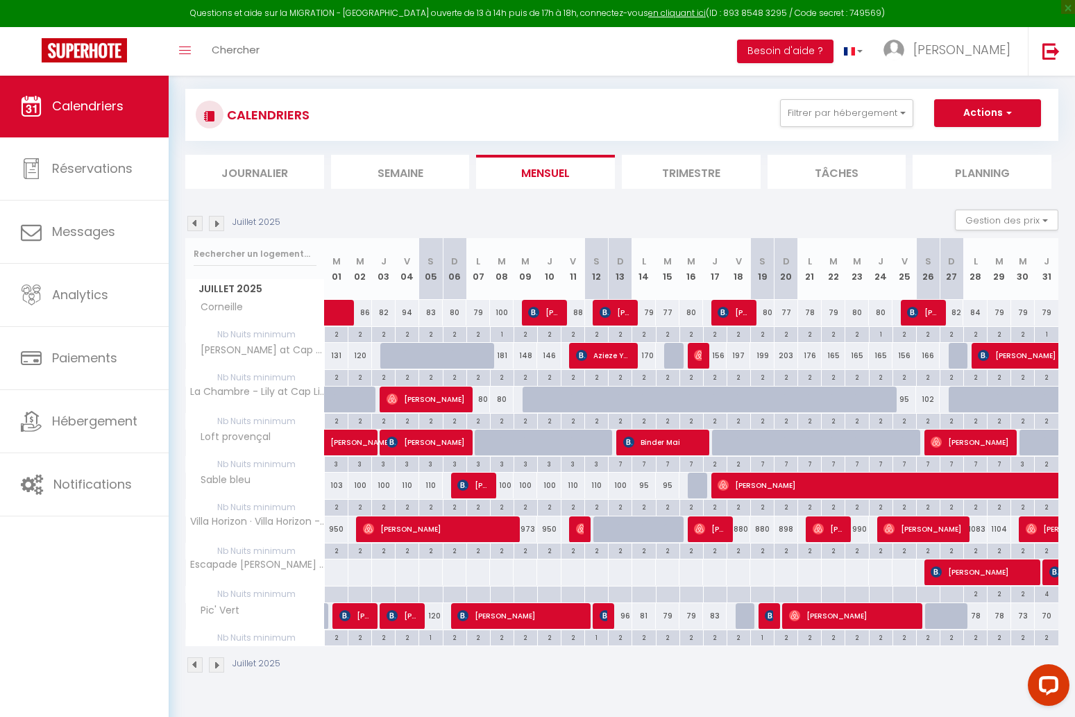
click at [825, 529] on span "Rineesh Reddy" at bounding box center [828, 529] width 31 height 26
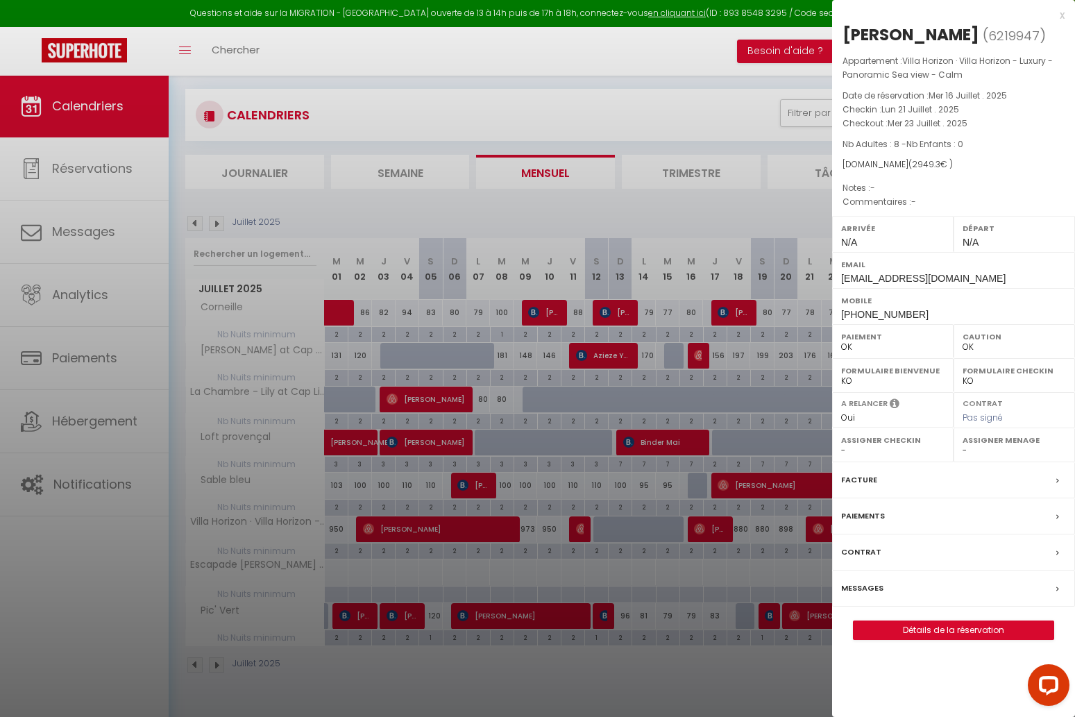
click at [816, 552] on div at bounding box center [537, 358] width 1075 height 717
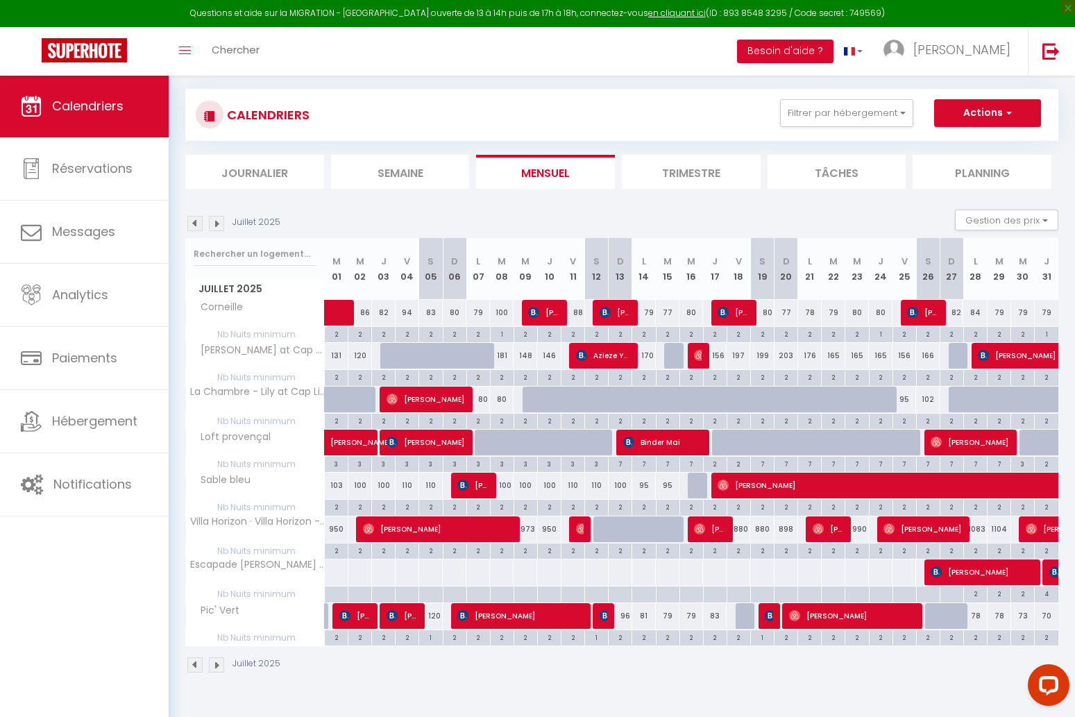
click at [702, 523] on img at bounding box center [699, 528] width 11 height 11
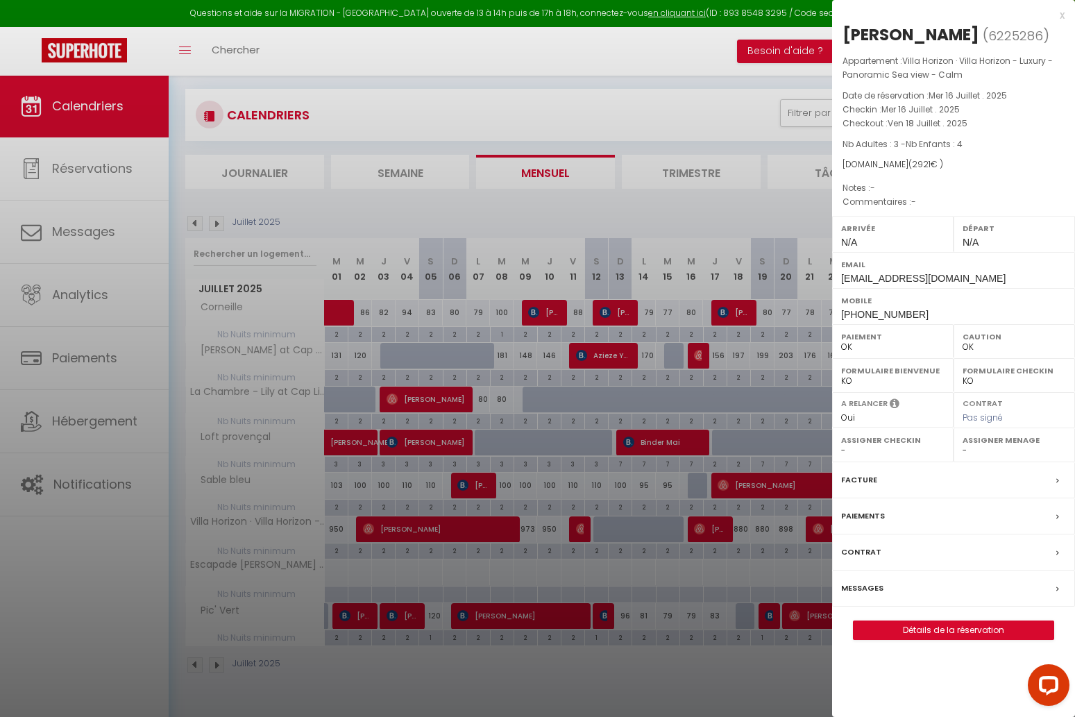
click at [709, 544] on div at bounding box center [537, 358] width 1075 height 717
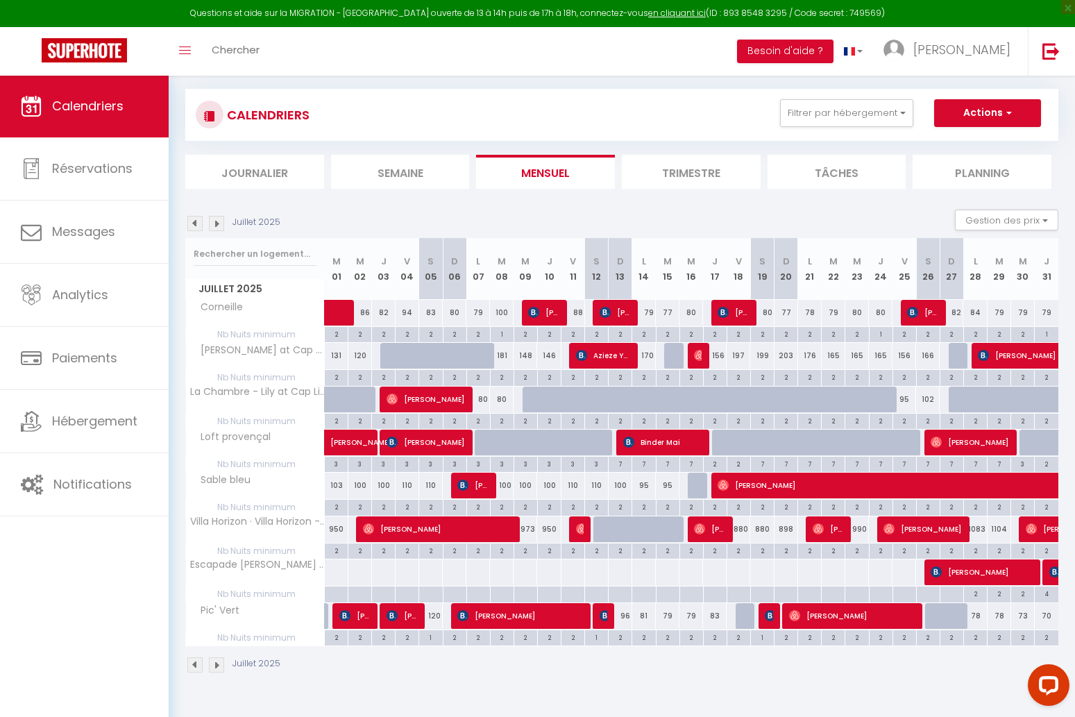
click at [1039, 527] on span "Caio Henrique" at bounding box center [1074, 529] width 96 height 26
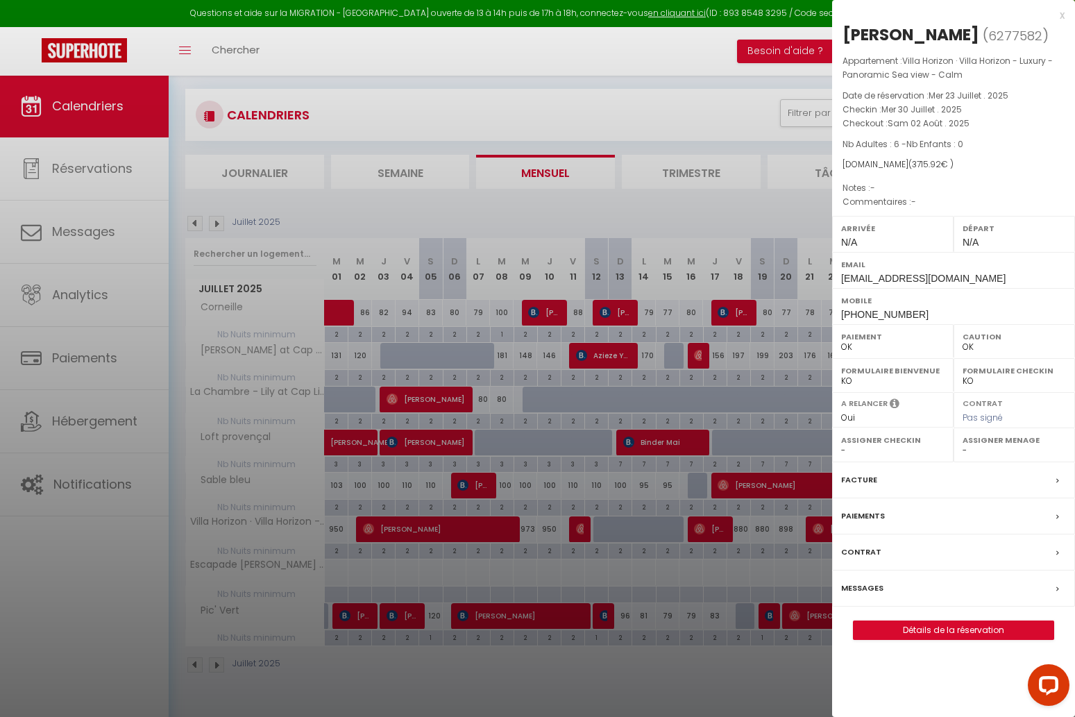
click at [521, 311] on div at bounding box center [537, 358] width 1075 height 717
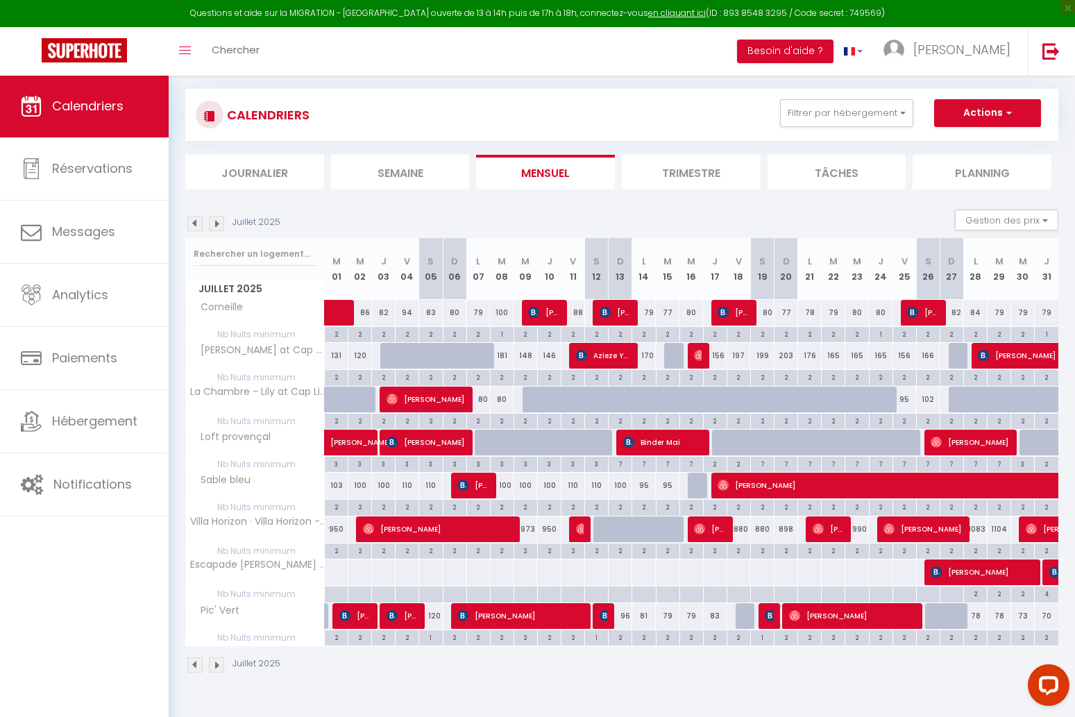
click at [217, 226] on img at bounding box center [216, 223] width 15 height 15
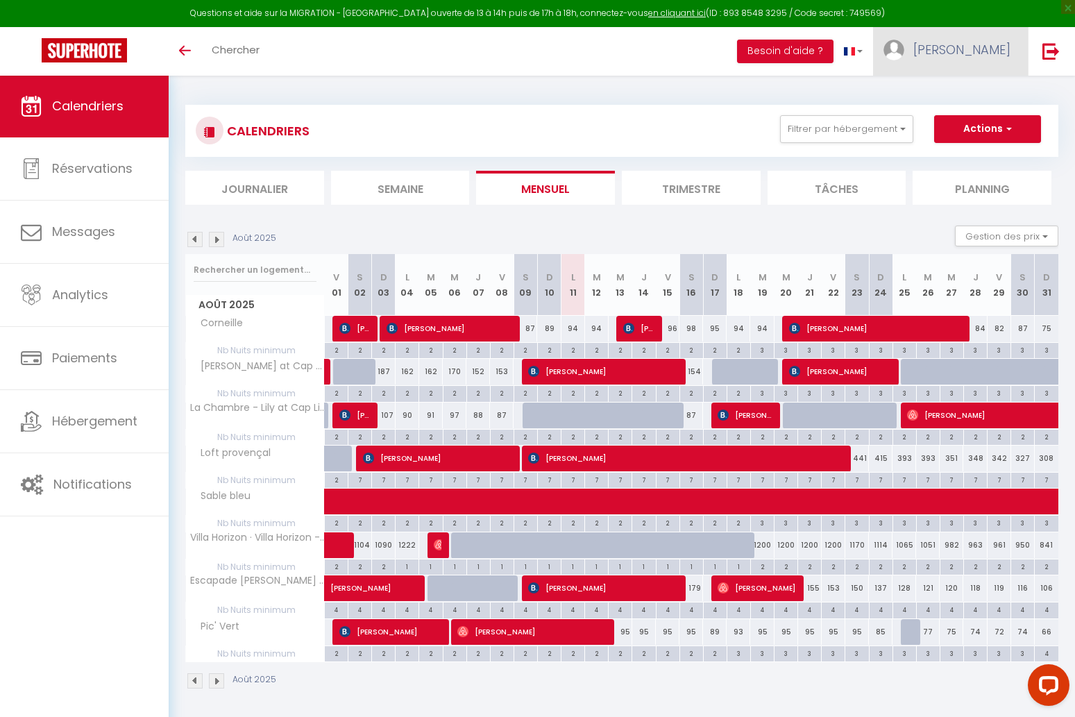
click at [981, 50] on span "[PERSON_NAME]" at bounding box center [962, 49] width 97 height 17
click at [980, 85] on link "Paramètres" at bounding box center [972, 97] width 103 height 24
select select "fr"
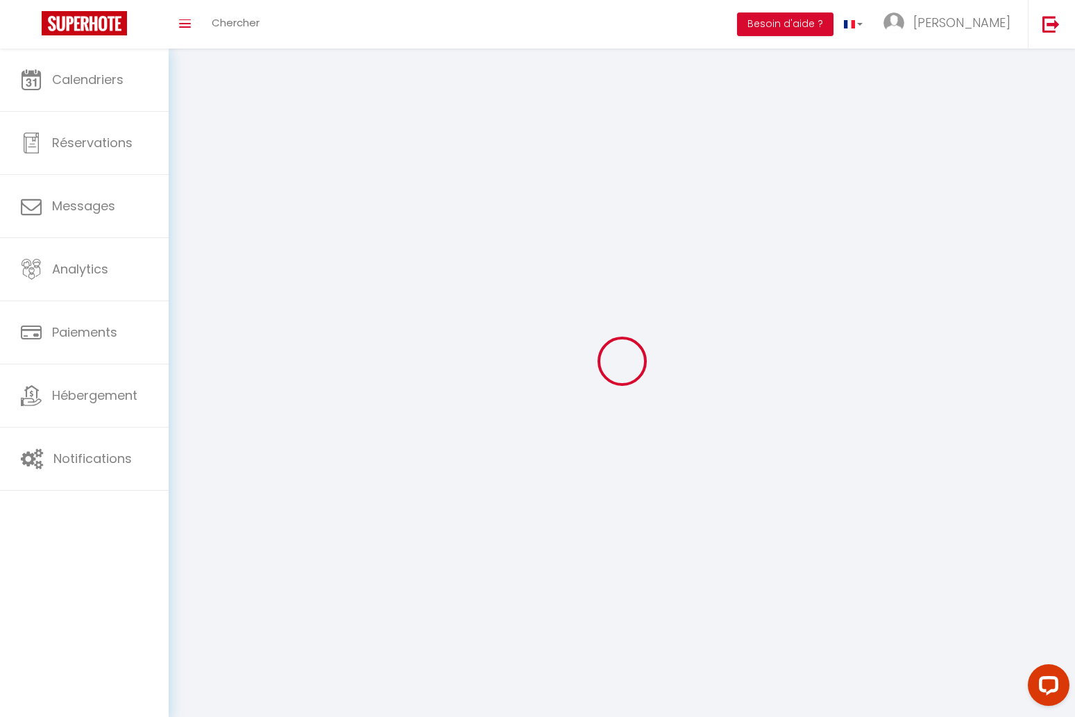
select select
type input "[PERSON_NAME]"
type input "Capuano"
type input "0777816050"
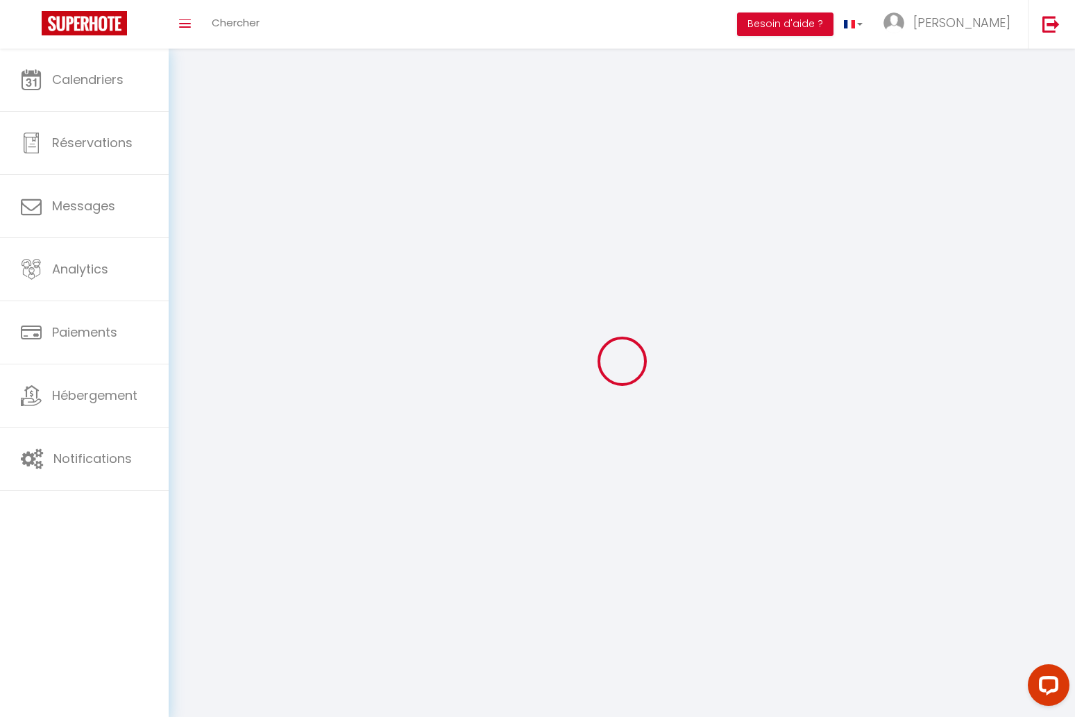
type input "3 rue des Iris"
type input "92160"
type input "Antony"
type input "vWh0MO9dlg9u1KbYAxHzQeHrL"
type input "e7LThC7NlCklKSLqzUra3zZ78"
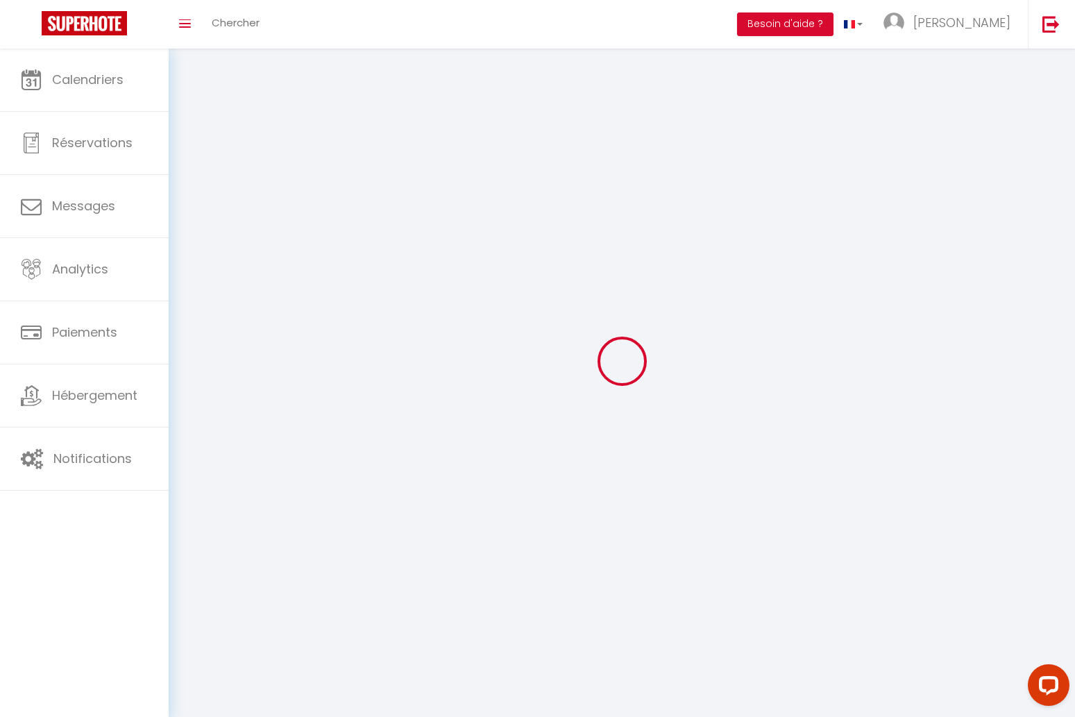
type input "vWh0MO9dlg9u1KbYAxHzQeHrL"
type input "e7LThC7NlCklKSLqzUra3zZ78"
type input "https://app.superhote.com/#/get-available-rentals/e7LThC7NlCklKSLqzUra3zZ78"
select select "28"
select select "fr"
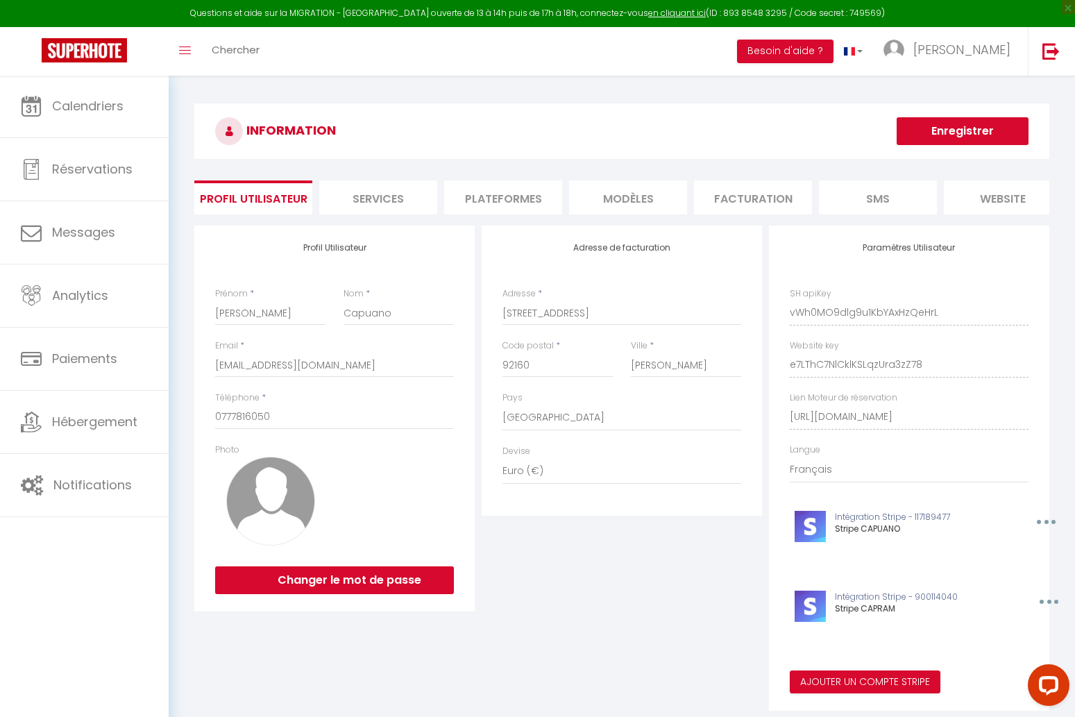
click at [536, 187] on li "Plateformes" at bounding box center [503, 197] width 118 height 34
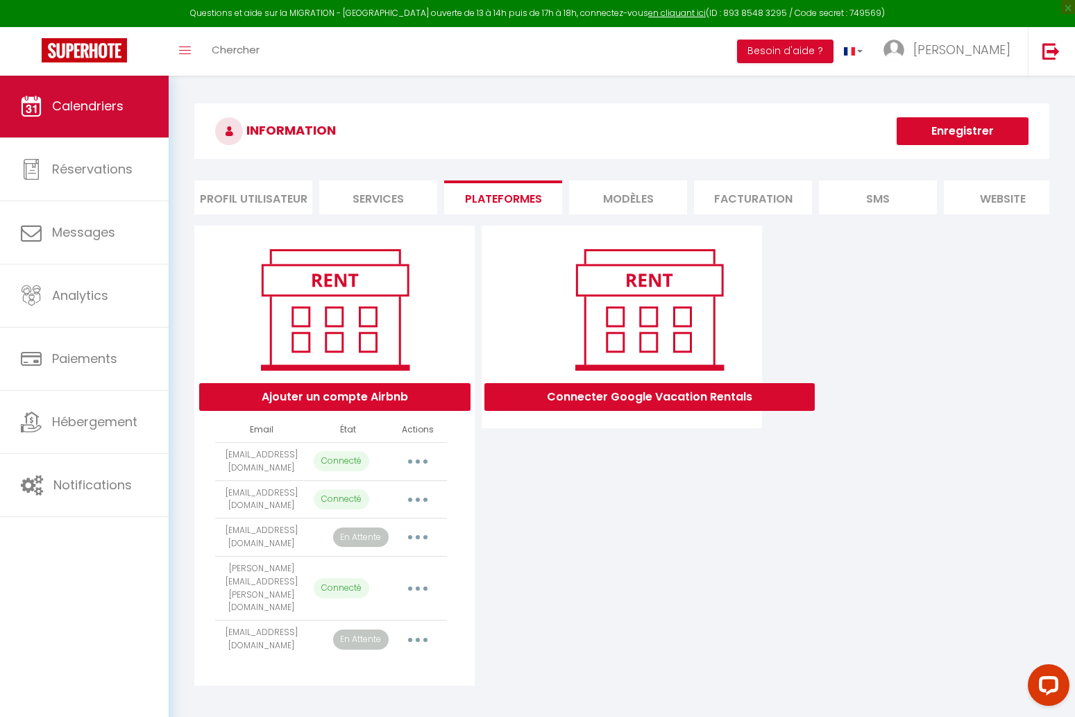
click at [128, 117] on link "Calendriers" at bounding box center [84, 106] width 169 height 62
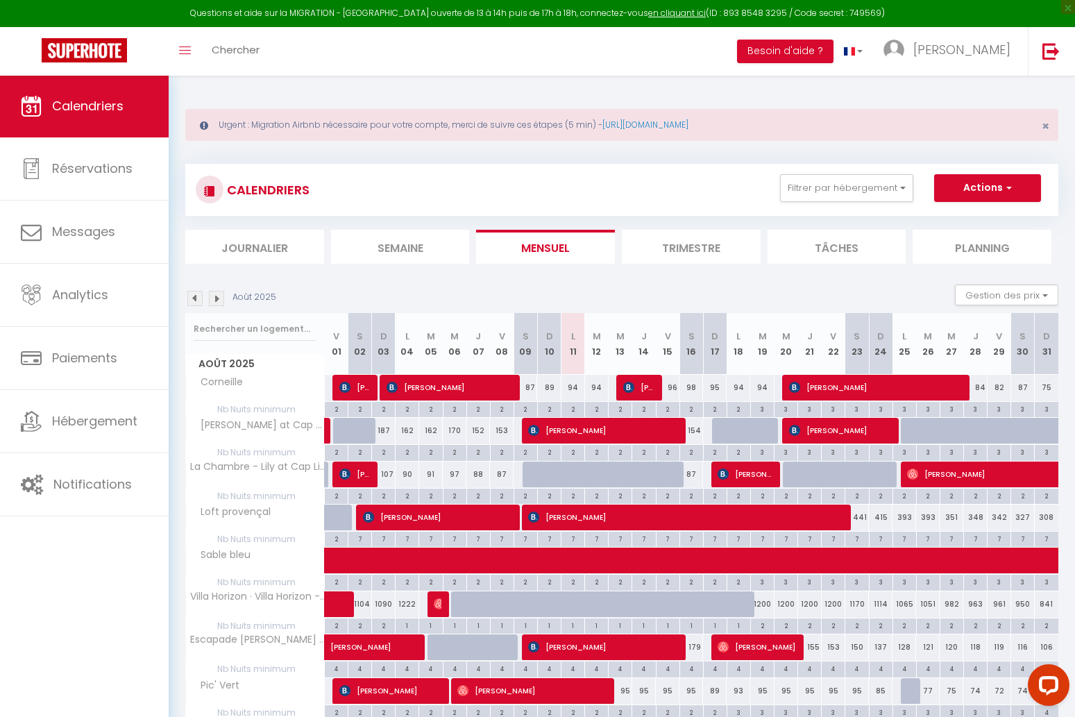
click at [219, 295] on img at bounding box center [216, 298] width 15 height 15
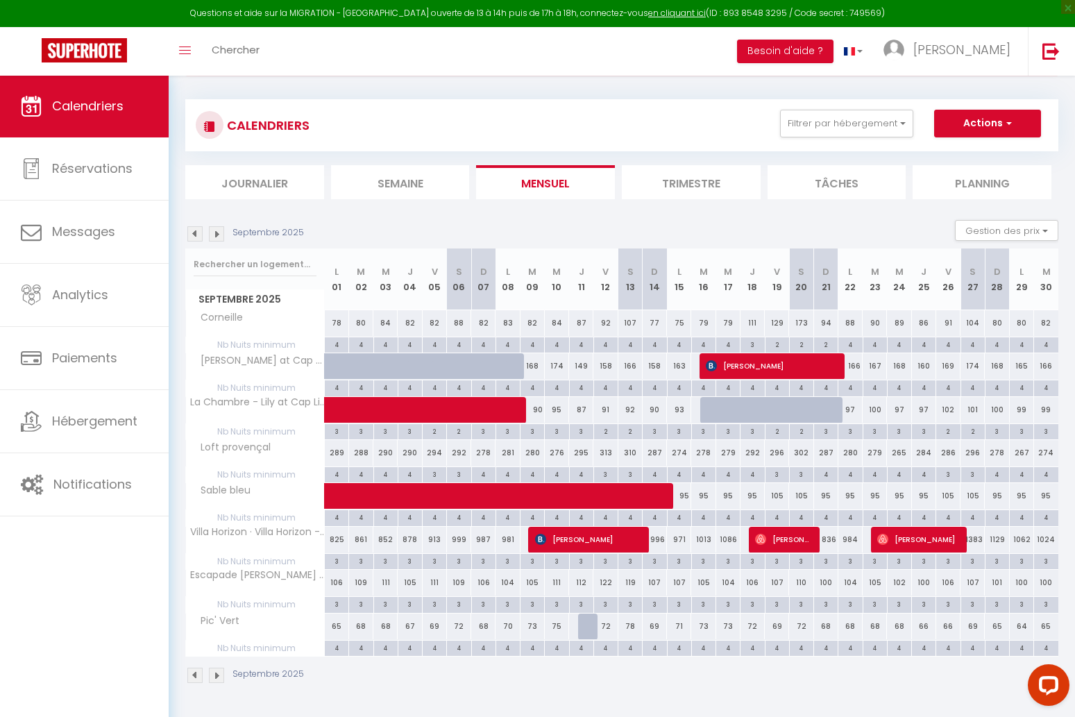
scroll to position [68, 0]
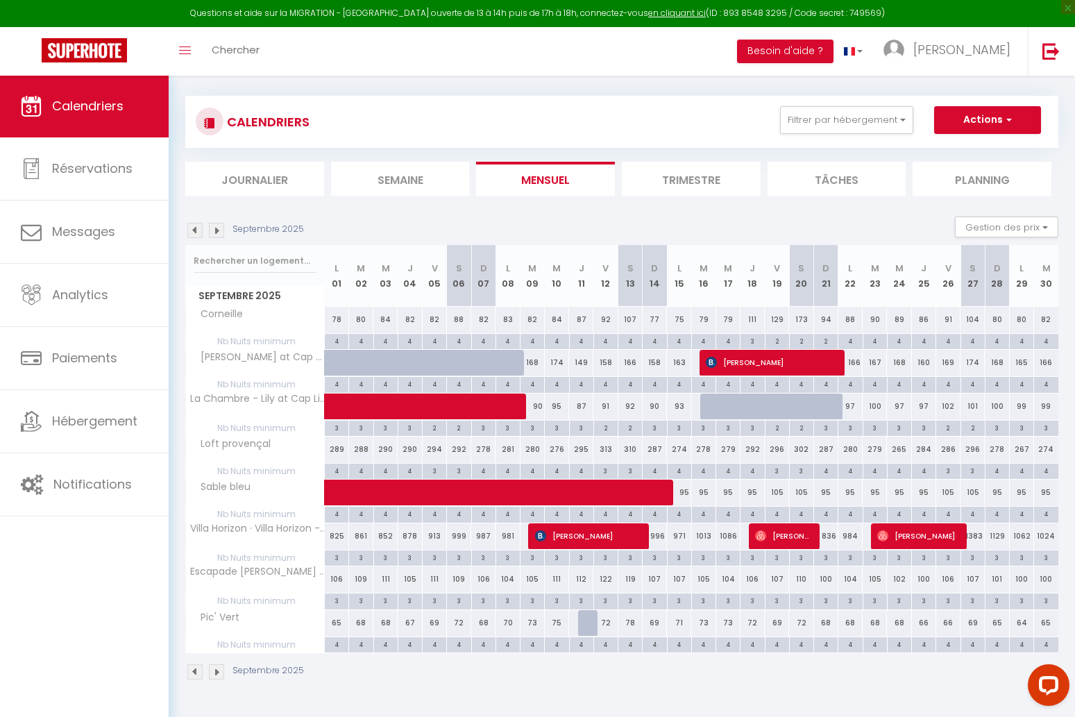
click at [215, 227] on img at bounding box center [216, 230] width 15 height 15
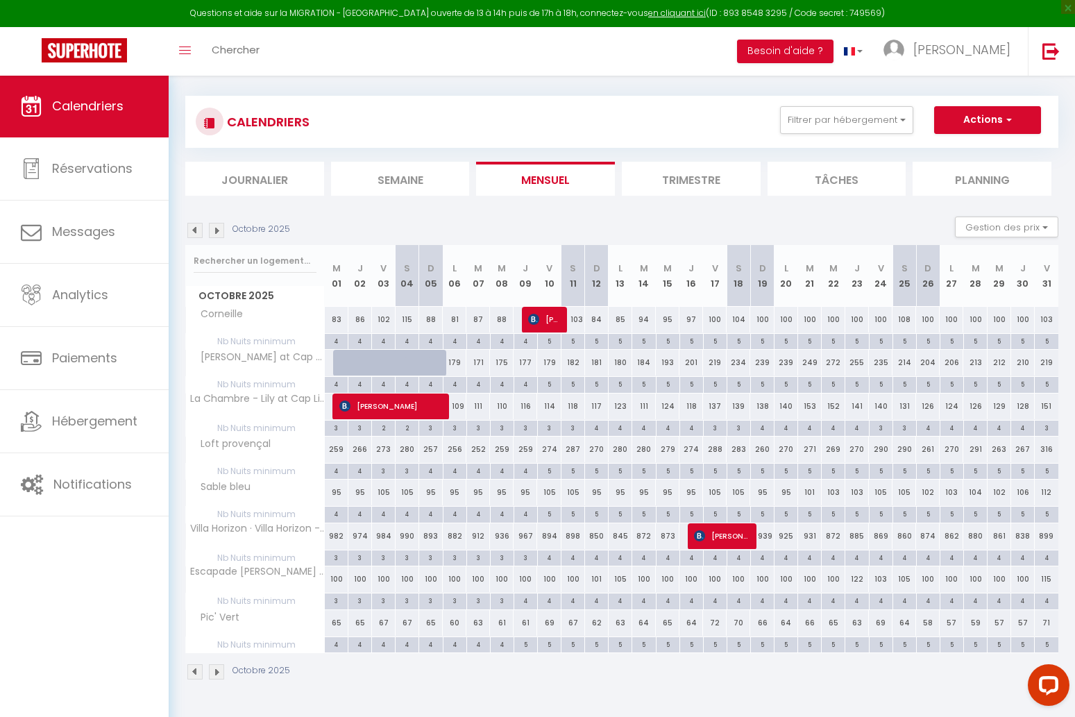
click at [215, 227] on img at bounding box center [216, 230] width 15 height 15
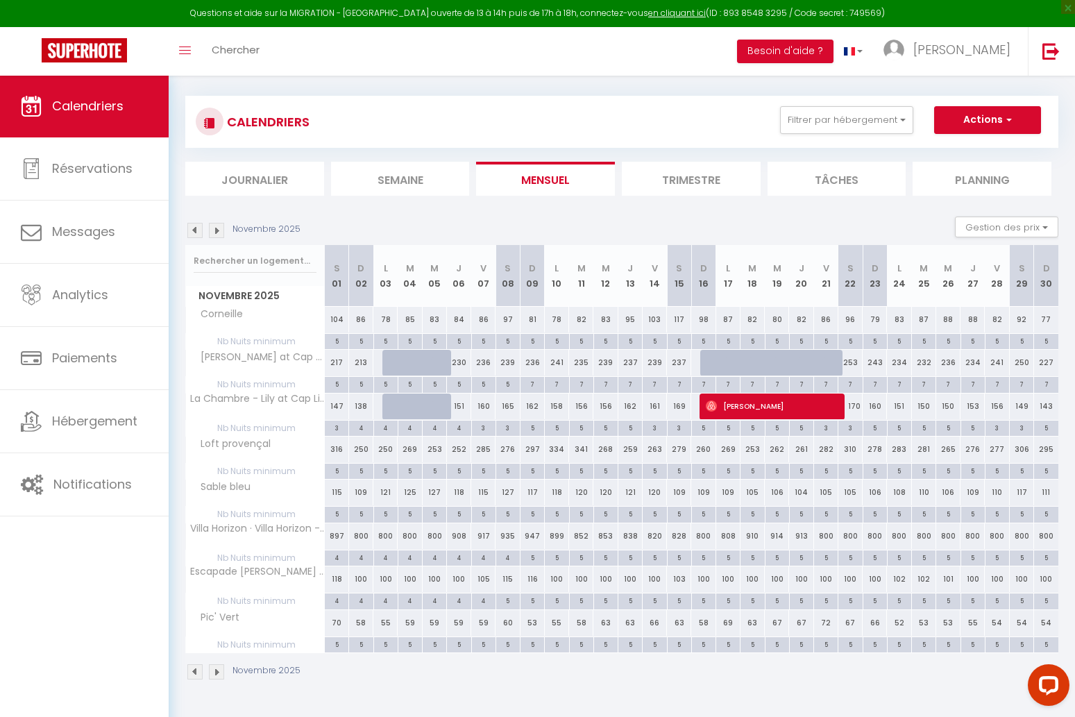
click at [215, 227] on img at bounding box center [216, 230] width 15 height 15
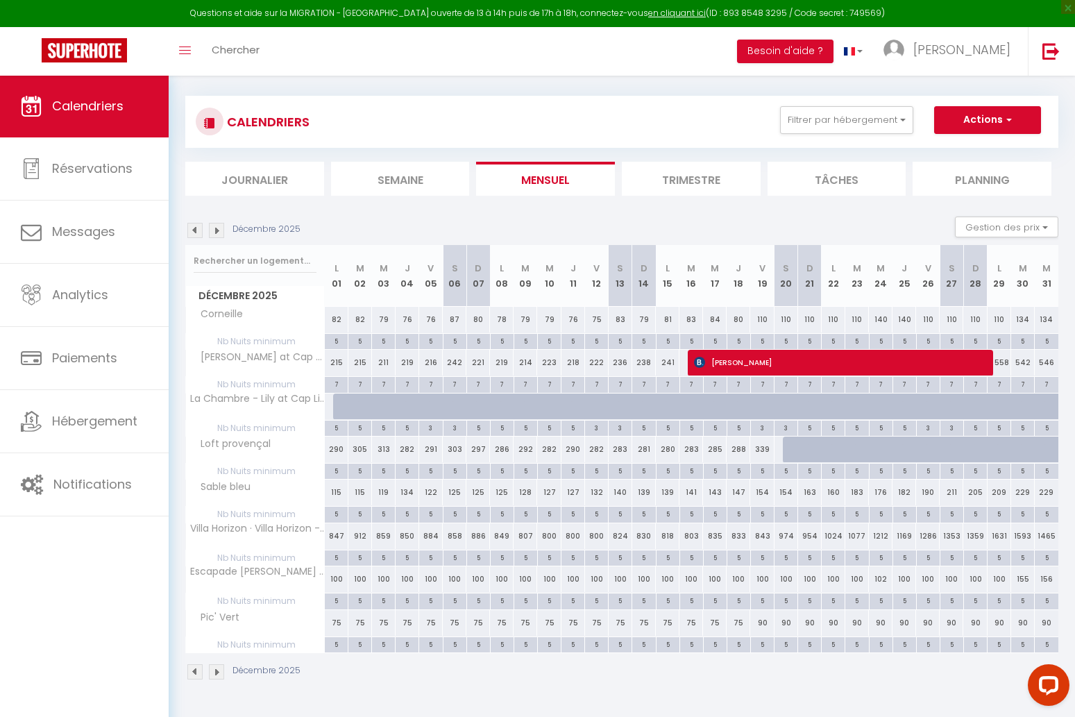
click at [195, 232] on img at bounding box center [194, 230] width 15 height 15
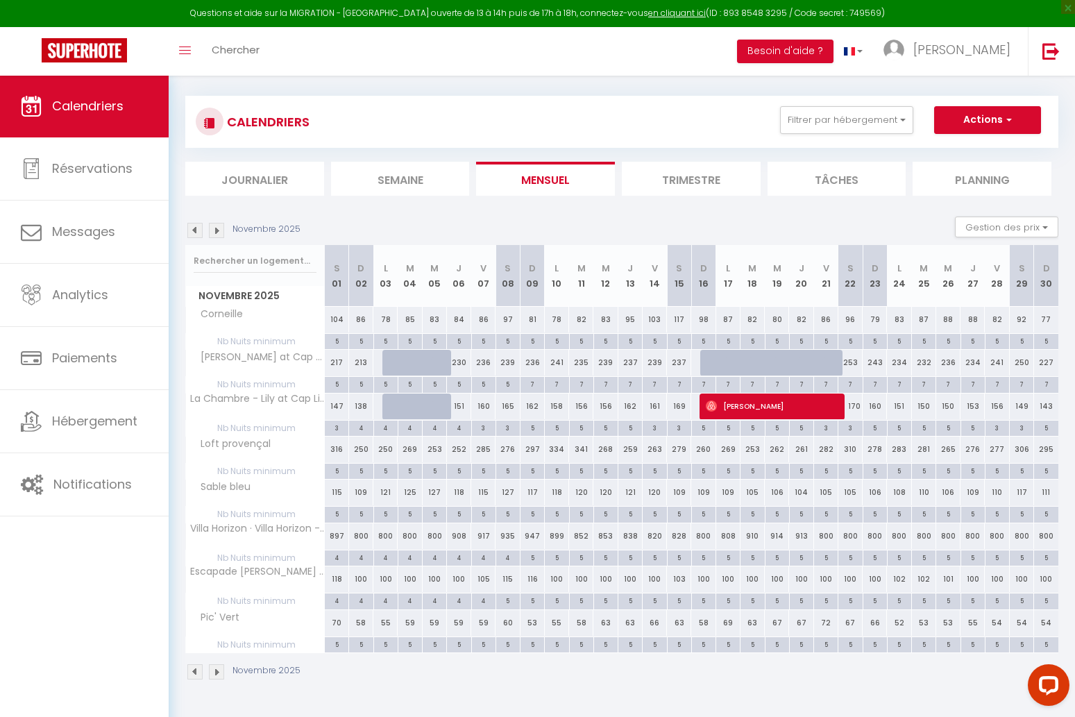
click at [195, 232] on img at bounding box center [194, 230] width 15 height 15
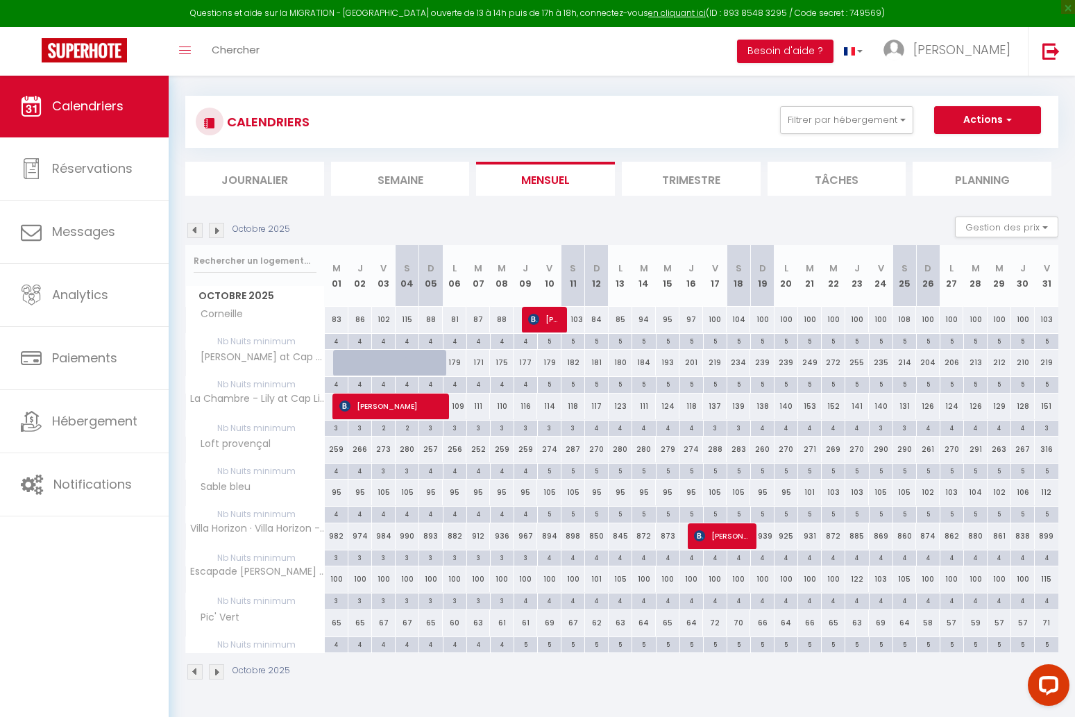
click at [195, 232] on img at bounding box center [194, 230] width 15 height 15
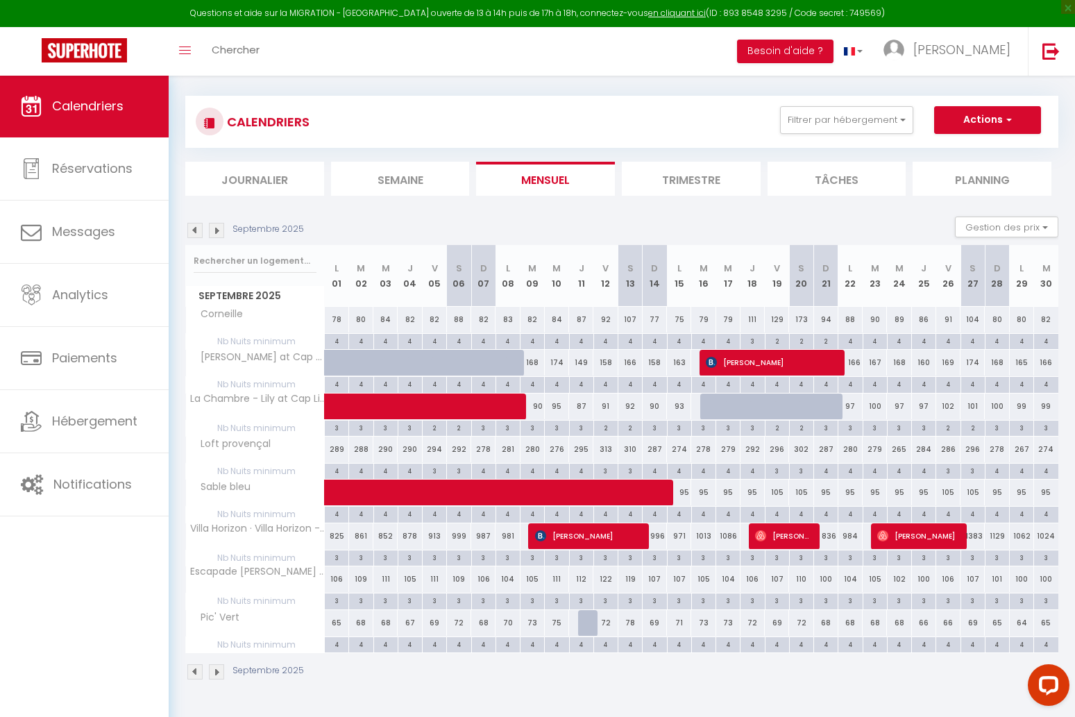
click at [195, 232] on img at bounding box center [194, 230] width 15 height 15
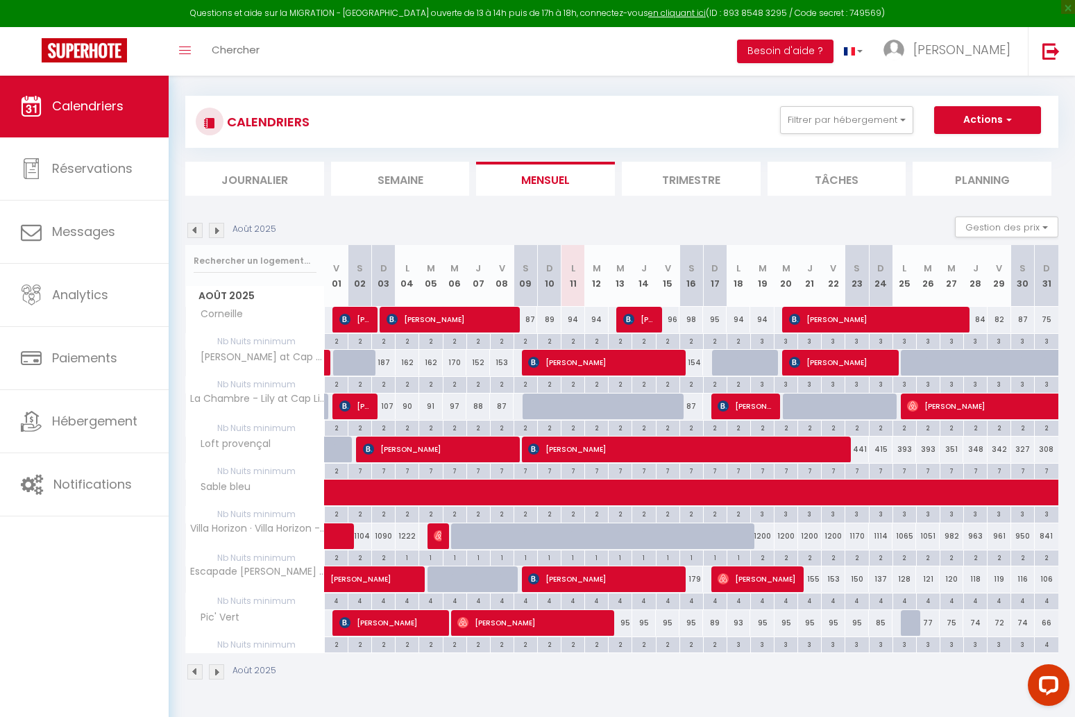
click at [215, 229] on img at bounding box center [216, 230] width 15 height 15
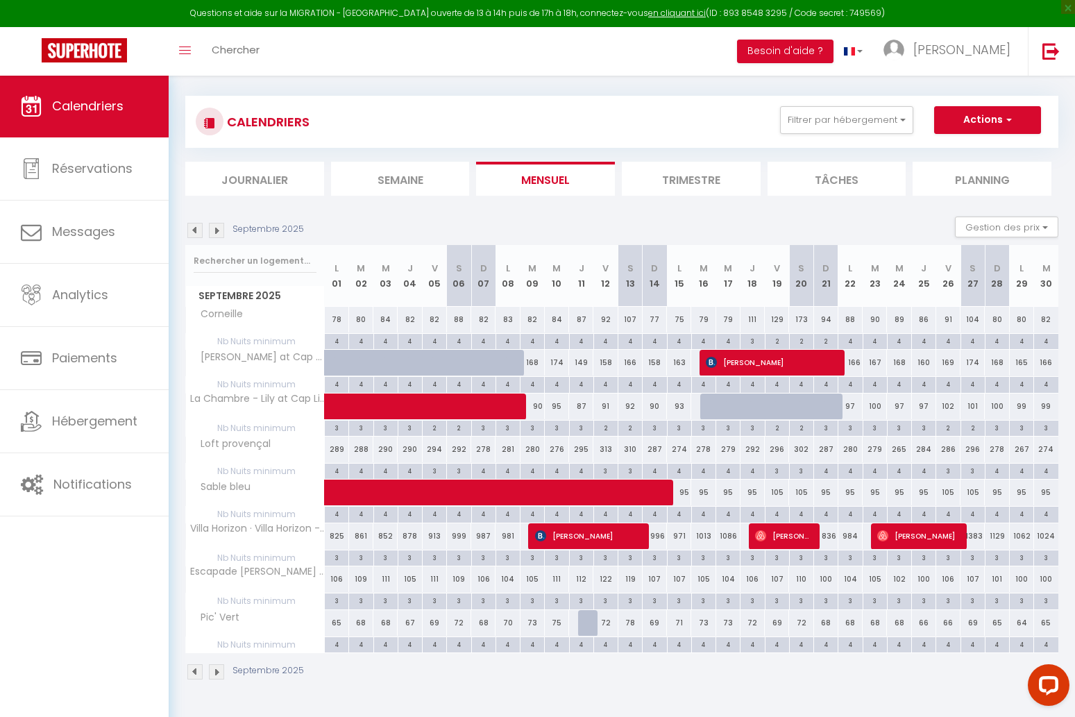
click at [195, 232] on img at bounding box center [194, 230] width 15 height 15
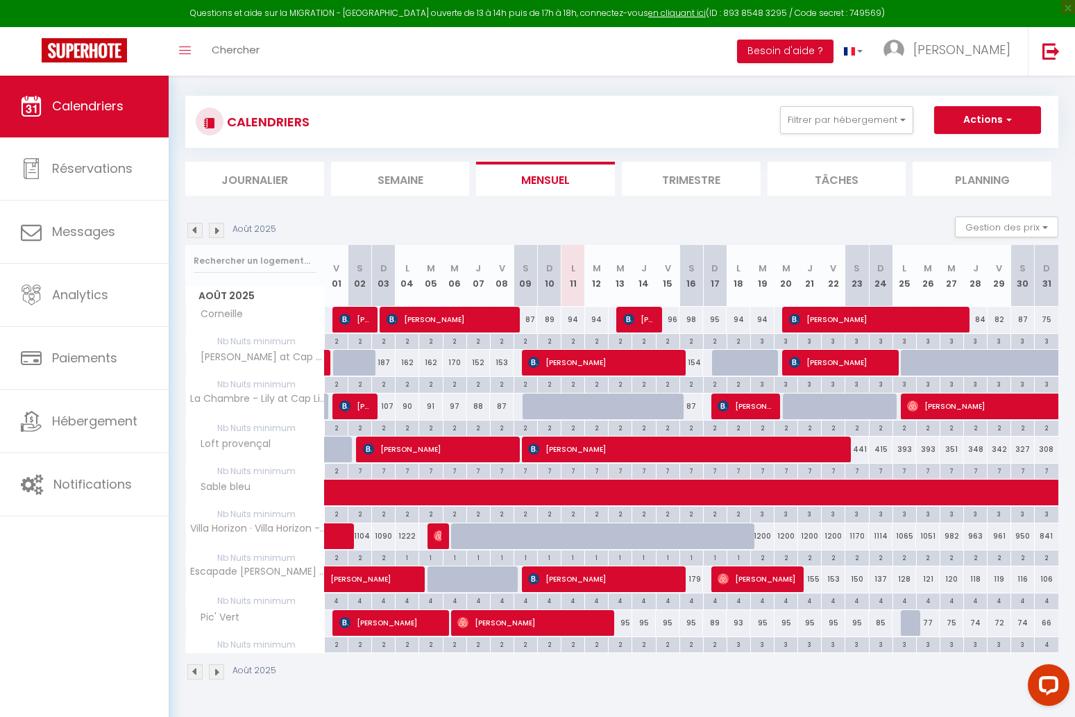
click at [83, 101] on span "Calendriers" at bounding box center [88, 105] width 72 height 17
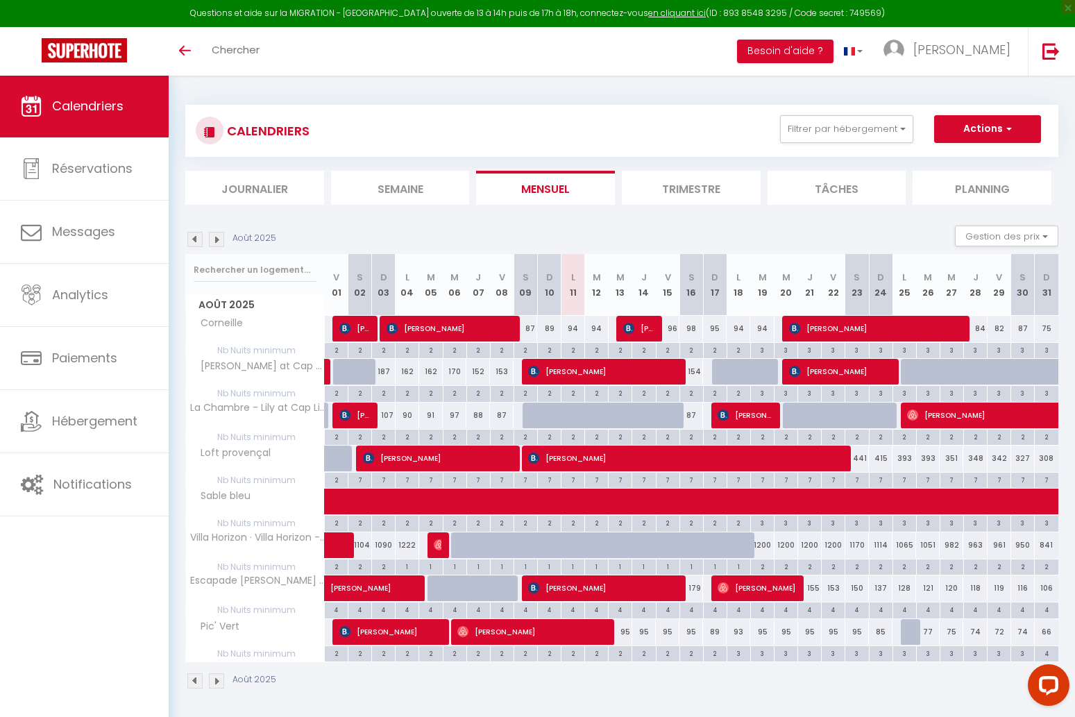
click at [360, 333] on span "[PERSON_NAME]" at bounding box center [354, 328] width 31 height 26
select select "OK"
select select "1"
select select "0"
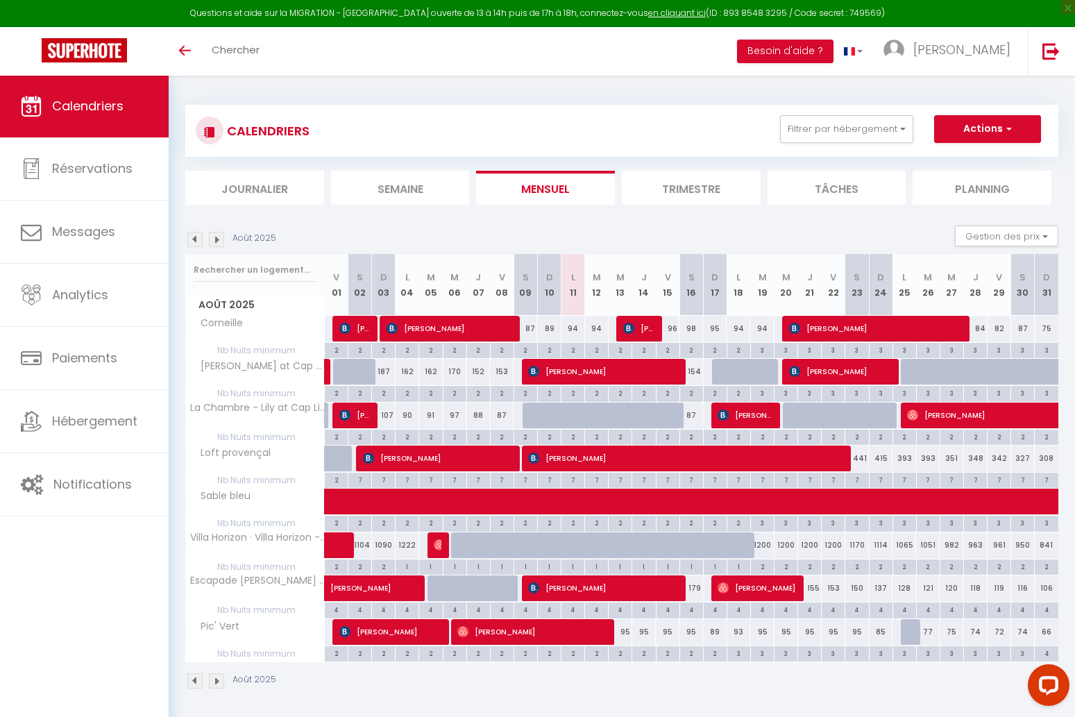
select select "1"
select select
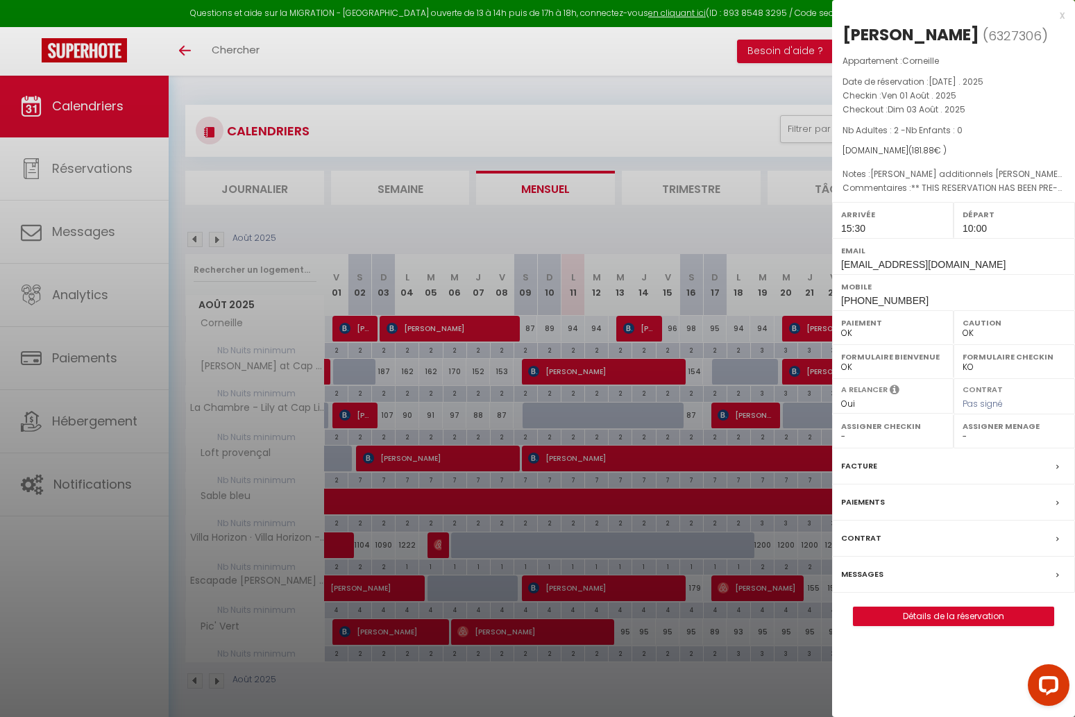
select select "40927"
click at [485, 333] on div at bounding box center [537, 358] width 1075 height 717
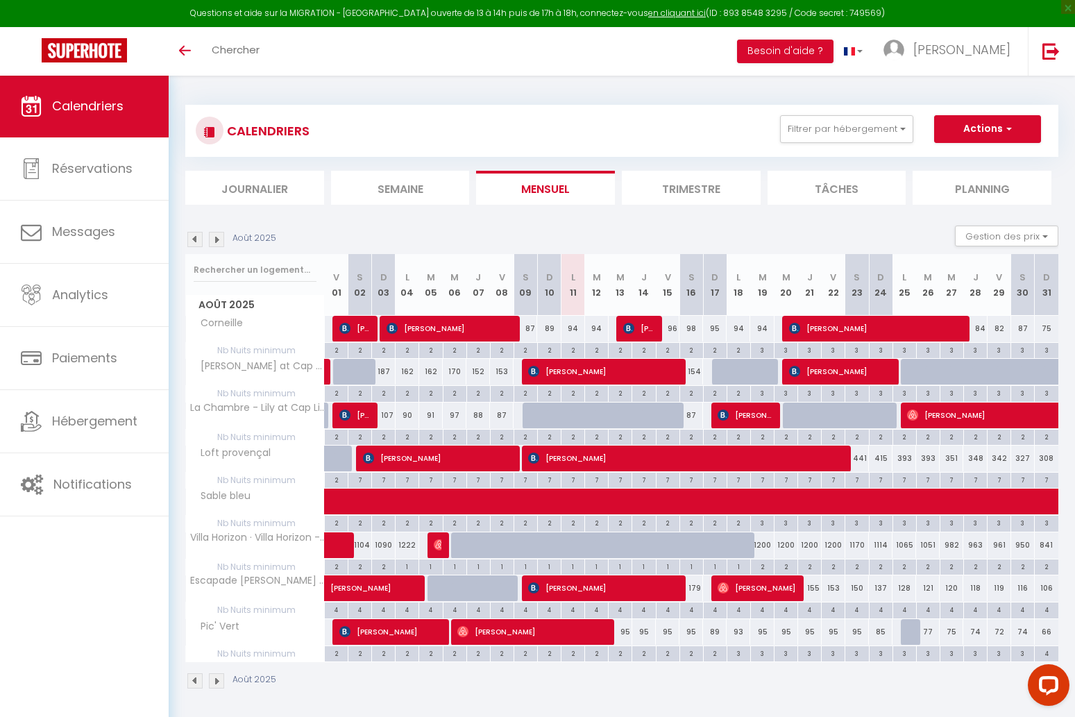
click at [488, 330] on span "[PERSON_NAME]" at bounding box center [450, 328] width 126 height 26
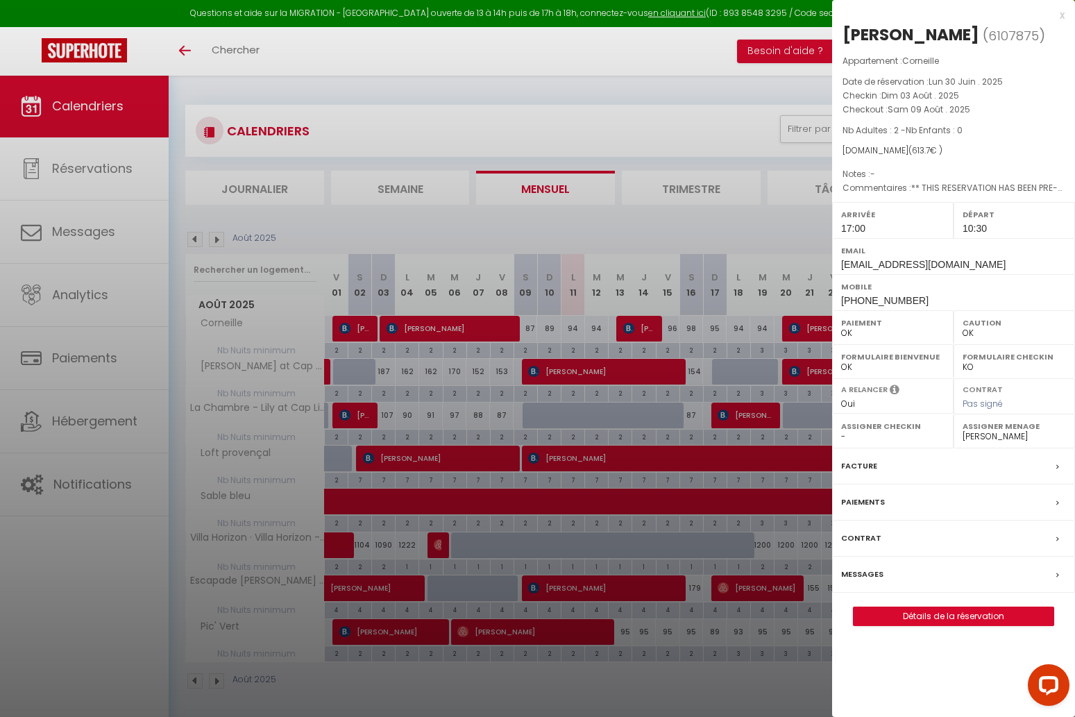
drag, startPoint x: 619, startPoint y: 324, endPoint x: 638, endPoint y: 321, distance: 19.7
click at [619, 324] on div at bounding box center [537, 358] width 1075 height 717
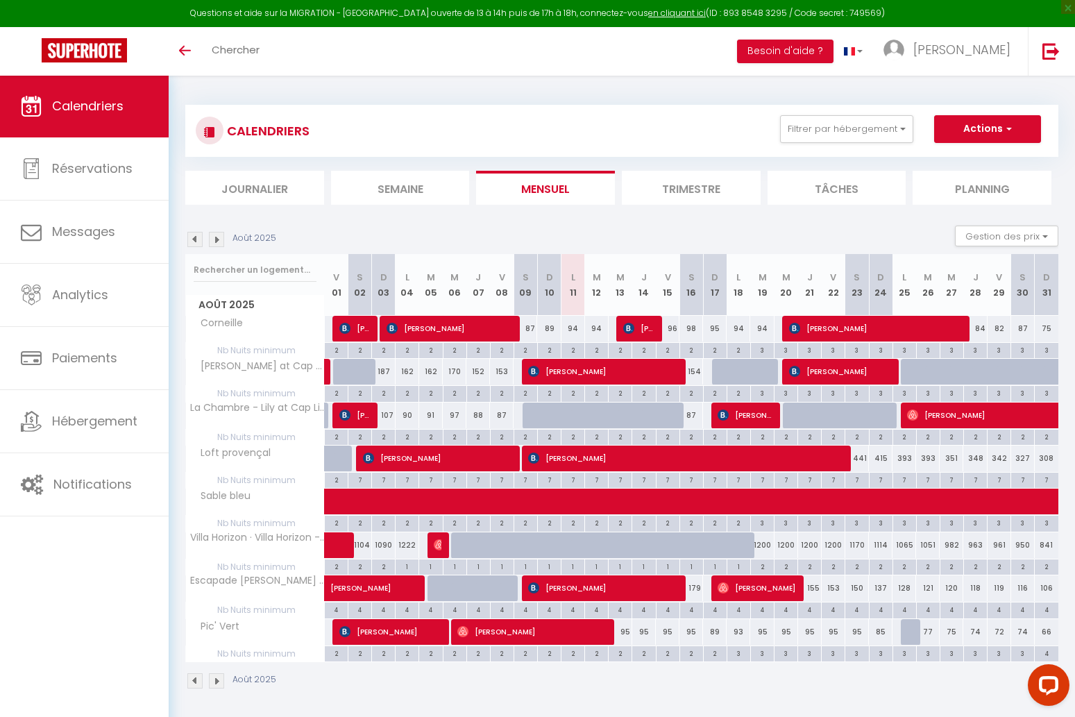
click at [639, 326] on span "[PERSON_NAME] Del [PERSON_NAME]" at bounding box center [638, 328] width 31 height 26
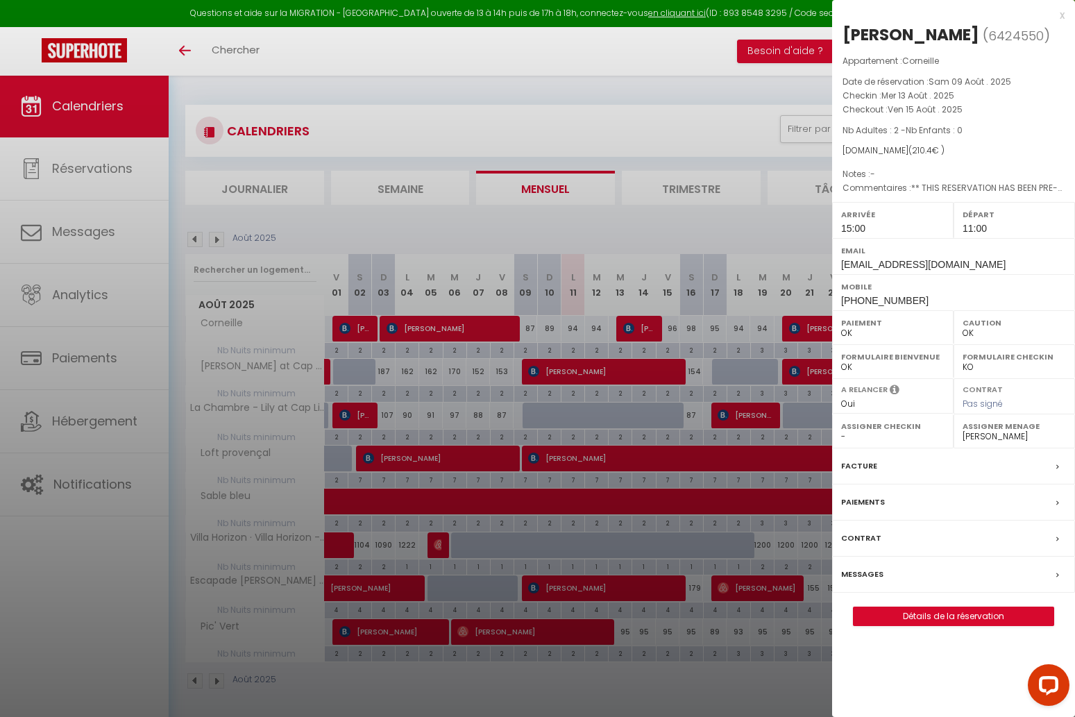
click at [732, 341] on div at bounding box center [537, 358] width 1075 height 717
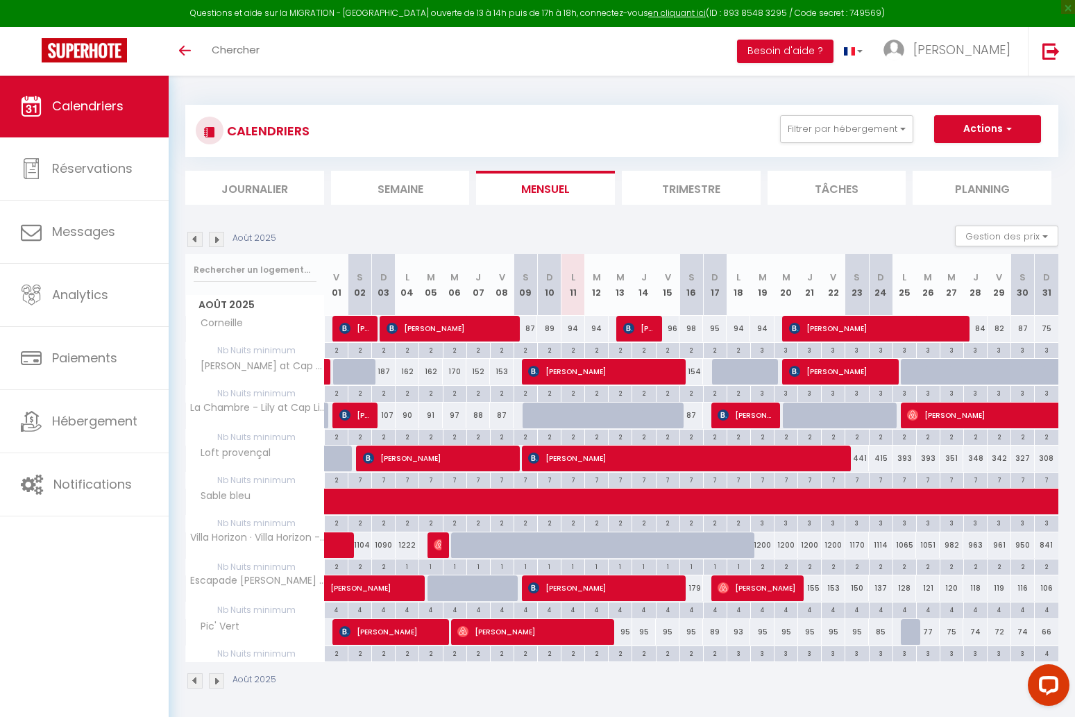
click at [857, 322] on span "[PERSON_NAME]" at bounding box center [875, 328] width 173 height 26
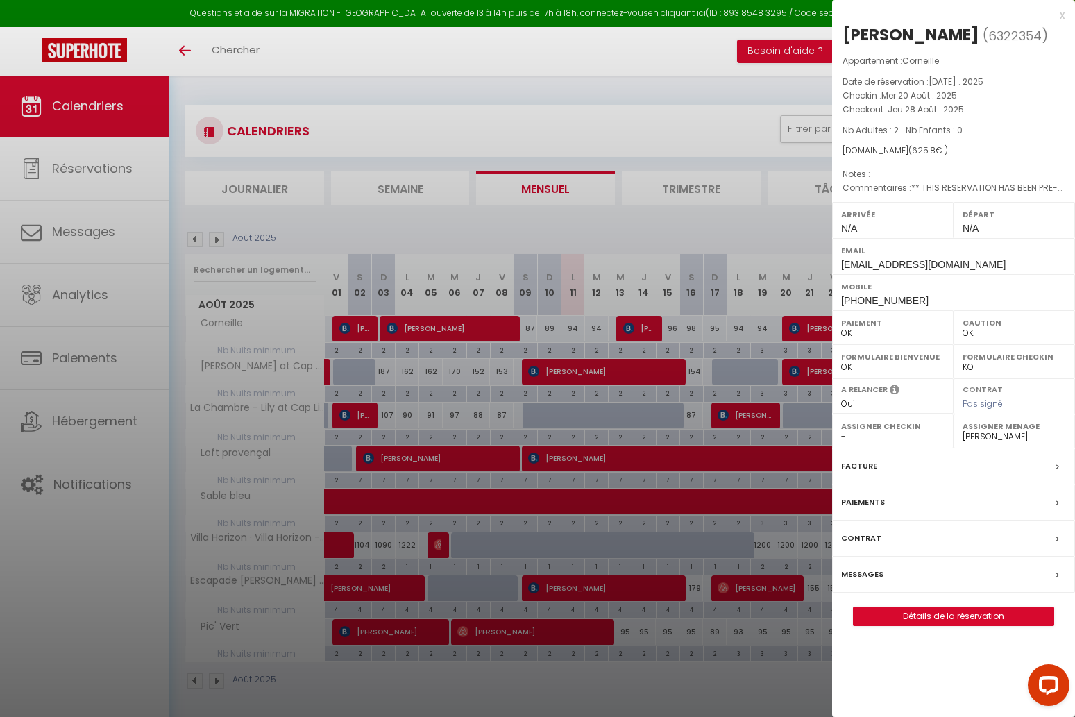
click at [717, 268] on div at bounding box center [537, 358] width 1075 height 717
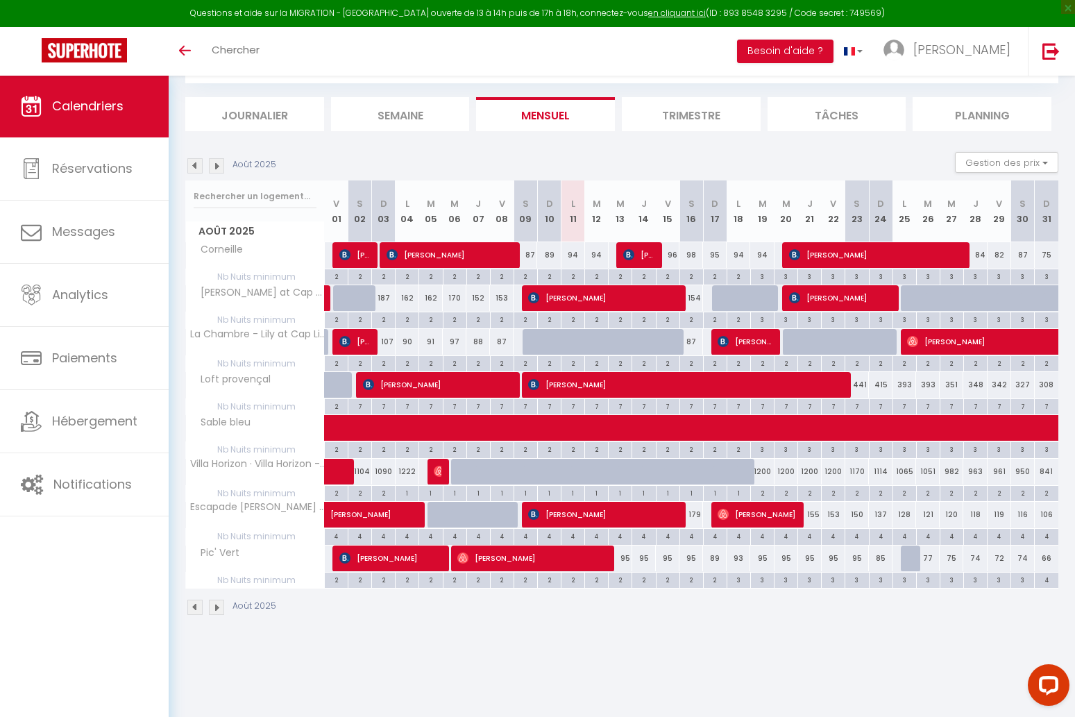
scroll to position [74, 0]
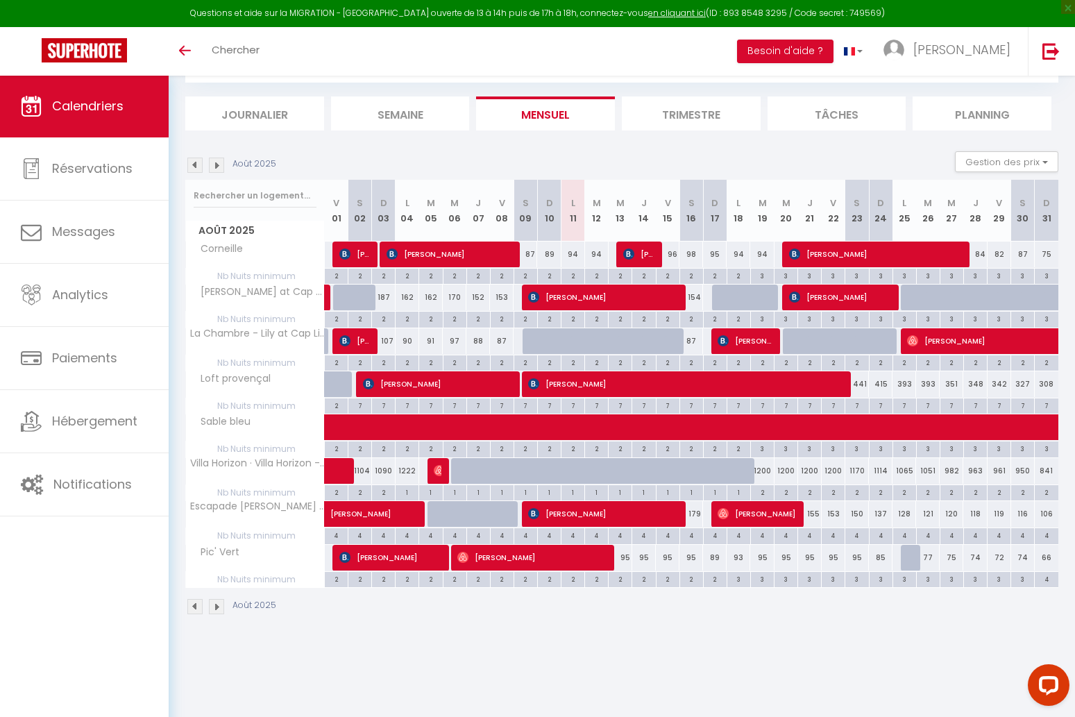
click at [582, 560] on span "[PERSON_NAME]" at bounding box center [531, 557] width 149 height 26
select select "1"
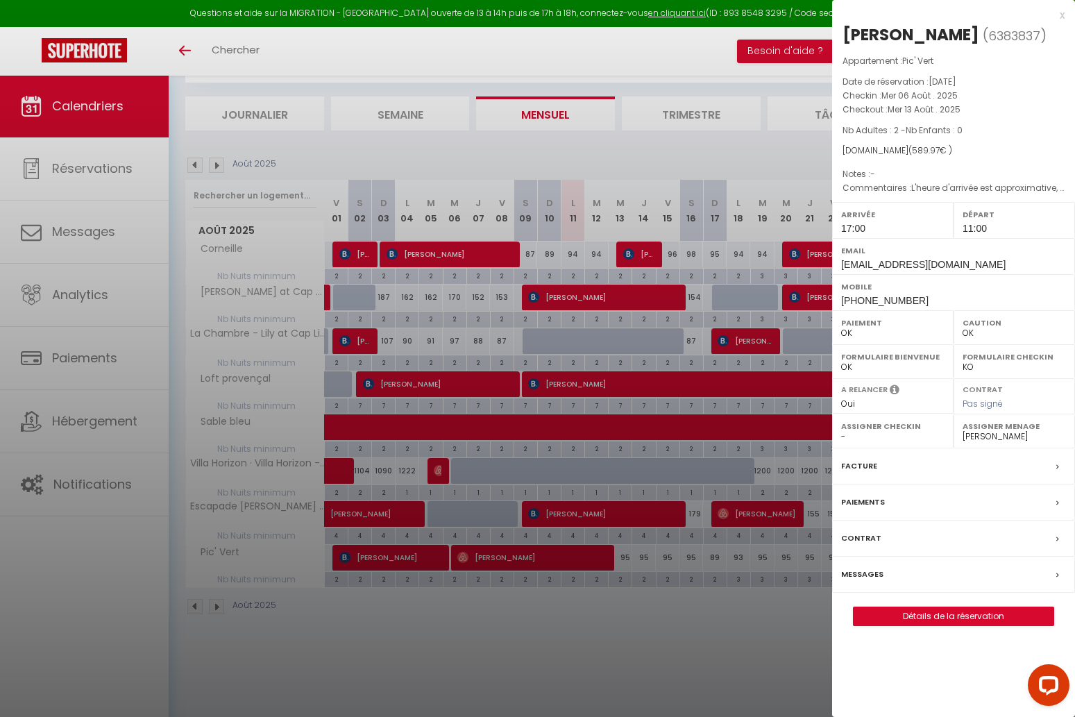
click at [644, 613] on div at bounding box center [537, 358] width 1075 height 717
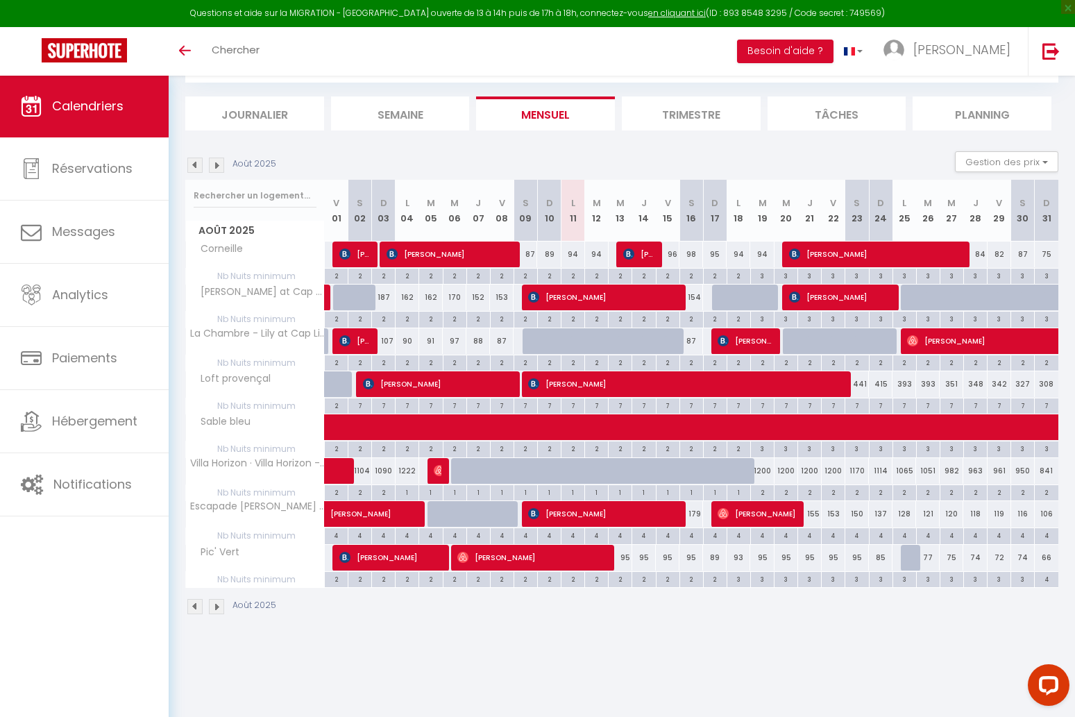
click at [469, 251] on span "Jacques Thomas" at bounding box center [450, 254] width 126 height 26
select select "40927"
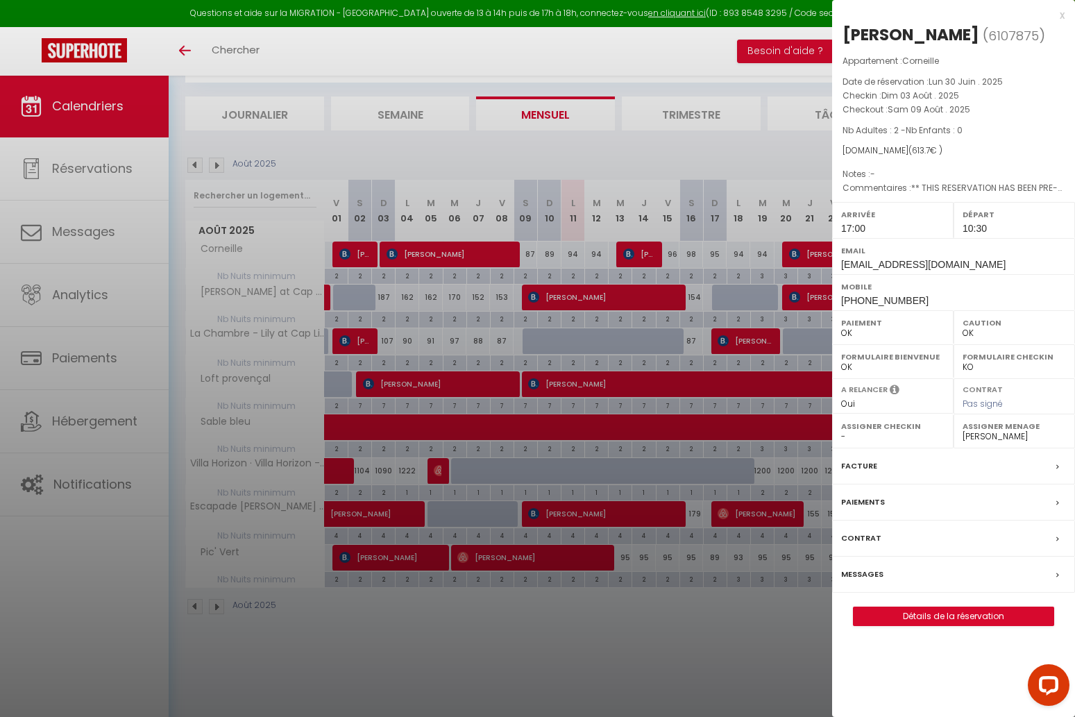
click at [873, 567] on label "Messages" at bounding box center [862, 574] width 42 height 15
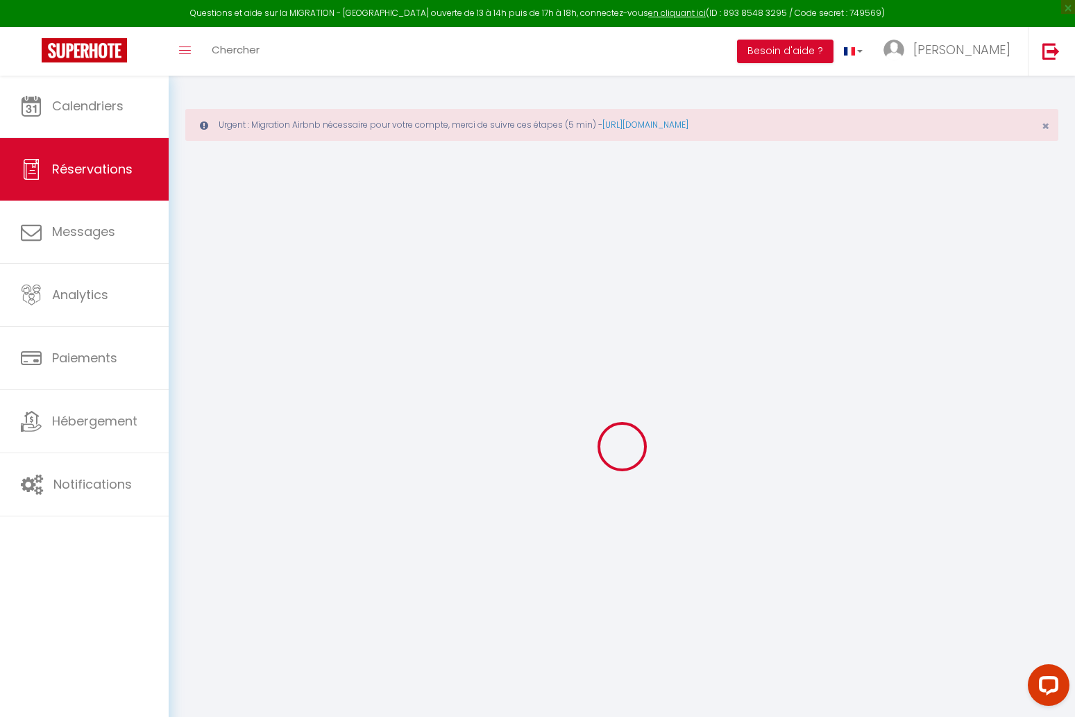
select select
checkbox input "false"
select index
type spéciales1 "** THIS RESERVATION HAS BEEN PRE-PAID ** Reservation has a cancellation grace p…"
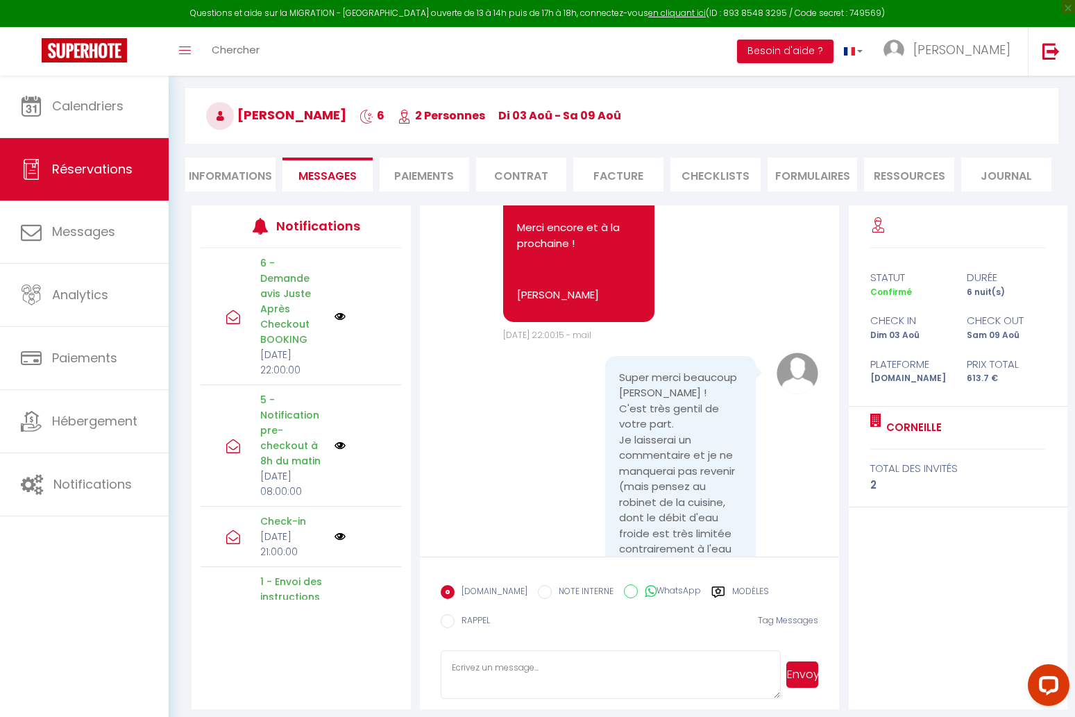
scroll to position [109, 0]
click at [624, 655] on textarea at bounding box center [611, 675] width 340 height 49
type textarea "Merci pour votre excellente note et pour votre retour Jacques ! J'ai bien noté …"
click at [806, 666] on button "Envoyer" at bounding box center [803, 675] width 32 height 26
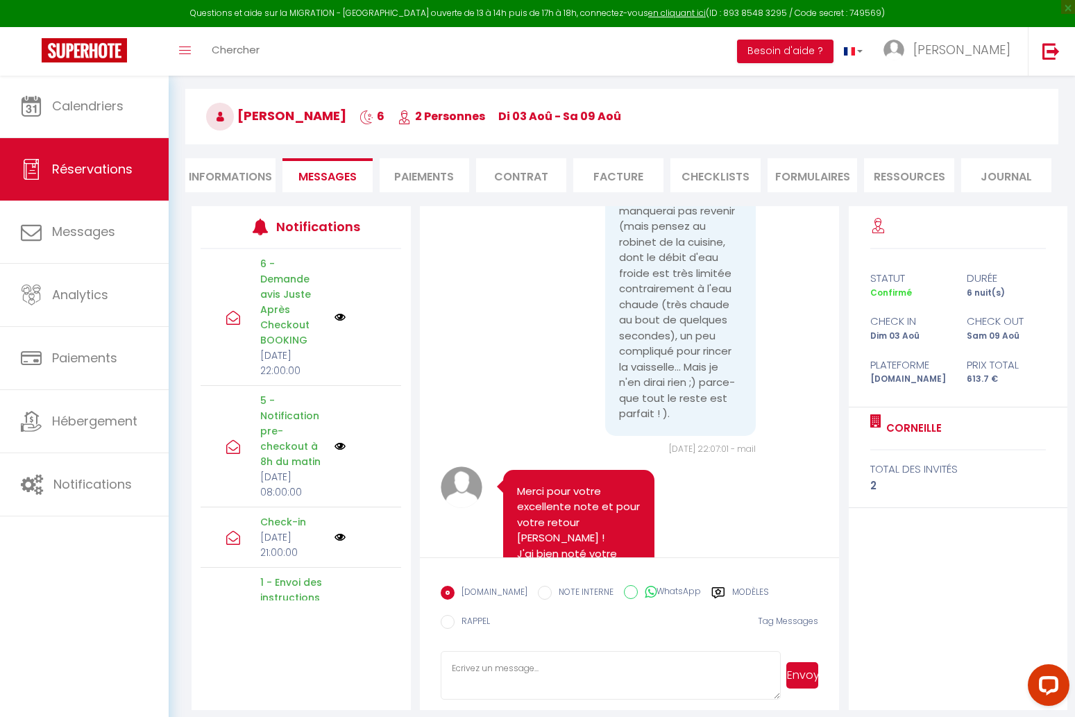
scroll to position [9668, 0]
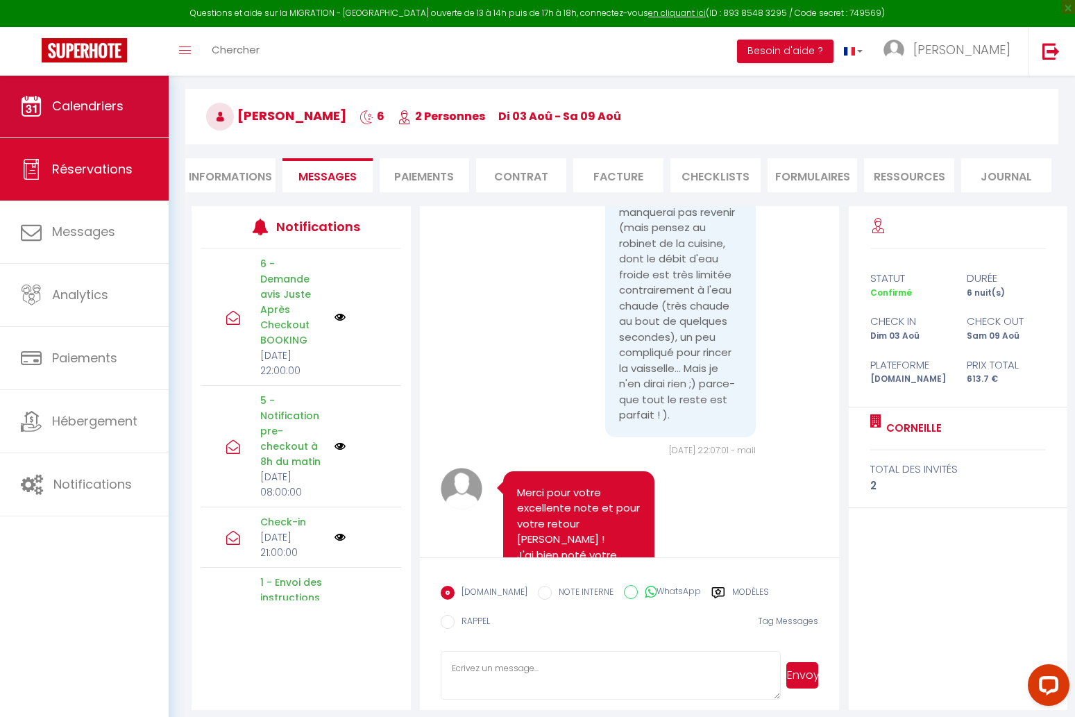
click at [52, 109] on span "Calendriers" at bounding box center [88, 105] width 72 height 17
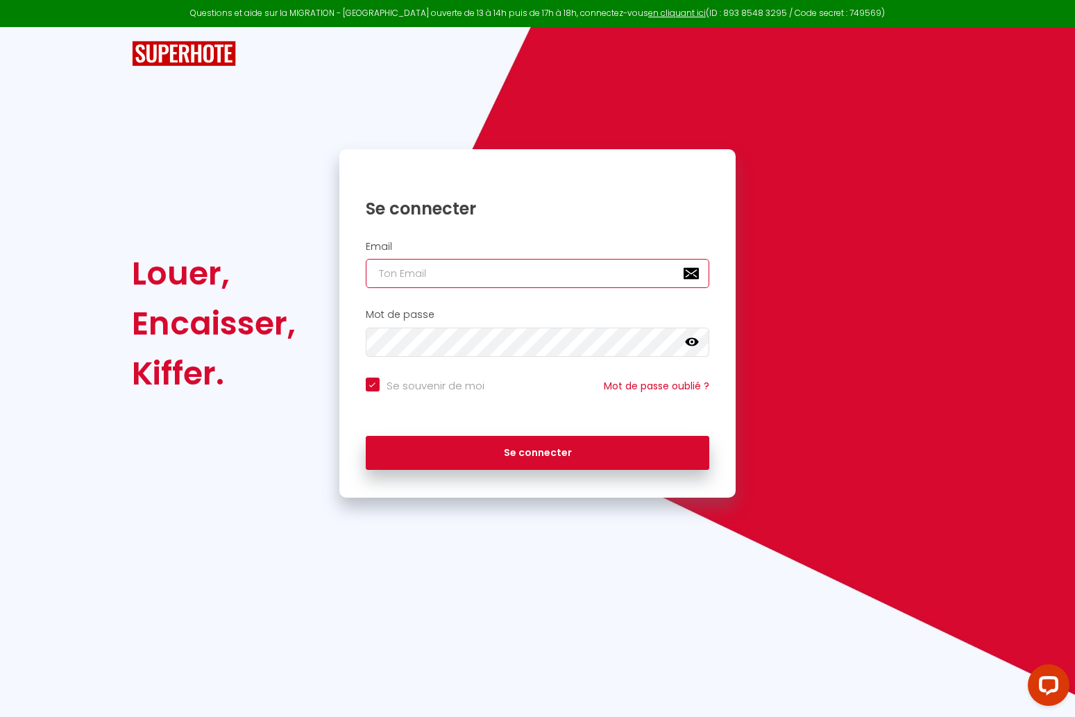
type input "k"
checkbox input "true"
type input "kc"
checkbox input "true"
type input "kca"
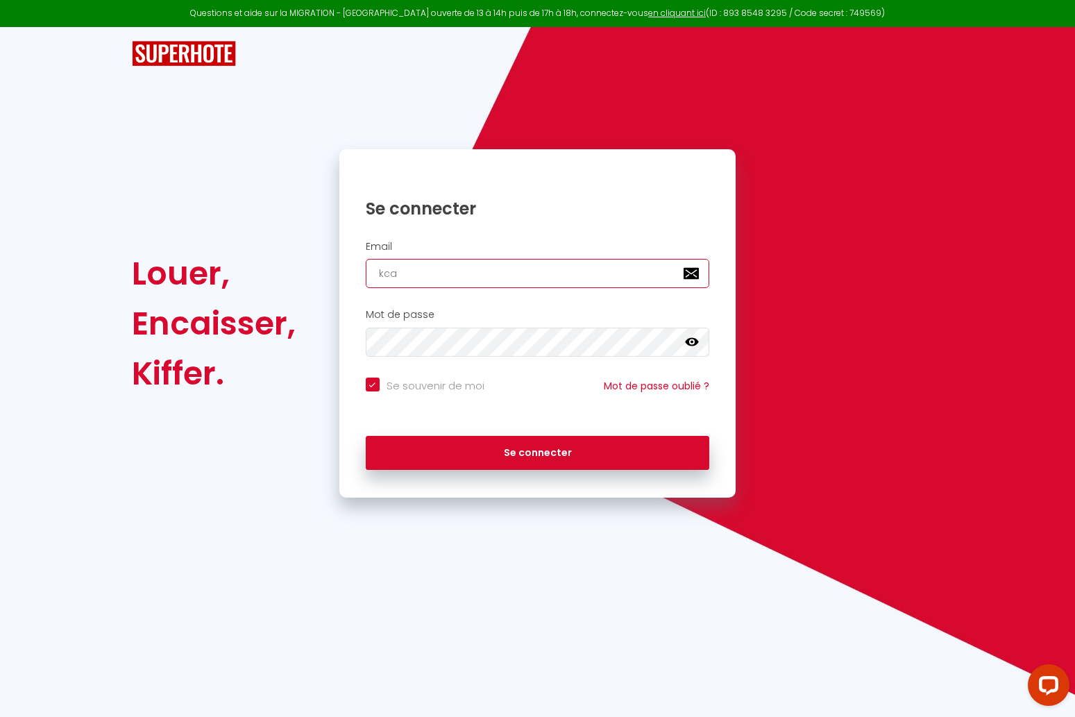
checkbox input "true"
type input "kcap"
checkbox input "true"
type input "kcapu"
checkbox input "true"
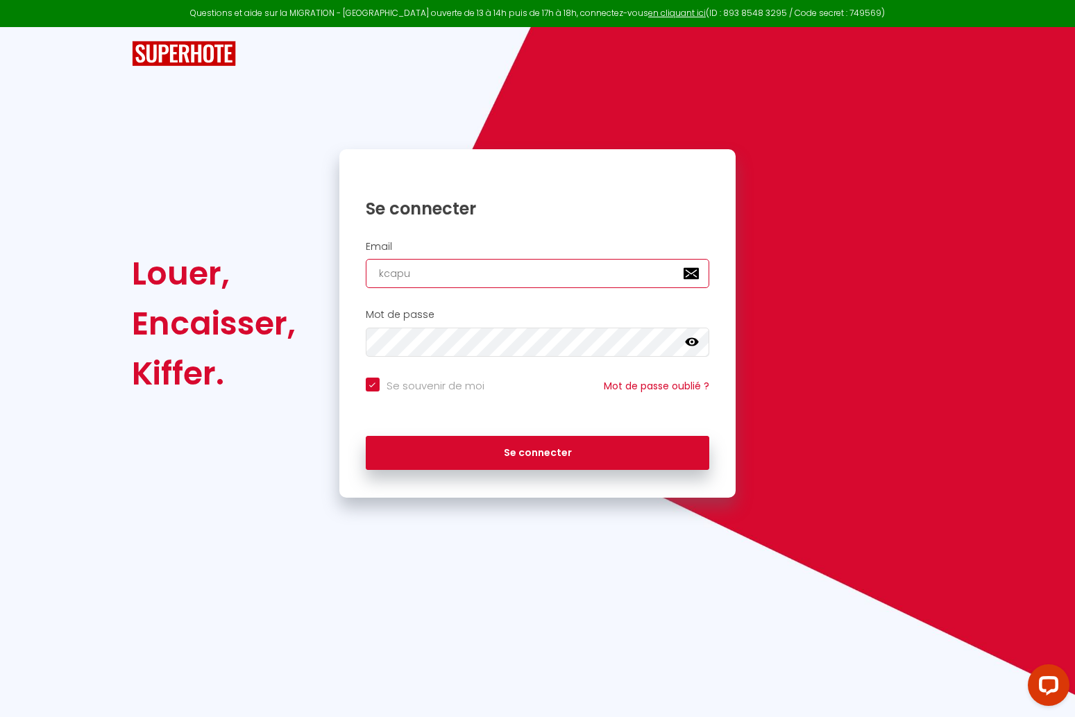
type input "kcapua"
checkbox input "true"
type input "kcapuan"
checkbox input "true"
type input "kcapuano"
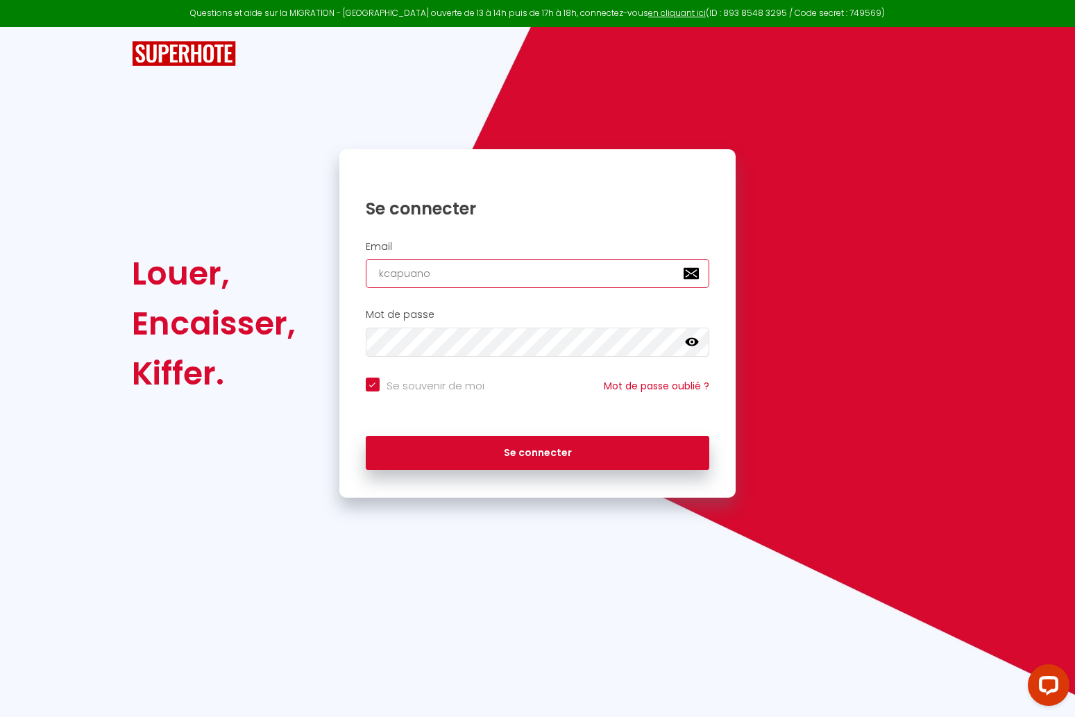
checkbox input "true"
type input "kcapuano."
checkbox input "true"
type input "kcapuano.i"
checkbox input "true"
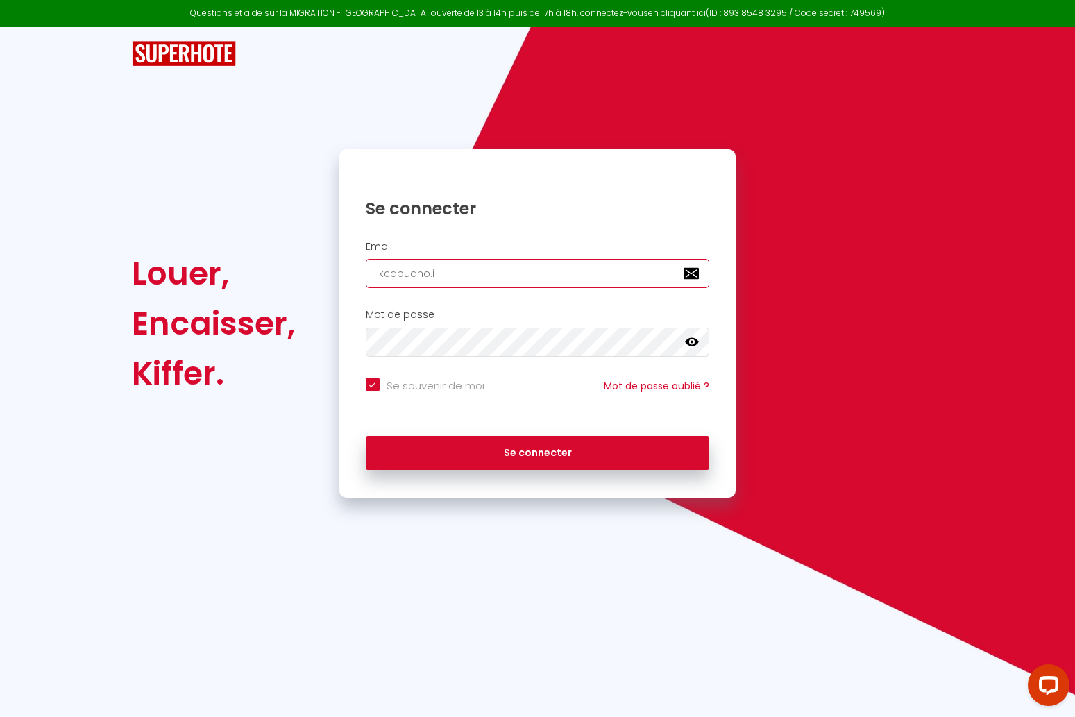
type input "[DOMAIN_NAME]"
checkbox input "true"
type input "kcapuano.inv"
checkbox input "true"
type input "kcapuano.inve"
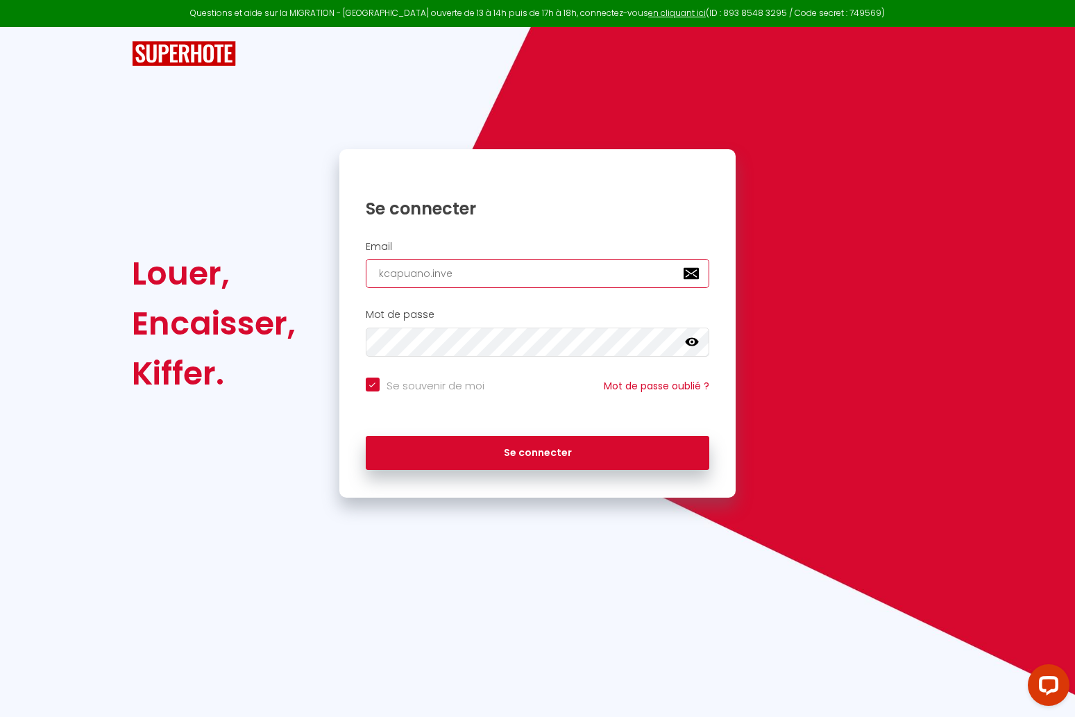
checkbox input "true"
type input "kcapuano.inves"
checkbox input "true"
type input "kcapuano.invest"
checkbox input "true"
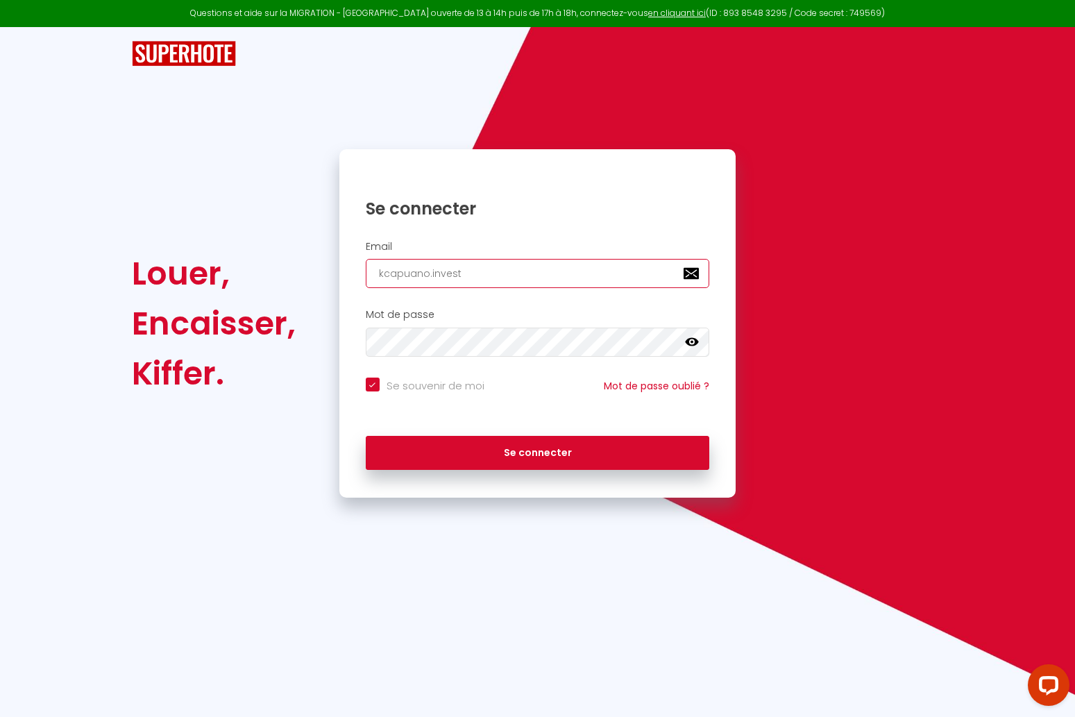
type input "kcapuano.invest@"
checkbox input "true"
type input "kcapuano.invest@g"
checkbox input "true"
type input "kcapuano.invest@gm"
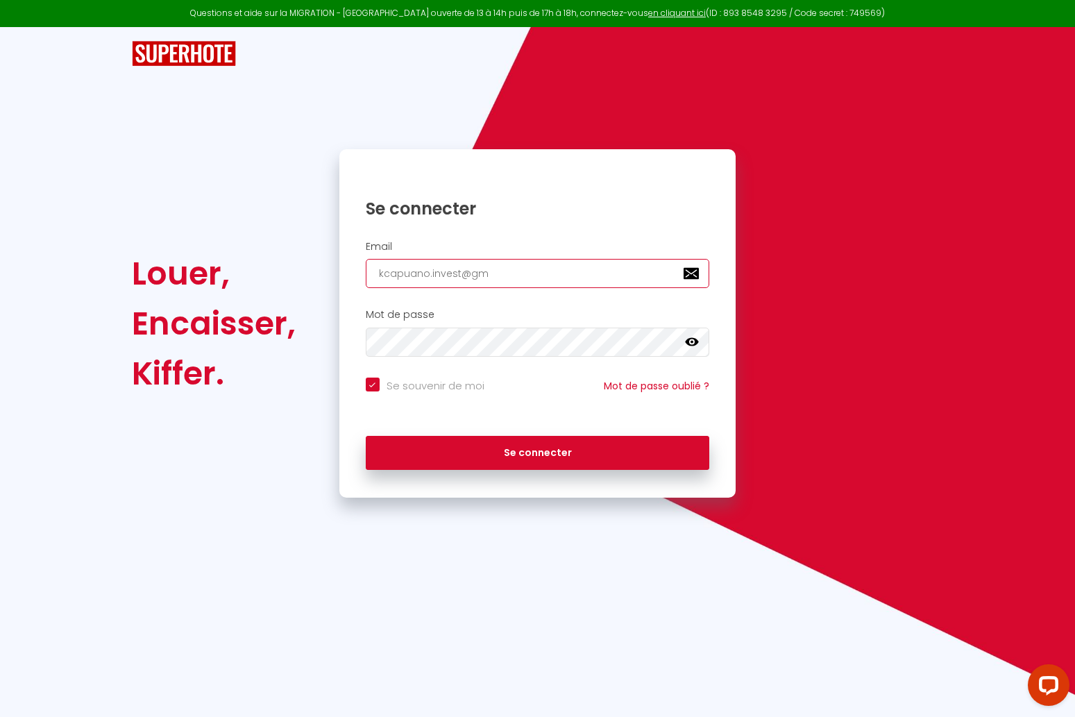
checkbox input "true"
type input "kcapuano.invest@gma"
checkbox input "true"
type input "kcapuano.invest@gmai"
checkbox input "true"
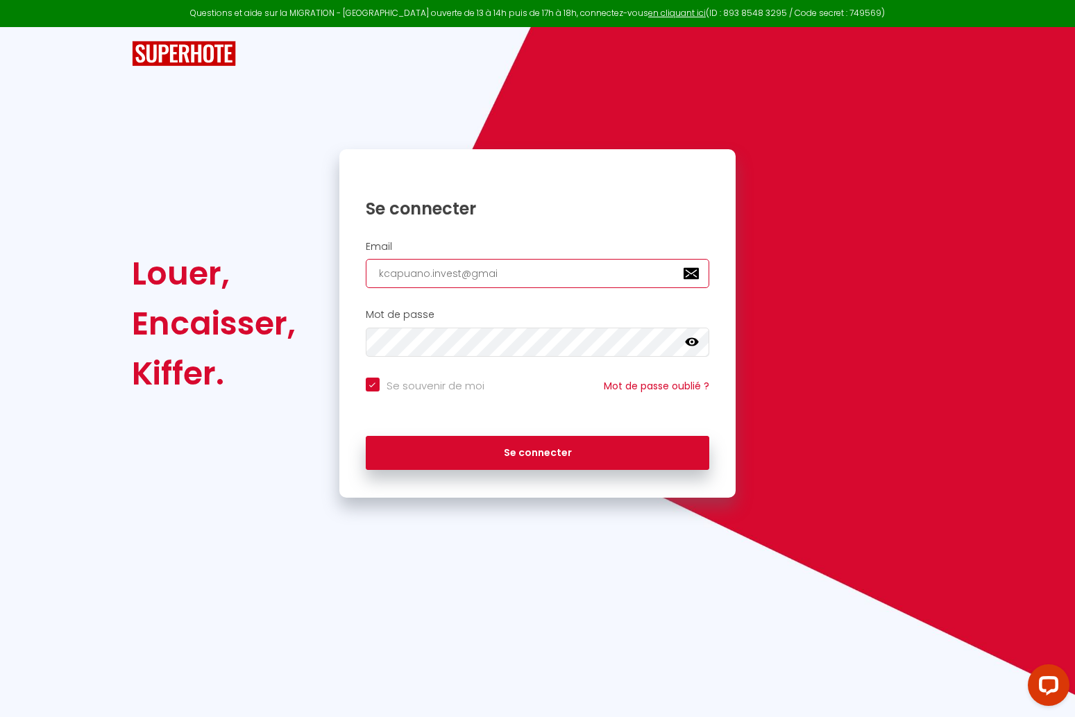
type input "[EMAIL_ADDRESS]"
checkbox input "true"
type input "[EMAIL_ADDRESS]."
checkbox input "true"
type input "kcapuano.invest@gmail.c"
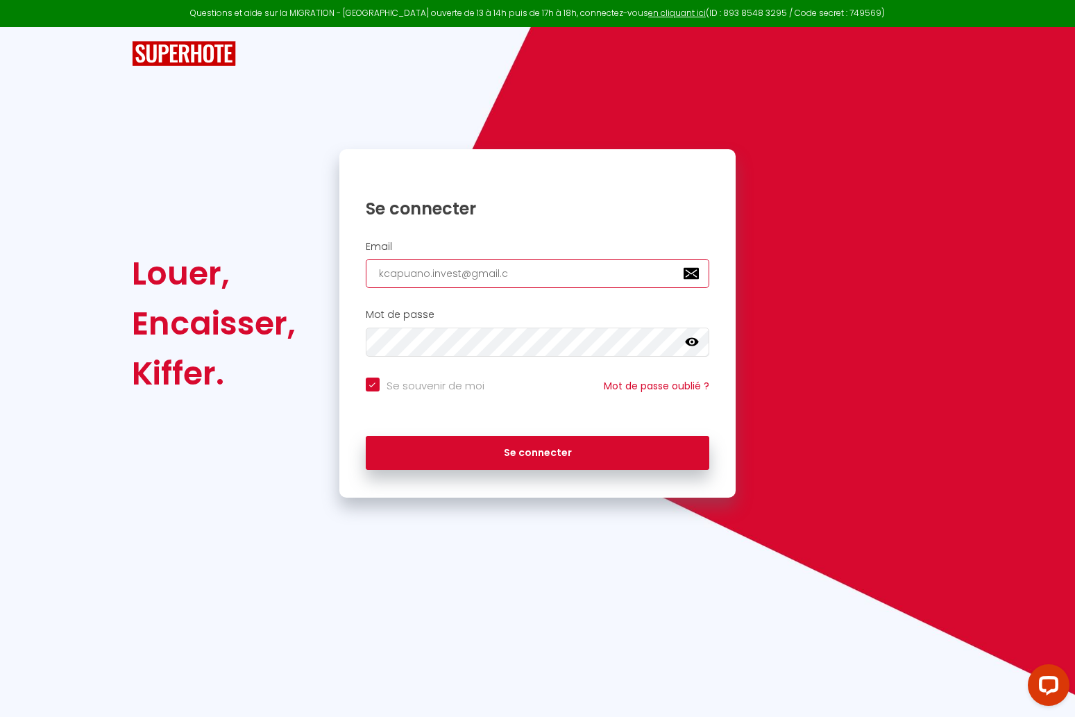
checkbox input "true"
type input "[EMAIL_ADDRESS][DOMAIN_NAME]"
checkbox input "true"
type input "[EMAIL_ADDRESS][DOMAIN_NAME]"
checkbox input "true"
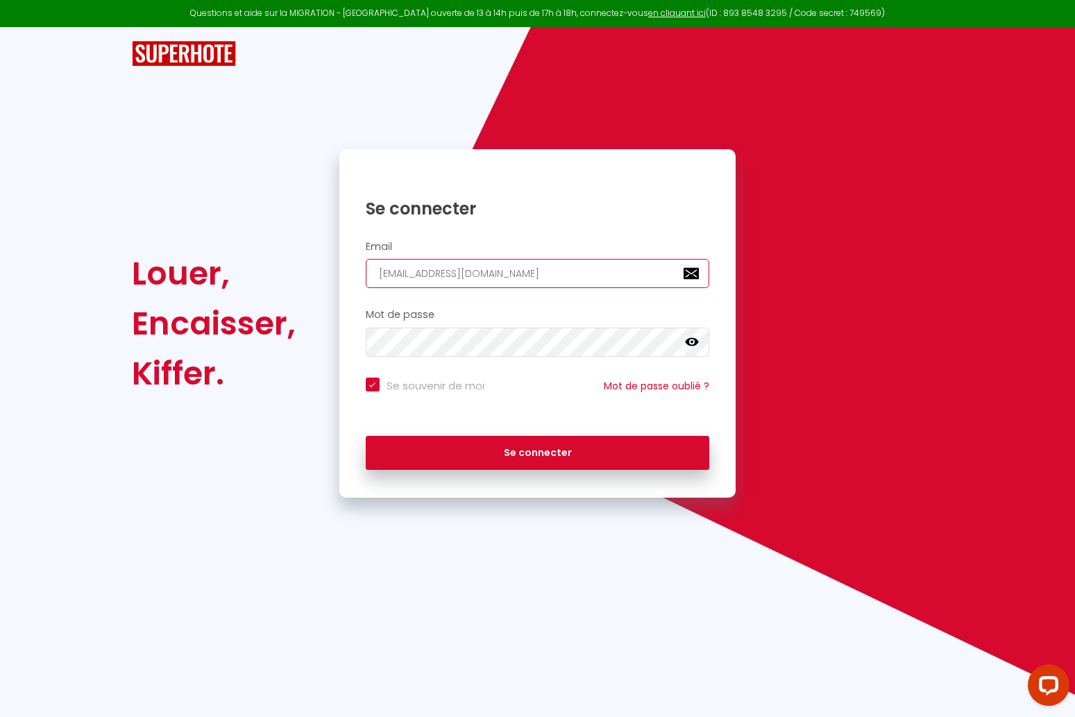
type input "[EMAIL_ADDRESS][DOMAIN_NAME]"
click at [537, 451] on button "Se connecter" at bounding box center [538, 453] width 344 height 35
checkbox input "true"
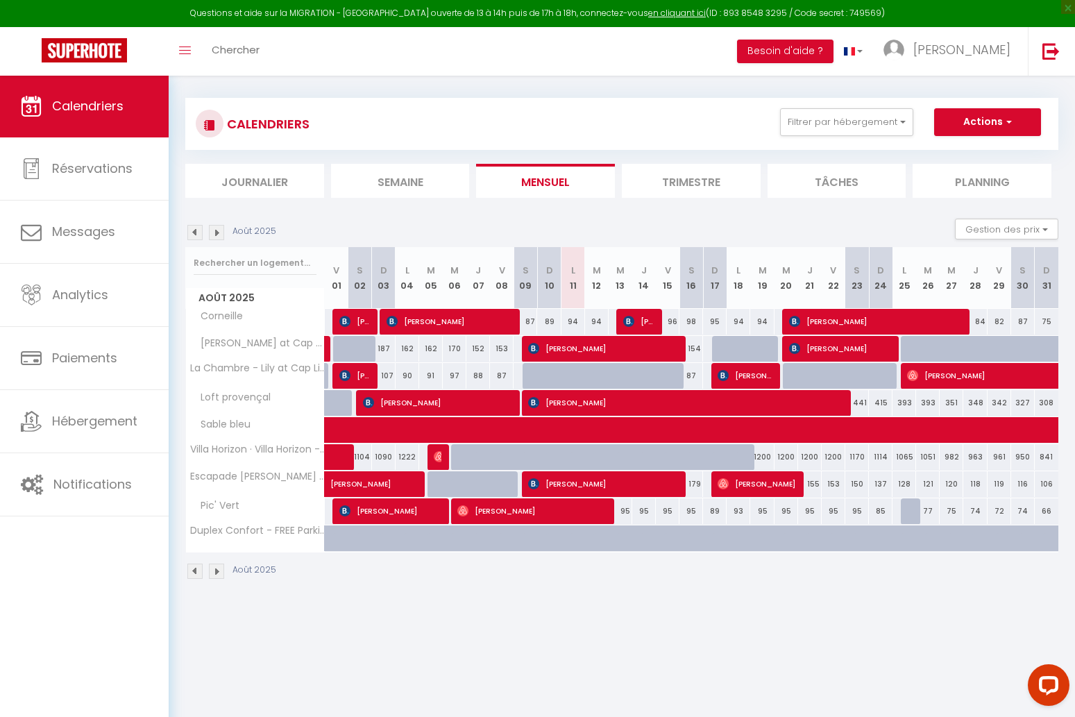
scroll to position [8, 0]
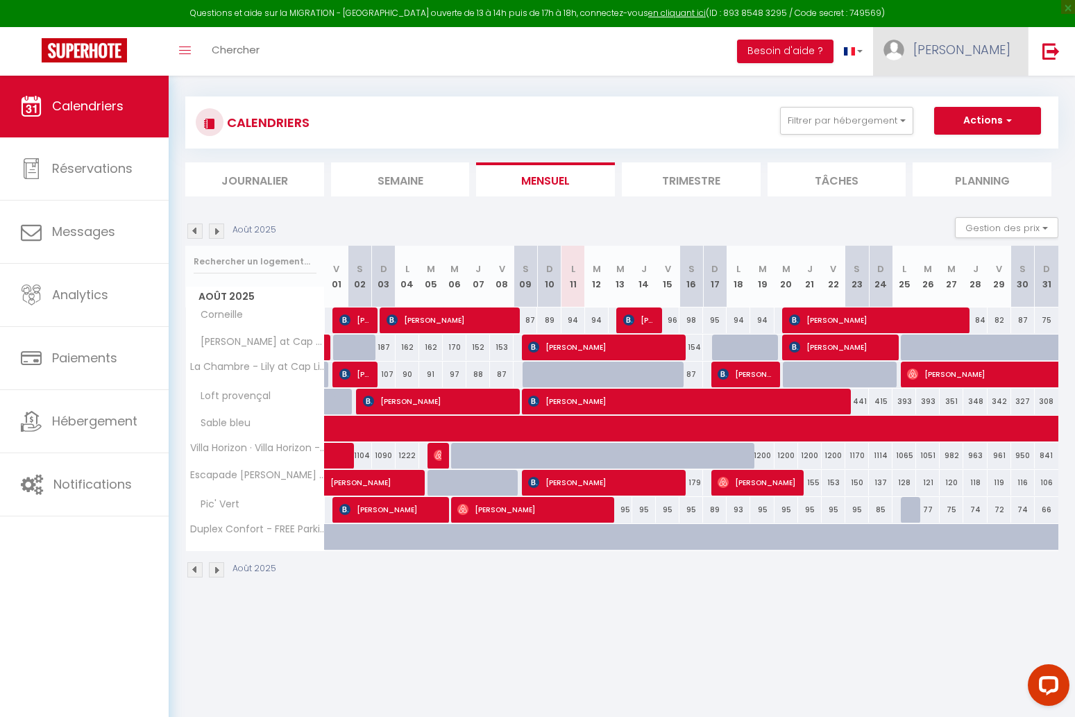
click at [990, 60] on link "[PERSON_NAME]" at bounding box center [950, 51] width 155 height 49
click at [979, 104] on link "Paramètres" at bounding box center [972, 97] width 103 height 24
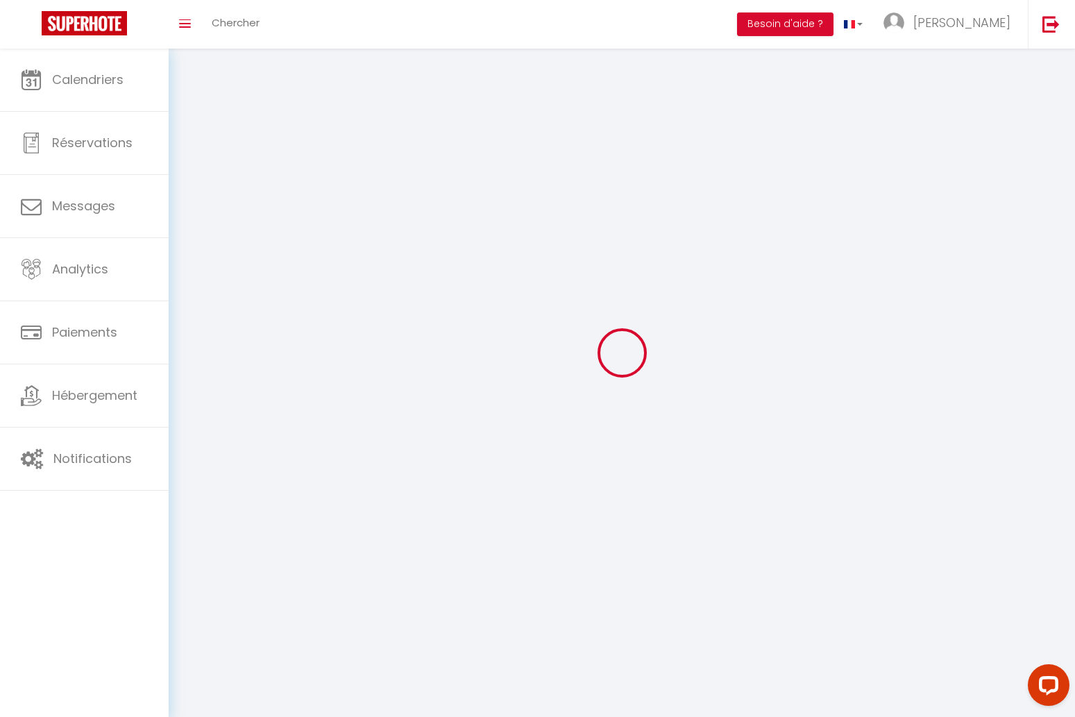
type input "[PERSON_NAME]"
type input "Capuano"
type input "0777816050"
type input "[STREET_ADDRESS]"
type input "92160"
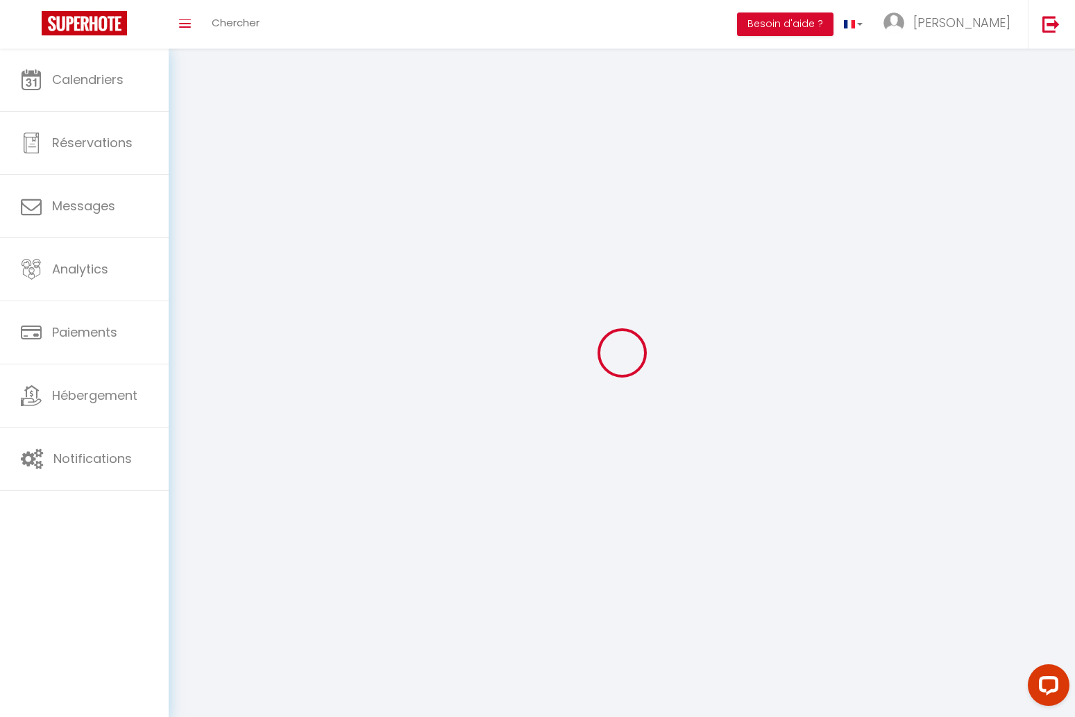
type input "[PERSON_NAME]"
type input "vWh0MO9dlg9u1KbYAxHzQeHrL"
type input "e7LThC7NlCklKSLqzUra3zZ78"
type input "[URL][DOMAIN_NAME]"
select select "1"
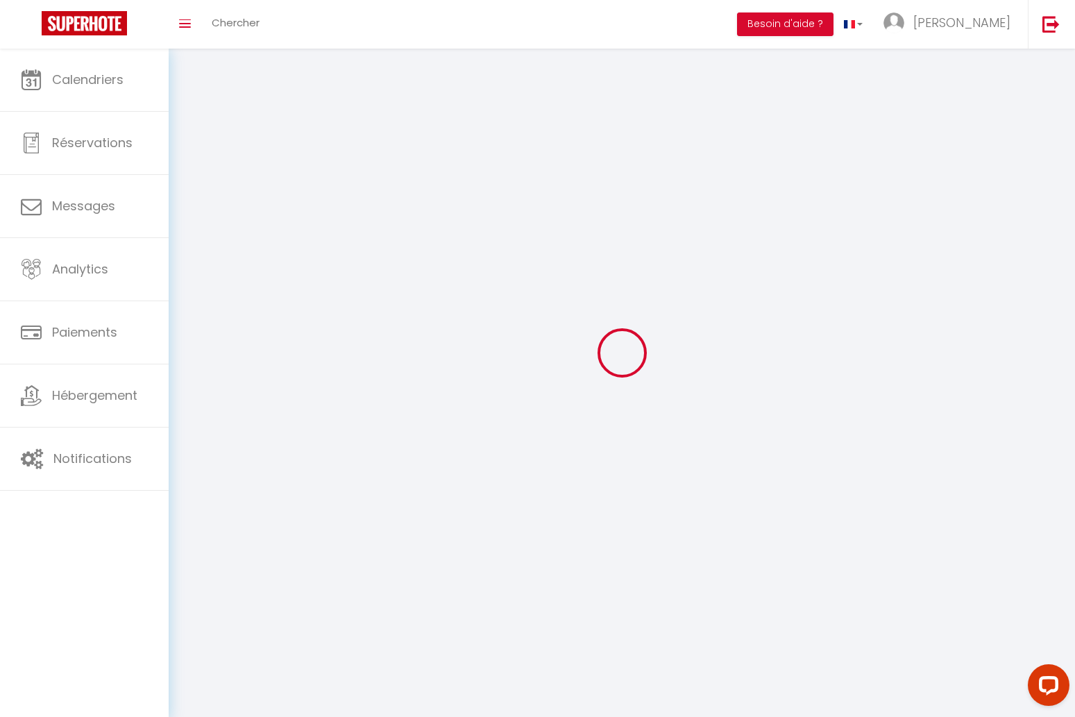
select select "28"
select select "fr"
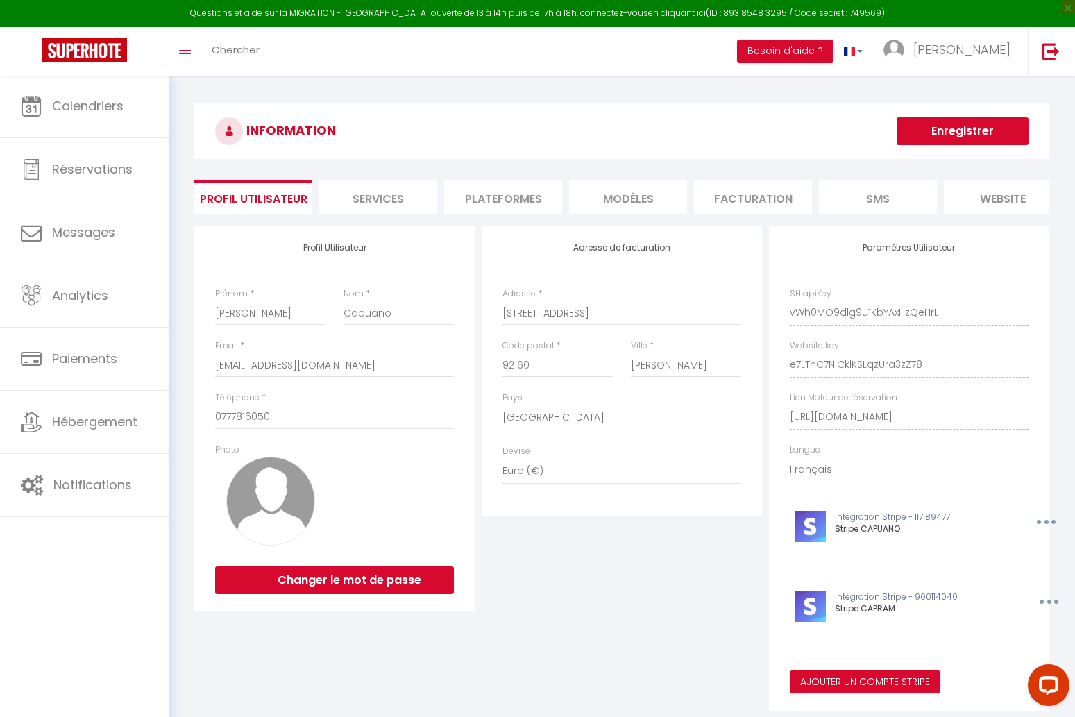
click at [507, 199] on li "Plateformes" at bounding box center [503, 197] width 118 height 34
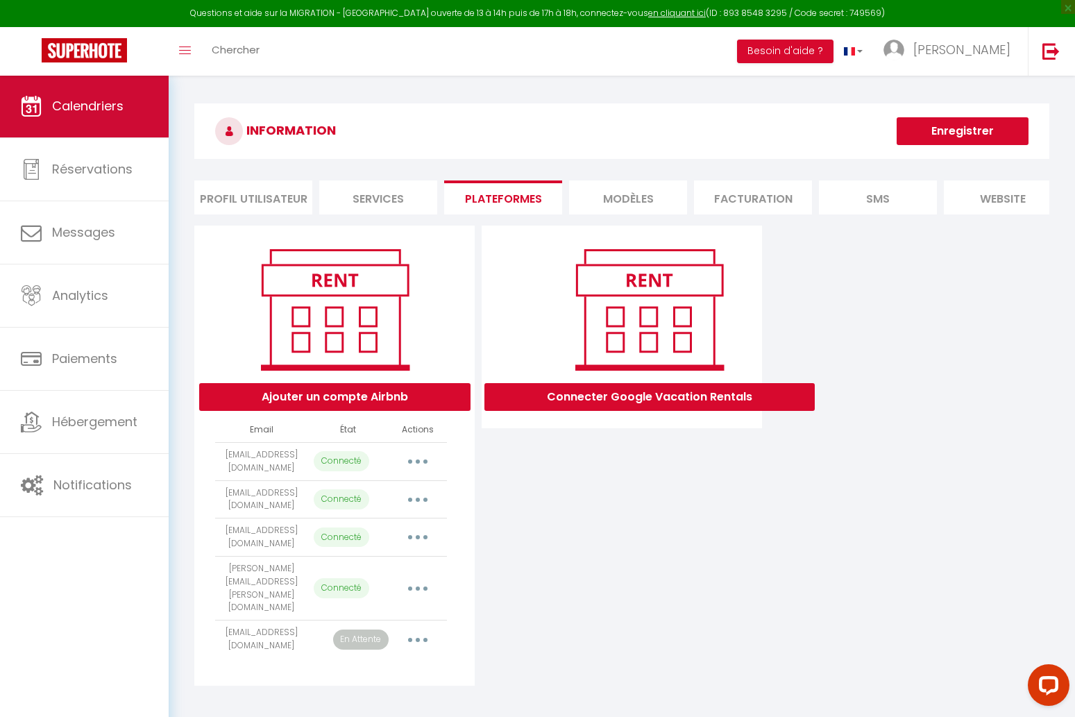
click at [81, 109] on span "Calendriers" at bounding box center [88, 105] width 72 height 17
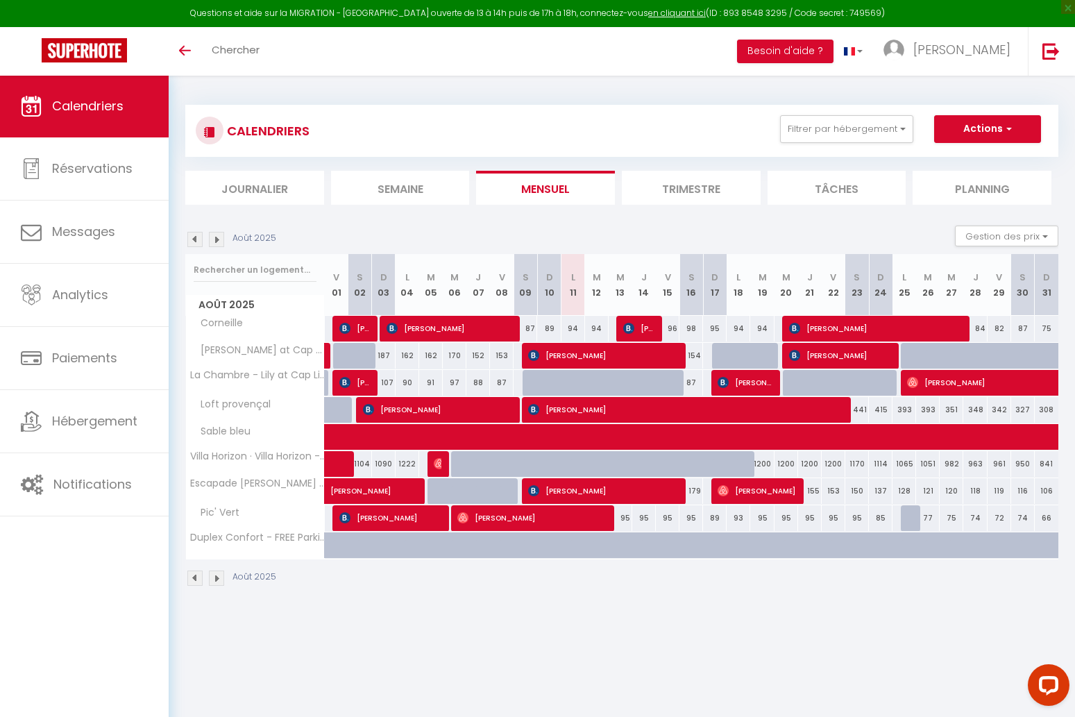
scroll to position [6, 0]
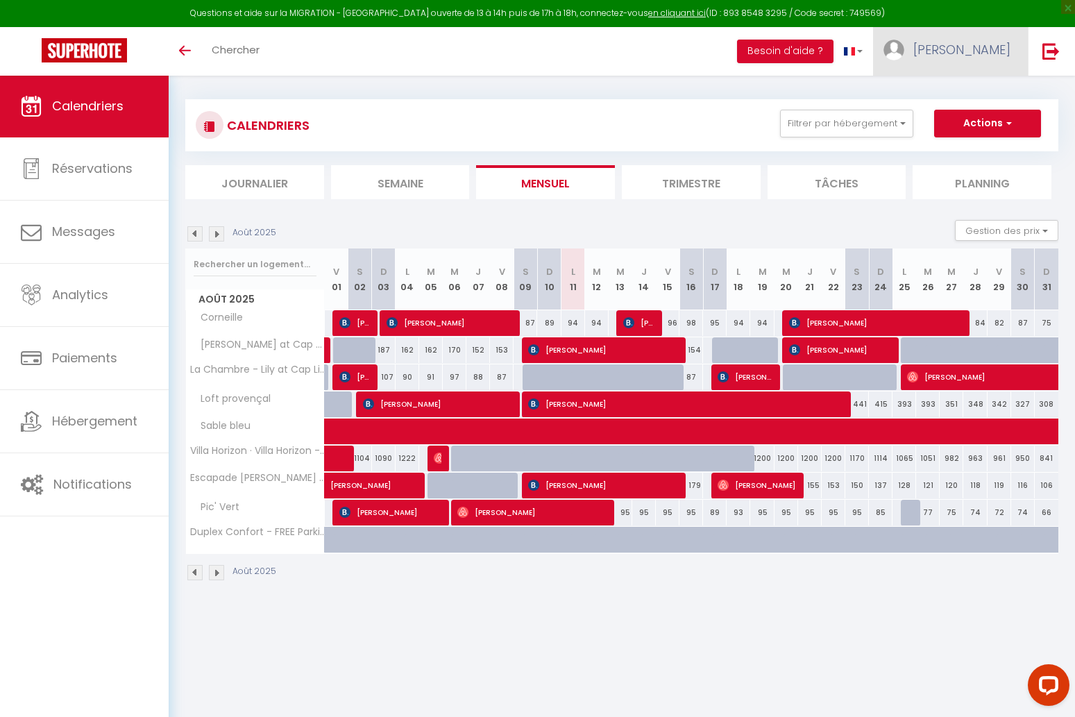
click at [994, 41] on span "[PERSON_NAME]" at bounding box center [962, 49] width 97 height 17
click at [971, 99] on link "Paramètres" at bounding box center [972, 97] width 103 height 24
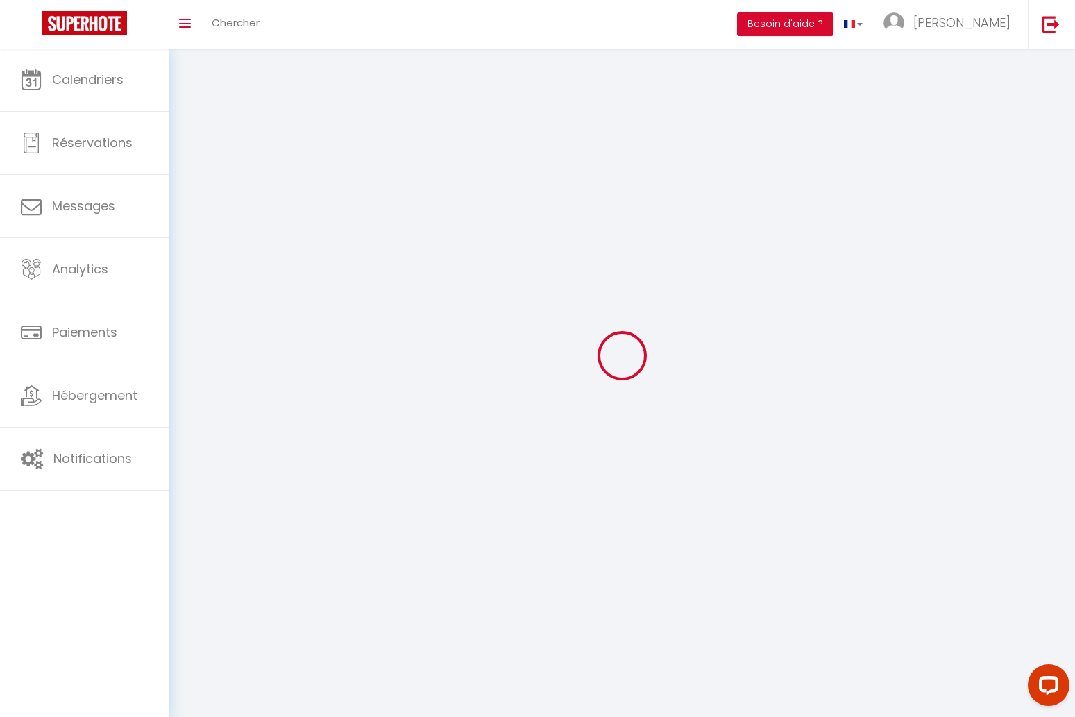
type input "[PERSON_NAME]"
type input "Capuano"
type input "0777816050"
type input "[STREET_ADDRESS]"
type input "92160"
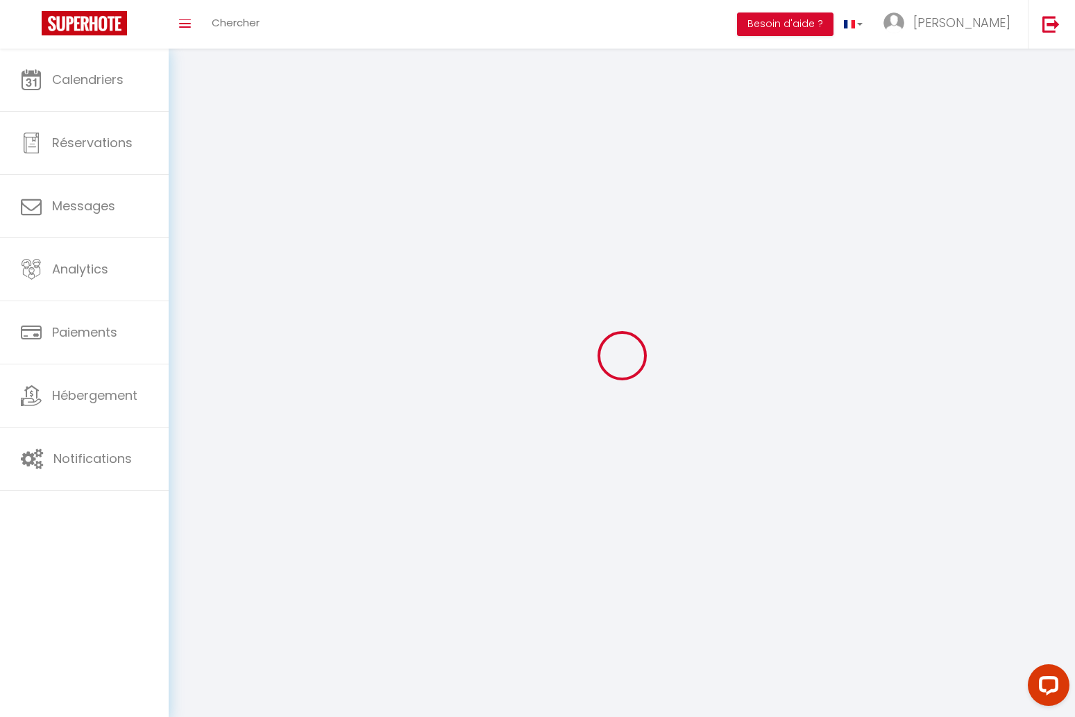
type input "[PERSON_NAME]"
type input "vWh0MO9dlg9u1KbYAxHzQeHrL"
type input "e7LThC7NlCklKSLqzUra3zZ78"
select select "1"
select select "28"
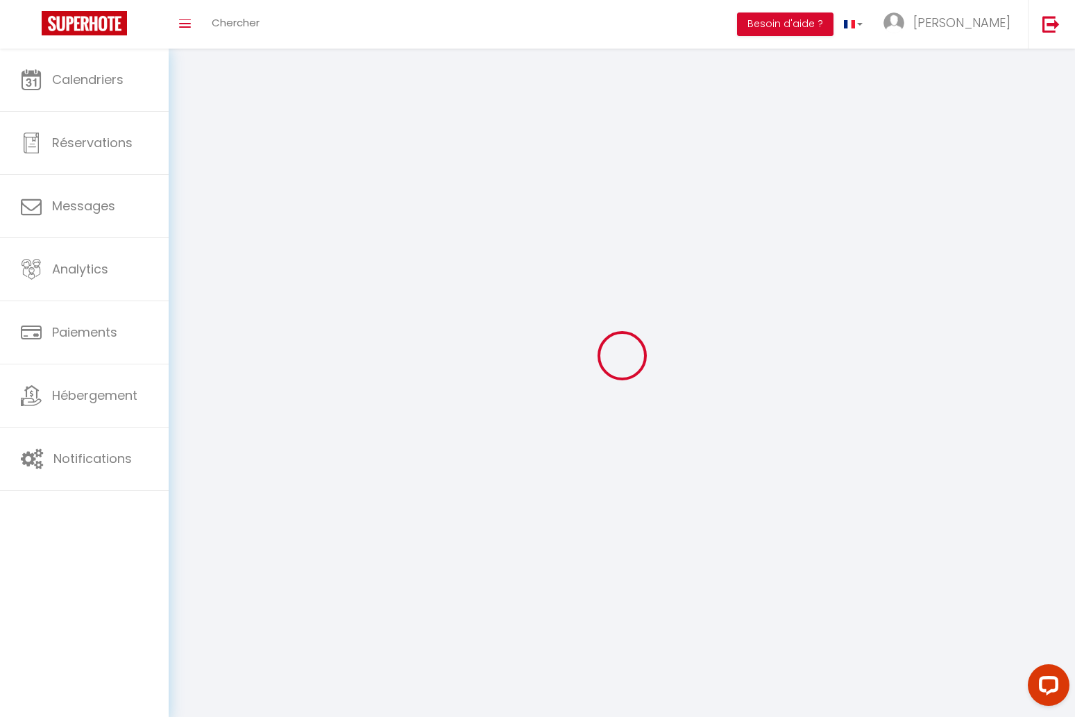
select select "fr"
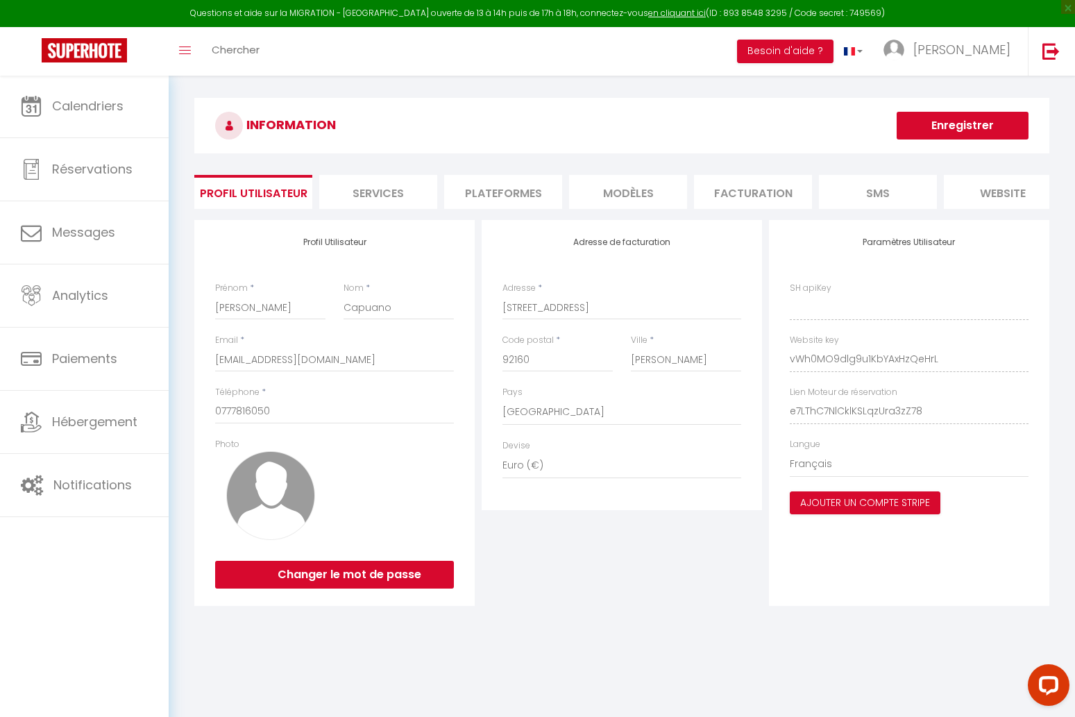
type input "vWh0MO9dlg9u1KbYAxHzQeHrL"
type input "e7LThC7NlCklKSLqzUra3zZ78"
type input "[URL][DOMAIN_NAME]"
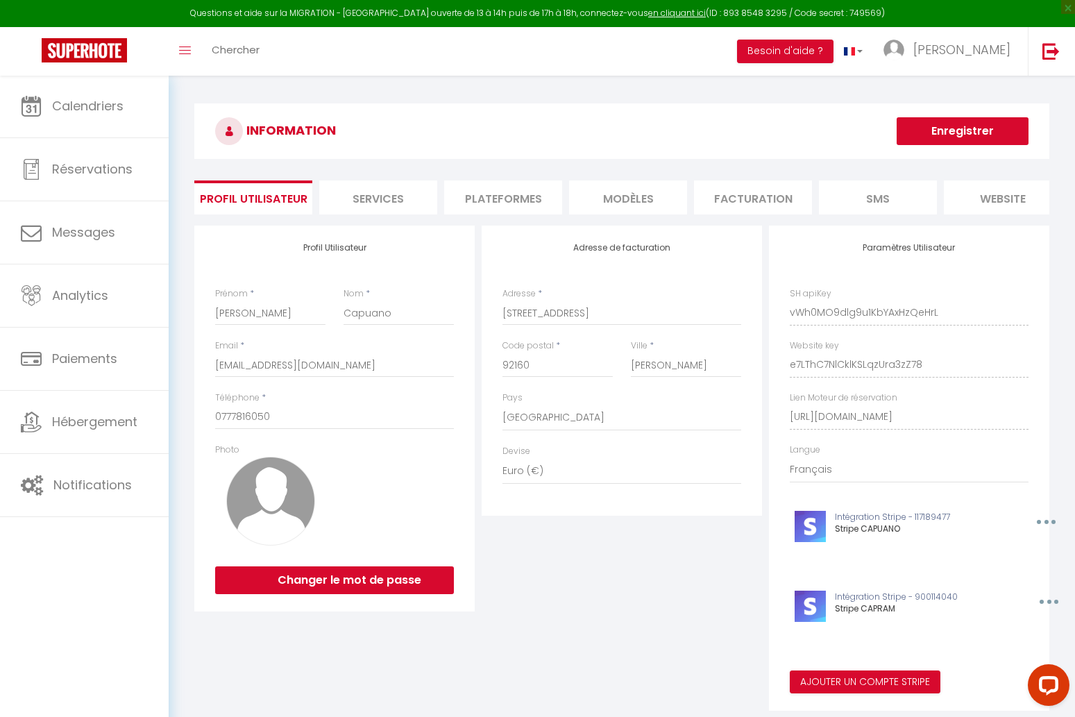
click at [507, 187] on li "Plateformes" at bounding box center [503, 197] width 118 height 34
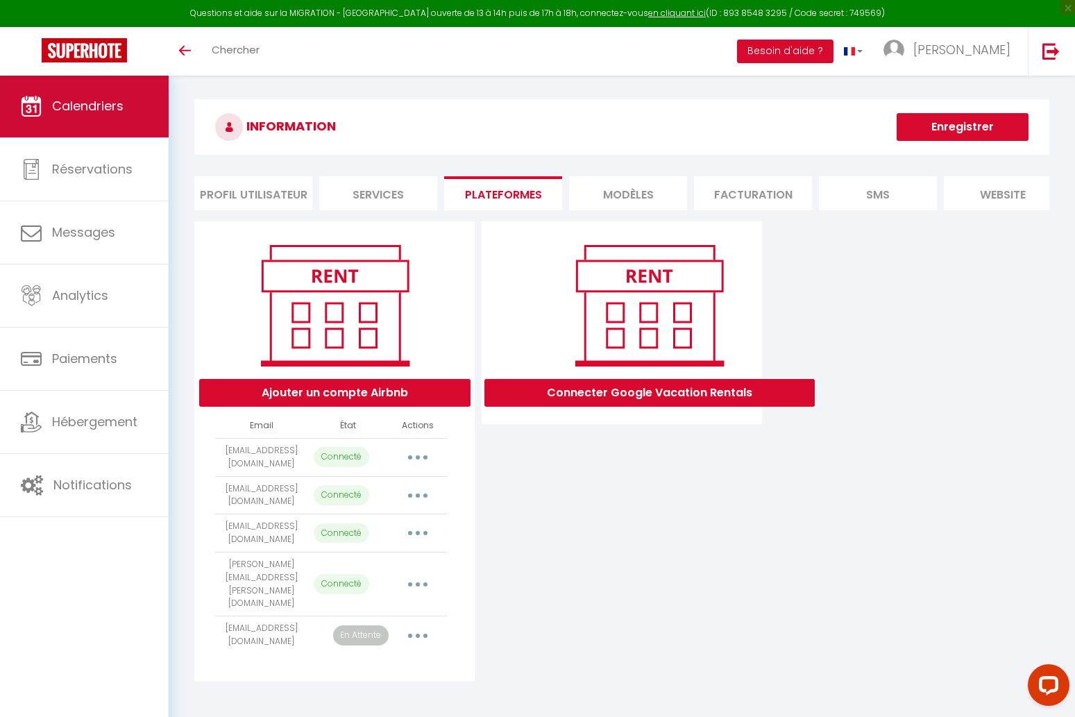
scroll to position [5, 0]
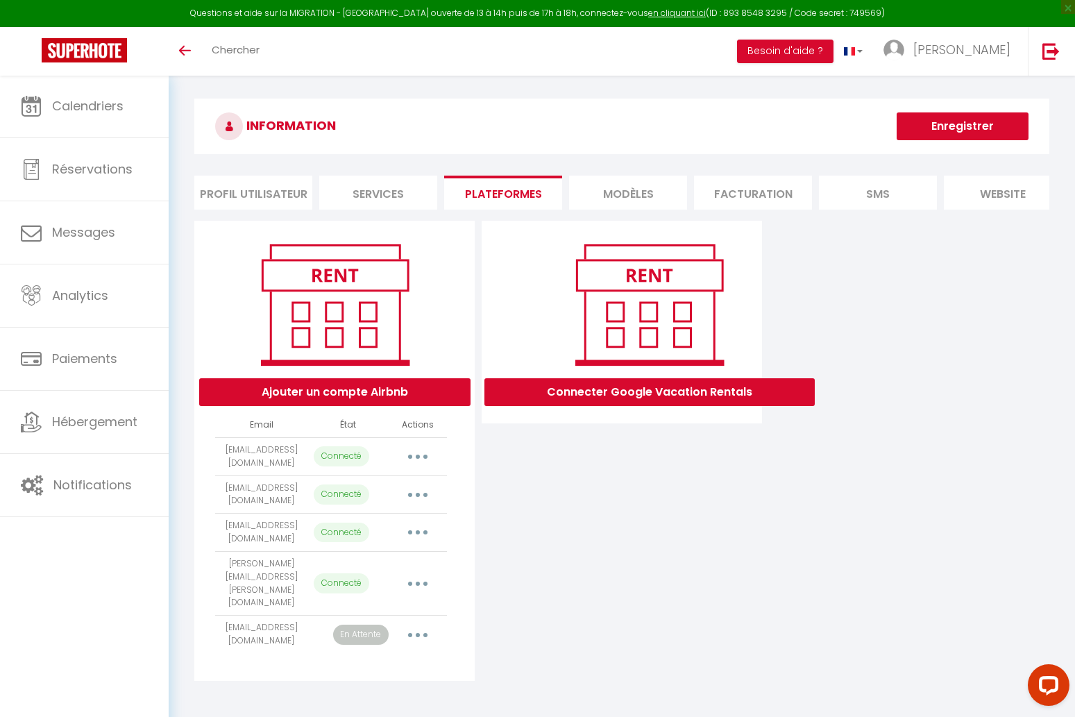
click at [402, 385] on button "Ajouter un compte Airbnb" at bounding box center [334, 392] width 271 height 28
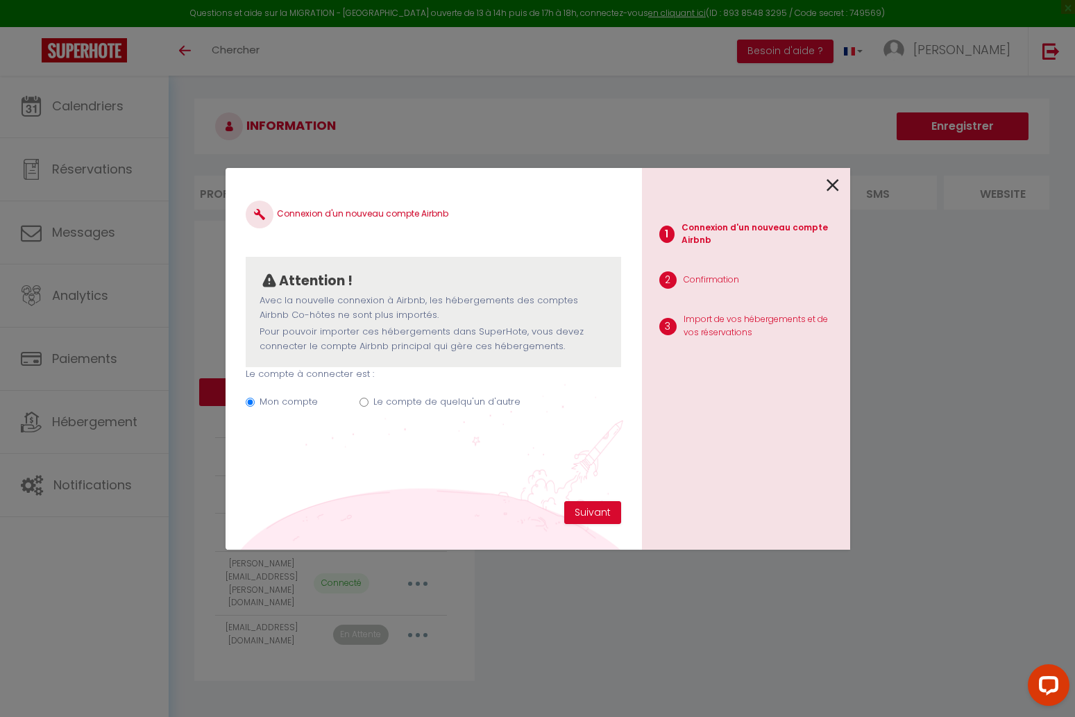
click at [830, 183] on icon at bounding box center [833, 185] width 12 height 21
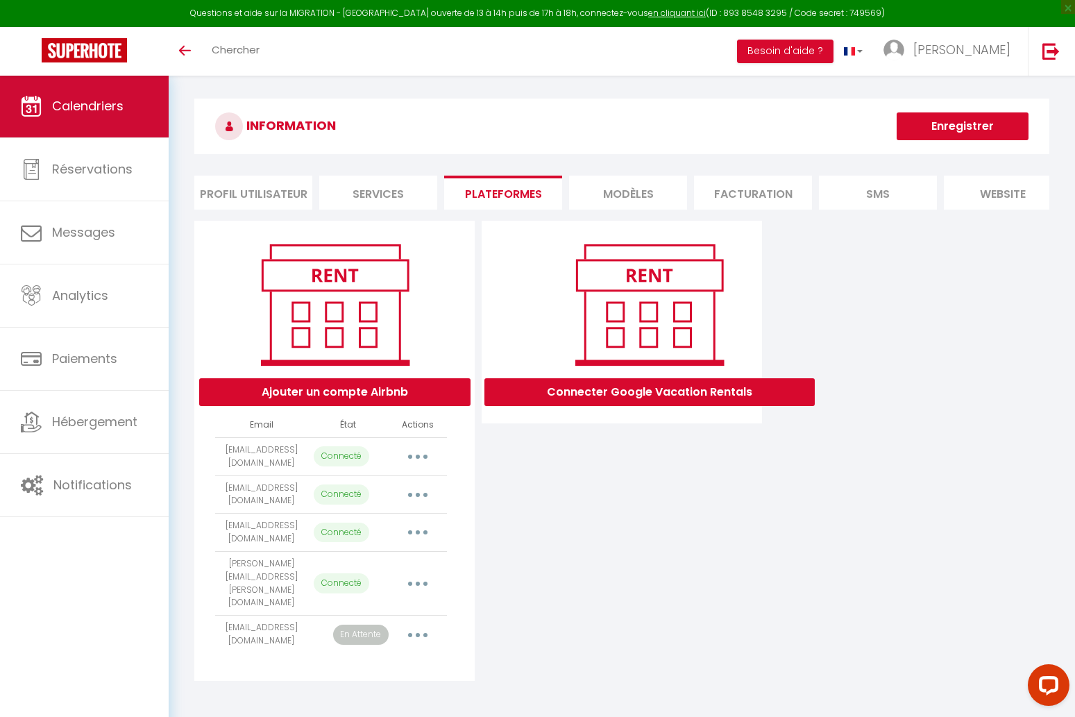
click at [100, 115] on span "Calendriers" at bounding box center [88, 105] width 72 height 17
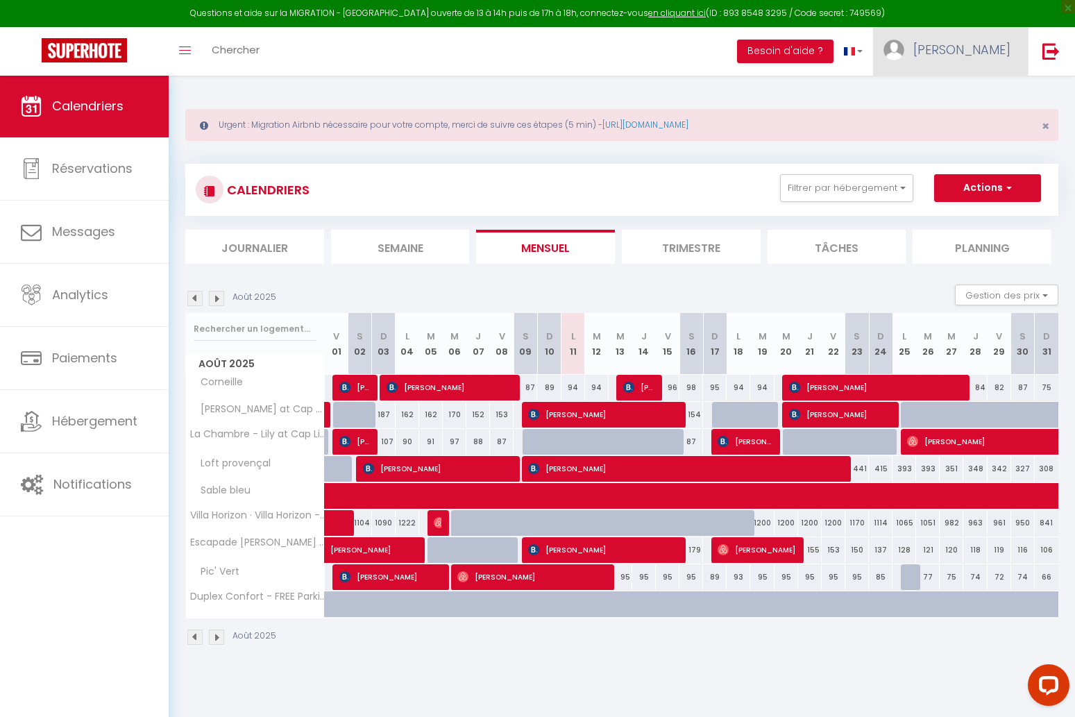
click at [982, 53] on span "[PERSON_NAME]" at bounding box center [962, 49] width 97 height 17
click at [964, 92] on link "Paramètres" at bounding box center [972, 97] width 103 height 24
select select "fr"
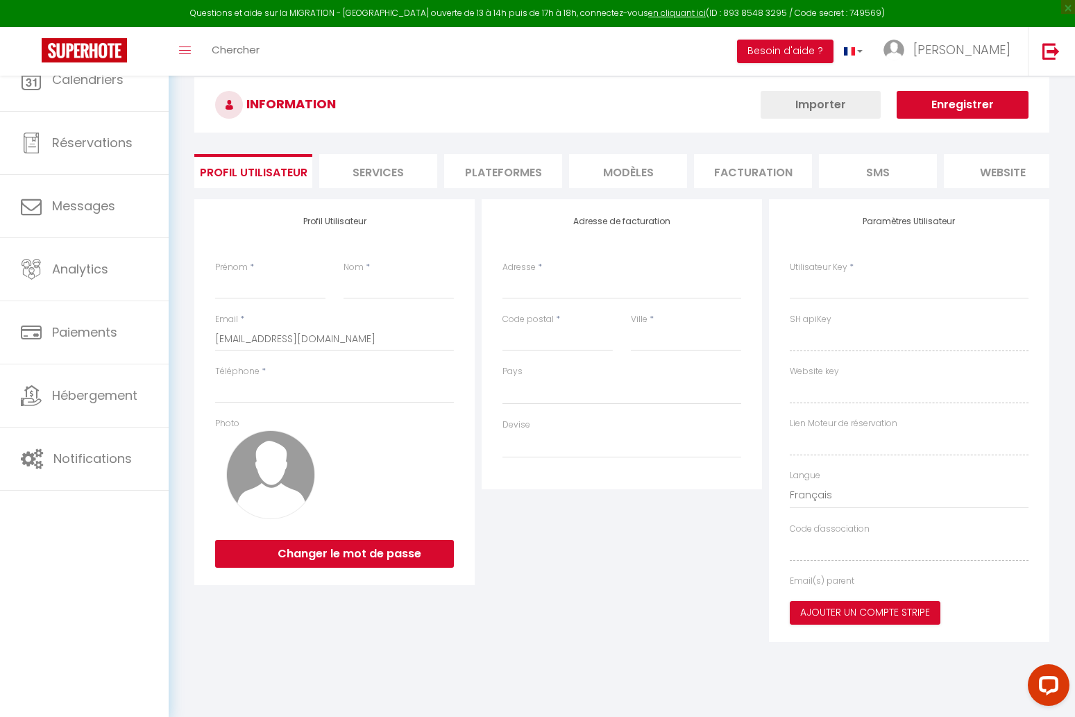
select select
select select "fr"
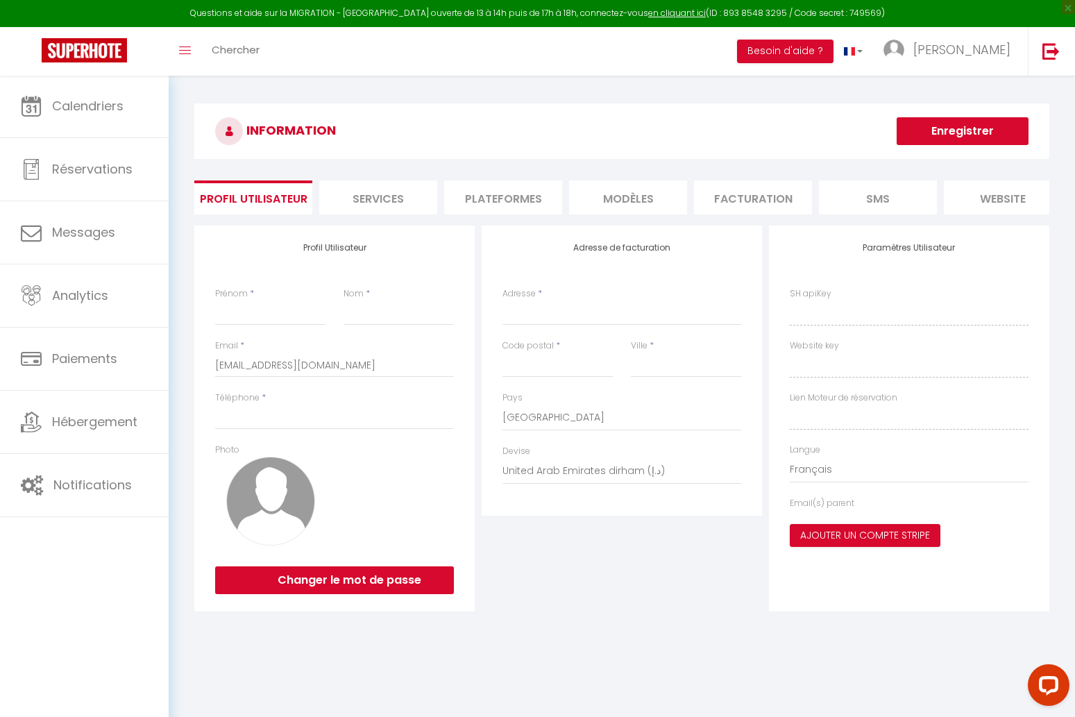
type input "[PERSON_NAME]"
type input "Capuano"
type input "0777816050"
type input "[STREET_ADDRESS]"
type input "92160"
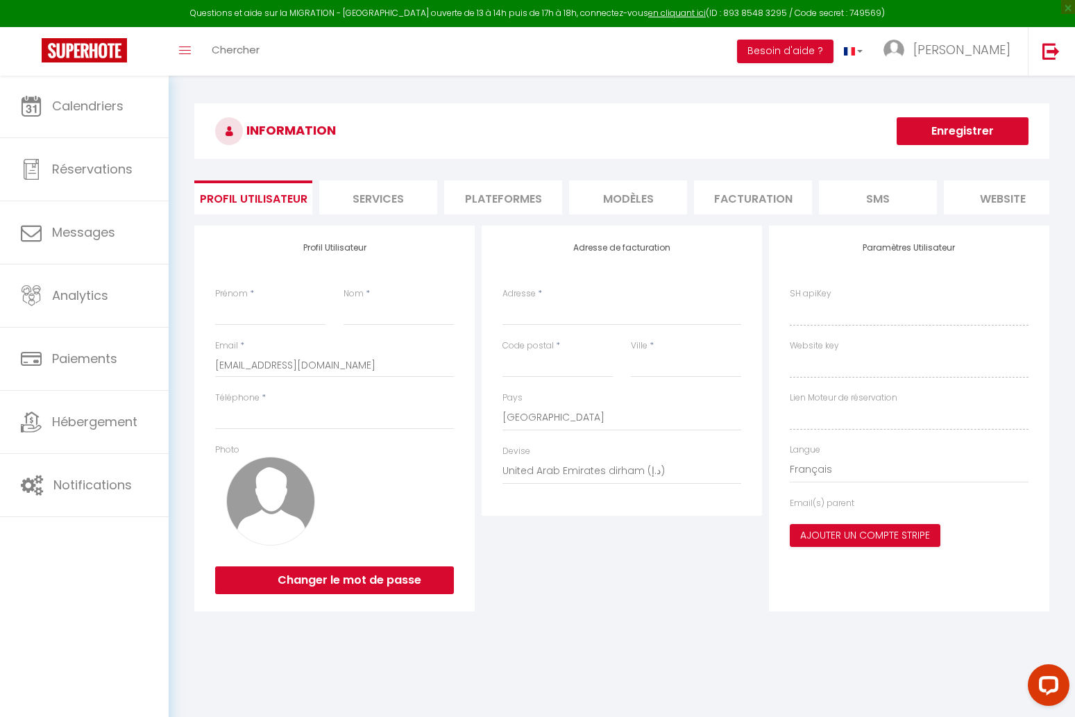
type input "[PERSON_NAME]"
select select "28"
type input "vWh0MO9dlg9u1KbYAxHzQeHrL"
type input "e7LThC7NlCklKSLqzUra3zZ78"
type input "[URL][DOMAIN_NAME]"
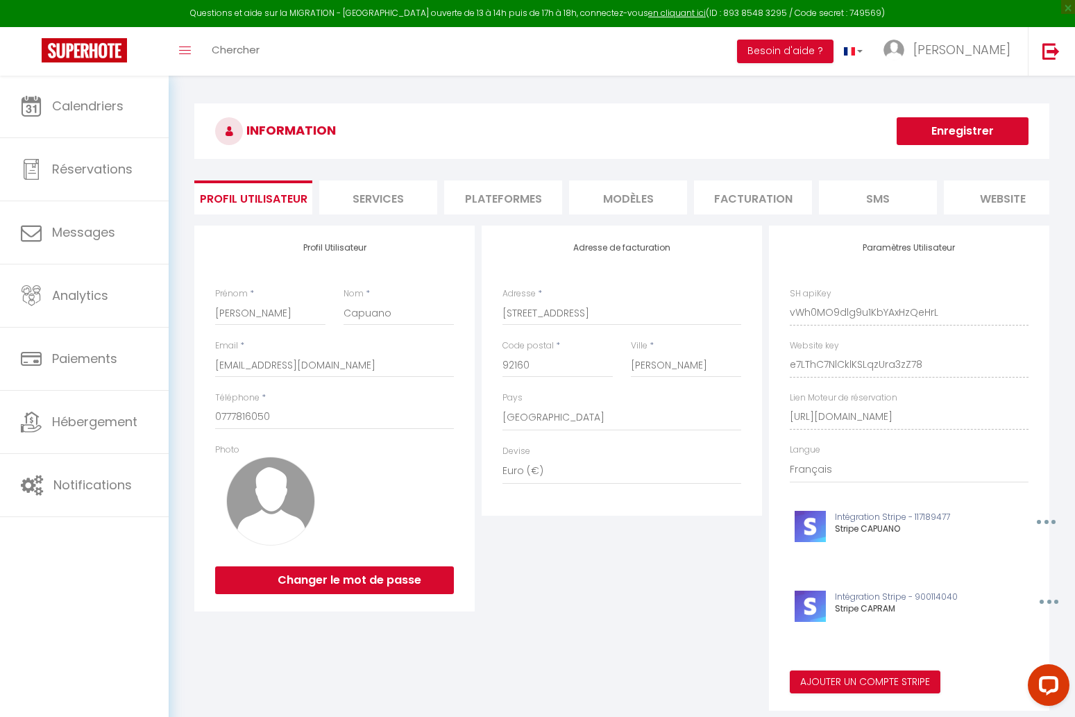
click at [498, 201] on li "Plateformes" at bounding box center [503, 197] width 118 height 34
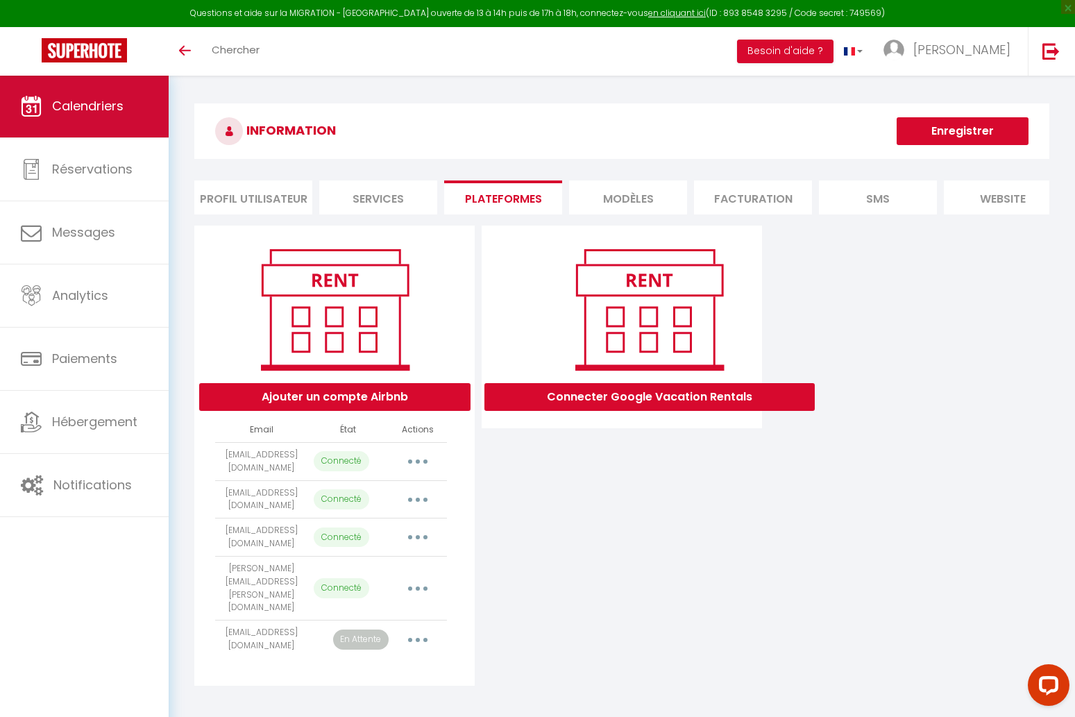
click at [101, 119] on link "Calendriers" at bounding box center [84, 106] width 169 height 62
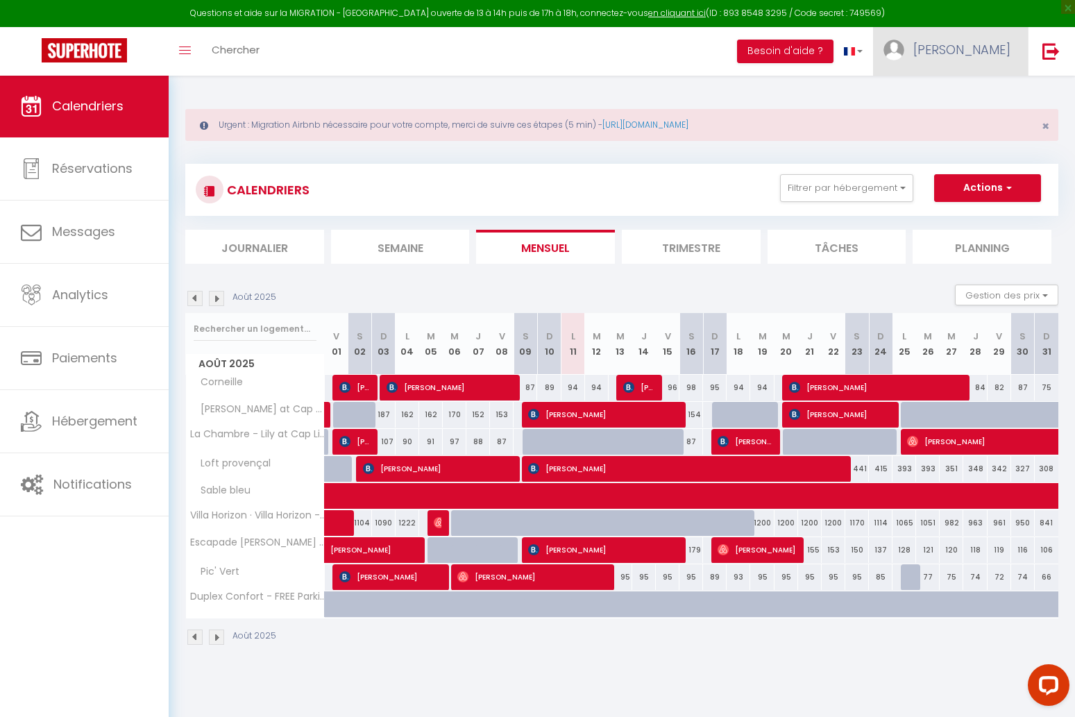
click at [986, 45] on span "[PERSON_NAME]" at bounding box center [962, 49] width 97 height 17
click at [958, 92] on link "Paramètres" at bounding box center [972, 97] width 103 height 24
select select "28"
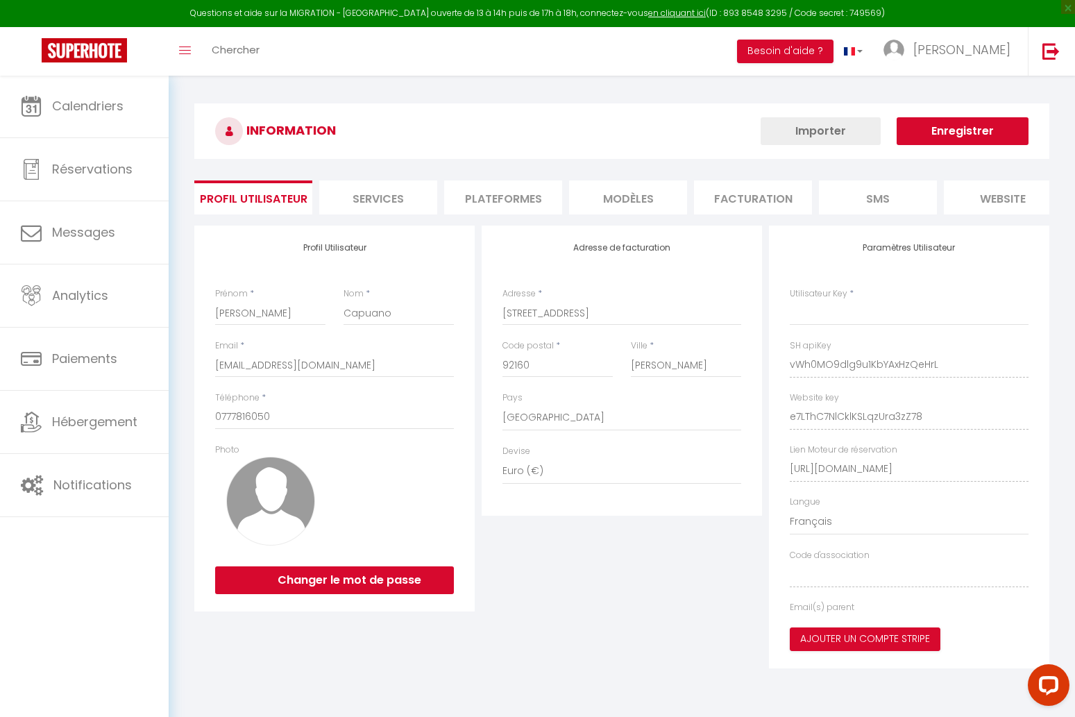
type input "vWh0MO9dlg9u1KbYAxHzQeHrL"
type input "e7LThC7NlCklKSLqzUra3zZ78"
type input "[URL][DOMAIN_NAME]"
select select "fr"
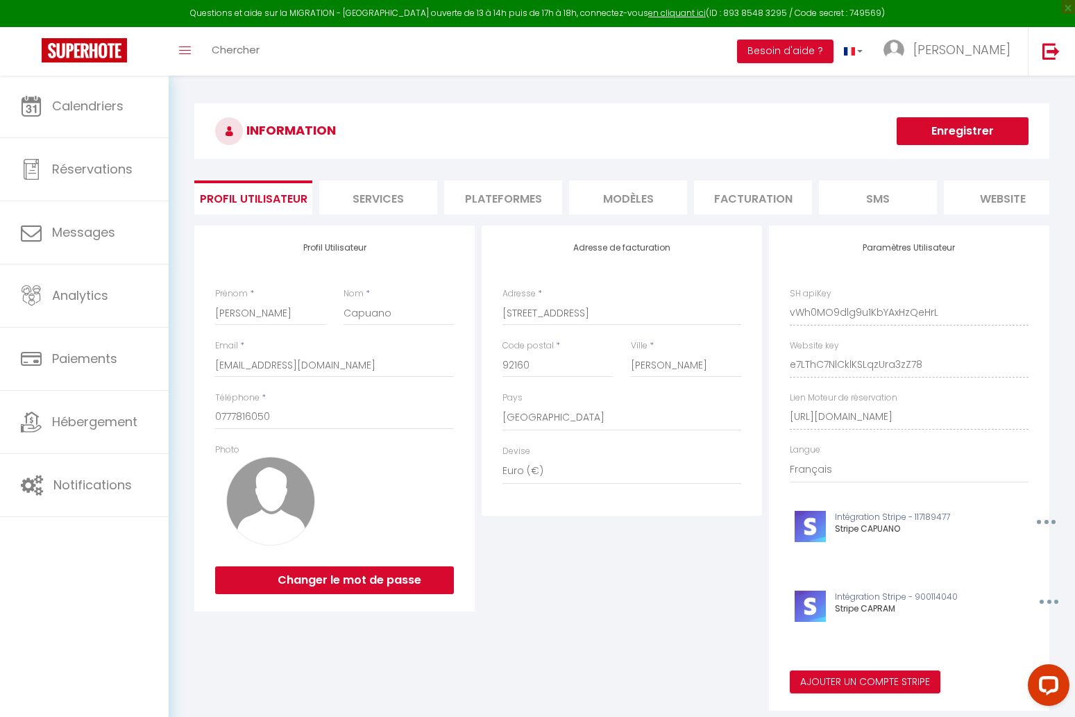
click at [510, 199] on li "Plateformes" at bounding box center [503, 197] width 118 height 34
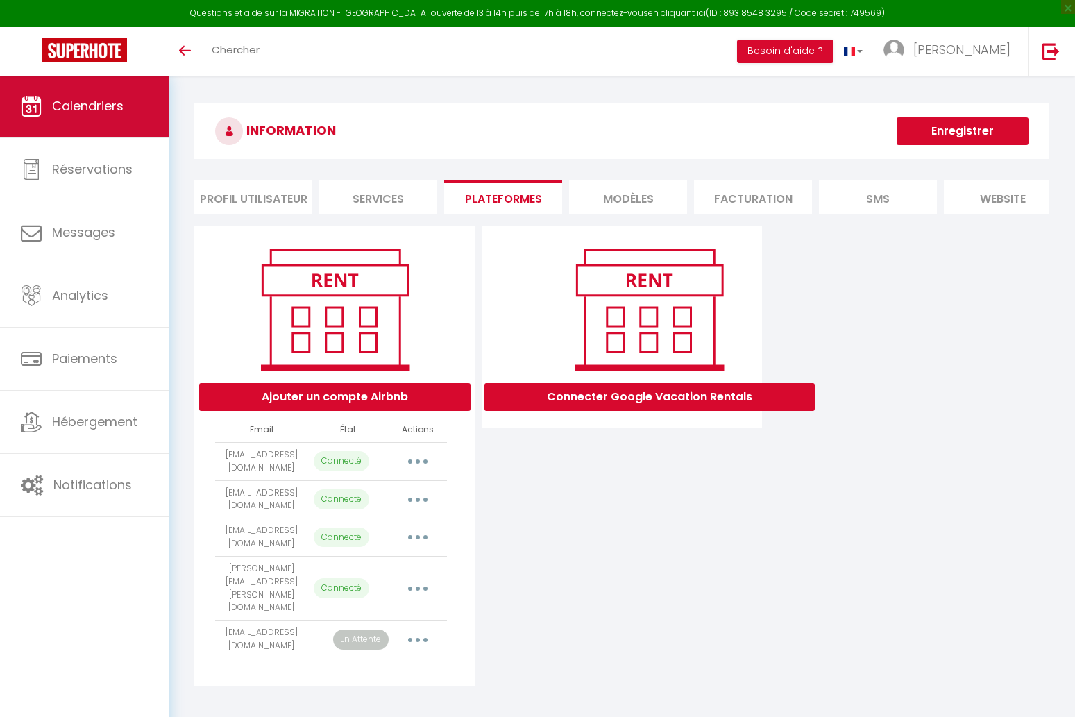
click at [106, 107] on span "Calendriers" at bounding box center [88, 105] width 72 height 17
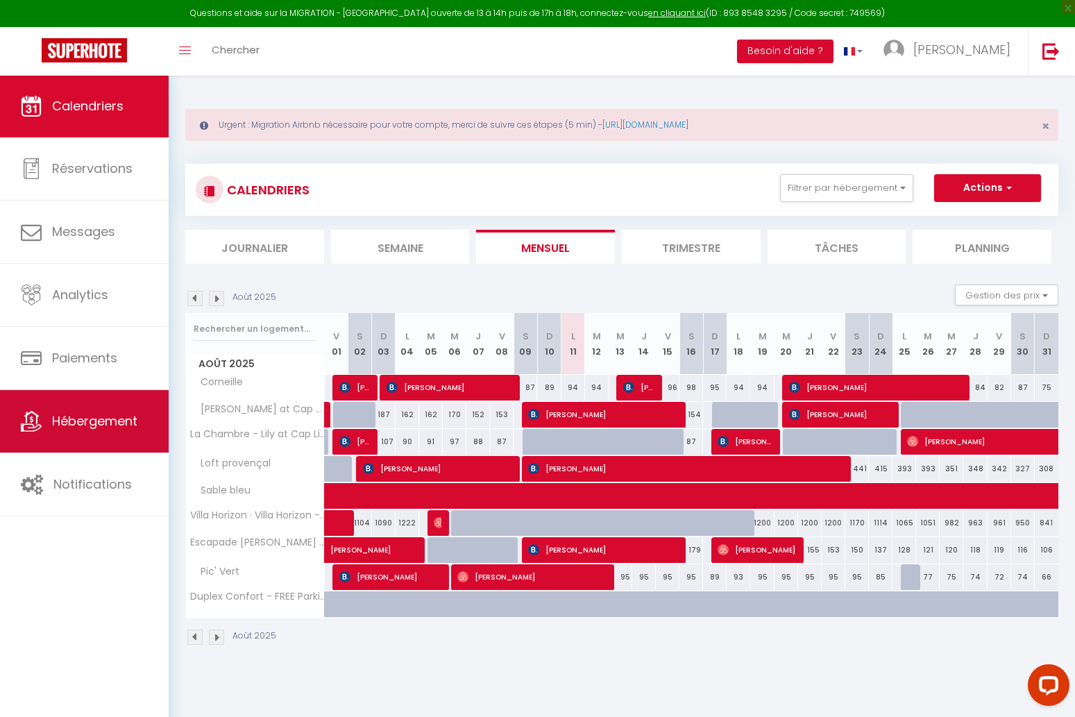
click at [139, 407] on link "Hébergement" at bounding box center [84, 421] width 169 height 62
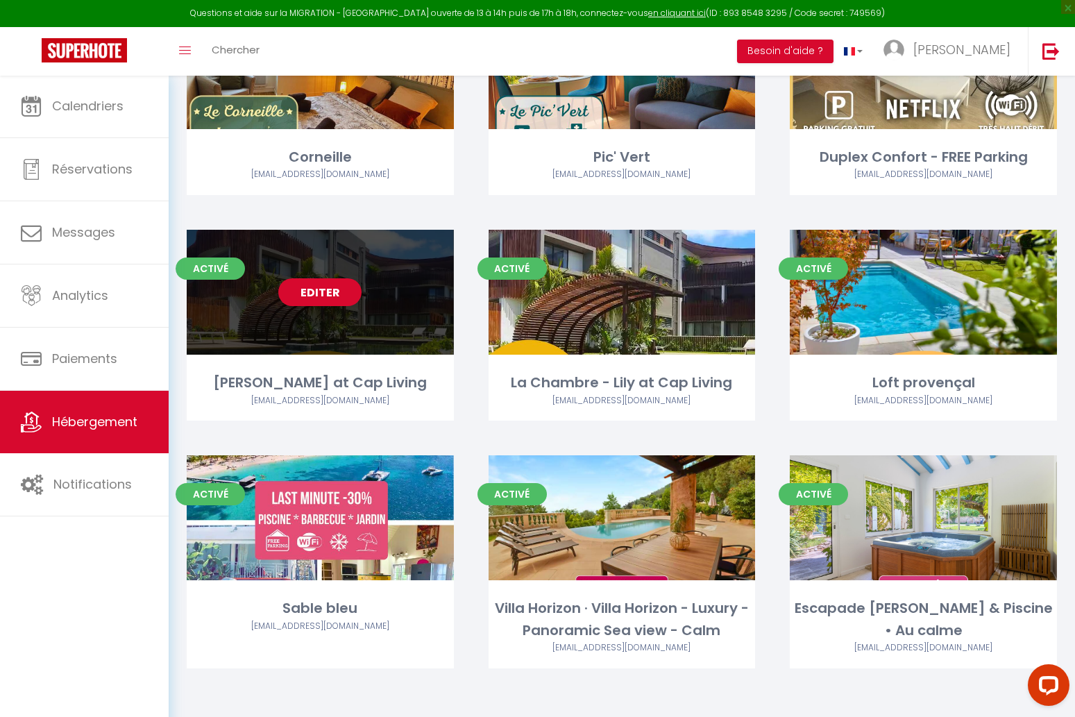
scroll to position [232, 0]
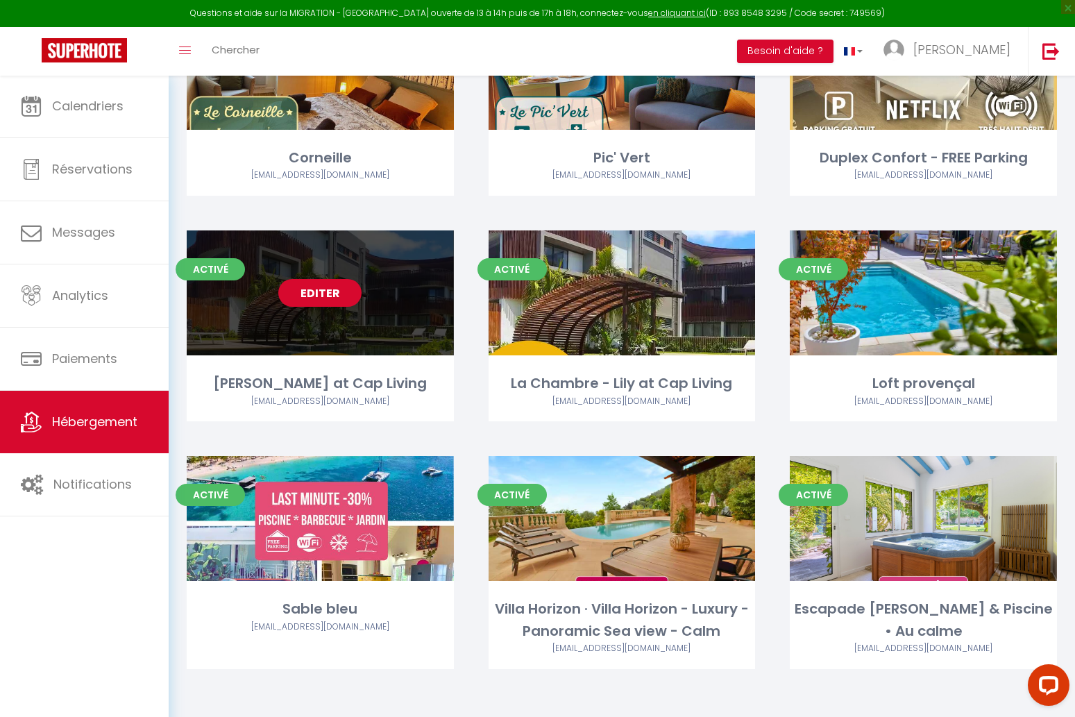
click at [314, 294] on link "Editer" at bounding box center [319, 293] width 83 height 28
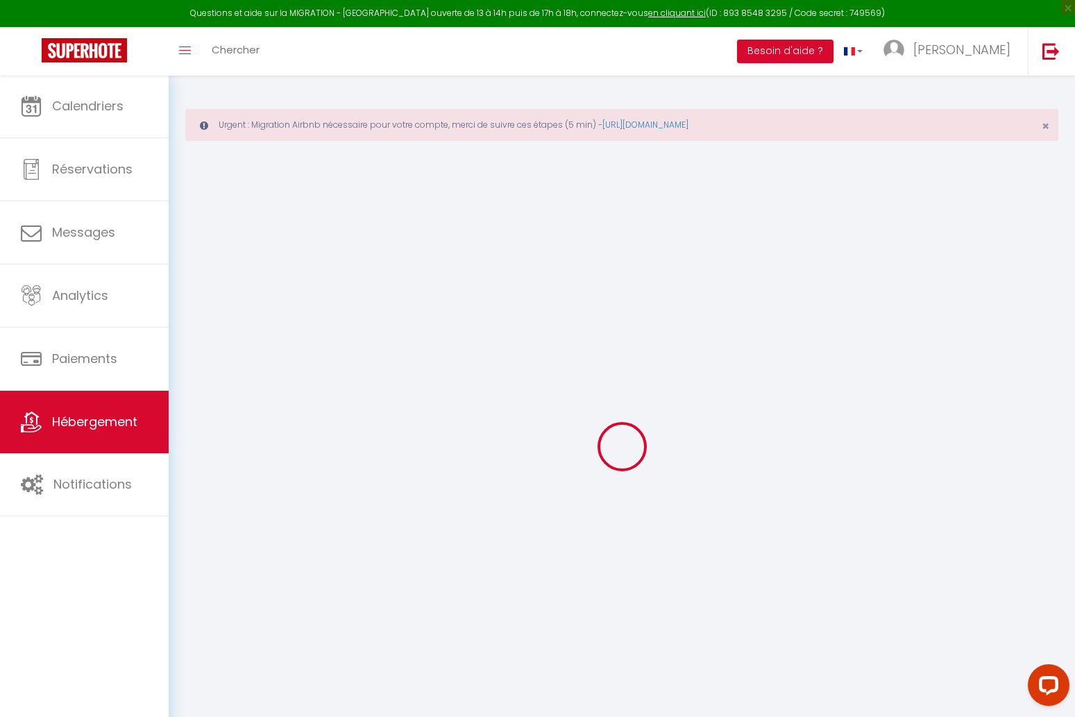
select select
checkbox input "false"
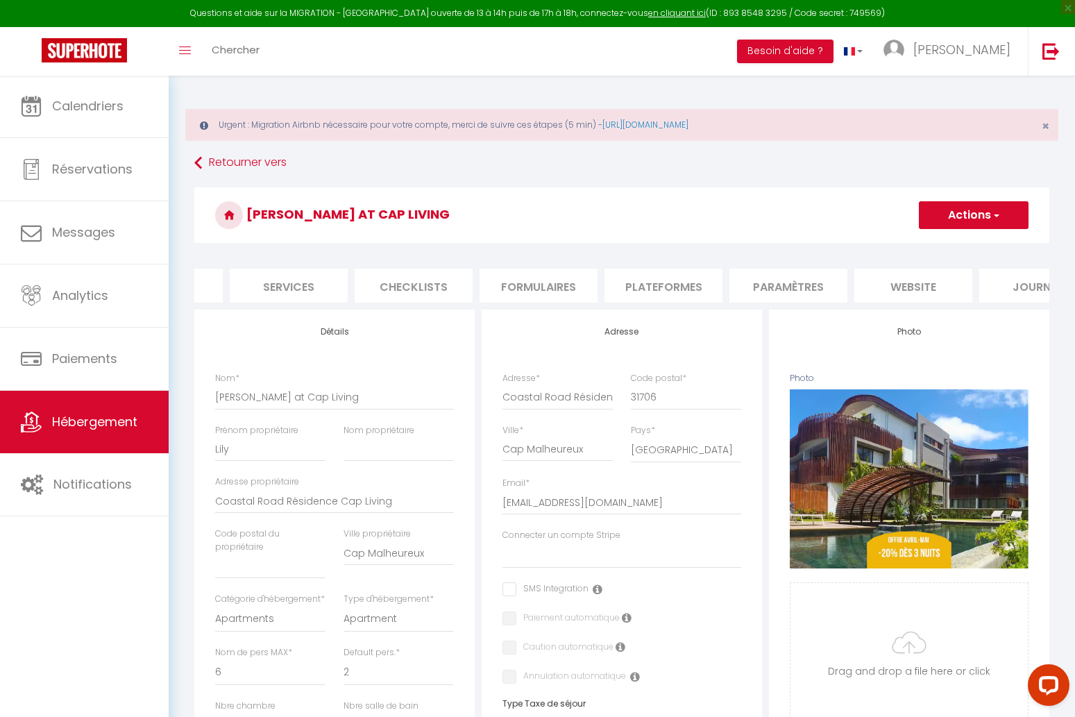
select select
checkbox input "false"
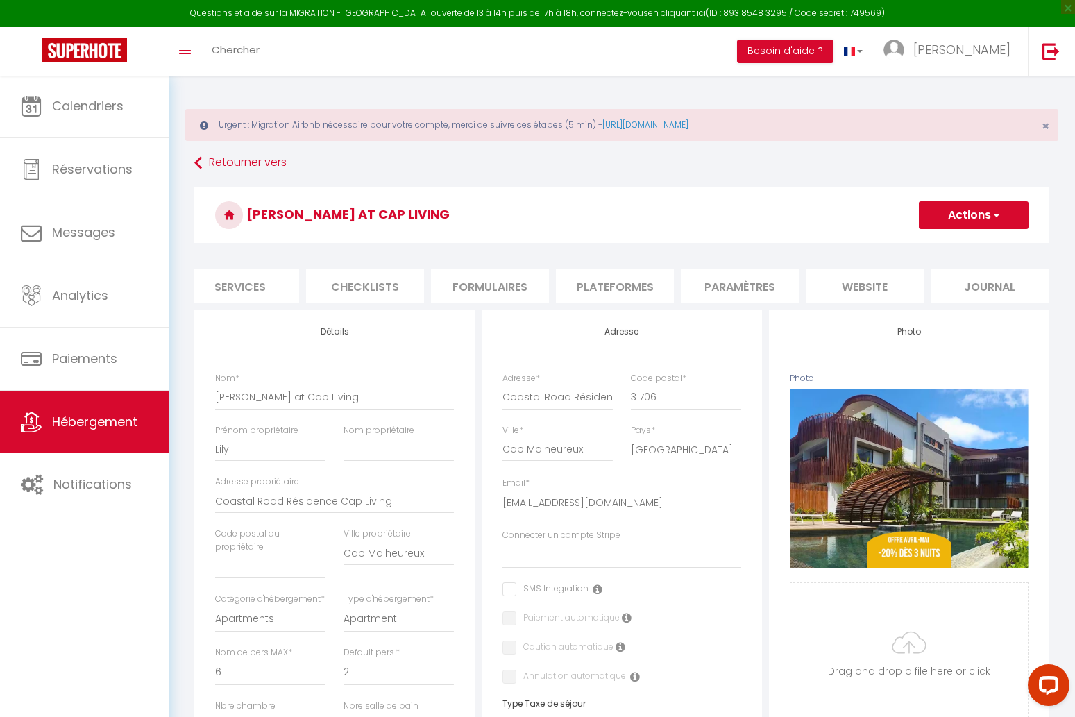
scroll to position [0, 387]
click at [630, 278] on li "Plateformes" at bounding box center [616, 286] width 118 height 34
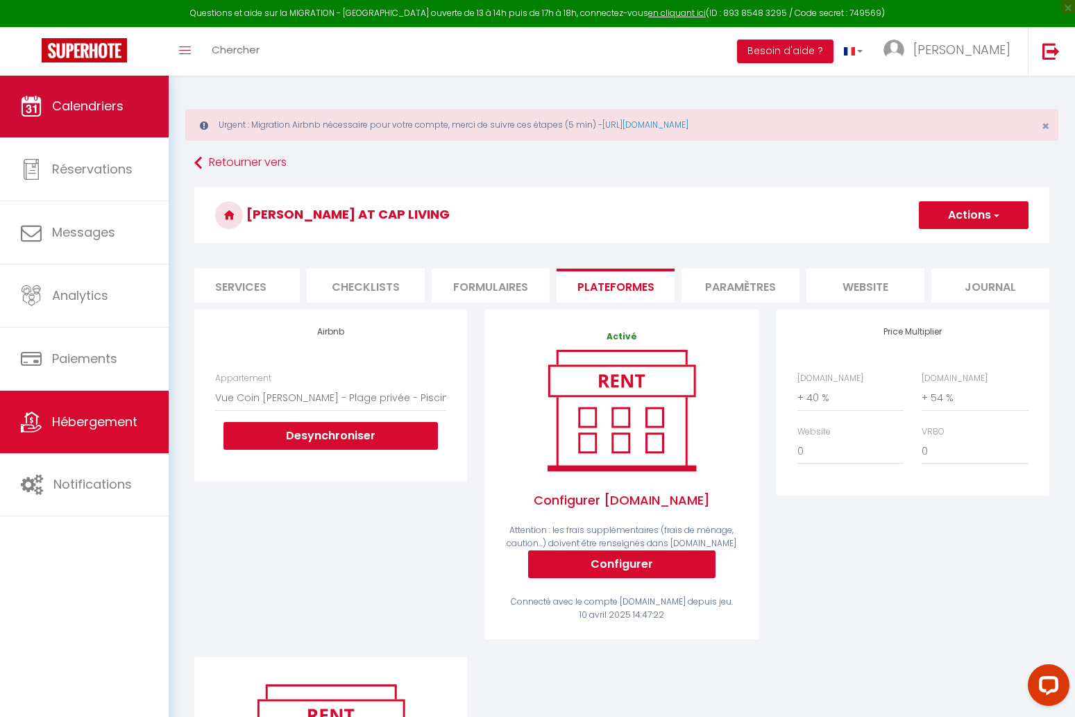
click at [109, 104] on span "Calendriers" at bounding box center [88, 105] width 72 height 17
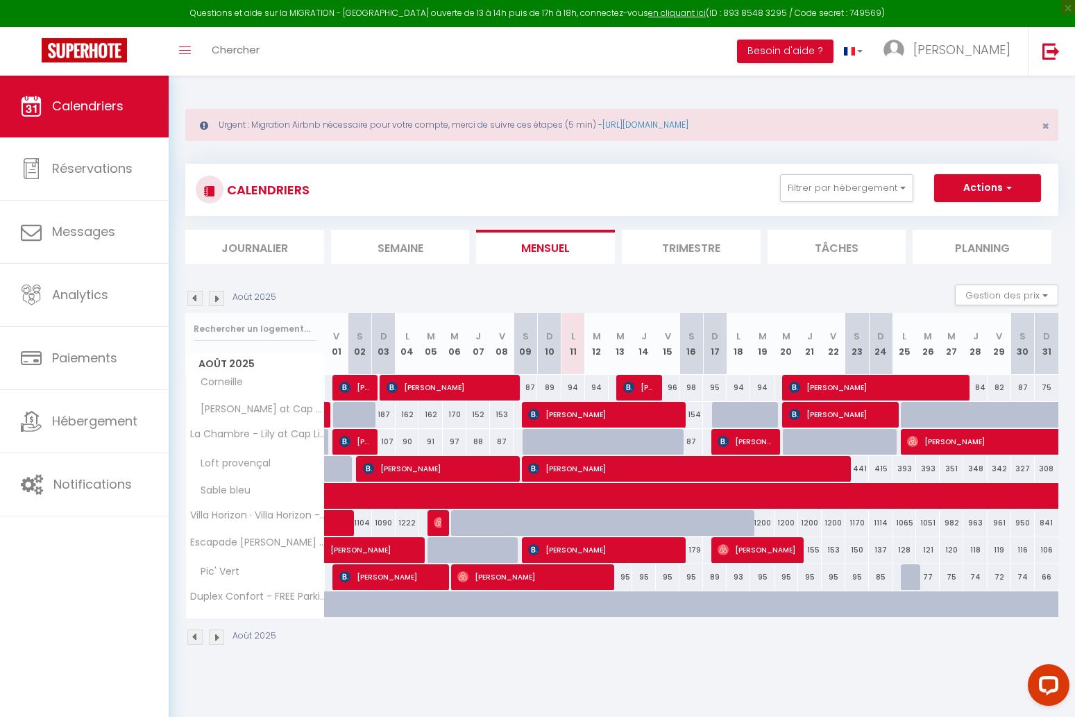
click at [220, 299] on img at bounding box center [216, 298] width 15 height 15
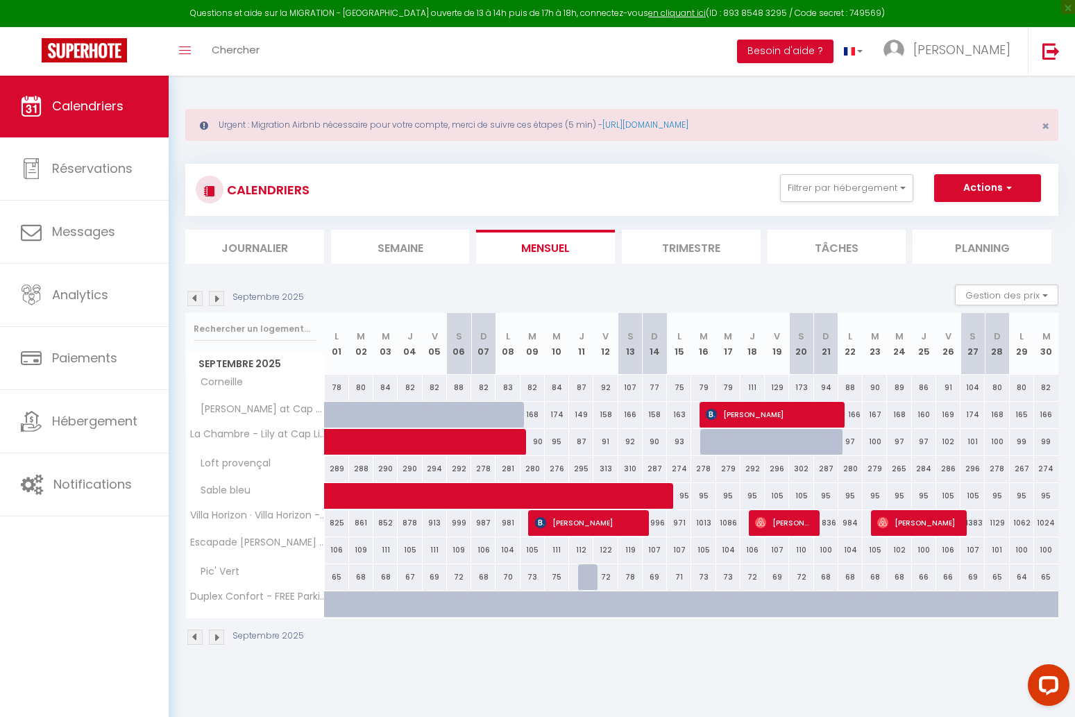
click at [189, 296] on img at bounding box center [194, 298] width 15 height 15
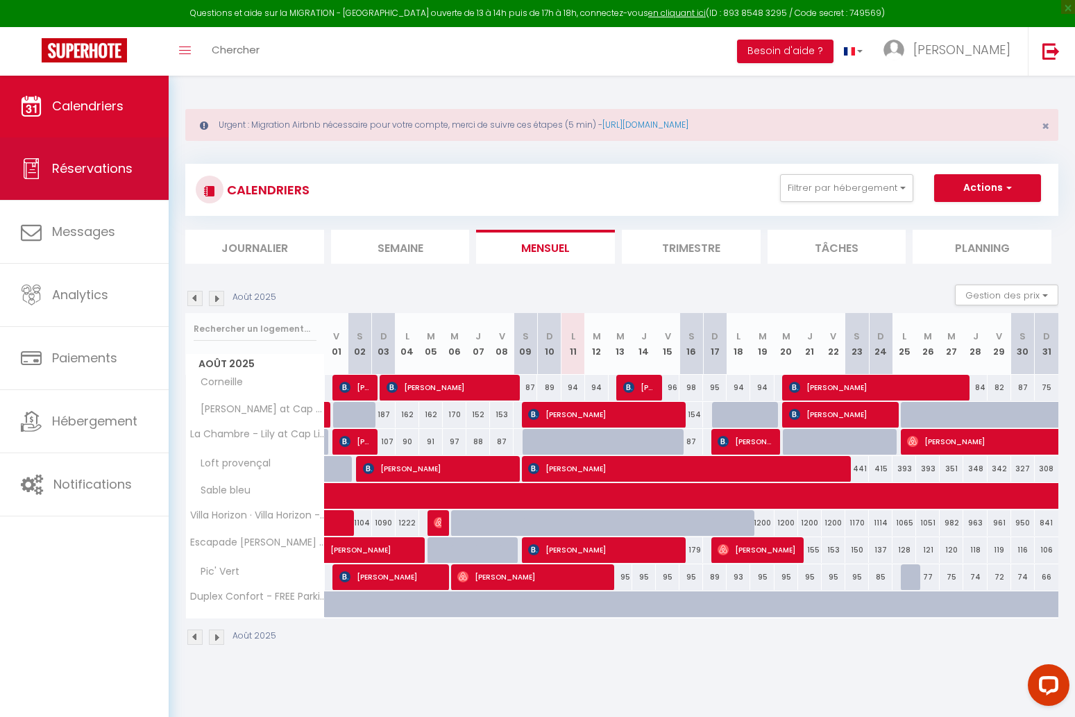
click at [103, 167] on span "Réservations" at bounding box center [92, 168] width 81 height 17
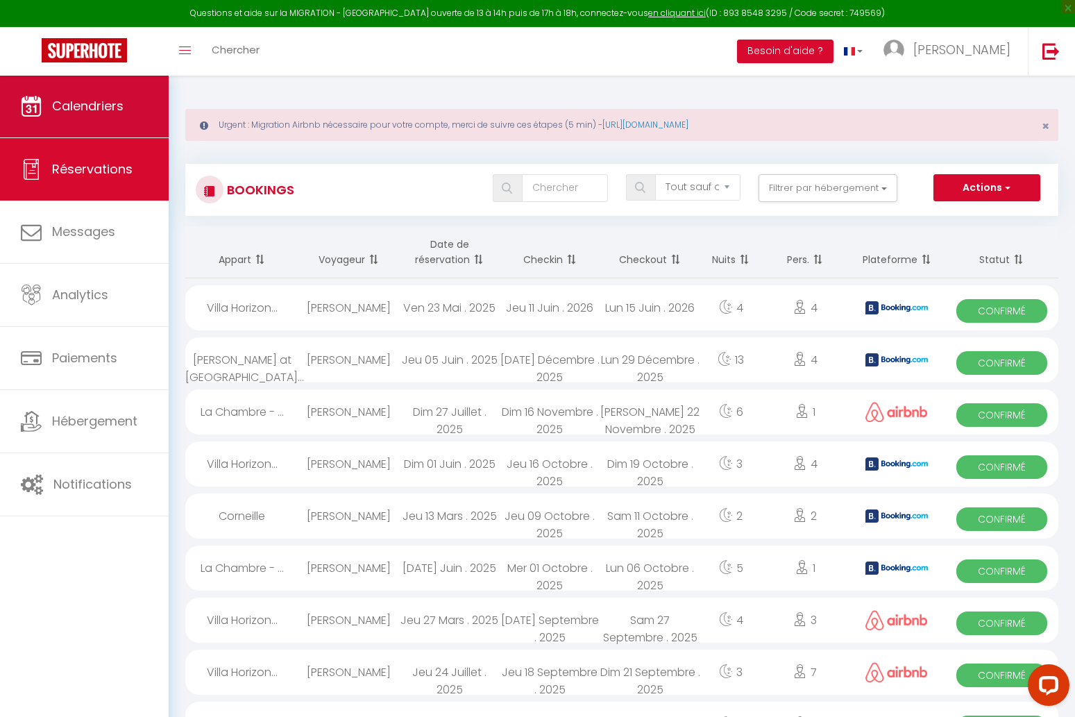
click at [112, 95] on link "Calendriers" at bounding box center [84, 106] width 169 height 62
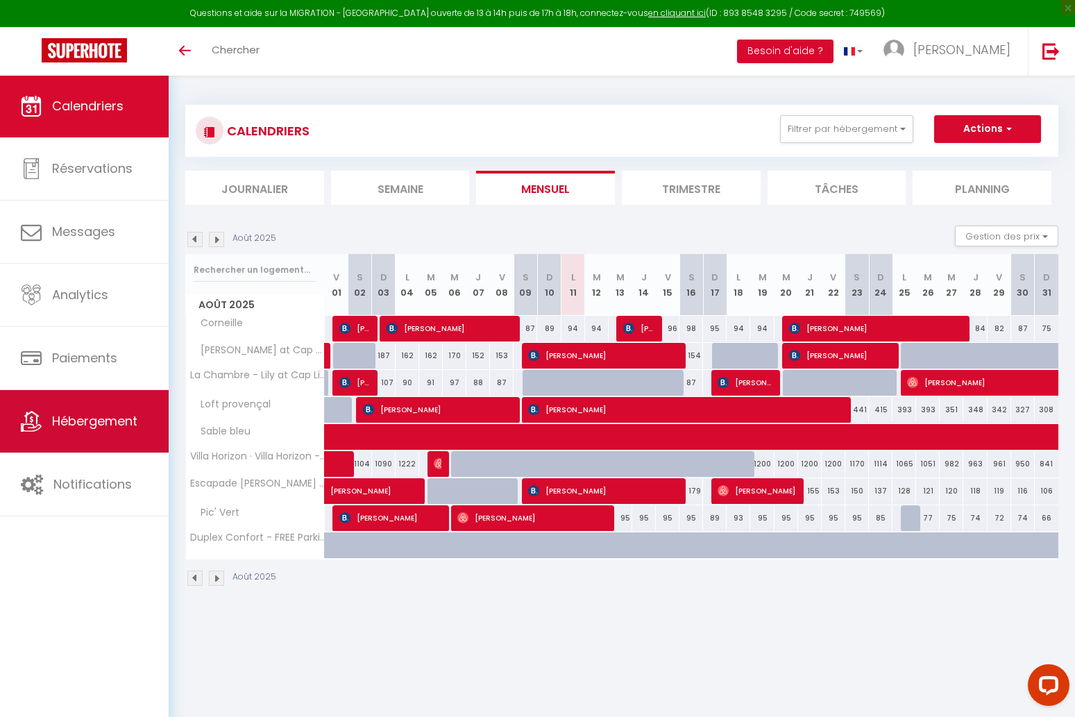
click at [117, 413] on span "Hébergement" at bounding box center [94, 420] width 85 height 17
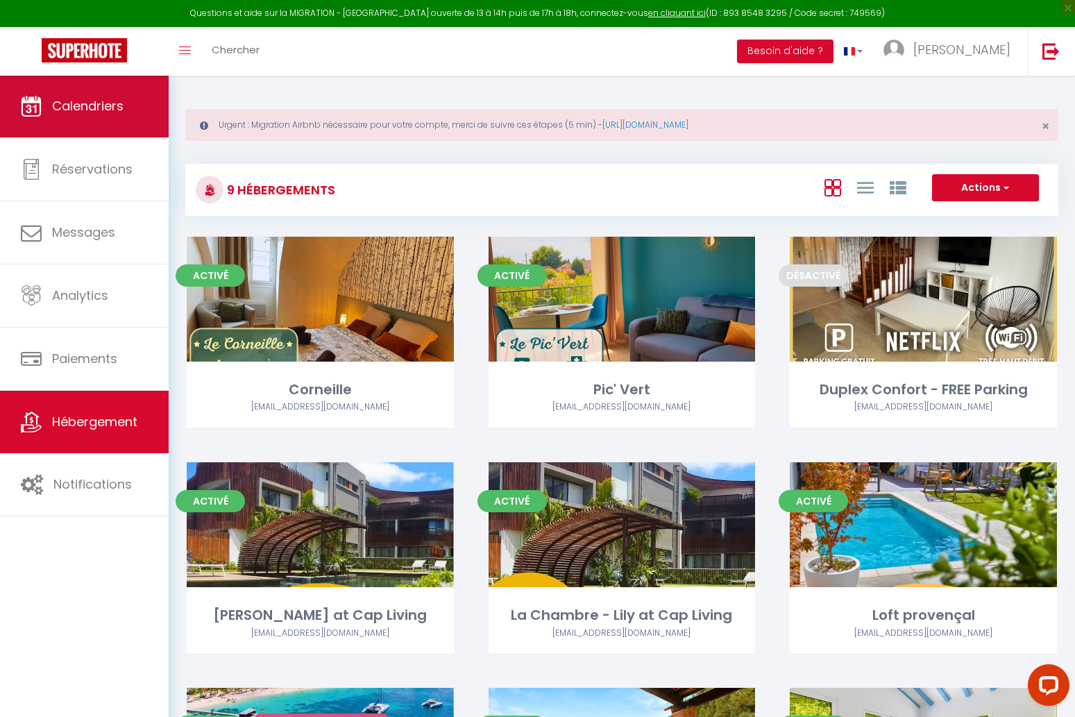
click at [102, 112] on span "Calendriers" at bounding box center [88, 105] width 72 height 17
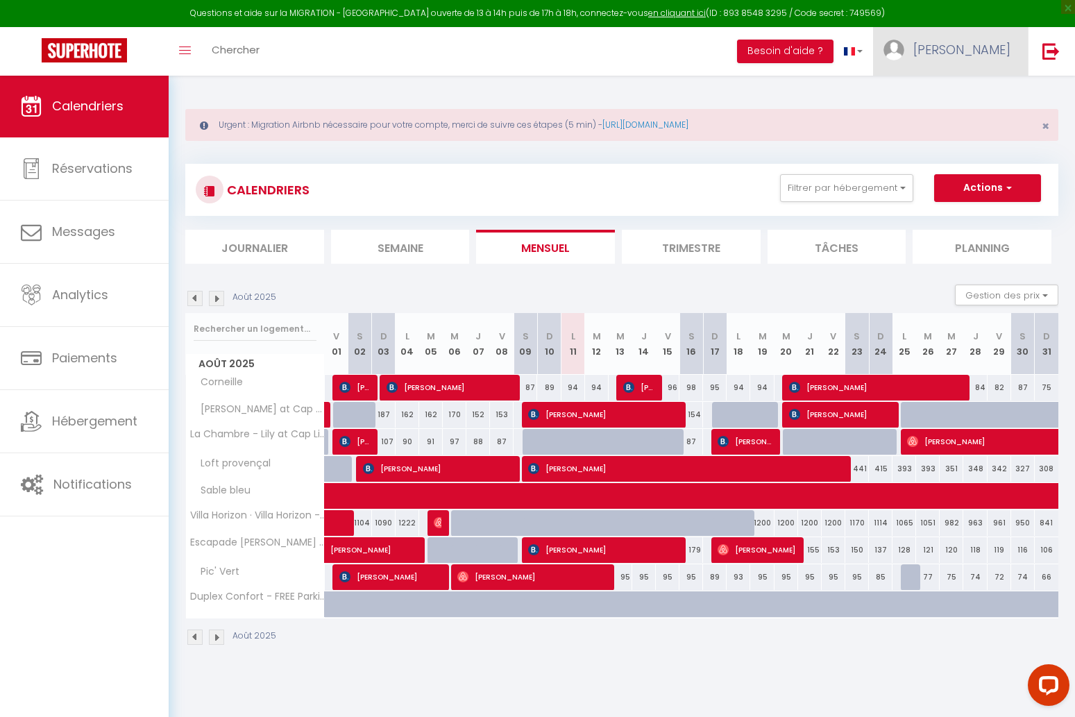
click at [995, 60] on link "[PERSON_NAME]" at bounding box center [950, 51] width 155 height 49
click at [976, 87] on link "Paramètres" at bounding box center [972, 97] width 103 height 24
select select "28"
select select "fr"
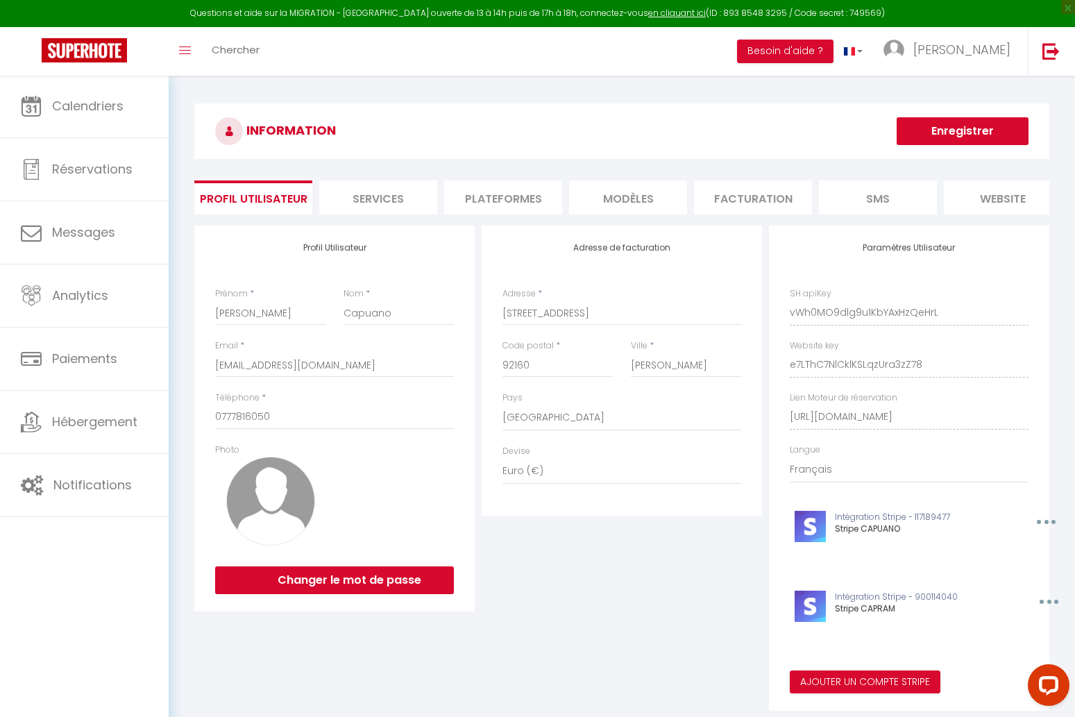
click at [526, 196] on li "Plateformes" at bounding box center [503, 197] width 118 height 34
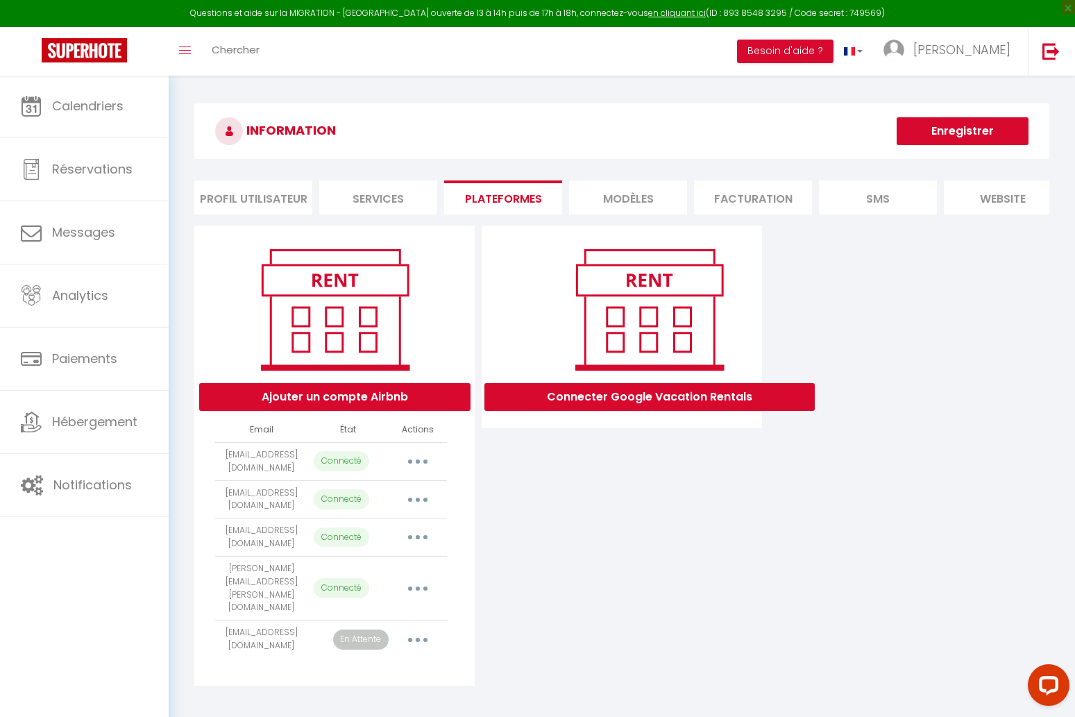
click at [373, 630] on p "En Attente" at bounding box center [361, 640] width 56 height 20
